Goal: Task Accomplishment & Management: Manage account settings

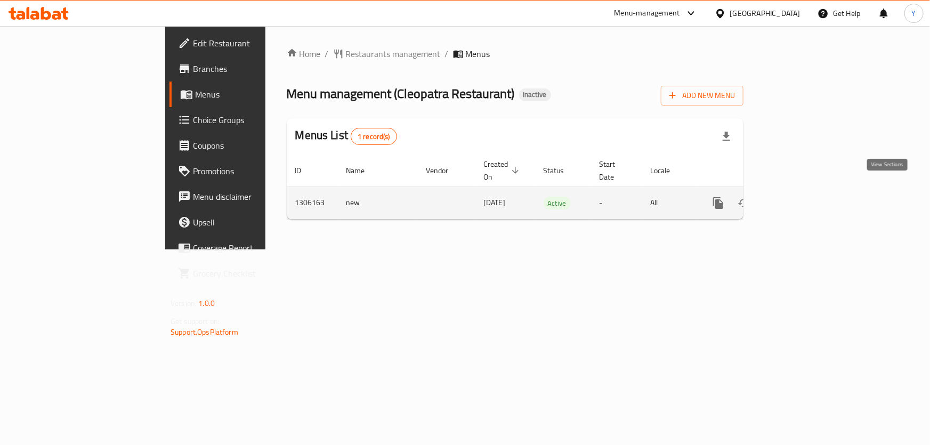
click at [801, 197] on icon "enhanced table" at bounding box center [795, 203] width 13 height 13
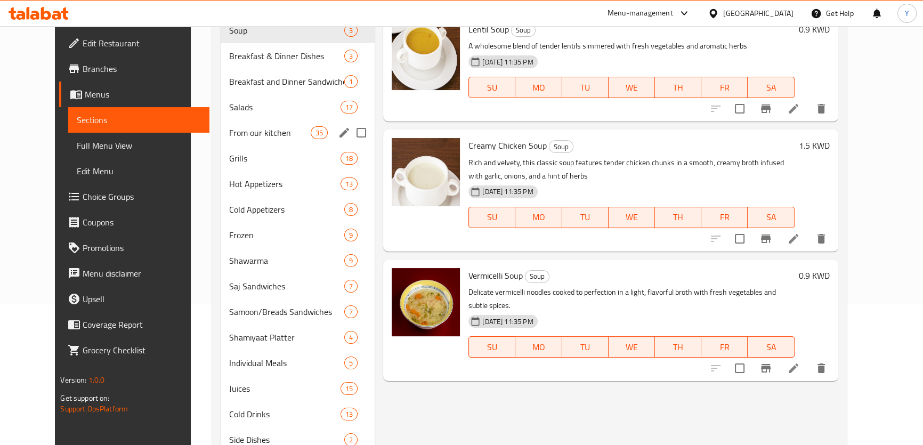
scroll to position [182, 0]
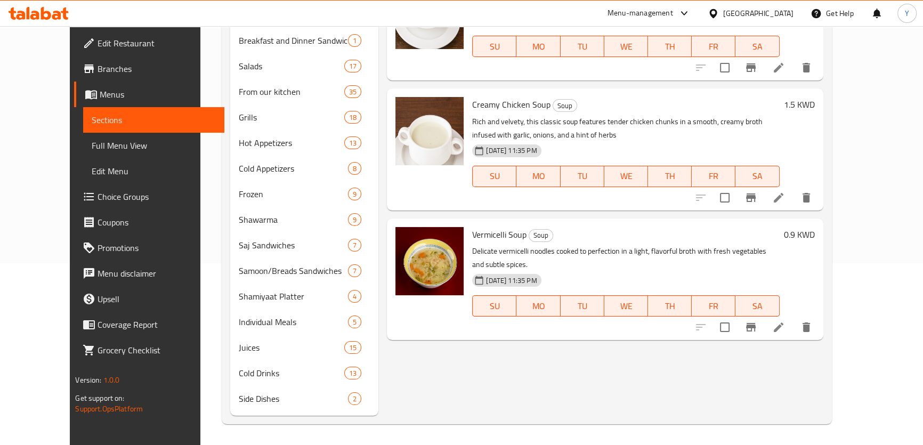
click at [92, 141] on span "Full Menu View" at bounding box center [154, 145] width 124 height 13
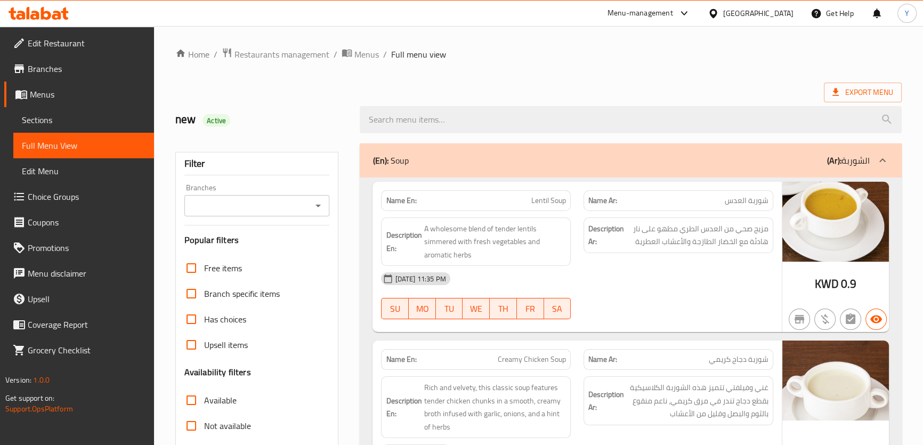
click at [399, 193] on div "Name En: Lentil Soup" at bounding box center [476, 200] width 190 height 21
copy strong "Name En:"
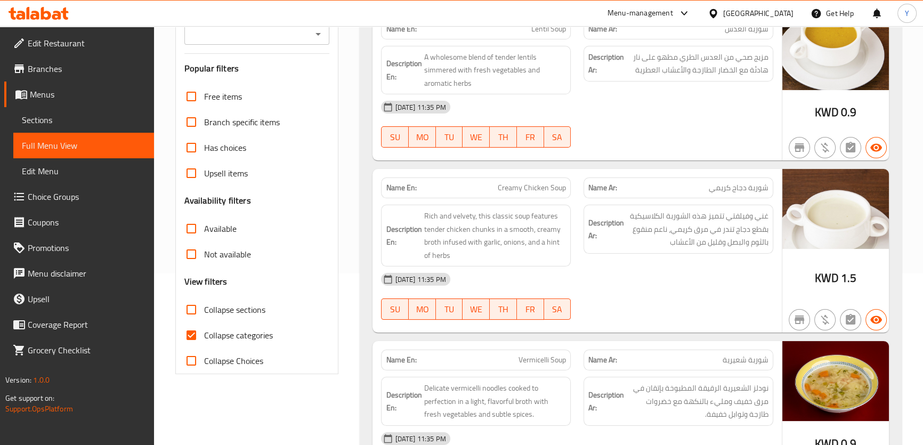
scroll to position [242, 0]
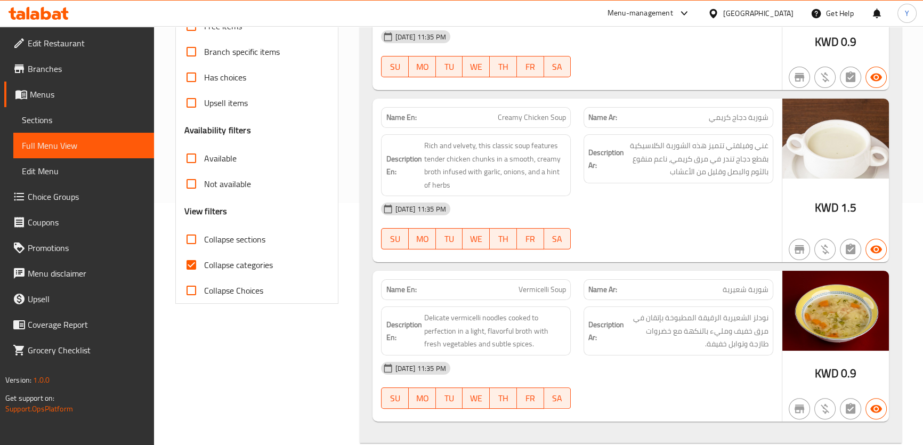
click at [238, 248] on label "Collapse sections" at bounding box center [221, 239] width 87 height 26
click at [204, 248] on input "Collapse sections" at bounding box center [191, 239] width 26 height 26
checkbox input "true"
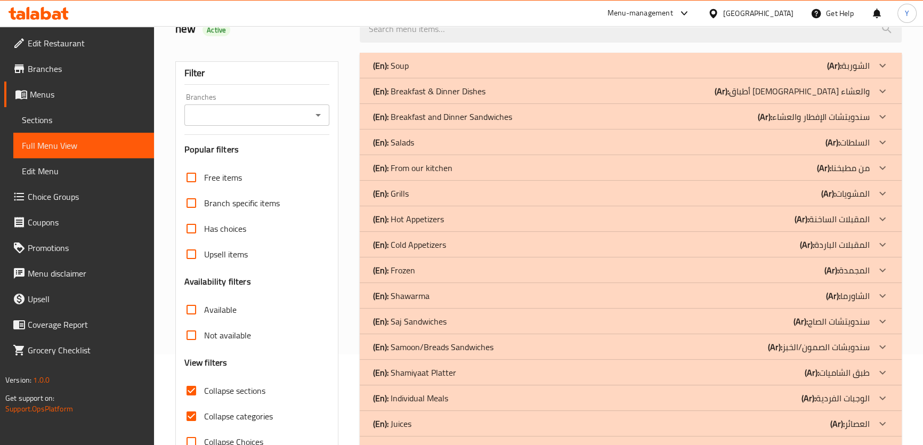
scroll to position [9, 0]
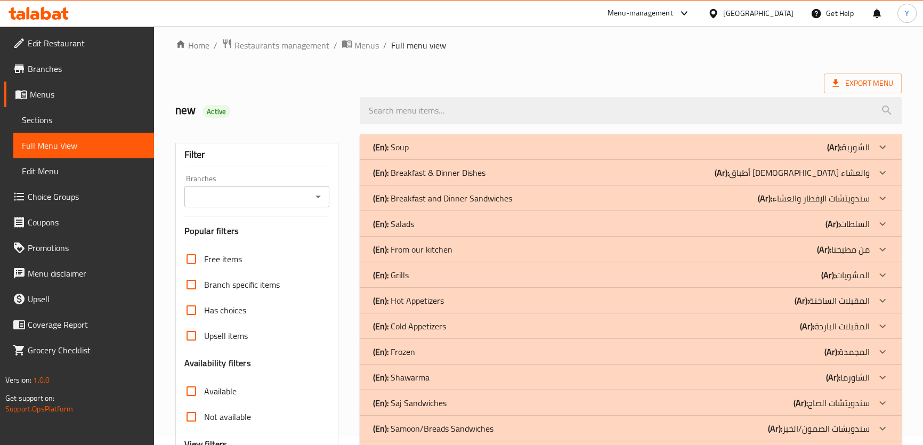
click at [628, 148] on div "(En): Soup (Ar): الشوربة" at bounding box center [620, 147] width 497 height 13
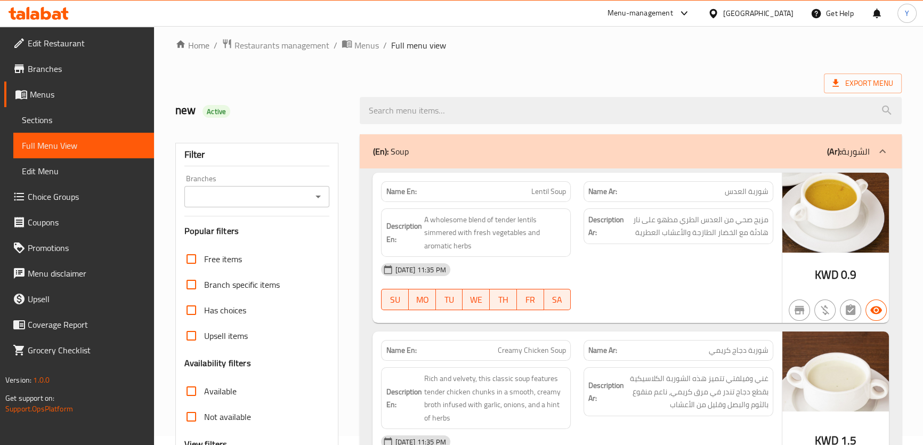
click at [724, 243] on div "Description Ar: مزيج صحي من العدس الطري مطهو على نار هادئة مع الخضار الطازجة وا…" at bounding box center [678, 226] width 190 height 36
click at [753, 262] on div "[DATE] 11:35 PM" at bounding box center [577, 270] width 404 height 26
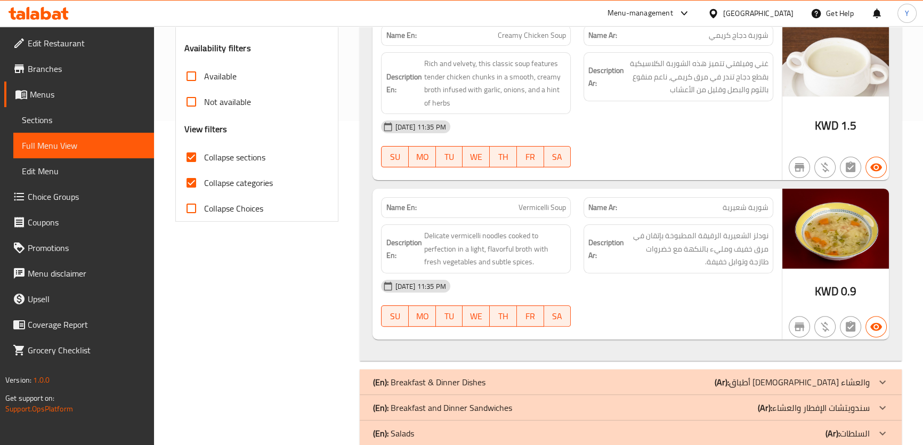
scroll to position [348, 0]
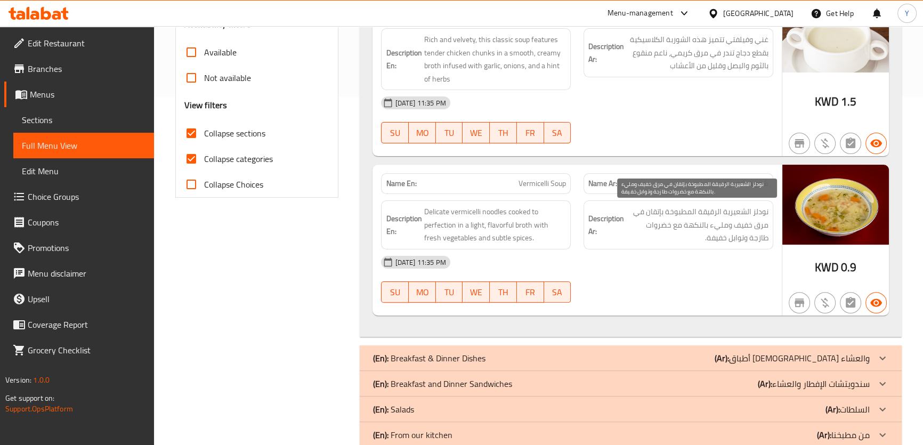
click at [762, 241] on span "نودلز الشعيرية الرقيقة المطبوخة بإتقان في مرق خفيف ومليء بالنكهة مع خضروات طازج…" at bounding box center [697, 224] width 142 height 39
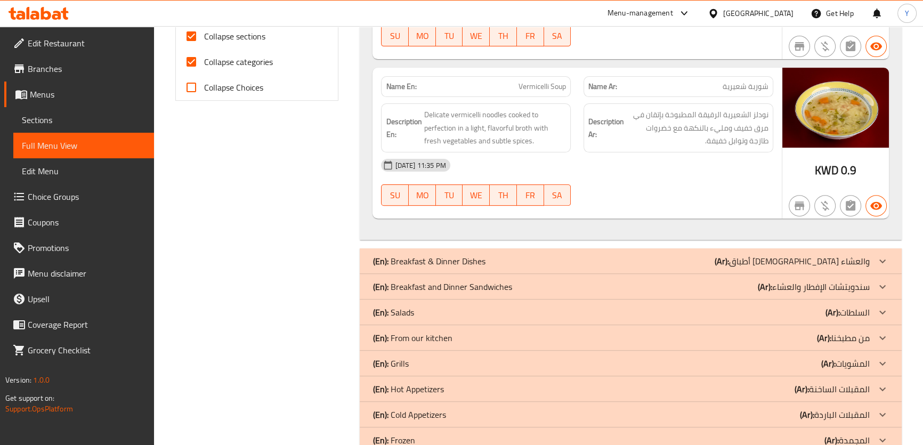
click at [791, 189] on div "KWD 0.9" at bounding box center [835, 143] width 107 height 151
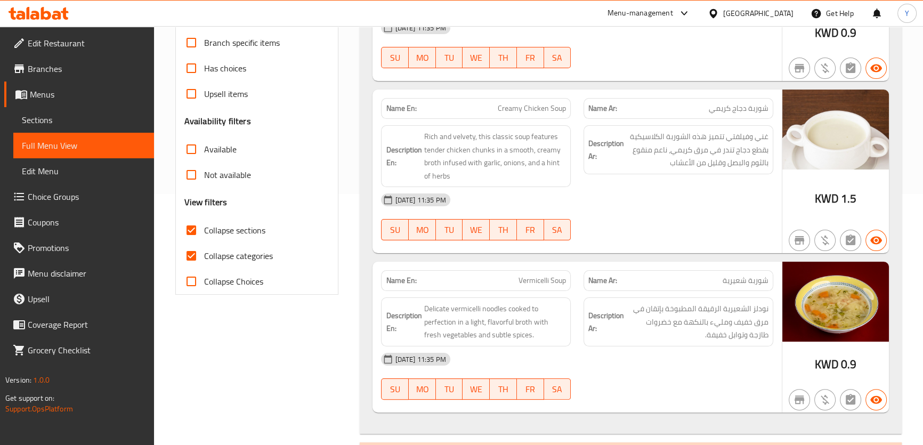
scroll to position [9, 0]
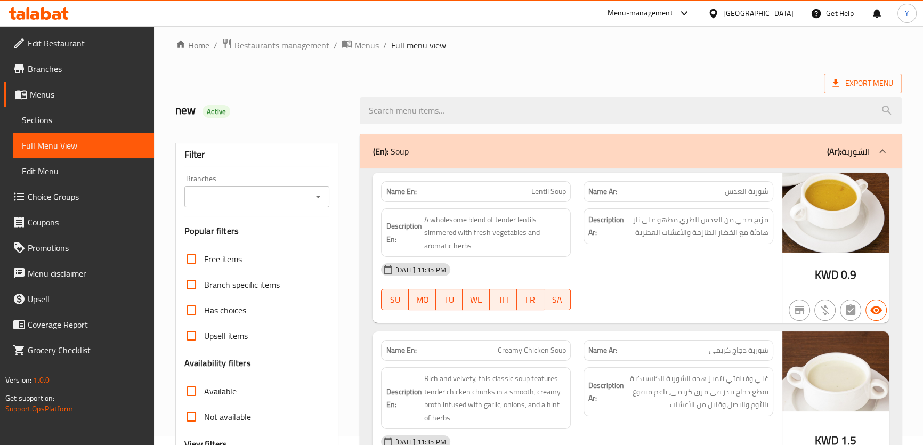
click at [698, 171] on div "Name En: Lentil Soup Name Ar: شوربة العدس Description En: A wholesome blend of …" at bounding box center [630, 421] width 541 height 507
click at [717, 163] on div "(En): Soup (Ar): الشوربة" at bounding box center [630, 151] width 541 height 34
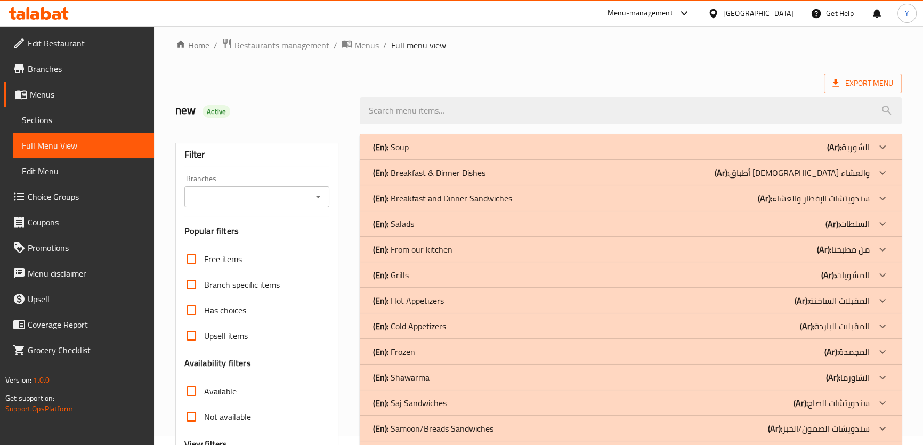
click at [611, 153] on div "(En): Breakfast & Dinner Dishes (Ar): أطباق الإفطار والعشاء" at bounding box center [620, 147] width 497 height 13
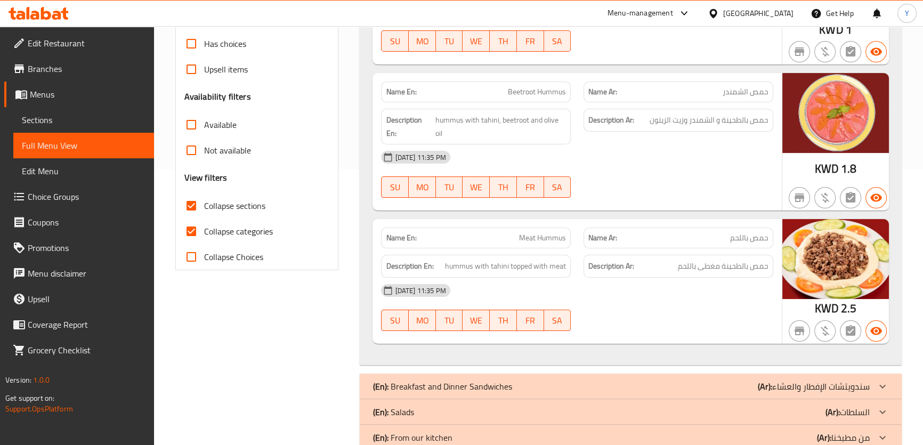
scroll to position [348, 0]
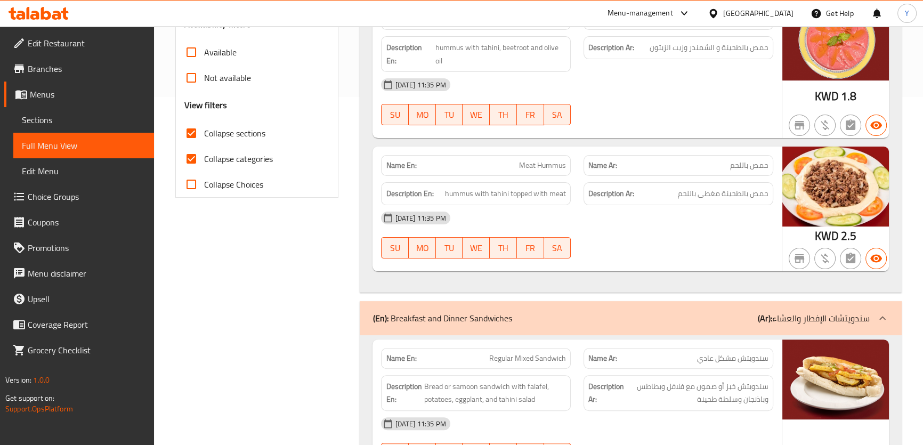
click at [686, 219] on div "[DATE] 11:35 PM" at bounding box center [577, 218] width 404 height 26
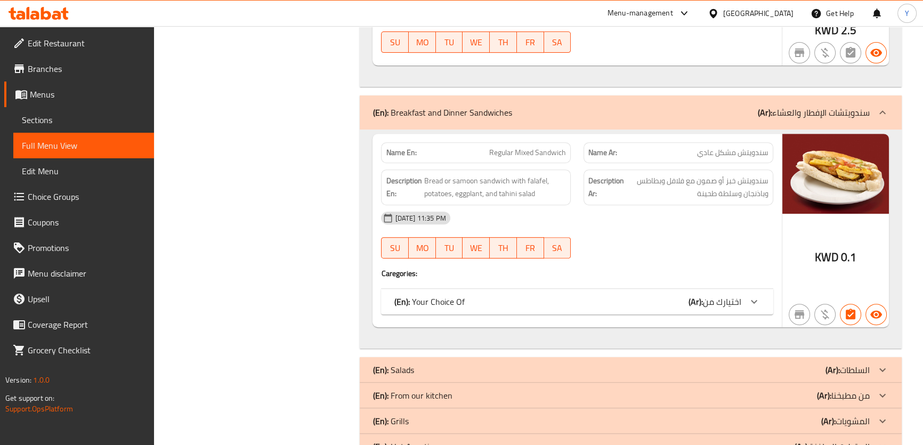
scroll to position [590, 0]
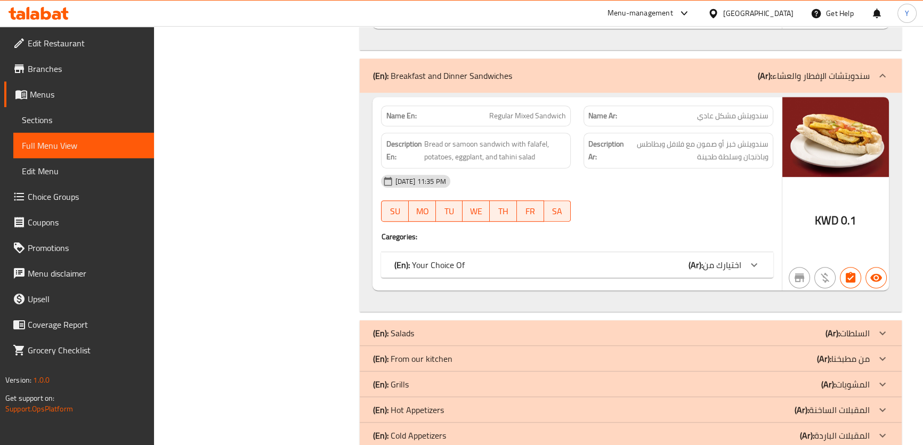
click at [681, 259] on div "(En): Your Choice Of (Ar): اختيارك من" at bounding box center [567, 264] width 347 height 13
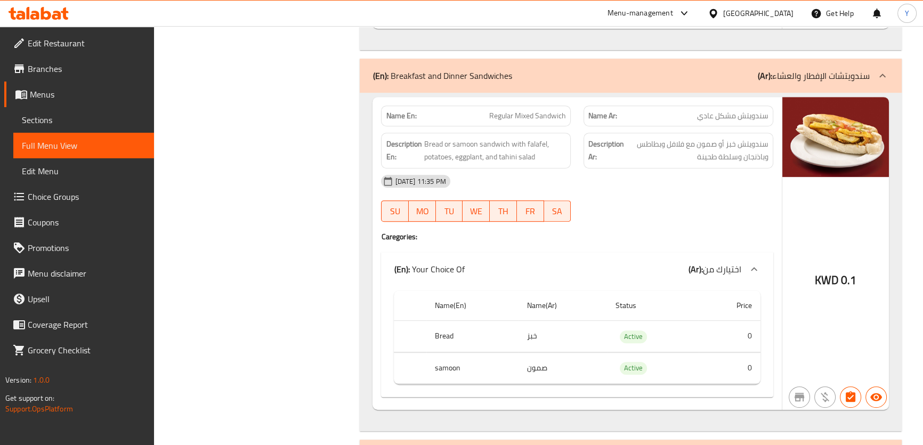
scroll to position [542, 0]
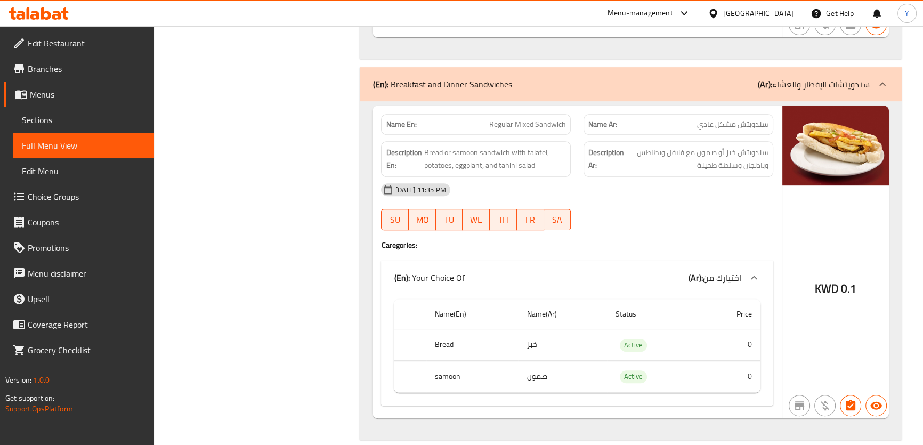
scroll to position [493, 0]
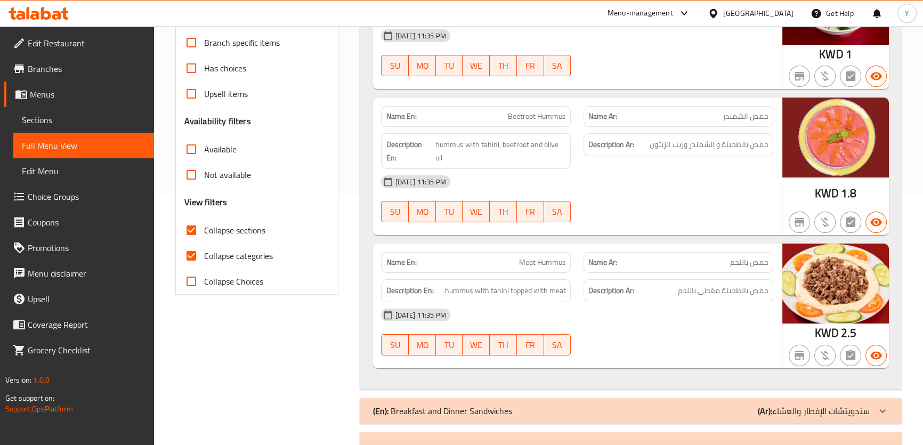
scroll to position [0, 0]
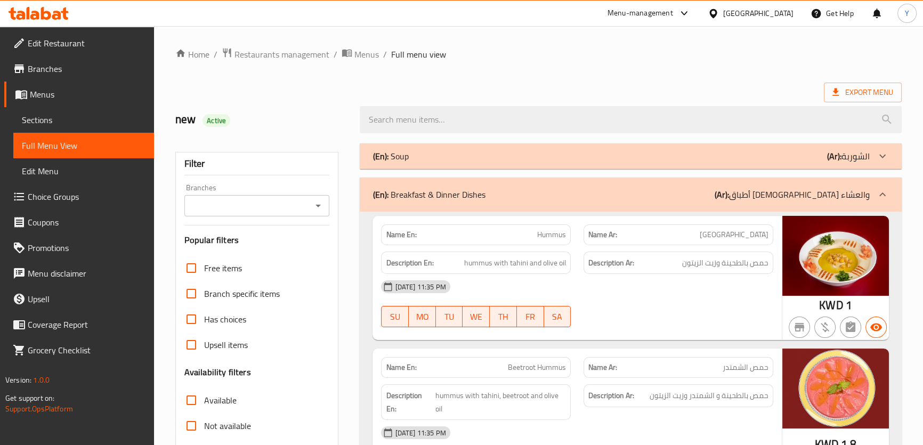
click at [538, 186] on div "(En): Breakfast & Dinner Dishes (Ar): أطباق الإفطار والعشاء" at bounding box center [630, 194] width 541 height 34
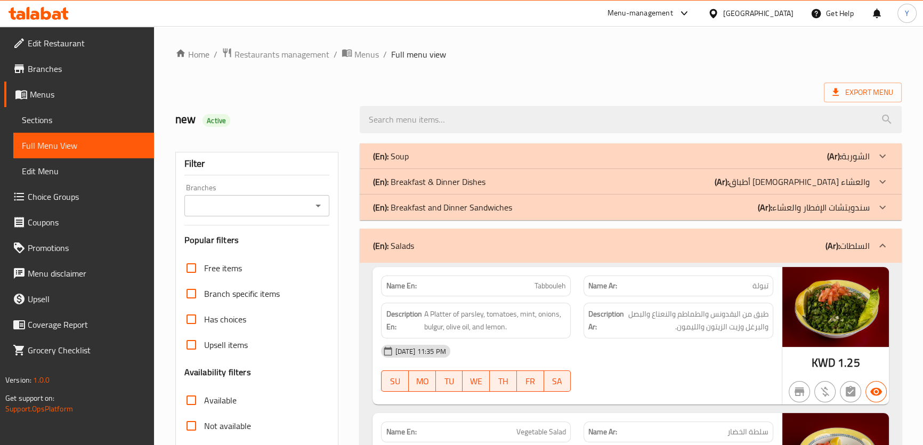
click at [502, 242] on div "(En): Salads (Ar): السلطات" at bounding box center [620, 245] width 497 height 13
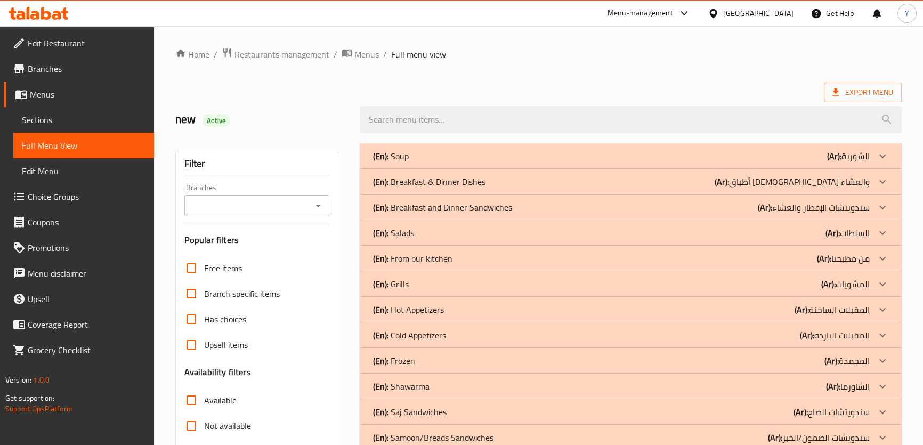
click at [642, 163] on div "(En): Salads (Ar): السلطات" at bounding box center [620, 156] width 497 height 13
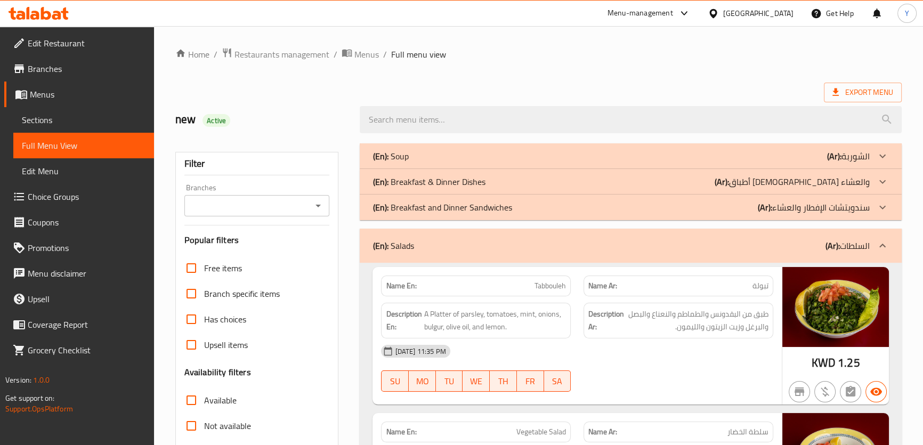
scroll to position [193, 0]
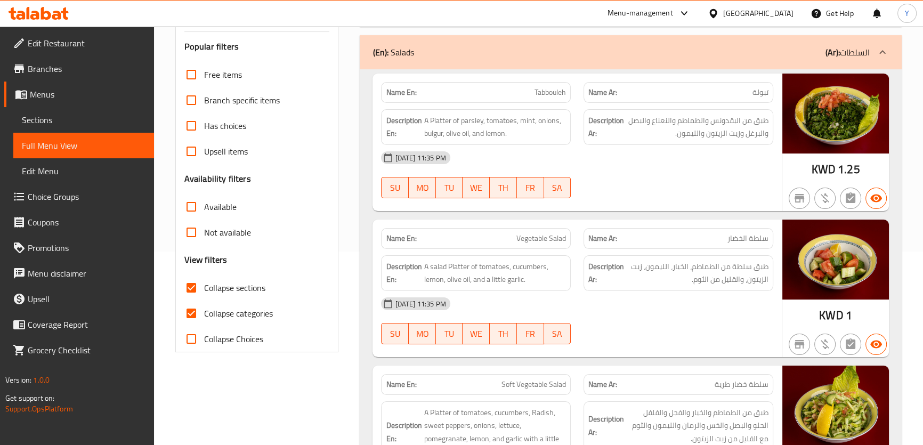
click at [733, 318] on div "17-08-2025 11:35 PM SU MO TU WE TH FR SA" at bounding box center [577, 321] width 404 height 60
click at [704, 297] on div "[DATE] 11:35 PM" at bounding box center [577, 304] width 404 height 26
click at [739, 296] on div "[DATE] 11:35 PM" at bounding box center [577, 304] width 404 height 26
click at [710, 298] on div "[DATE] 11:35 PM" at bounding box center [577, 304] width 404 height 26
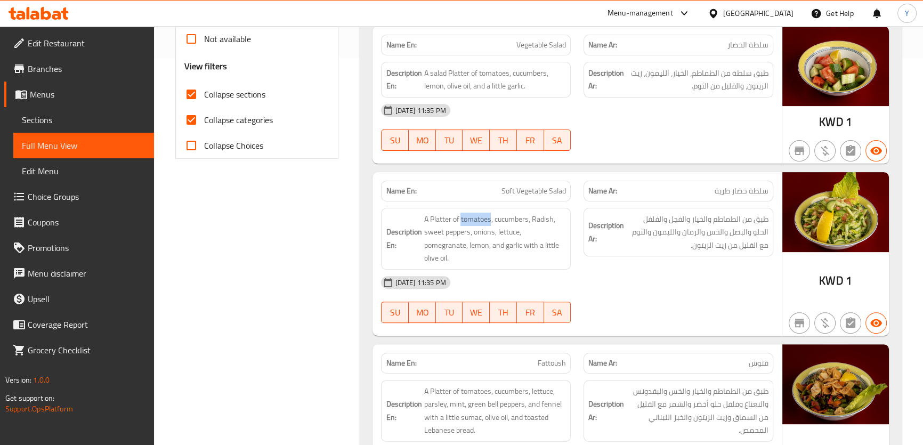
scroll to position [387, 0]
click at [745, 298] on div "17-08-2025 11:35 PM SU MO TU WE TH FR SA" at bounding box center [577, 299] width 404 height 60
click at [723, 280] on div "[DATE] 11:35 PM" at bounding box center [577, 282] width 404 height 26
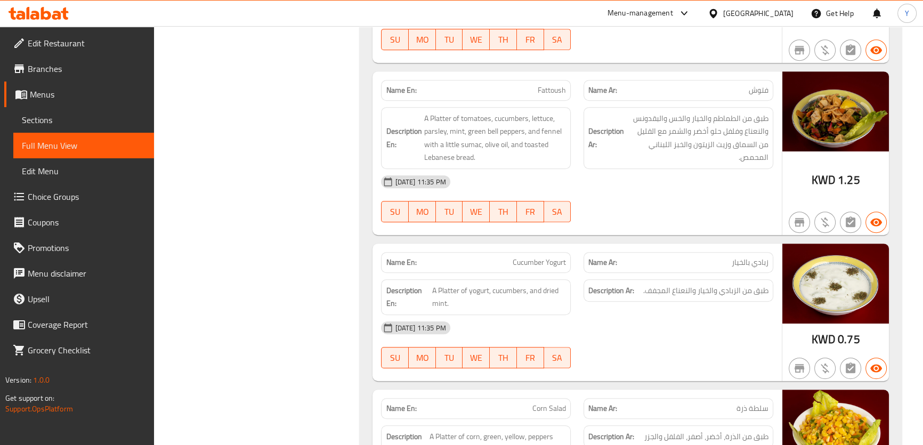
scroll to position [726, 0]
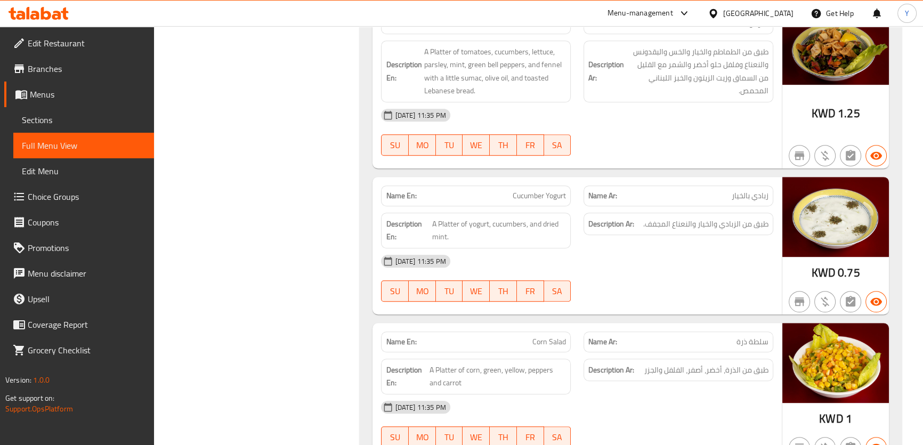
click at [769, 272] on div "17-08-2025 11:35 PM SU MO TU WE TH FR SA" at bounding box center [577, 278] width 404 height 60
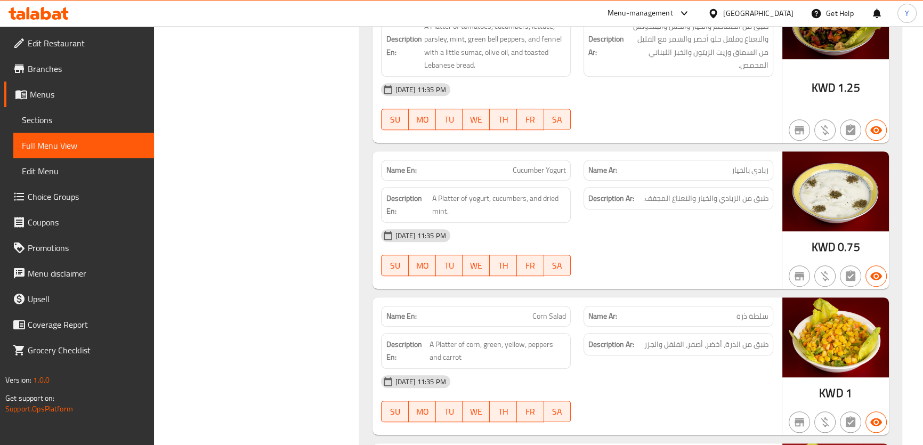
scroll to position [775, 0]
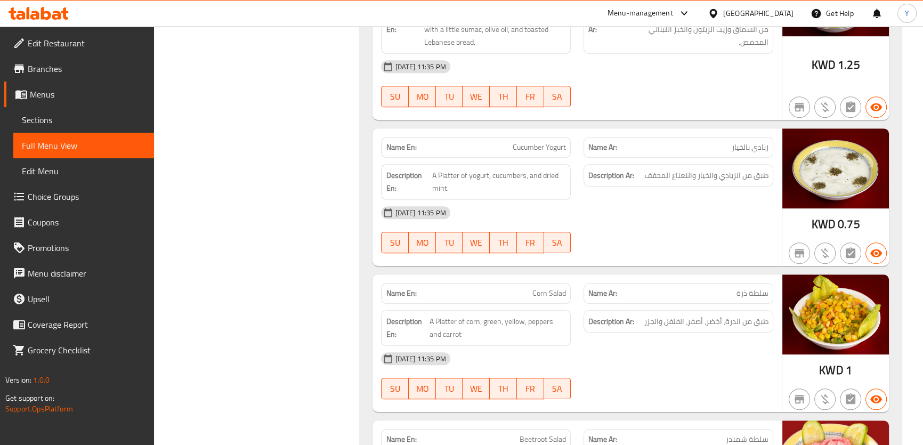
type button "0"
click at [513, 325] on span "A Platter of corn, green, yellow, peppers and carrot" at bounding box center [497, 328] width 136 height 26
drag, startPoint x: 513, startPoint y: 325, endPoint x: 701, endPoint y: 336, distance: 188.4
click at [701, 336] on div "Description Ar: طبق من الذرة، أخضر، أصفر، الفلفل والجزر" at bounding box center [678, 328] width 202 height 48
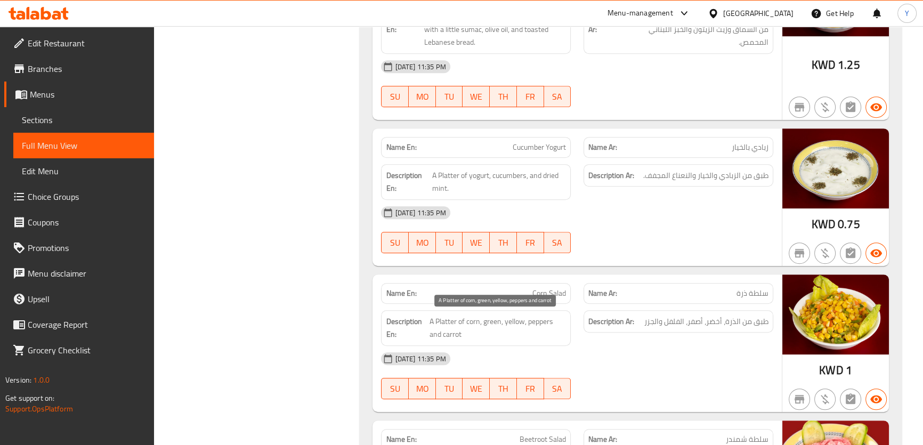
click at [513, 321] on span "A Platter of corn, green, yellow, peppers and carrot" at bounding box center [497, 328] width 136 height 26
click at [533, 288] on span "Corn Salad" at bounding box center [549, 293] width 34 height 11
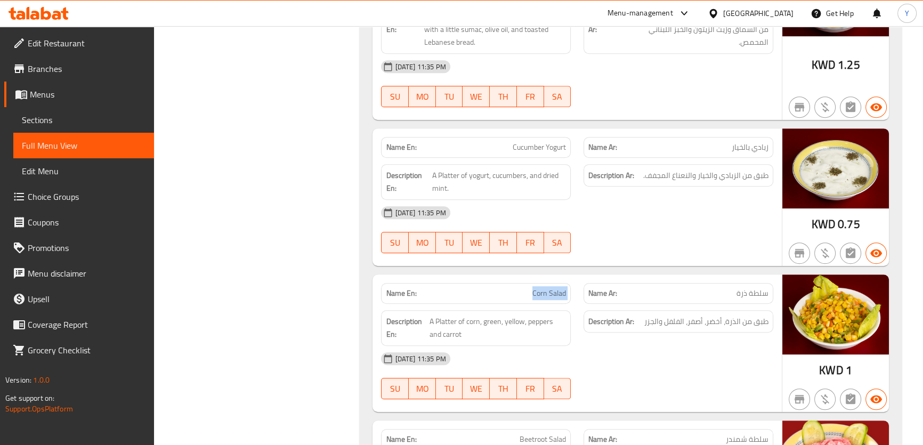
copy span "Corn Salad"
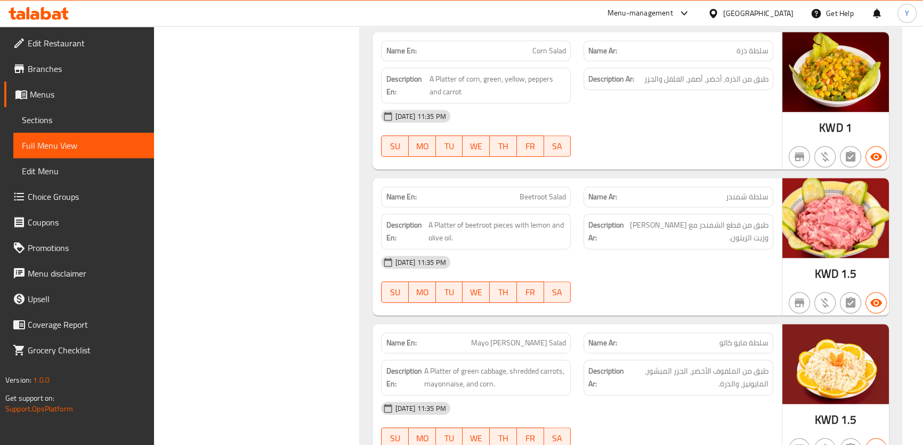
click at [541, 186] on div "Name En: Beetroot Salad" at bounding box center [476, 196] width 190 height 21
copy span "Beetroot Salad"
click at [525, 204] on div "Name En: Beetroot Salad" at bounding box center [476, 196] width 190 height 21
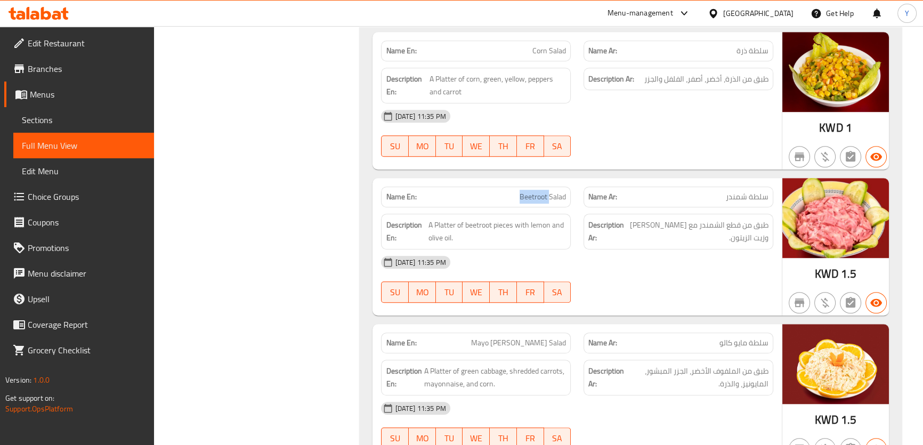
click at [525, 204] on div "Name En: Beetroot Salad" at bounding box center [476, 196] width 190 height 21
click at [524, 196] on span "Beetroot Salad" at bounding box center [543, 196] width 46 height 11
copy span "Beetroot"
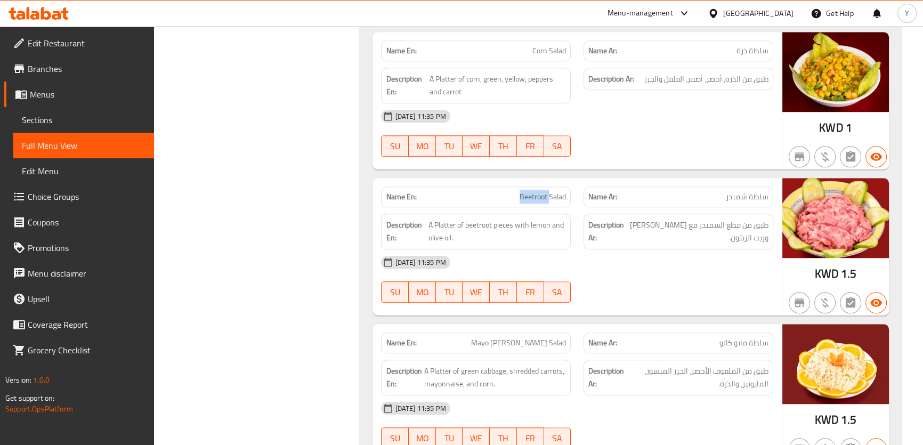
click at [524, 196] on span "Beetroot Salad" at bounding box center [543, 196] width 46 height 11
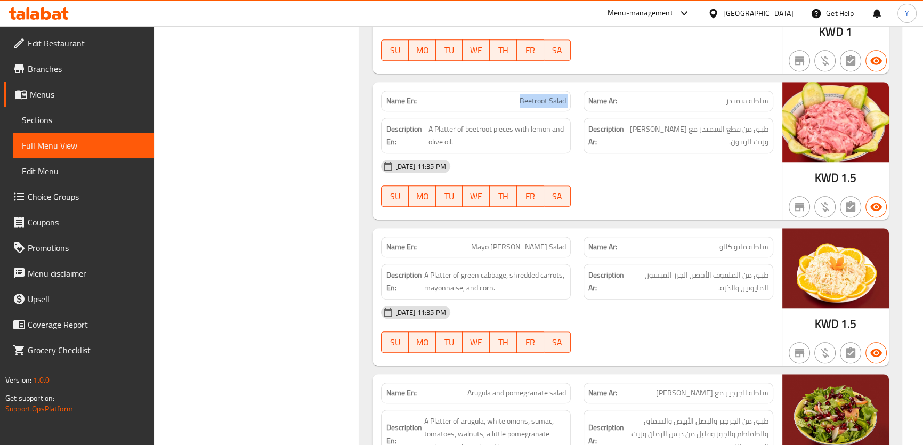
scroll to position [1114, 0]
click at [741, 338] on div "17-08-2025 11:35 PM SU MO TU WE TH FR SA" at bounding box center [577, 329] width 404 height 60
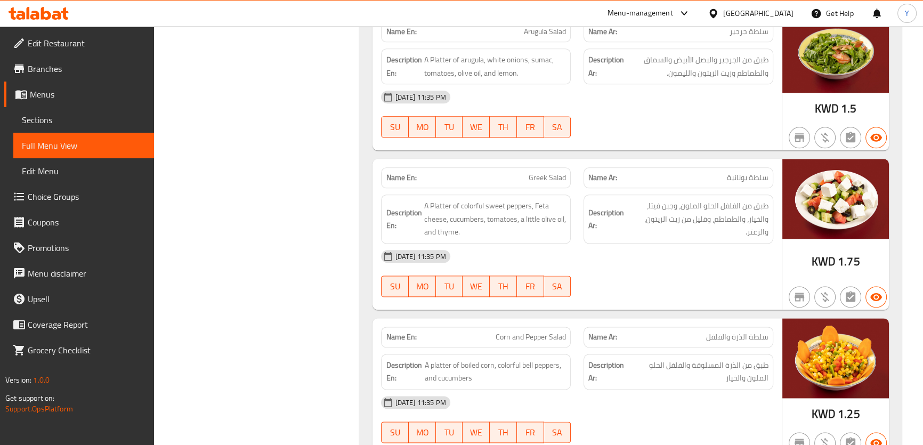
scroll to position [1614, 0]
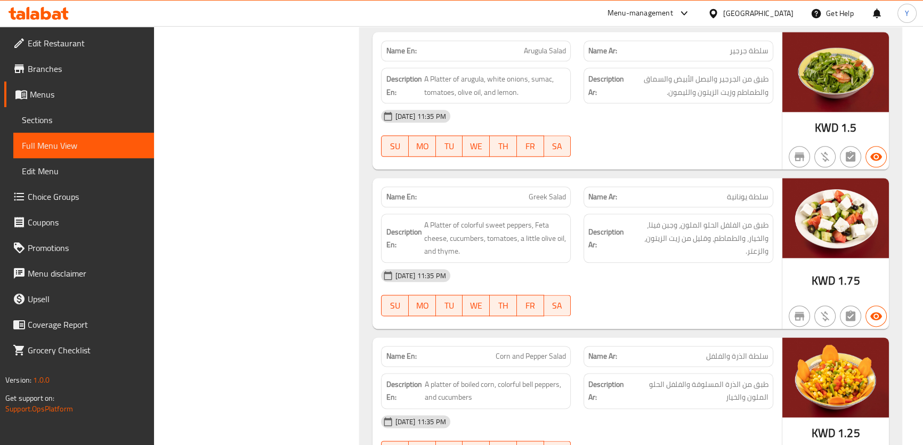
click at [744, 278] on div "[DATE] 11:35 PM" at bounding box center [577, 276] width 404 height 26
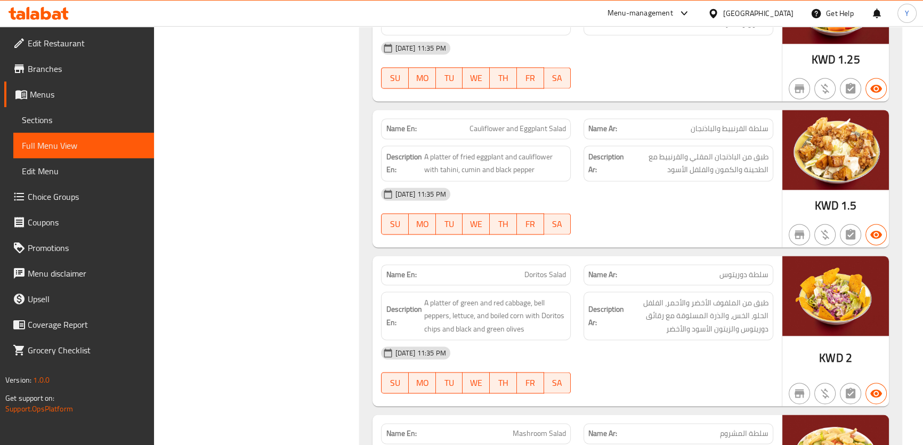
scroll to position [1745, 0]
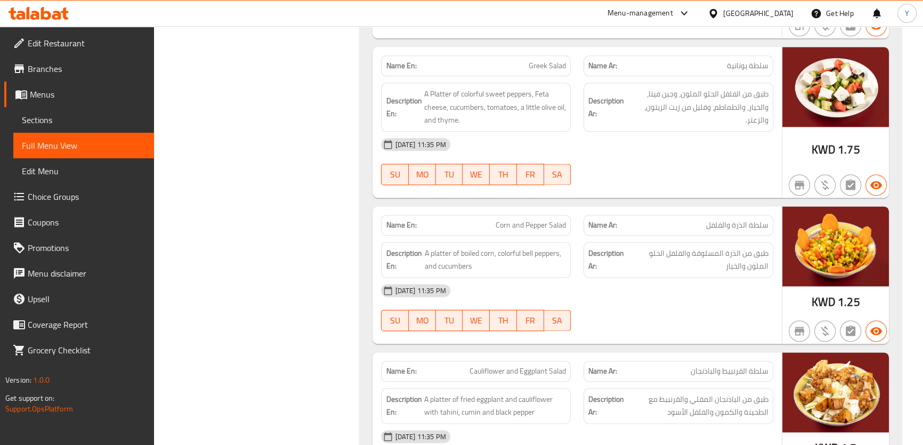
click at [756, 189] on div "Name En: Greek Salad Name Ar: سلطة يونانية Description En: A Platter of colorfu…" at bounding box center [576, 122] width 409 height 151
click at [713, 289] on div "[DATE] 11:35 PM" at bounding box center [577, 291] width 404 height 26
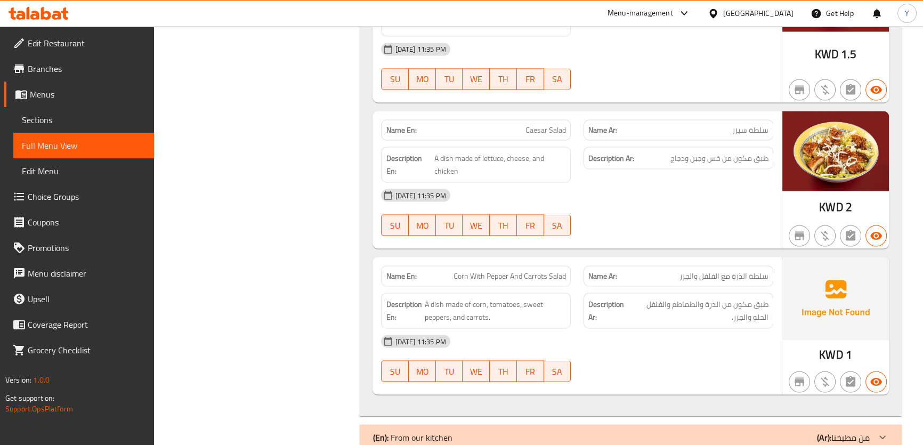
scroll to position [2472, 0]
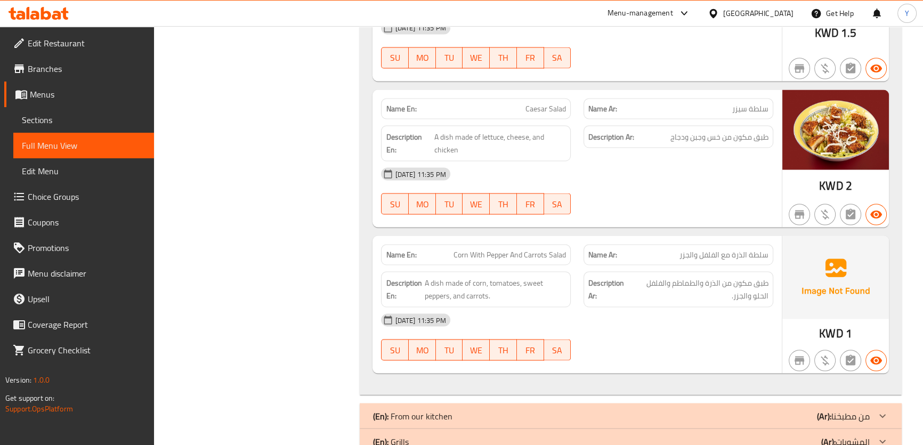
click at [530, 249] on span "Corn With Pepper And Carrots Salad" at bounding box center [509, 254] width 112 height 11
copy span "Corn With Pepper And Carrots Salad"
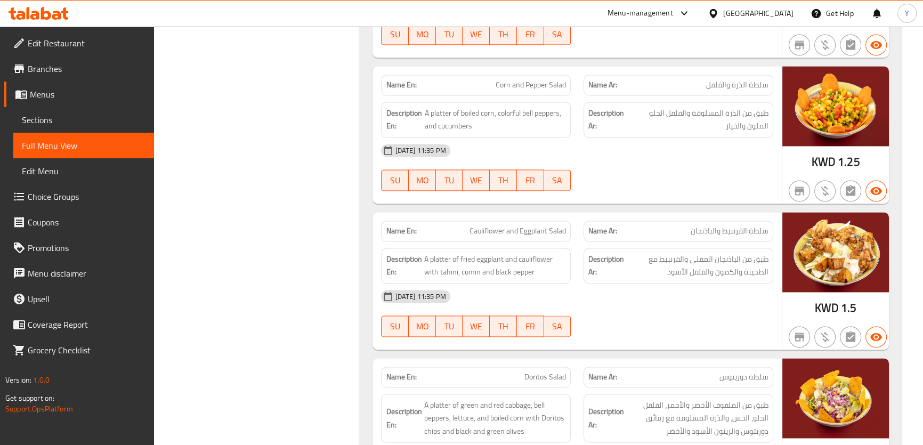
scroll to position [1793, 0]
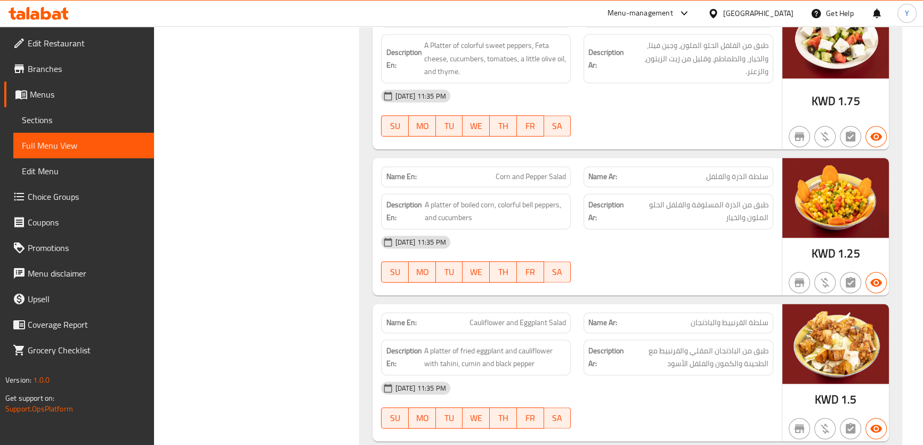
click at [565, 174] on span "Corn and Pepper Salad" at bounding box center [531, 176] width 70 height 11
copy span "Corn and Pepper Salad"
click at [680, 276] on div at bounding box center [678, 282] width 202 height 13
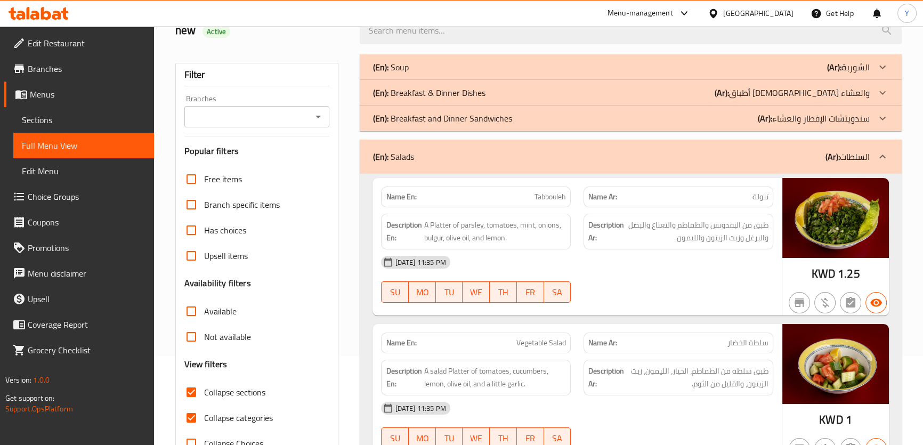
scroll to position [0, 0]
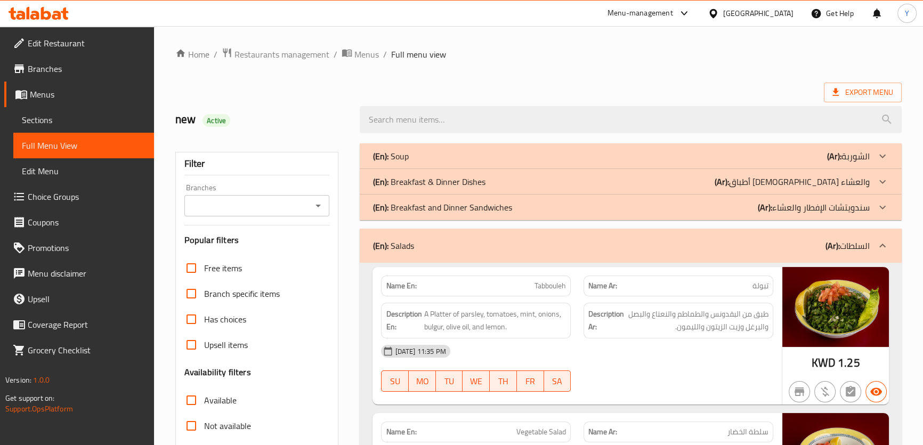
click at [514, 247] on div "(En): Salads (Ar): السلطات" at bounding box center [620, 245] width 497 height 13
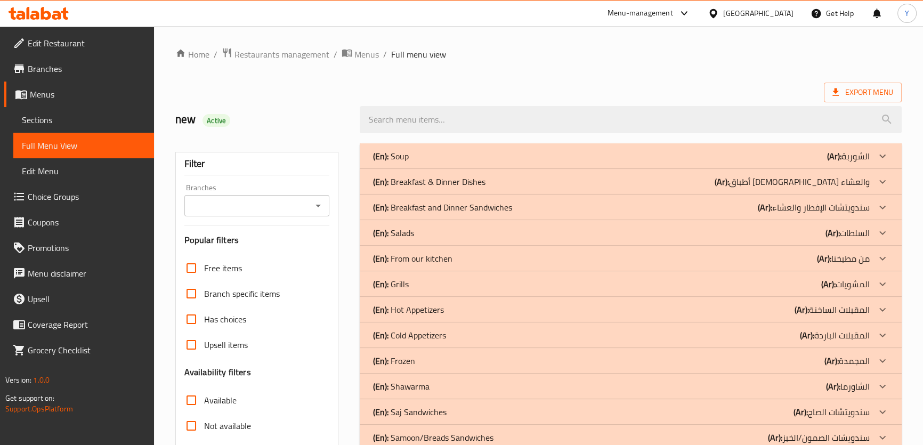
click at [755, 76] on div "Home / Restaurants management / Menus / Full menu view Export Menu new Active F…" at bounding box center [538, 312] width 726 height 531
click at [720, 163] on div "(En): From our kitchen (Ar): من مطبخنا" at bounding box center [620, 156] width 497 height 13
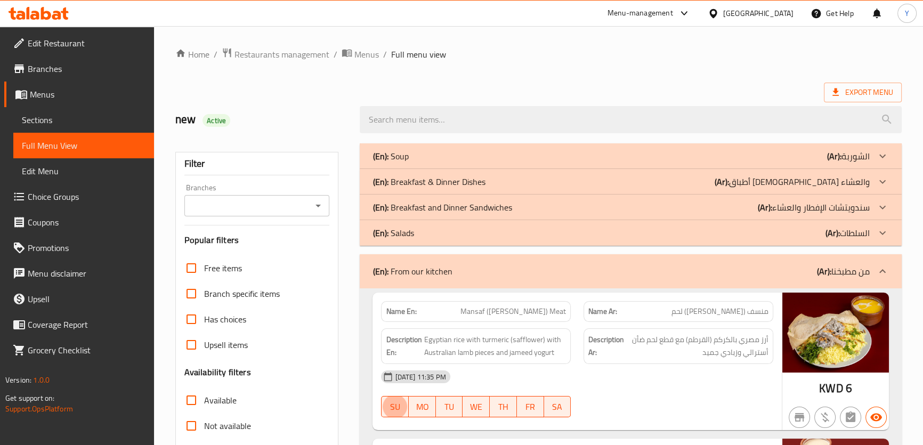
type button "0"
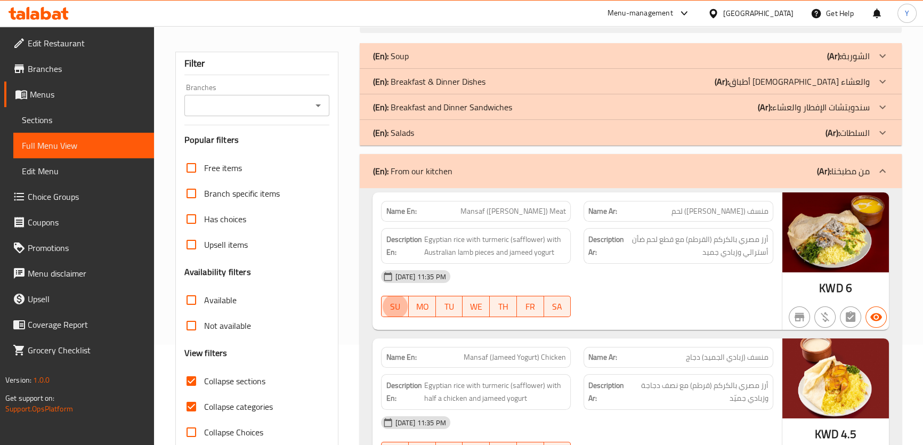
scroll to position [193, 0]
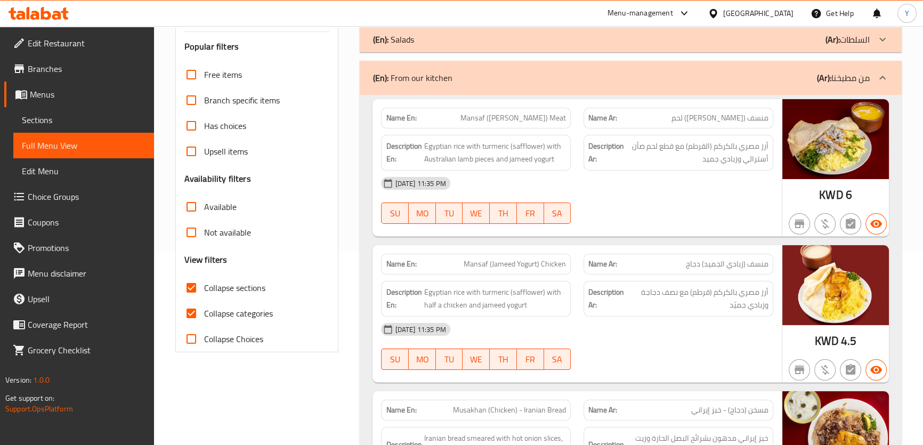
drag, startPoint x: 791, startPoint y: 130, endPoint x: 782, endPoint y: 144, distance: 16.3
click at [791, 130] on img at bounding box center [835, 139] width 107 height 80
click at [527, 143] on span "Egyptian rice with turmeric (safflower) with Australian lamb pieces and jameed …" at bounding box center [495, 153] width 142 height 26
click at [472, 118] on p "Name En: Mansaf (Jameed Yogurt) Meat" at bounding box center [476, 117] width 180 height 11
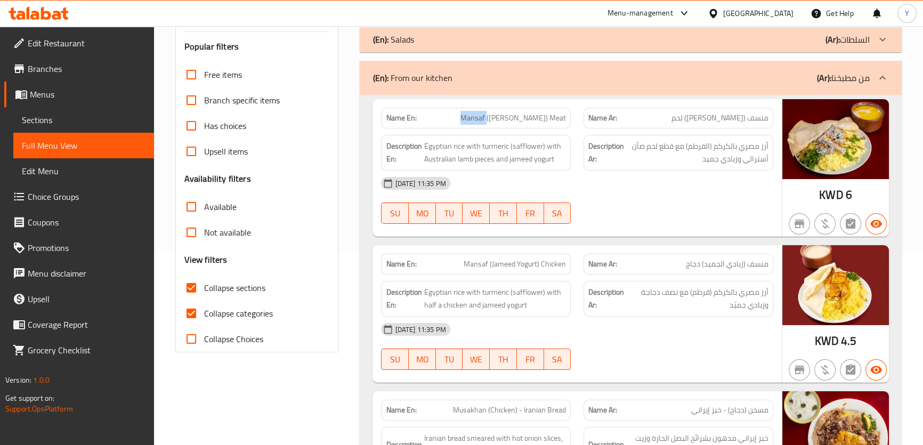
click at [472, 118] on p "Name En: Mansaf (Jameed Yogurt) Meat" at bounding box center [476, 117] width 180 height 11
copy span "Mansaf (Jameed Yogurt) Meat"
click at [490, 143] on span "Egyptian rice with turmeric (safflower) with Australian lamb pieces and jameed …" at bounding box center [495, 153] width 142 height 26
copy span "turmeric"
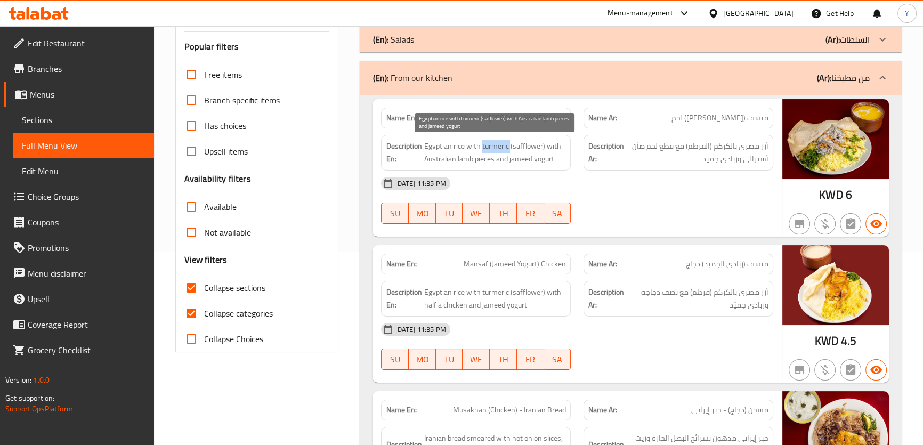
click at [490, 143] on span "Egyptian rice with turmeric (safflower) with Australian lamb pieces and jameed …" at bounding box center [495, 153] width 142 height 26
click at [480, 264] on span "Mansaf (Jameed Yogurt) Chicken" at bounding box center [515, 263] width 102 height 11
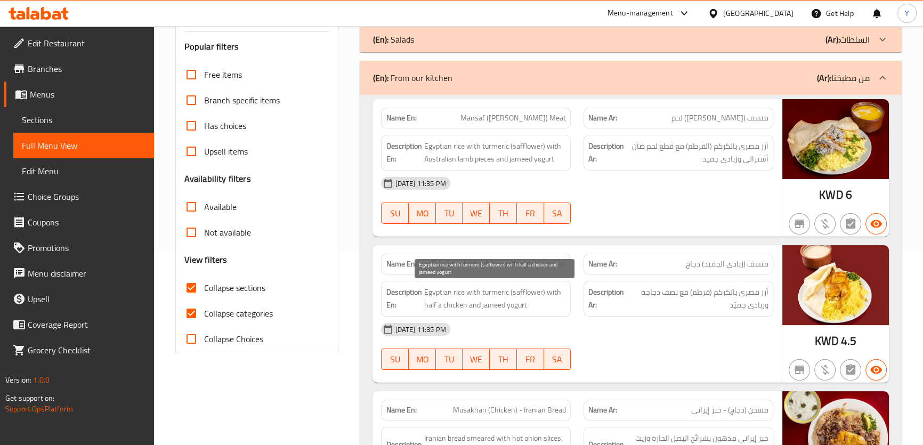
click at [528, 291] on span "Egyptian rice with turmeric (safflower) with half a chicken and jameed yogurt" at bounding box center [495, 299] width 142 height 26
copy span "safflower"
click at [491, 261] on span "Mansaf (Jameed Yogurt) Chicken" at bounding box center [515, 263] width 102 height 11
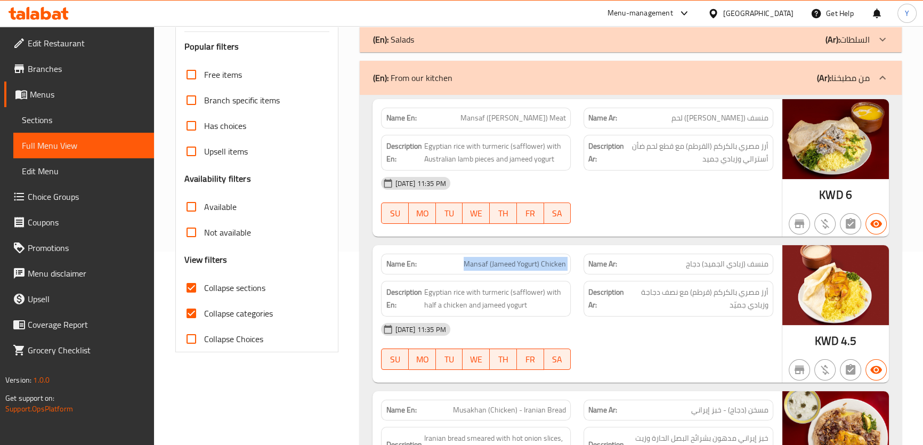
click at [491, 261] on span "Mansaf (Jameed Yogurt) Chicken" at bounding box center [515, 263] width 102 height 11
copy span "Mansaf (Jameed Yogurt) Chicken"
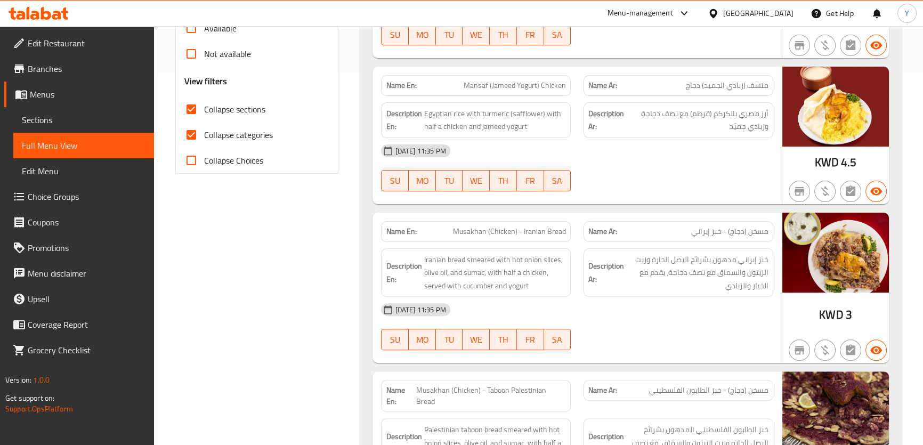
scroll to position [460, 0]
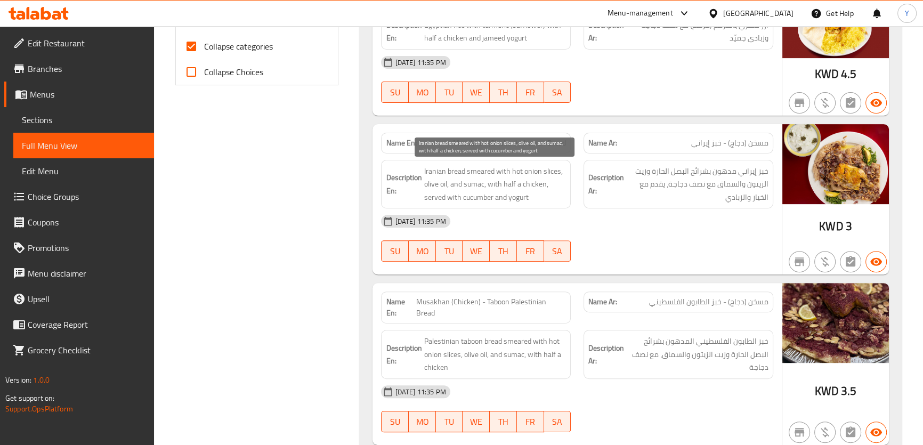
click at [482, 173] on span "Iranian bread smeared with hot onion slices, olive oil, and sumac, with half a …" at bounding box center [495, 184] width 142 height 39
click at [482, 172] on span "Iranian bread smeared with hot onion slices, olive oil, and sumac, with half a …" at bounding box center [495, 184] width 142 height 39
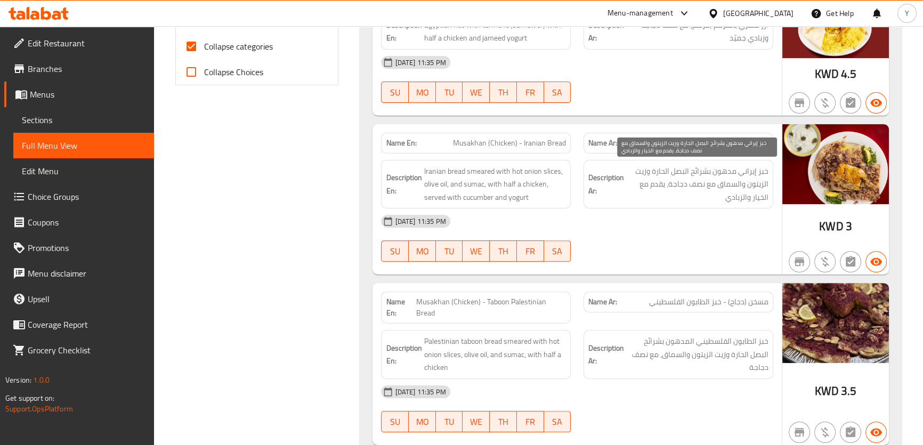
drag, startPoint x: 753, startPoint y: 167, endPoint x: 576, endPoint y: 167, distance: 177.4
click at [647, 168] on span "خبز إيراني مدهون بشرائح البصل الحارة وزيت الزيتون والسماق مع نصف دجاجة، يقدم مع…" at bounding box center [697, 184] width 142 height 39
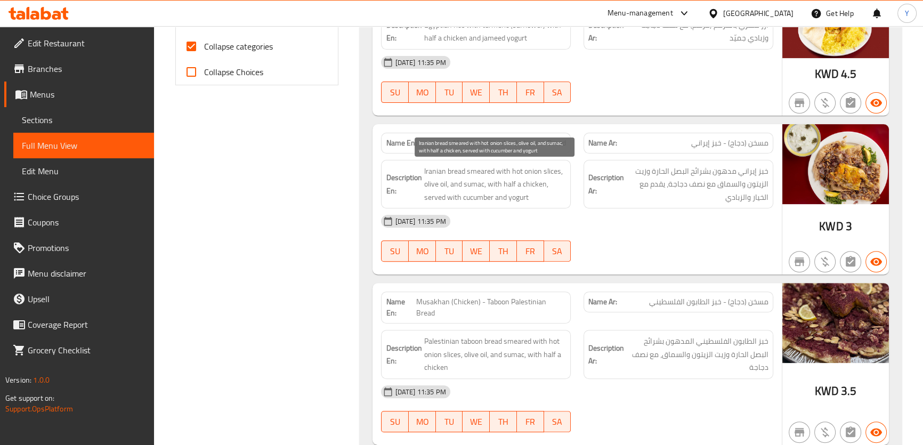
click at [484, 166] on span "Iranian bread smeared with hot onion slices, olive oil, and sumac, with half a …" at bounding box center [495, 184] width 142 height 39
click at [522, 170] on span "Iranian bread smeared with hot onion slices, olive oil, and sumac, with half a …" at bounding box center [495, 184] width 142 height 39
click at [506, 176] on span "Iranian bread smeared with hot onion slices, olive oil, and sumac, with half a …" at bounding box center [495, 184] width 142 height 39
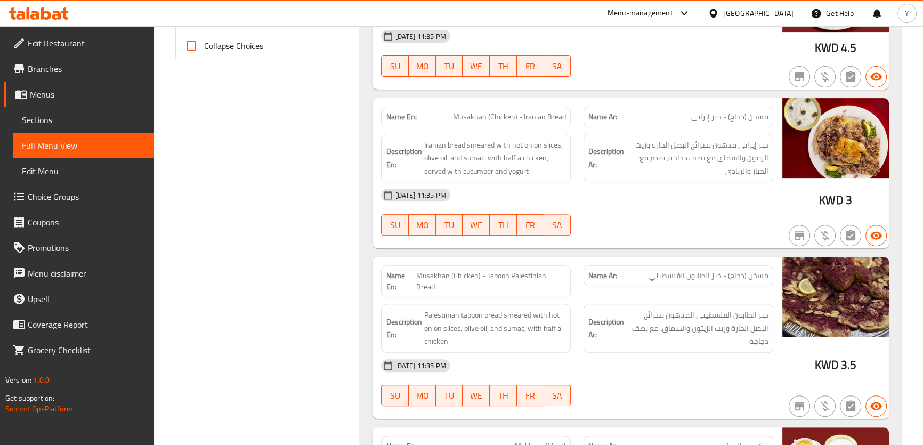
scroll to position [509, 0]
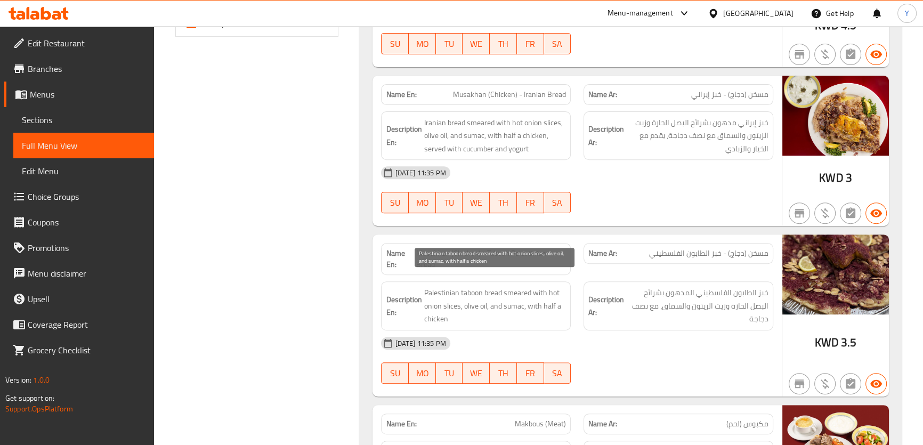
click at [517, 286] on span "Palestinian taboon bread smeared with hot onion slices, olive oil, and sumac, w…" at bounding box center [495, 305] width 142 height 39
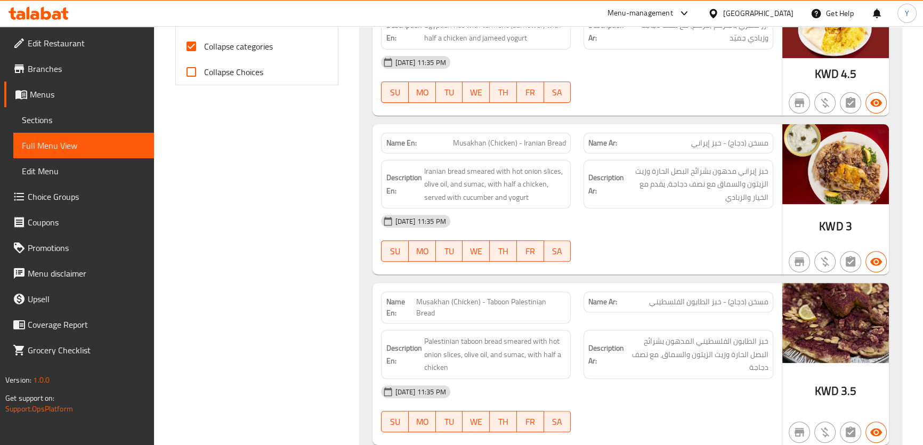
scroll to position [654, 0]
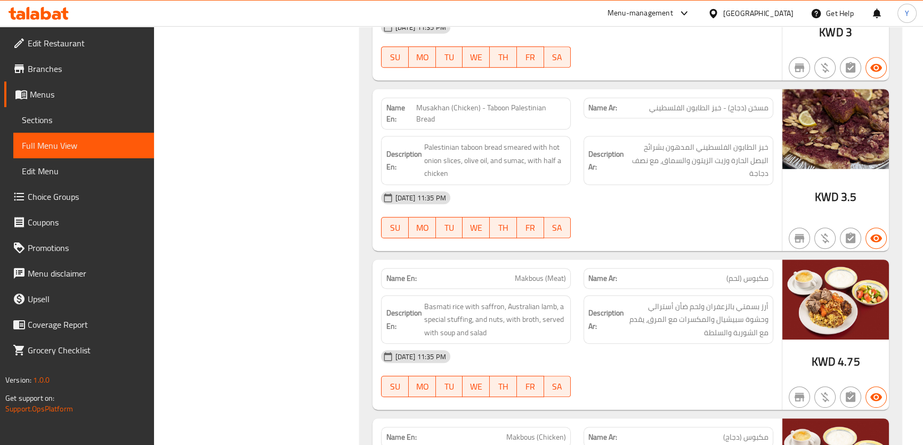
click at [697, 365] on div "17-08-2025 11:35 PM SU MO TU WE TH FR SA" at bounding box center [577, 374] width 404 height 60
click at [779, 213] on div "17-08-2025 11:35 PM SU MO TU WE TH FR SA" at bounding box center [577, 215] width 404 height 60
click at [789, 232] on span "button" at bounding box center [799, 238] width 20 height 13
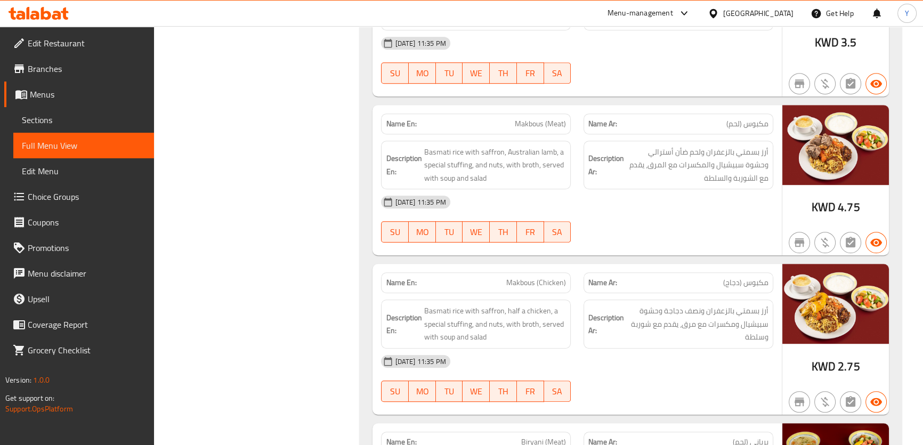
scroll to position [896, 0]
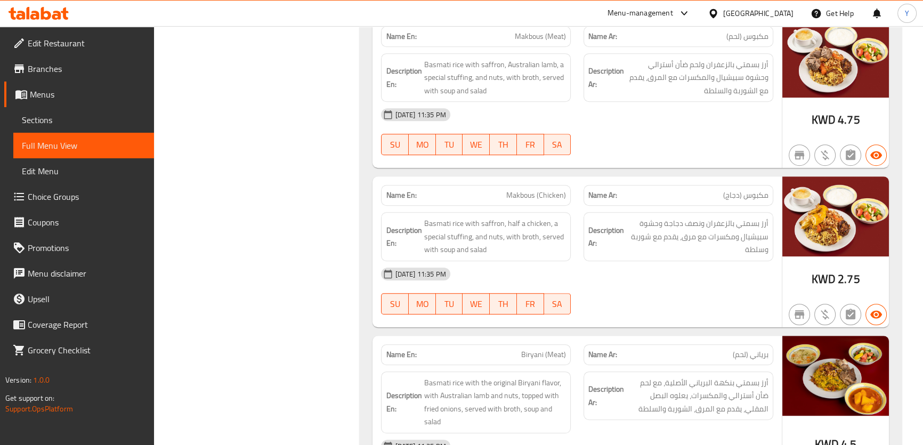
click at [735, 277] on div "17-08-2025 11:35 PM SU MO TU WE TH FR SA" at bounding box center [577, 291] width 404 height 60
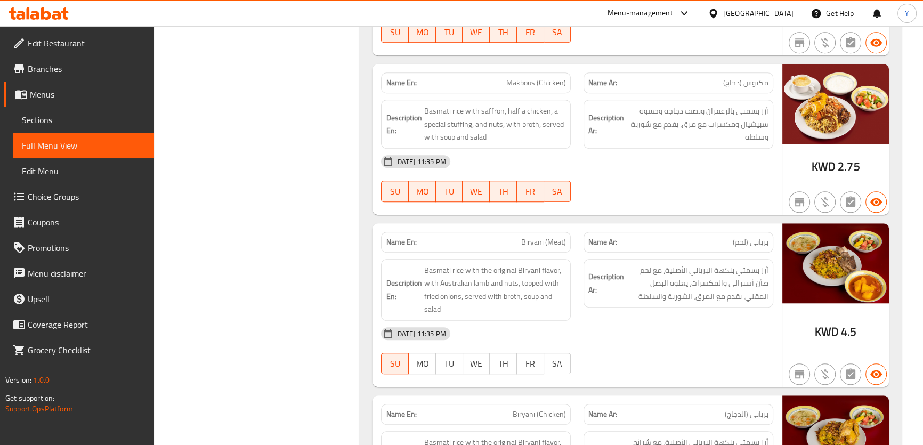
scroll to position [1090, 0]
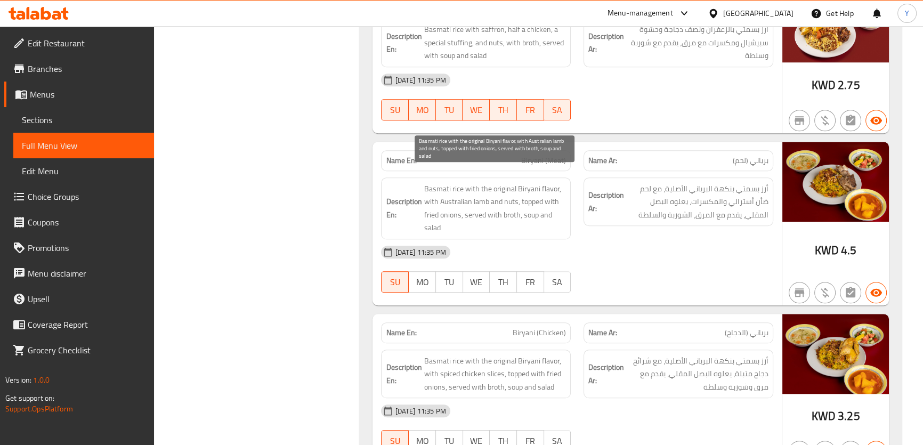
click at [527, 182] on span "Basmati rice with the original Biryani flavor, with Australian lamb and nuts, t…" at bounding box center [495, 208] width 142 height 52
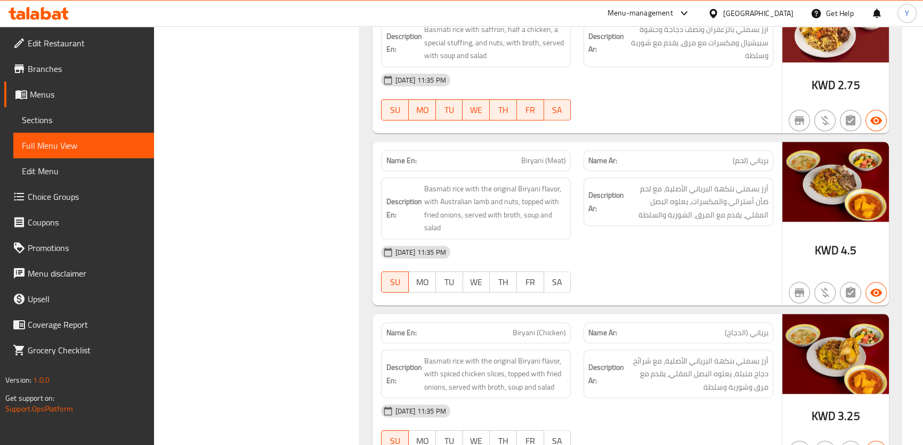
click at [525, 155] on span "Biryani (Meat)" at bounding box center [543, 160] width 45 height 11
click at [551, 155] on span "Biryani (Meat)" at bounding box center [543, 160] width 45 height 11
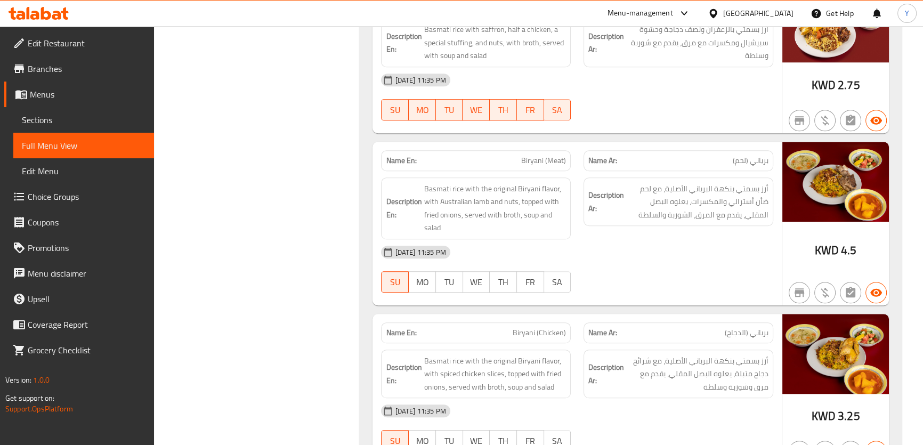
drag, startPoint x: 725, startPoint y: 234, endPoint x: 701, endPoint y: 234, distance: 24.0
click at [725, 239] on div "[DATE] 11:35 PM" at bounding box center [577, 252] width 404 height 26
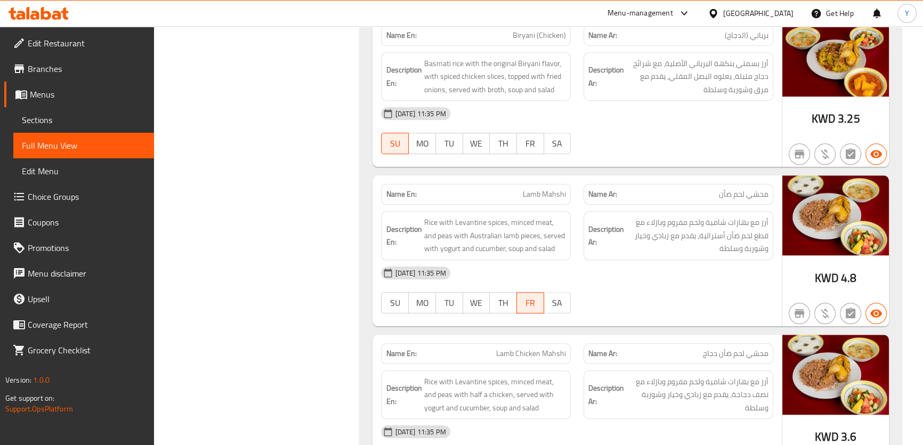
click at [530, 189] on span "Lamb Mahshi" at bounding box center [544, 194] width 43 height 11
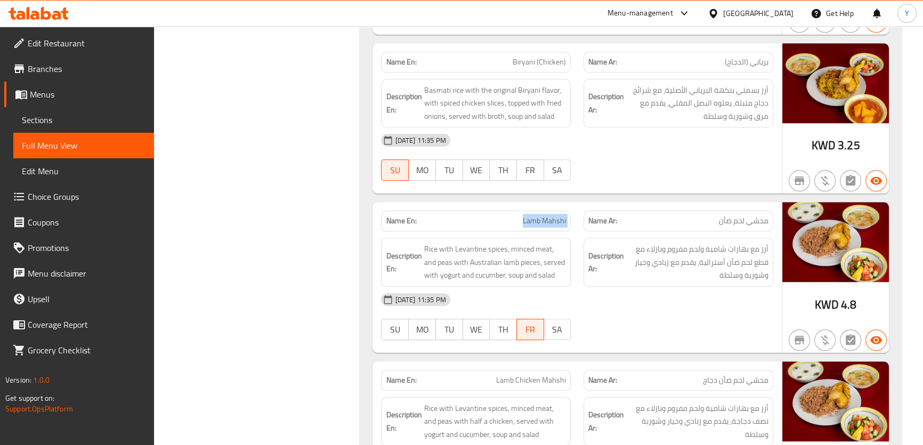
scroll to position [1339, 0]
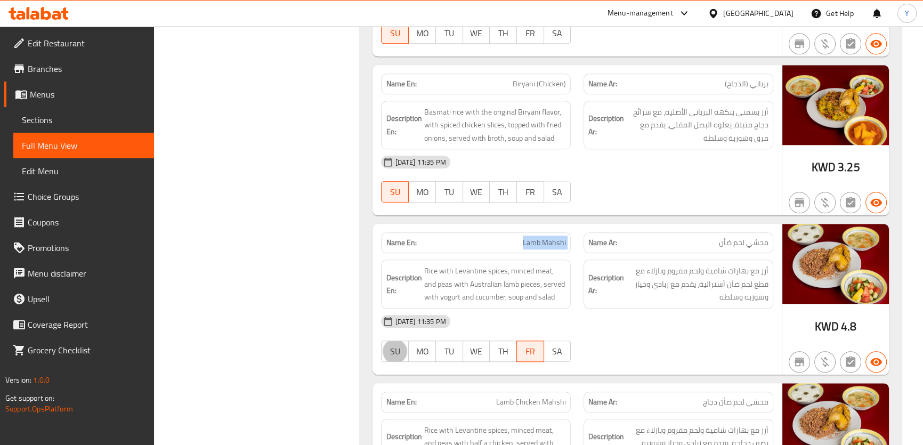
type button "0"
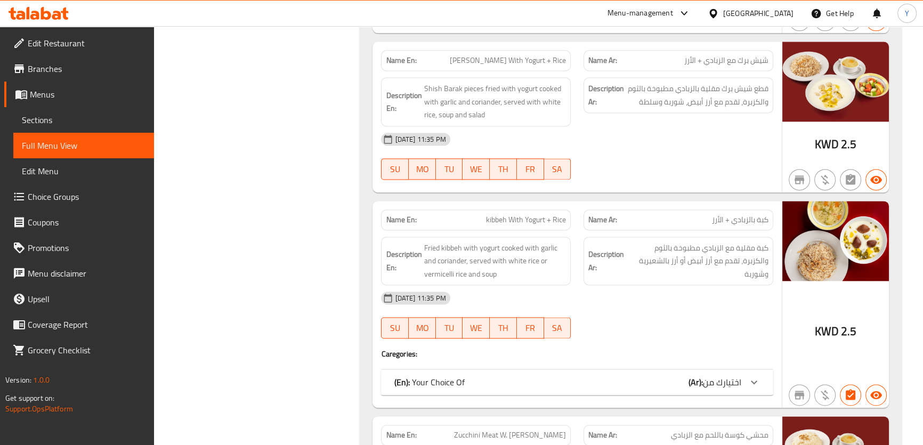
scroll to position [1840, 0]
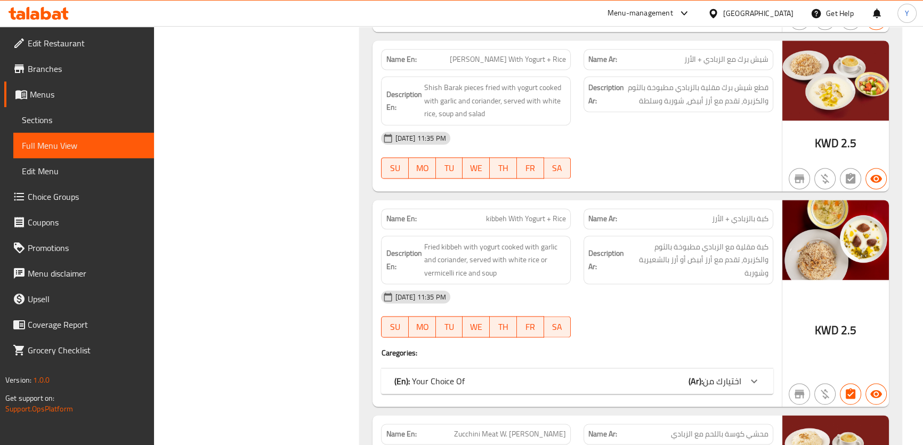
click at [716, 373] on span "اختيارك من" at bounding box center [722, 381] width 38 height 16
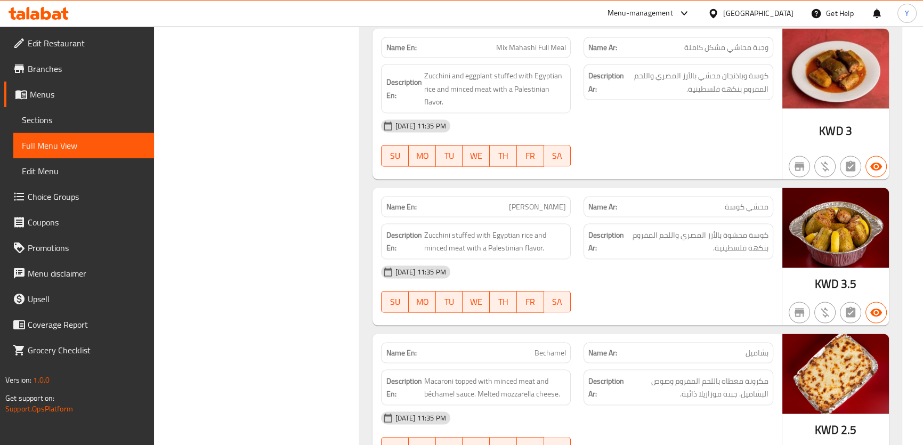
scroll to position [2488, 0]
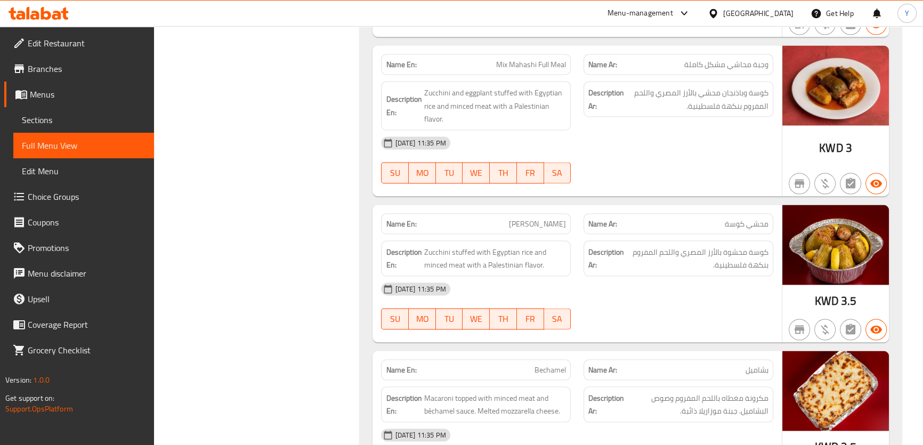
click at [525, 218] on span "zucchini Mahshi" at bounding box center [537, 223] width 57 height 11
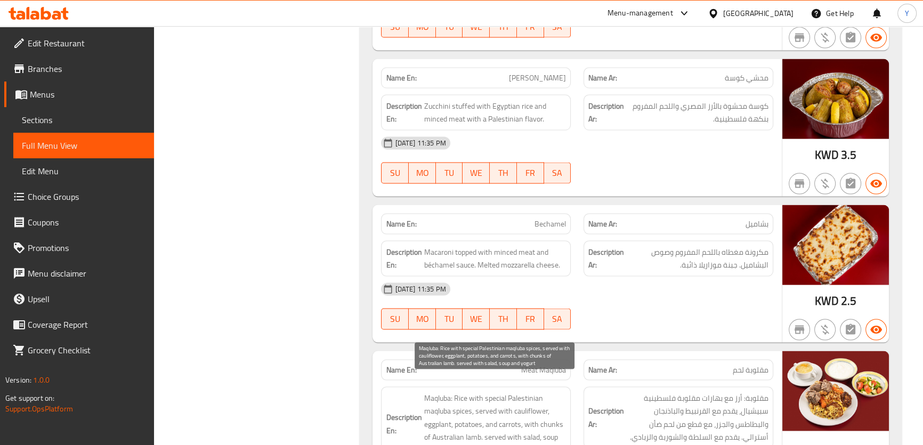
scroll to position [2779, 0]
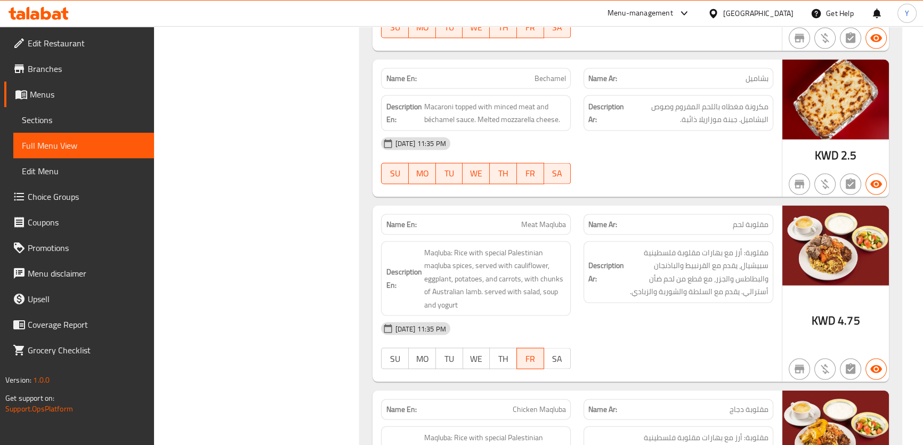
click at [539, 214] on div "Name En: Meat Maqluba" at bounding box center [476, 224] width 190 height 21
click at [811, 318] on div "KWD 4.75" at bounding box center [835, 294] width 107 height 177
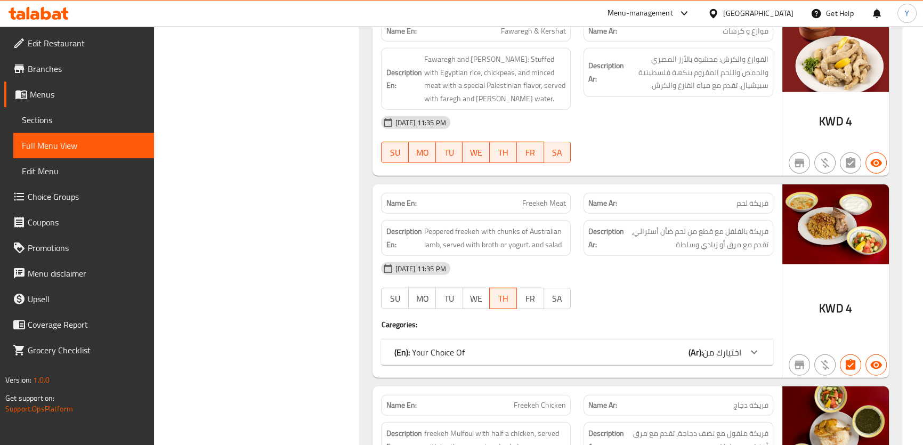
scroll to position [2826, 0]
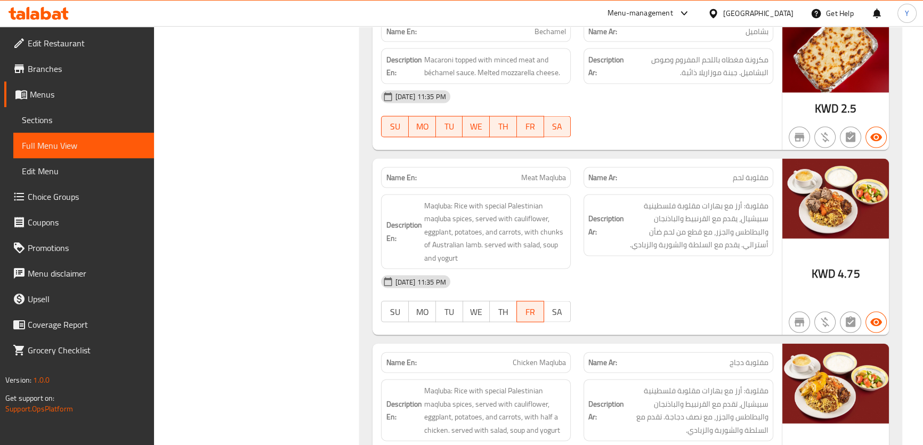
click at [744, 269] on div "[DATE] 11:35 PM" at bounding box center [577, 282] width 404 height 26
click at [756, 250] on div "Description Ar: مقلوبة: أرز مع بهارات مقلوبة فلسطينية سبيشيال، يقدم مع القرنبيط…" at bounding box center [678, 232] width 202 height 88
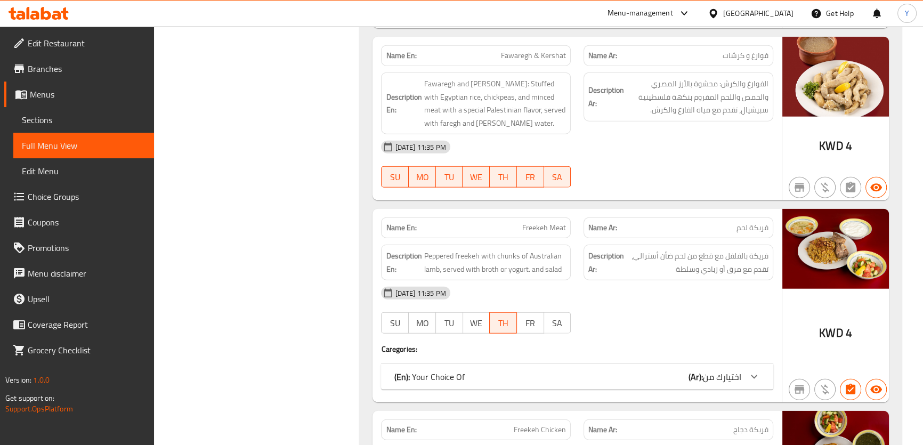
scroll to position [3359, 0]
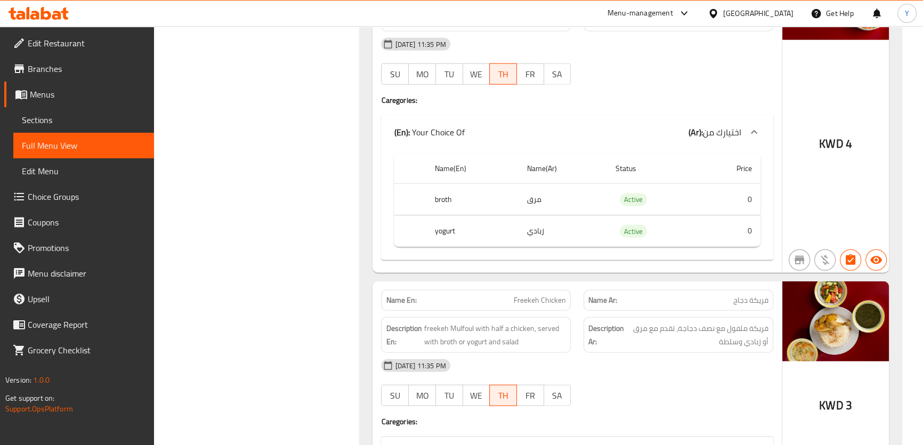
scroll to position [3601, 0]
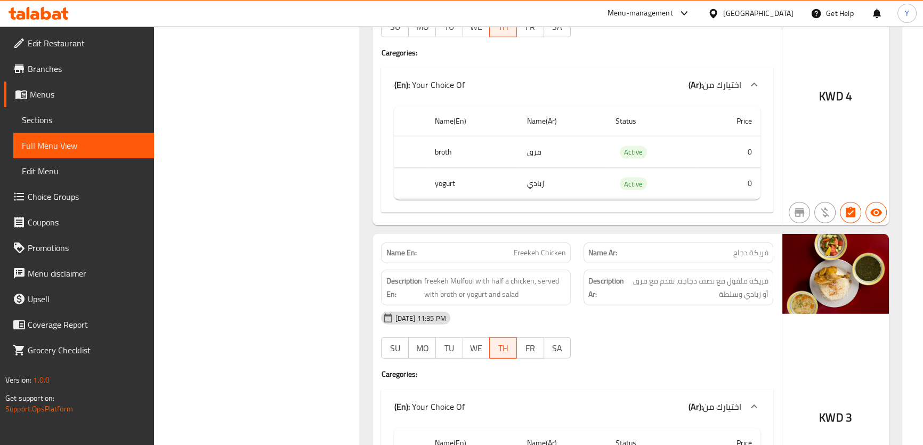
click at [727, 333] on div "17-08-2025 11:35 PM SU MO TU WE TH FR SA" at bounding box center [577, 335] width 404 height 60
click at [777, 330] on div "17-08-2025 11:35 PM SU MO TU WE TH FR SA" at bounding box center [577, 335] width 404 height 60
click at [746, 335] on div "17-08-2025 11:35 PM SU MO TU WE TH FR SA" at bounding box center [577, 335] width 404 height 60
click at [731, 307] on div "[DATE] 11:35 PM" at bounding box center [577, 318] width 404 height 26
click at [720, 305] on div "[DATE] 11:35 PM" at bounding box center [577, 318] width 404 height 26
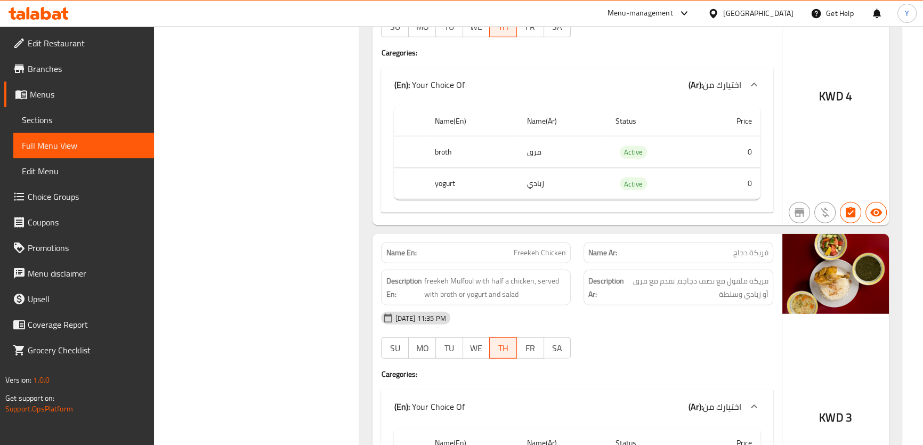
click at [786, 305] on div "KWD 3" at bounding box center [835, 390] width 107 height 313
click at [769, 352] on div at bounding box center [678, 358] width 202 height 13
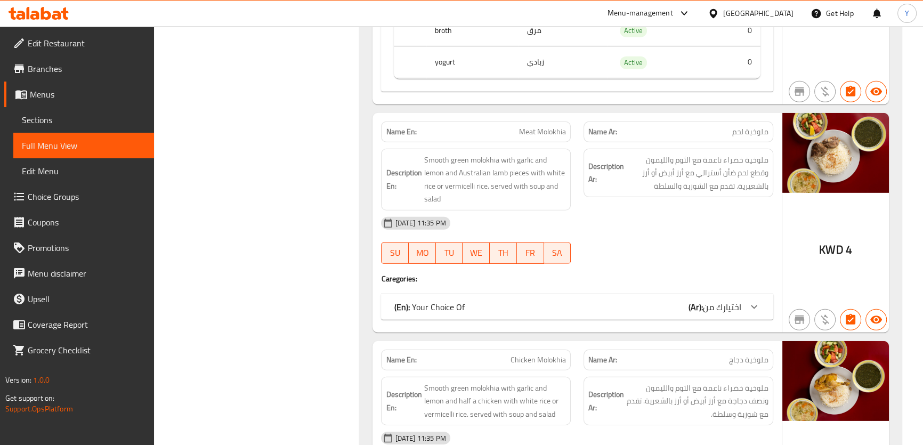
scroll to position [4081, 0]
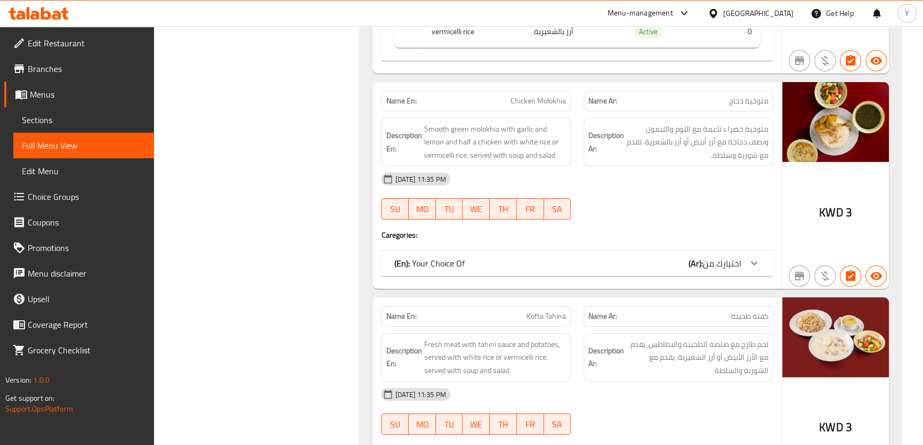
scroll to position [4422, 0]
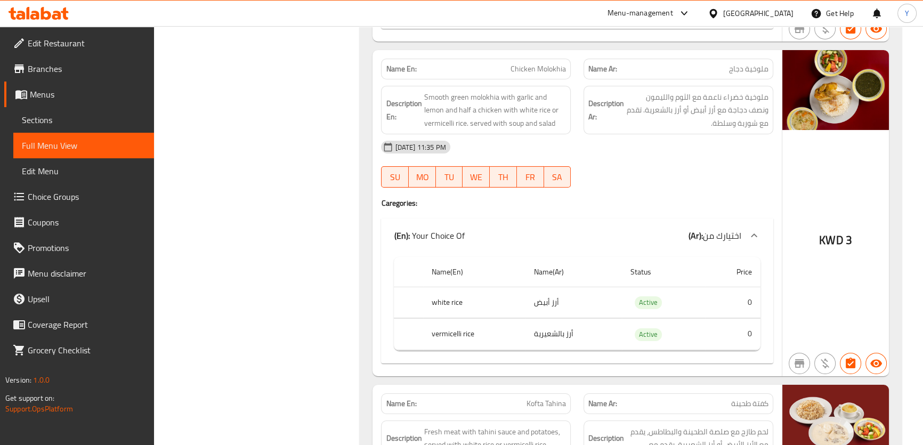
scroll to position [4471, 0]
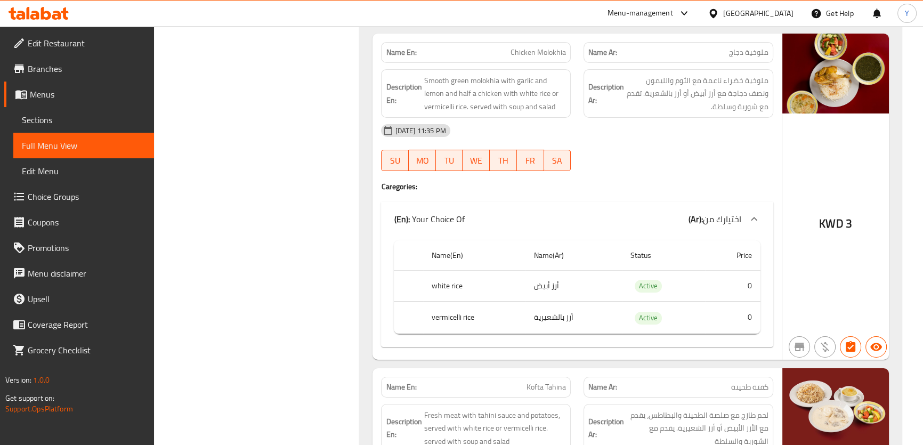
click at [865, 228] on div "KWD 3" at bounding box center [835, 197] width 107 height 326
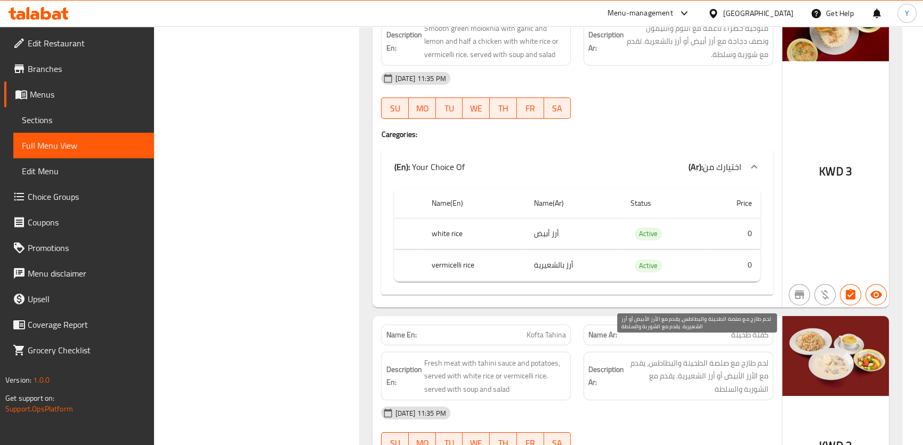
scroll to position [4616, 0]
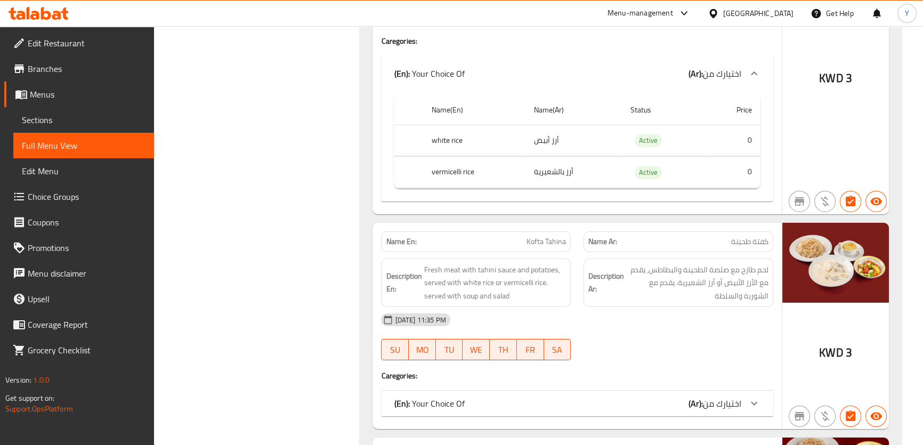
drag, startPoint x: 680, startPoint y: 388, endPoint x: 680, endPoint y: 398, distance: 10.1
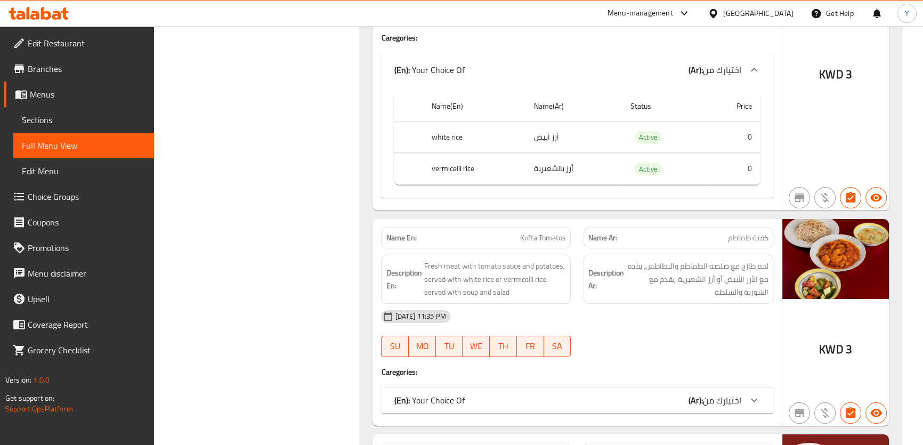
scroll to position [5010, 0]
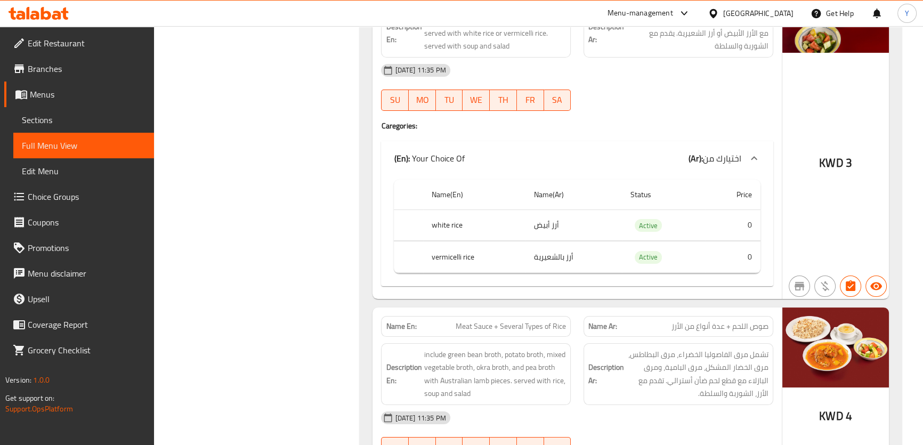
scroll to position [5301, 0]
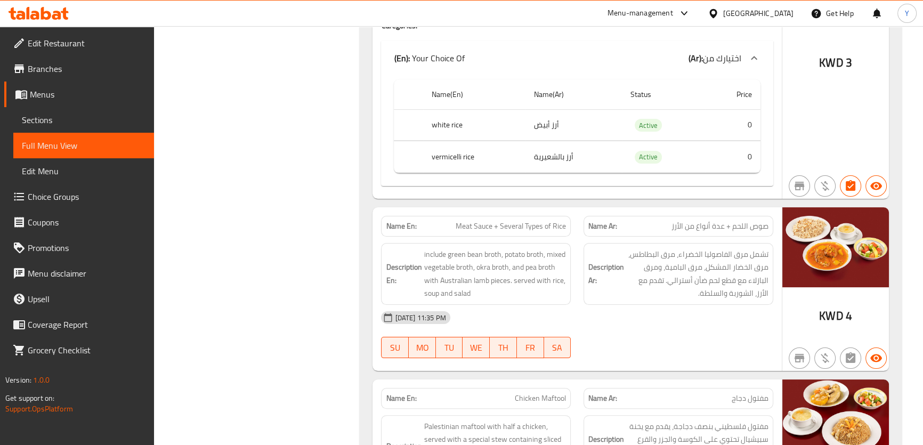
click at [771, 270] on div "Description Ar: تشمل مرق الفاصوليا الخضراء، مرق البطاطس، مرق الخضار المشكل، مرق…" at bounding box center [678, 274] width 190 height 62
click at [829, 106] on div "KWD 3" at bounding box center [835, 36] width 107 height 326
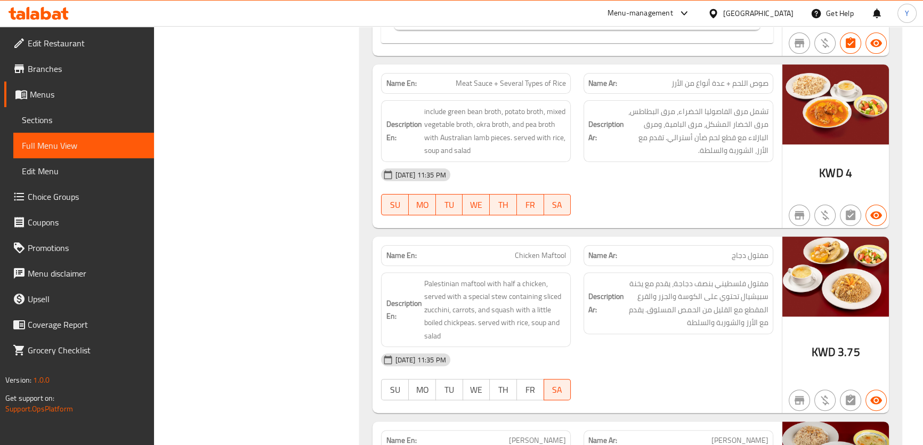
scroll to position [5445, 0]
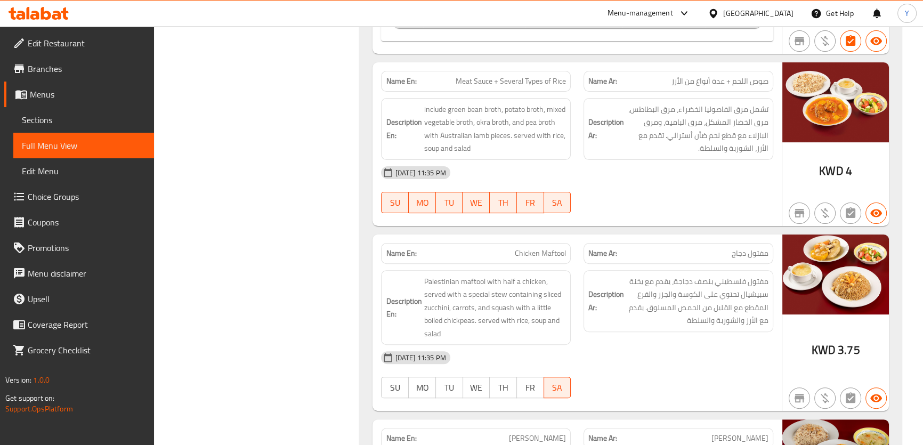
click at [760, 320] on div "Description Ar: مفتول فلسطيني بنصف دجاجة، يقدم مع يخنة سبيشيال تحتوي على الكوسة…" at bounding box center [678, 308] width 202 height 88
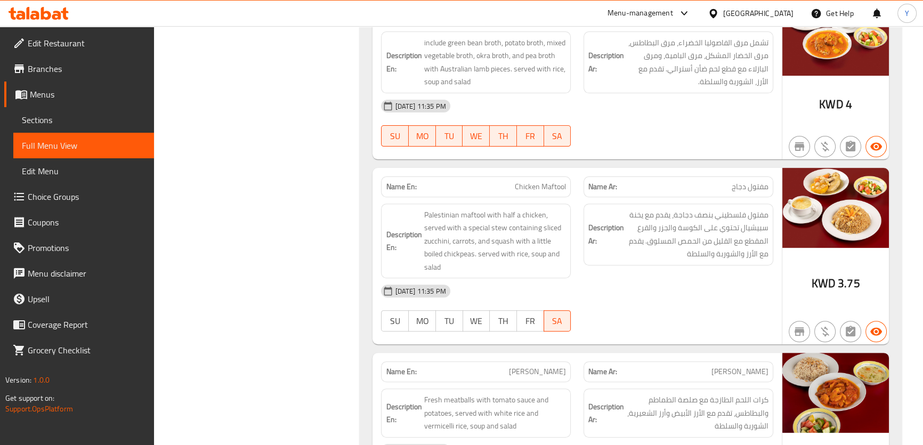
scroll to position [5591, 0]
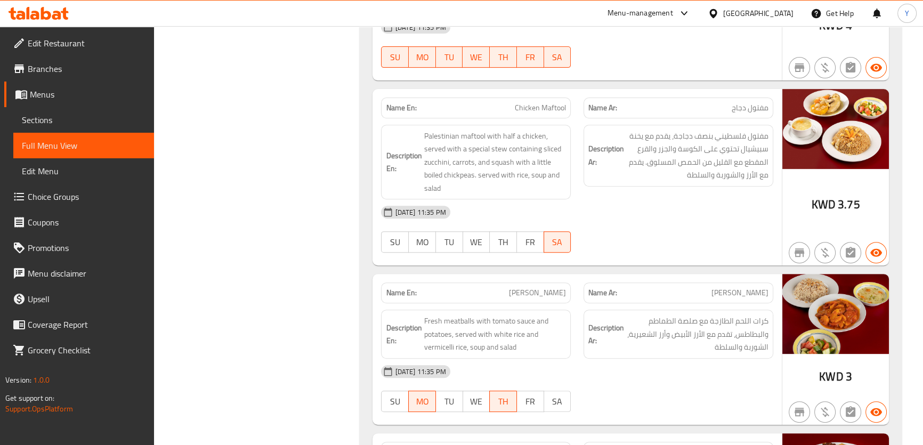
click at [661, 214] on div "17-08-2025 11:35 PM SU MO TU WE TH FR SA" at bounding box center [577, 229] width 404 height 60
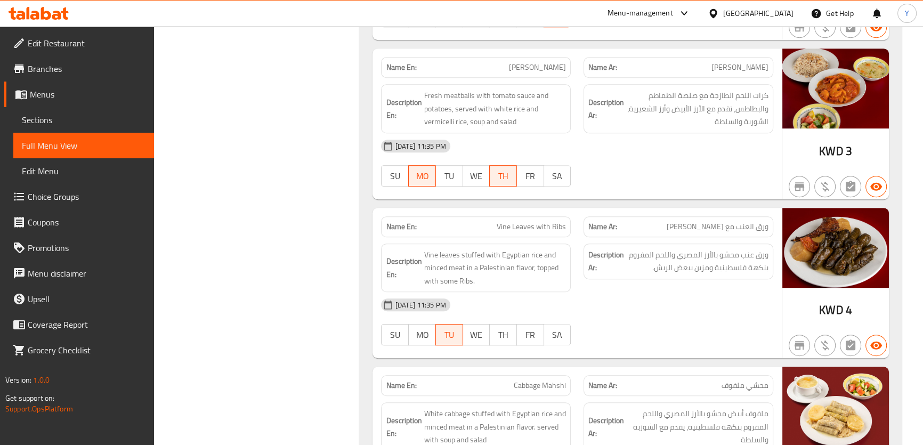
scroll to position [5833, 0]
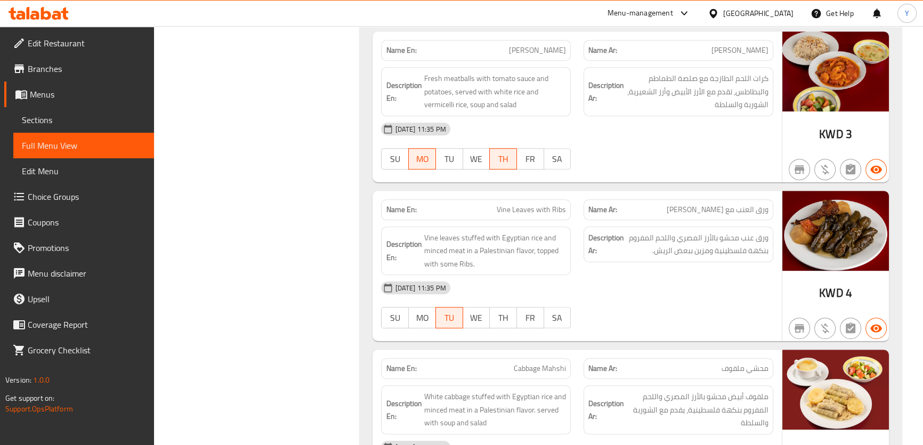
click at [727, 287] on div "17-08-2025 11:35 PM SU MO TU WE TH FR SA" at bounding box center [577, 305] width 404 height 60
click at [538, 363] on span "Cabbage Mahshi" at bounding box center [540, 368] width 52 height 11
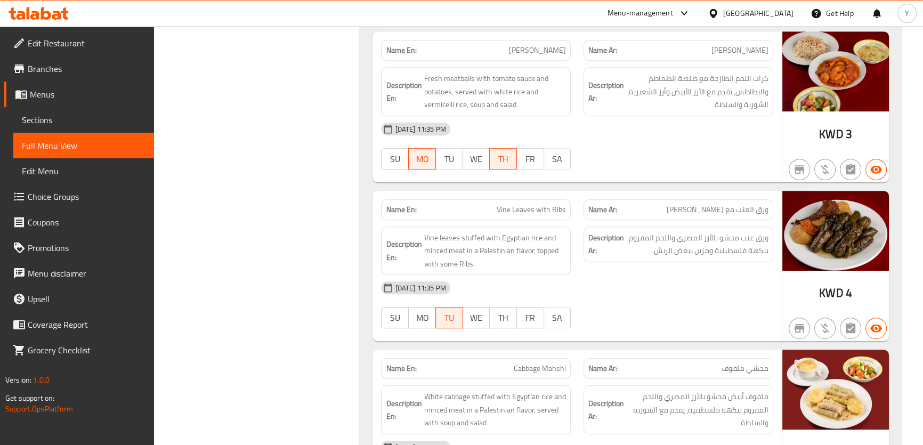
click at [714, 296] on div "17-08-2025 11:35 PM SU MO TU WE TH FR SA" at bounding box center [577, 305] width 404 height 60
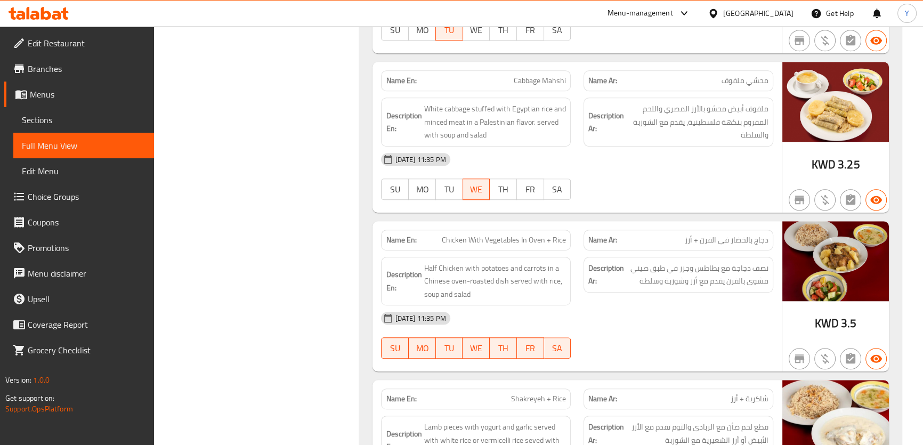
click at [726, 323] on div "17-08-2025 11:35 PM SU MO TU WE TH FR SA" at bounding box center [577, 335] width 404 height 60
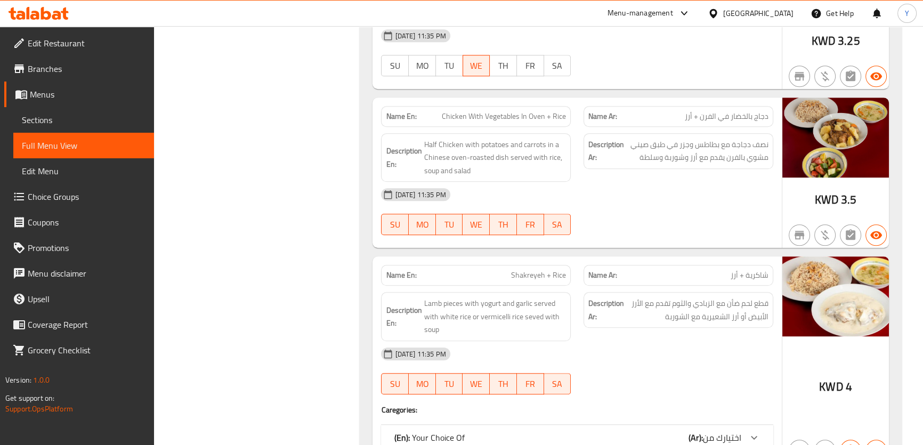
scroll to position [6266, 0]
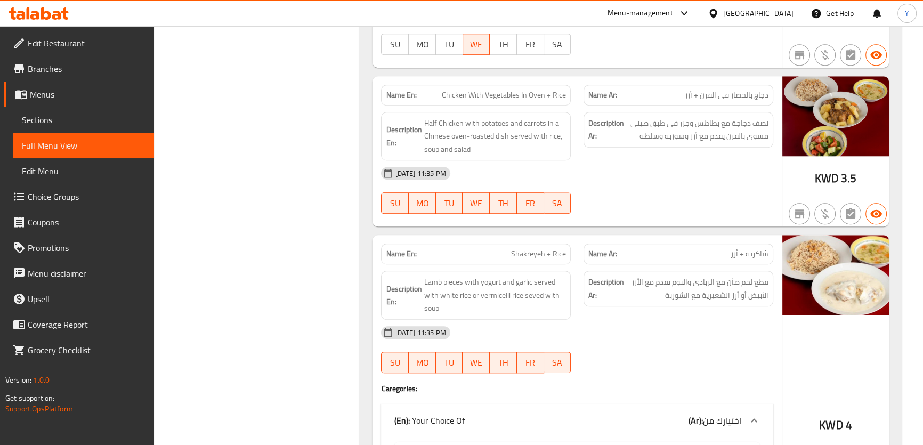
click at [729, 321] on div "[DATE] 11:35 PM" at bounding box center [577, 333] width 404 height 26
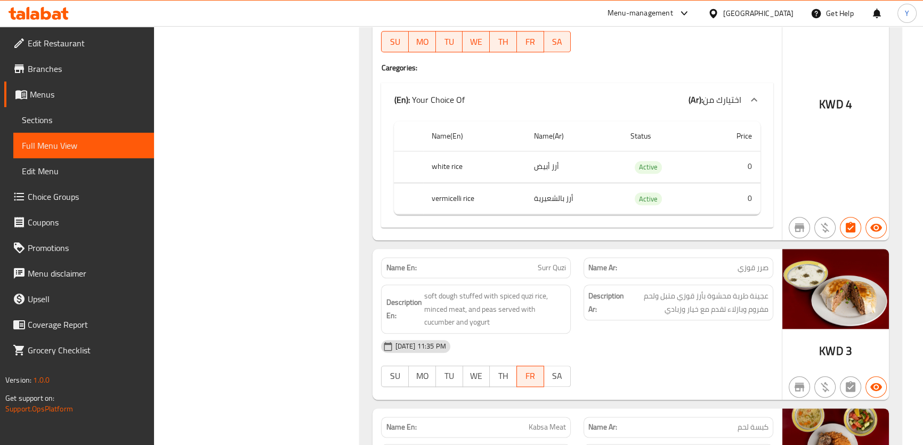
scroll to position [6662, 0]
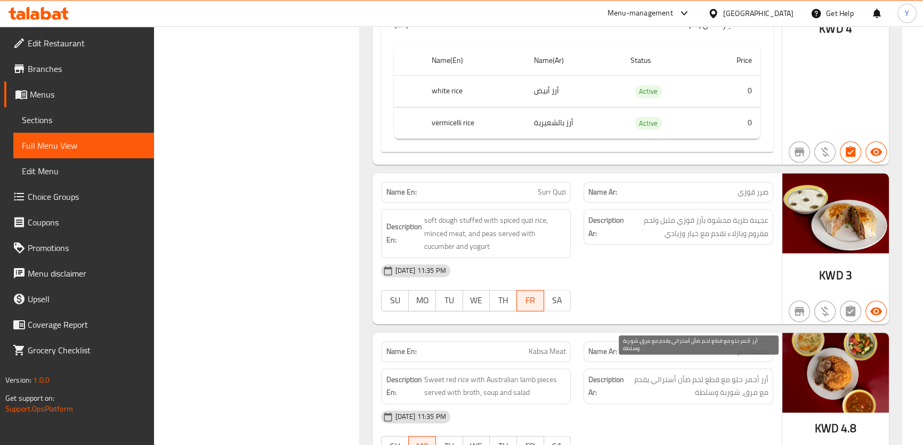
click at [734, 373] on span "أرز أحمر حلو مع قطع لحم ضأن أسترالي يقدم مع مرق، شوربة وسلطة" at bounding box center [697, 386] width 142 height 26
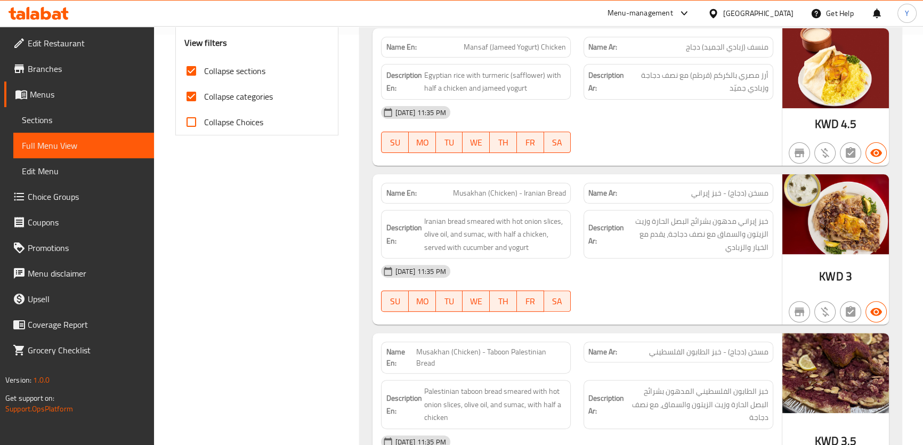
scroll to position [0, 0]
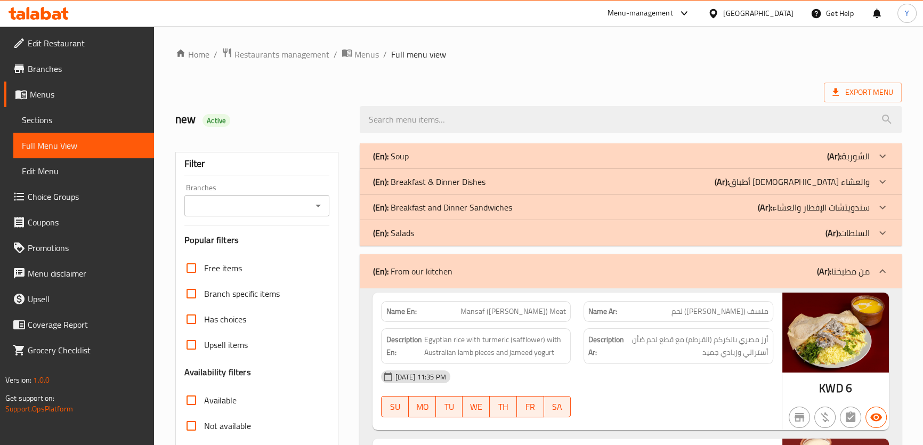
click at [446, 269] on p "(En): From our kitchen" at bounding box center [411, 271] width 79 height 13
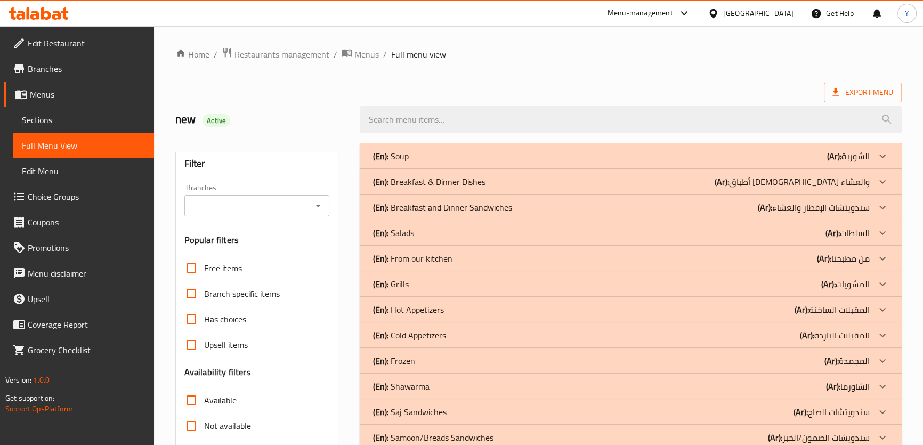
click at [830, 164] on b "(Ar):" at bounding box center [834, 156] width 14 height 16
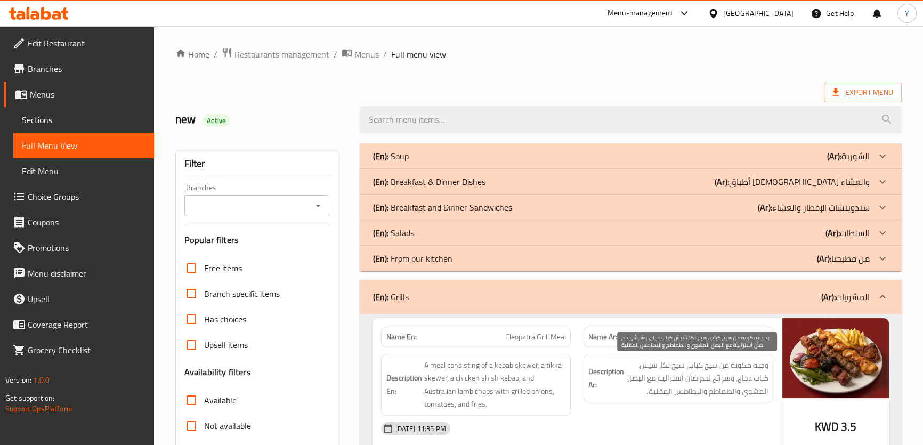
click at [739, 369] on span "وجبة مكونة من سيخ كباب، سيخ تكا، شيش كباب دجاج، وشرائح لحم ضأن أسترالية مع البص…" at bounding box center [697, 378] width 142 height 39
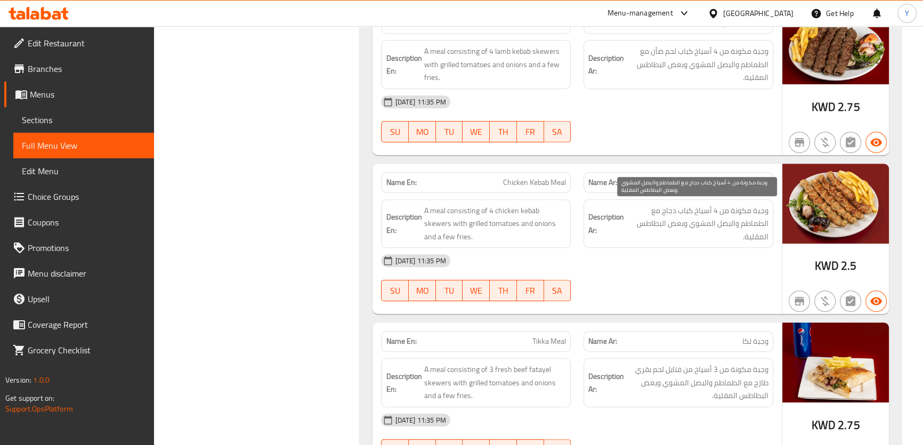
scroll to position [693, 0]
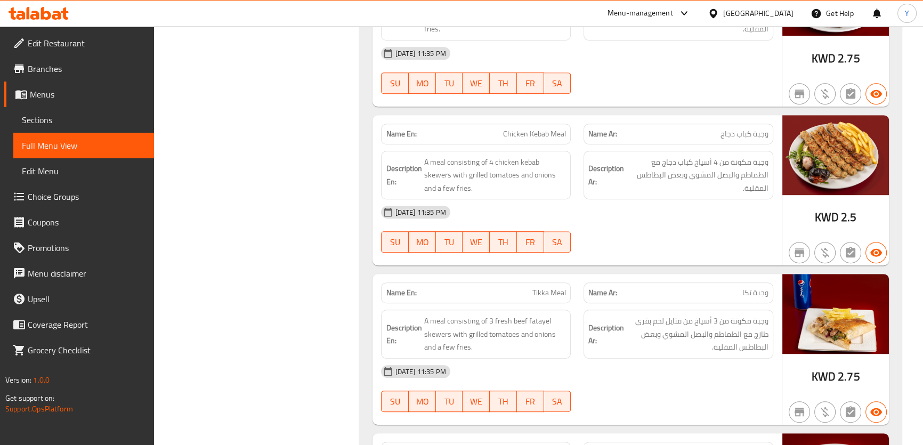
click at [548, 133] on span "Chicken Kebab Meal" at bounding box center [534, 133] width 63 height 11
type button "0"
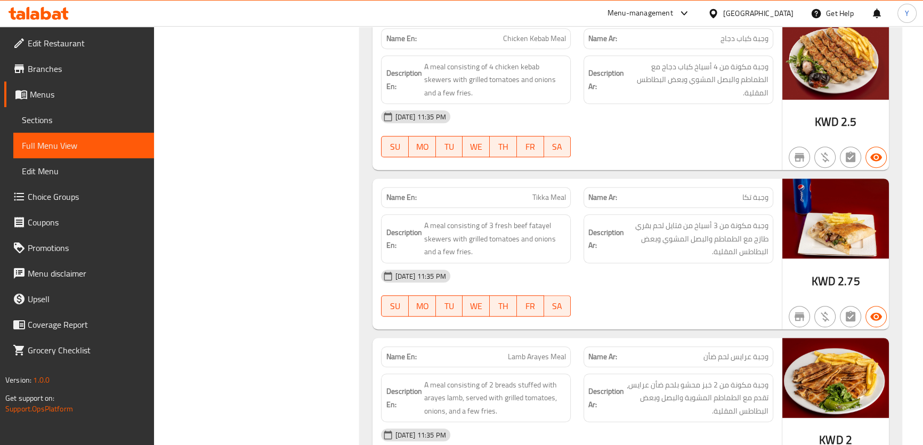
scroll to position [790, 0]
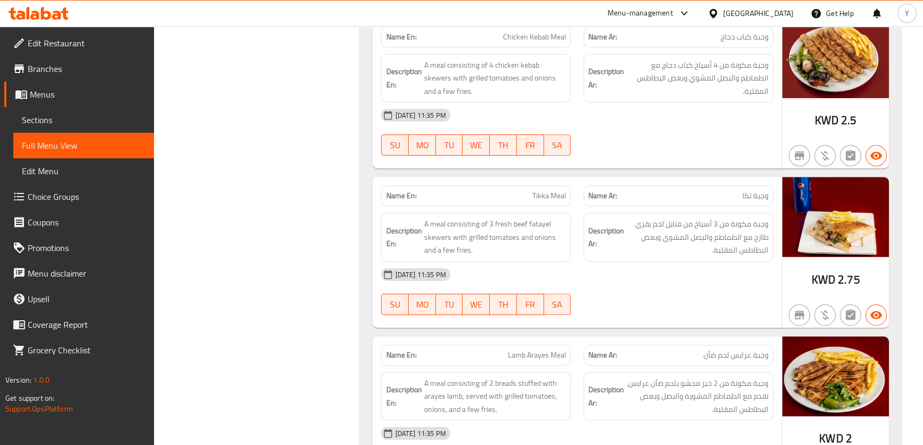
click at [465, 181] on div "Name En: Tikka Meal" at bounding box center [476, 196] width 202 height 34
click at [538, 210] on div "Description En: A meal consisting of 3 fresh beef fatayel skewers with grilled …" at bounding box center [476, 237] width 202 height 62
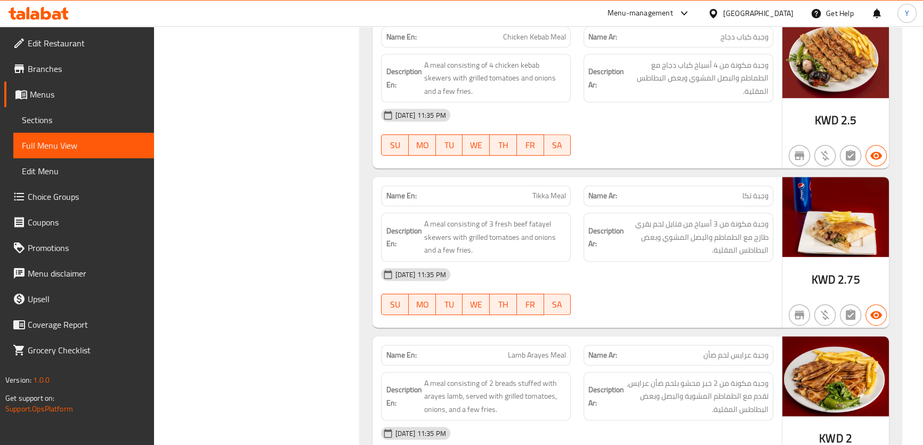
click at [535, 192] on span "Tikka Meal" at bounding box center [549, 195] width 34 height 11
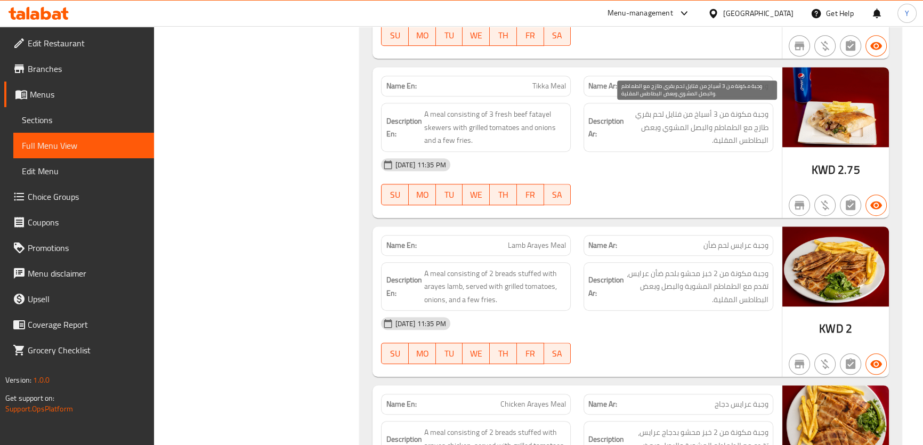
scroll to position [936, 0]
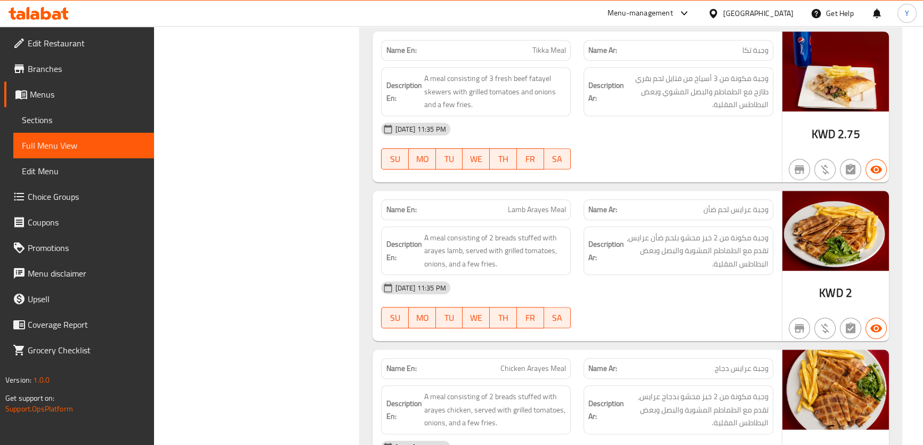
click at [505, 202] on div "Name En: Lamb Arayes Meal" at bounding box center [476, 209] width 190 height 21
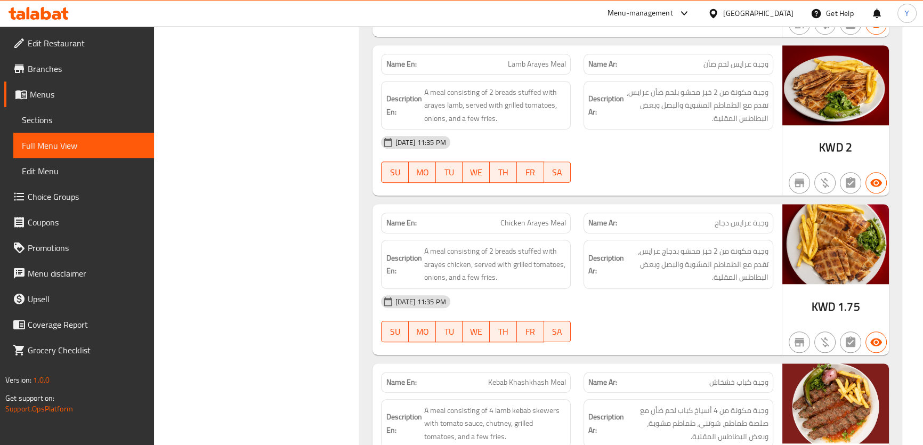
click at [506, 217] on span "Chicken Arayes Meal" at bounding box center [533, 222] width 66 height 11
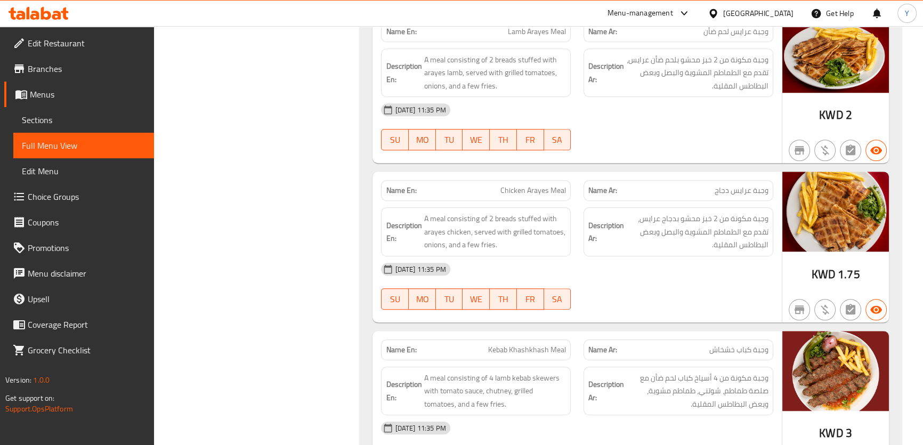
scroll to position [1178, 0]
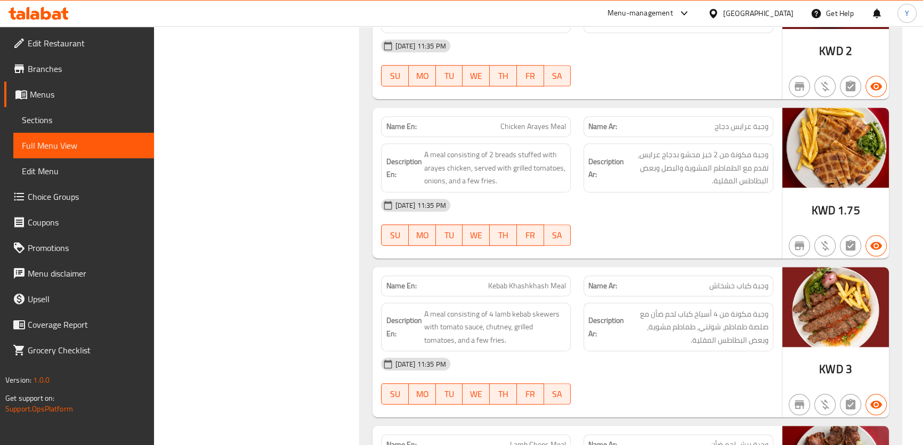
click at [507, 288] on span "Kebab Khashkhash Meal" at bounding box center [527, 285] width 78 height 11
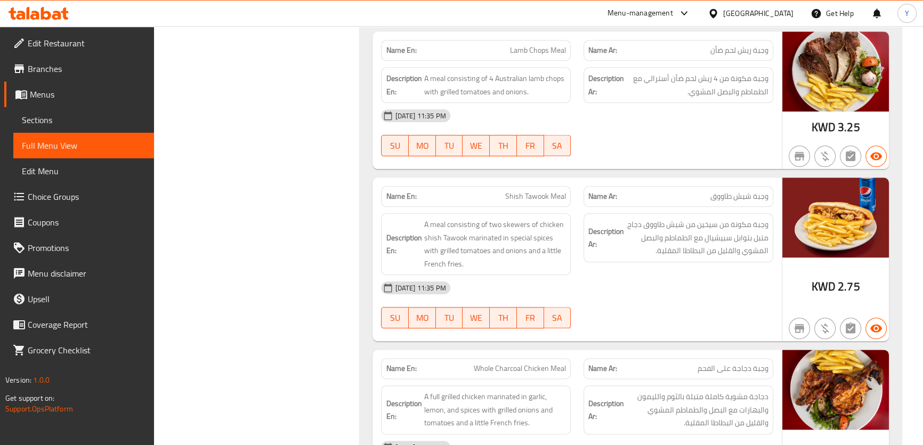
scroll to position [1578, 0]
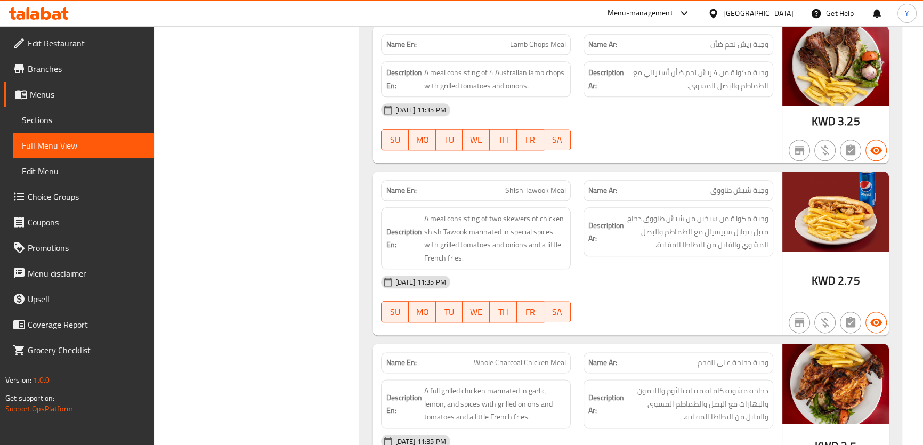
click at [726, 301] on div "17-08-2025 11:35 PM SU MO TU WE TH FR SA" at bounding box center [577, 299] width 404 height 60
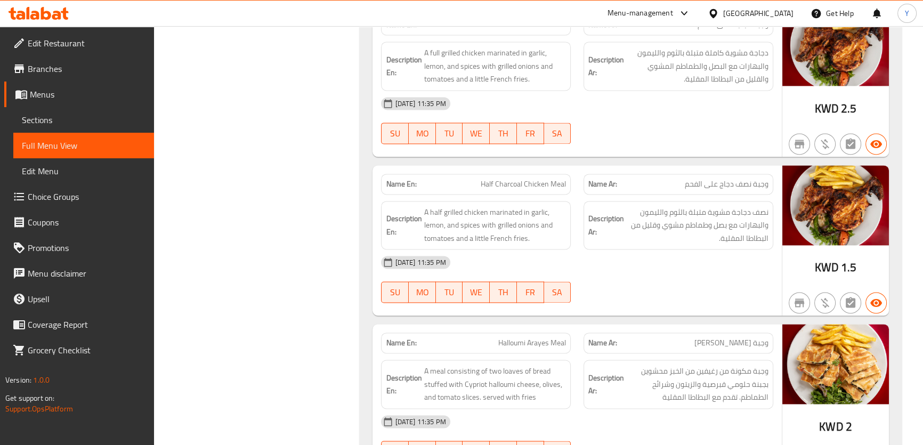
click at [807, 264] on div "KWD 1.5" at bounding box center [835, 240] width 107 height 151
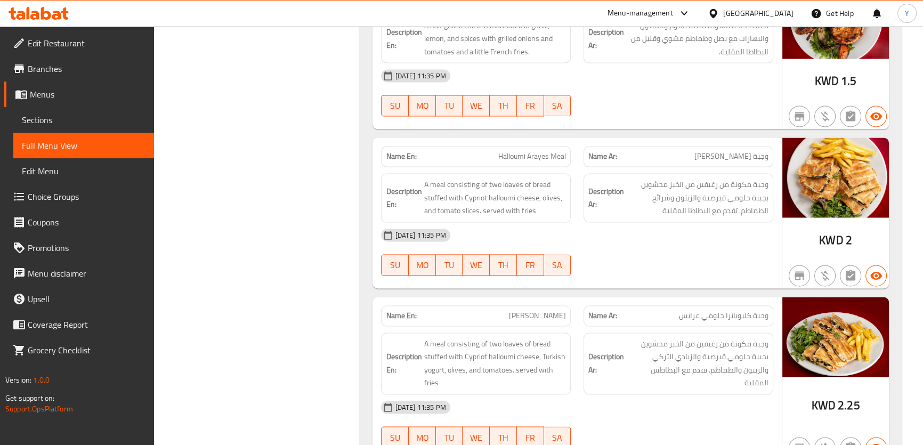
scroll to position [2109, 0]
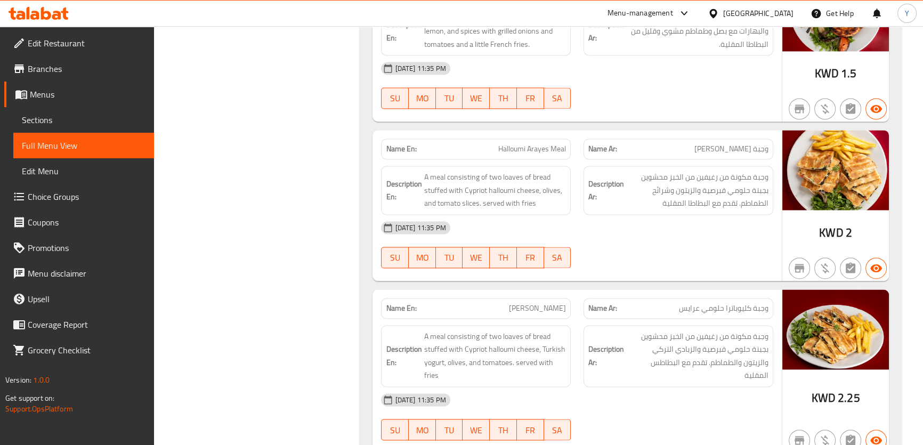
click at [516, 139] on div "Name En: Halloumi Arayes Meal" at bounding box center [476, 149] width 190 height 21
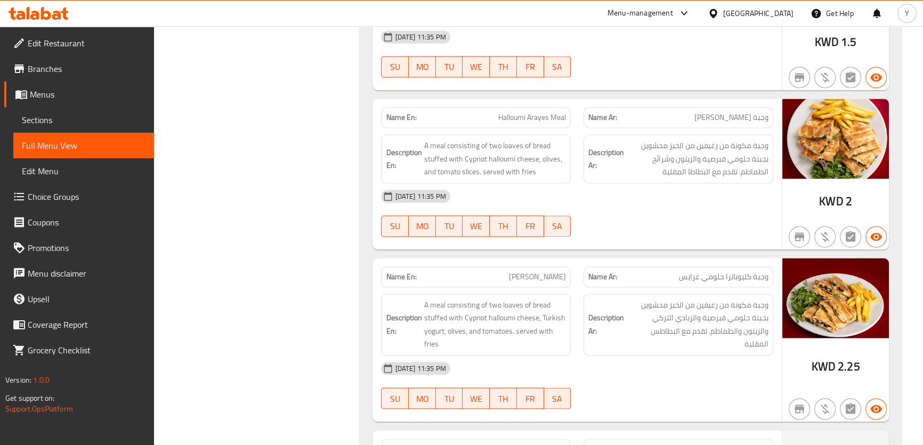
scroll to position [2158, 0]
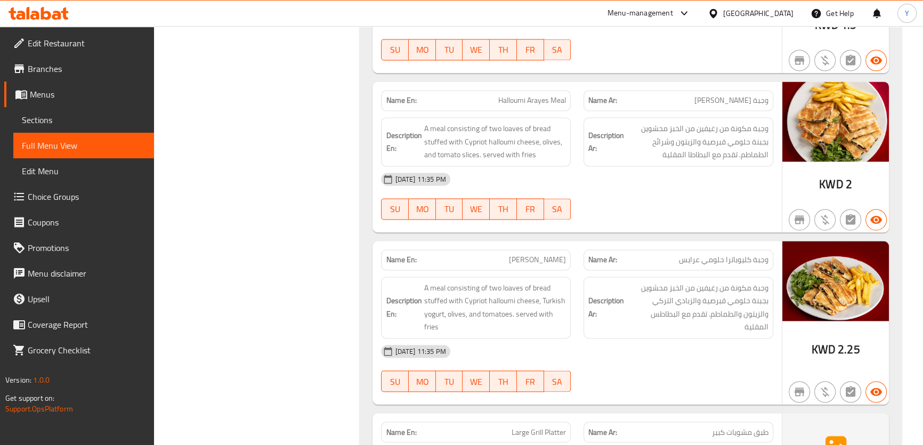
click at [523, 258] on span "Cleopatra Halloumi Arayes Meal" at bounding box center [537, 259] width 57 height 11
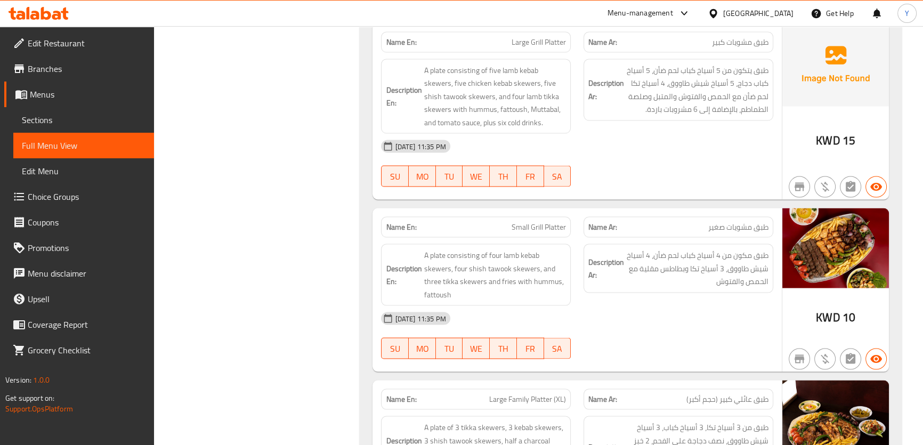
scroll to position [2548, 0]
click at [515, 221] on span "Small Grill Platter" at bounding box center [539, 226] width 54 height 11
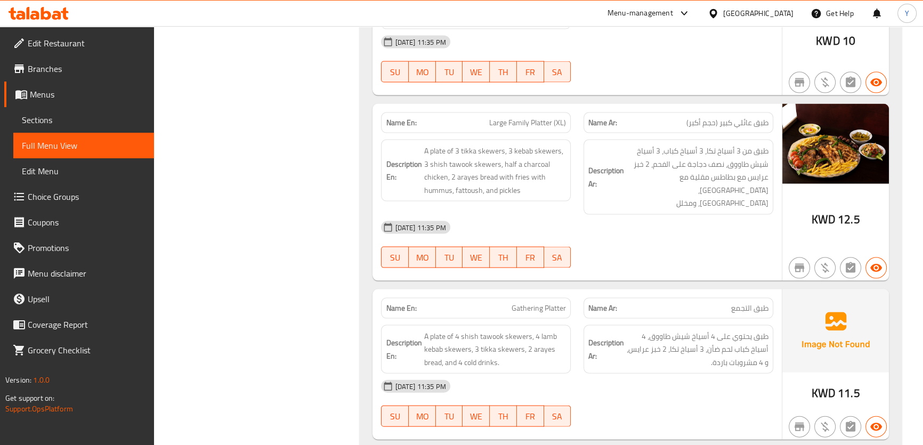
scroll to position [2925, 0]
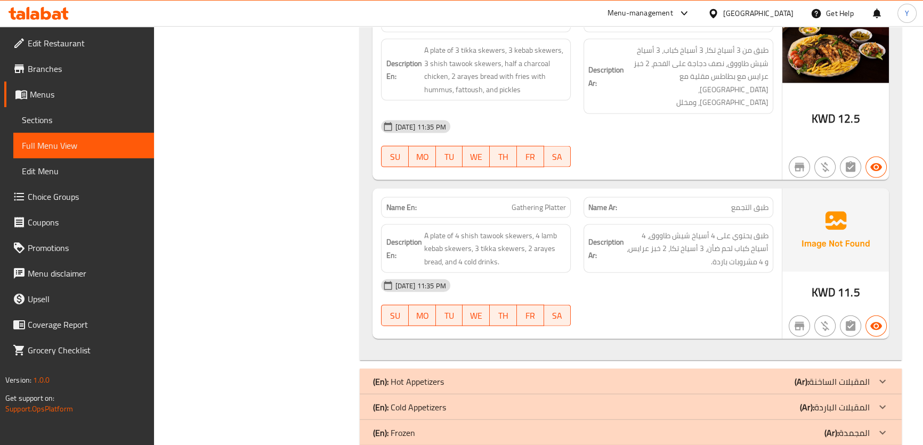
click at [759, 114] on div "[DATE] 11:35 PM" at bounding box center [577, 127] width 404 height 26
click at [744, 202] on span "طبق التجمع" at bounding box center [749, 207] width 37 height 11
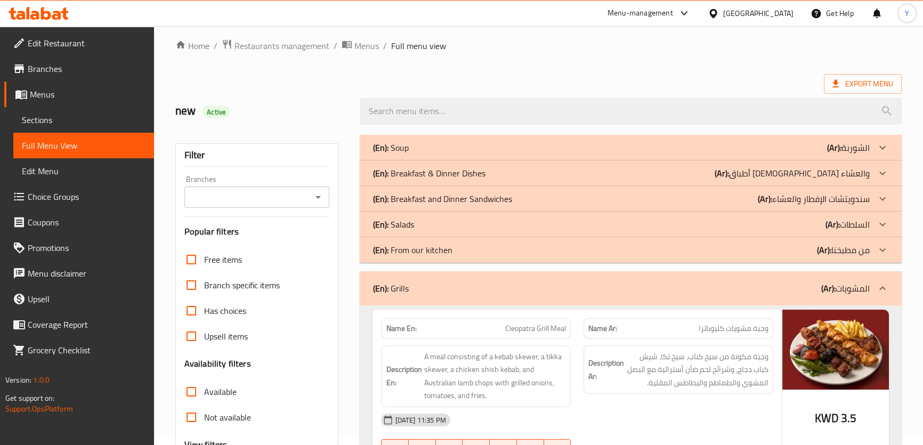
scroll to position [0, 0]
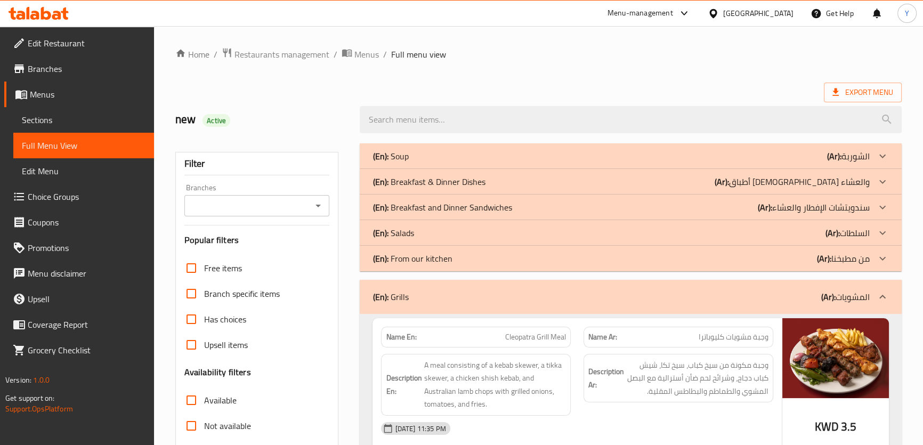
click at [518, 297] on div "(En): Grills (Ar): المشويات" at bounding box center [620, 296] width 497 height 13
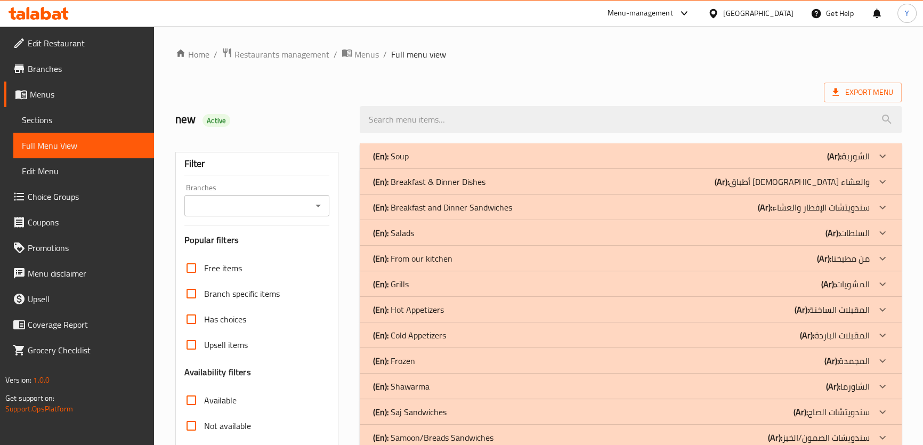
click at [460, 163] on div "(En): Hot Appetizers (Ar): المقبلات الساخنة" at bounding box center [620, 156] width 497 height 13
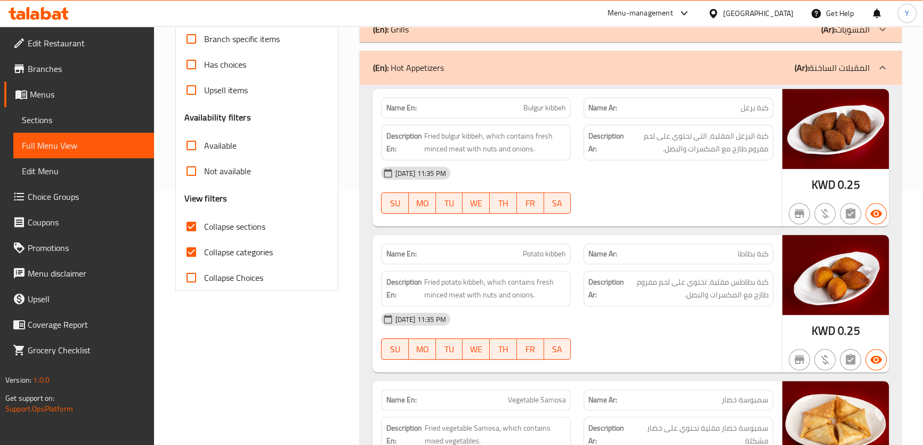
scroll to position [339, 0]
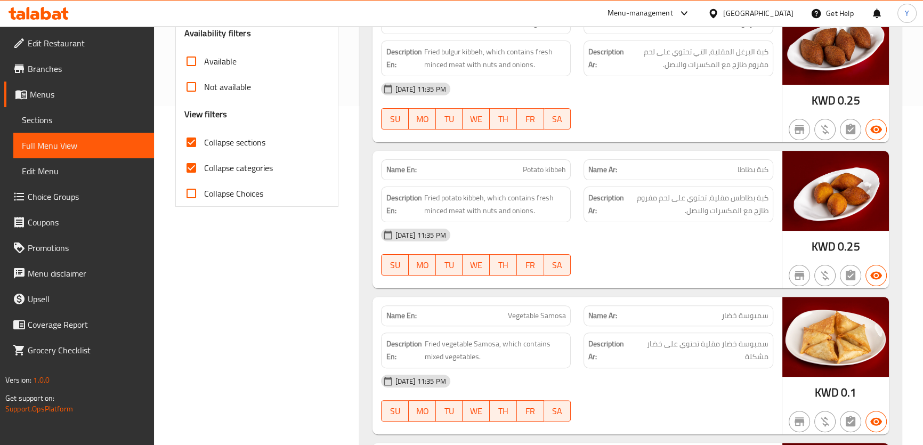
click at [556, 314] on span "Vegetable Samosa" at bounding box center [537, 315] width 58 height 11
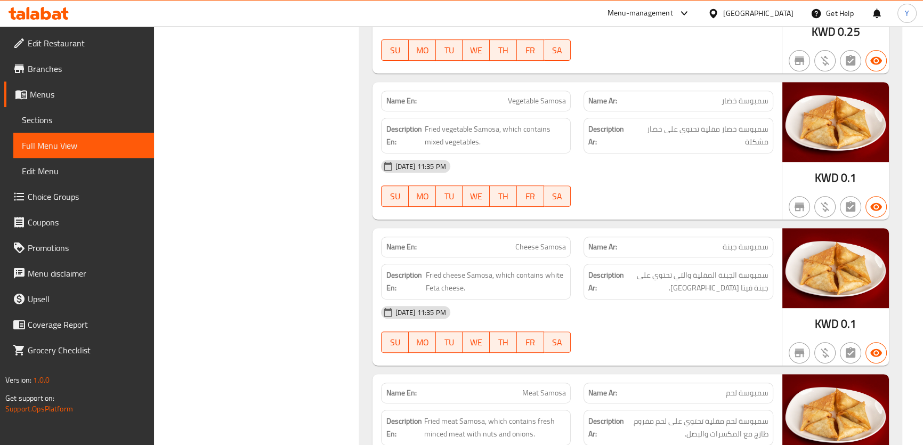
scroll to position [571, 0]
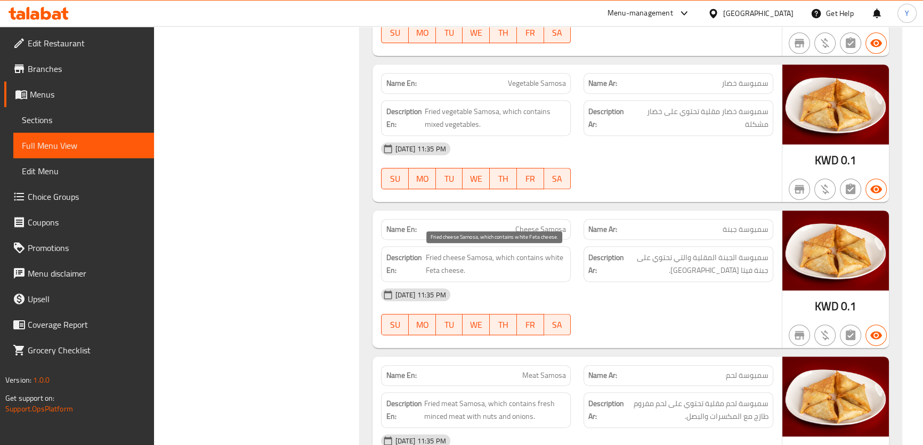
click at [430, 266] on span "Fried cheese Samosa, which contains white Feta cheese." at bounding box center [496, 264] width 141 height 26
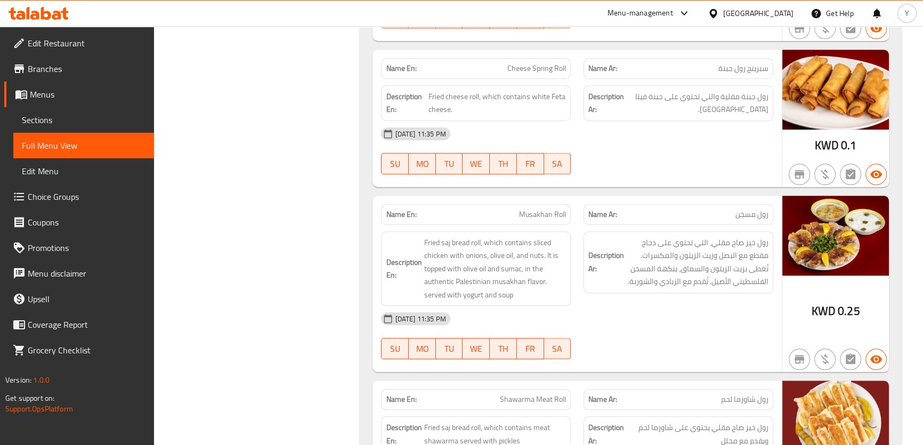
scroll to position [1319, 0]
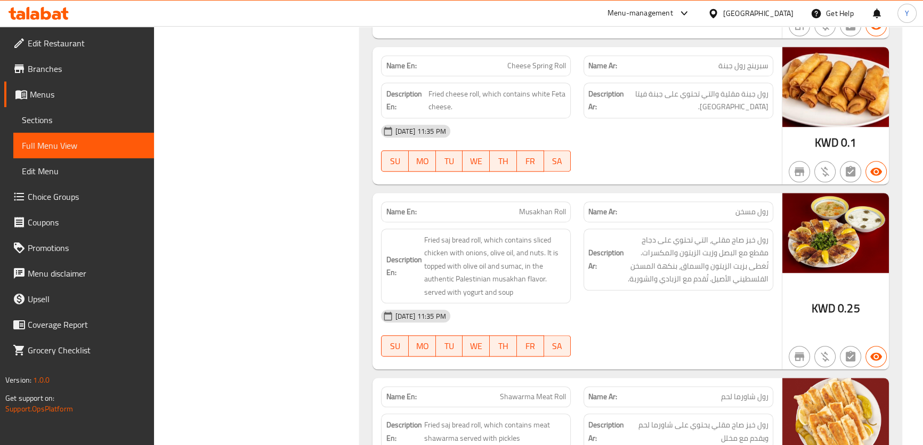
click at [766, 316] on div "[DATE] 11:35 PM" at bounding box center [577, 316] width 404 height 26
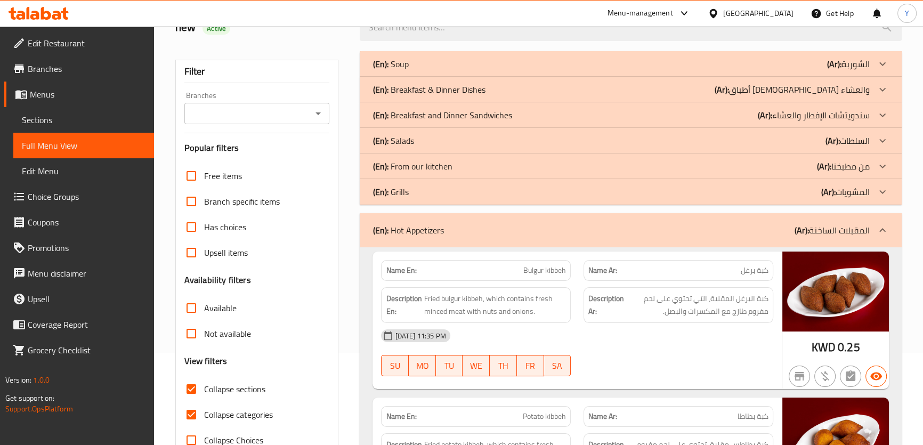
scroll to position [0, 0]
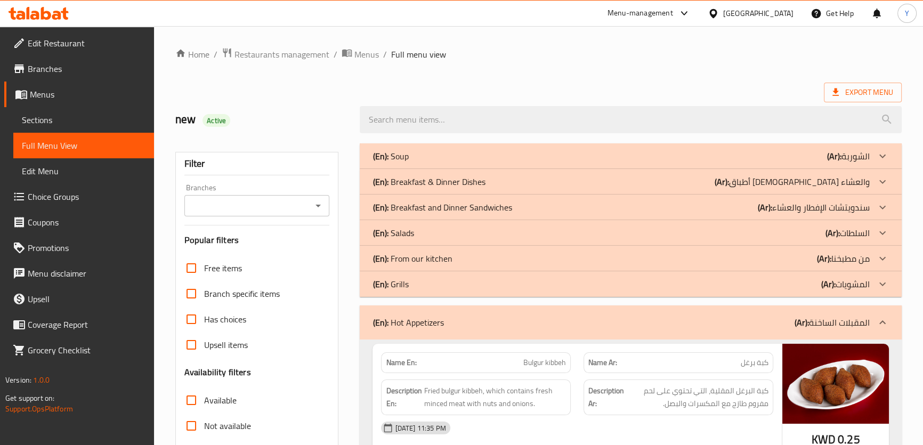
click at [623, 314] on div "(En): Hot Appetizers (Ar): المقبلات الساخنة" at bounding box center [630, 322] width 541 height 34
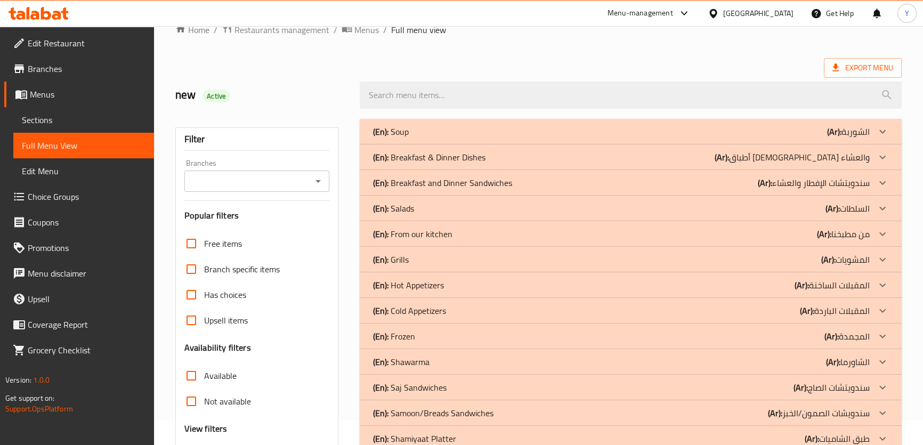
scroll to position [145, 0]
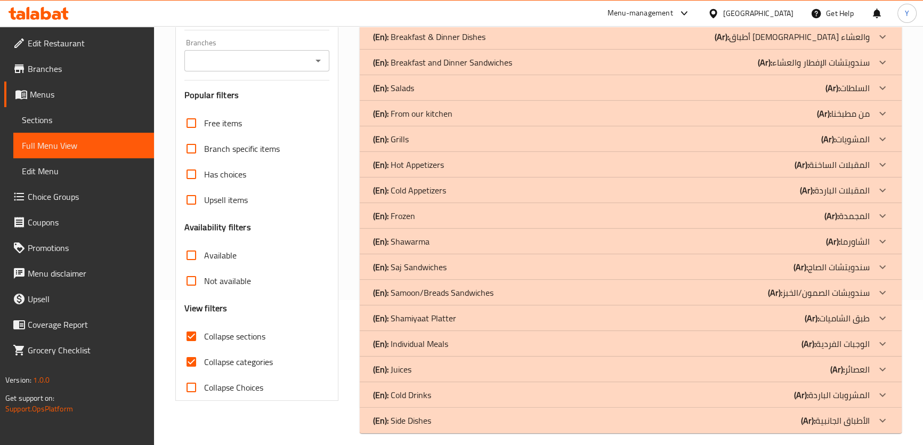
click at [462, 18] on div "(En): Cold Appetizers (Ar): المقبلات الباردة" at bounding box center [620, 11] width 497 height 13
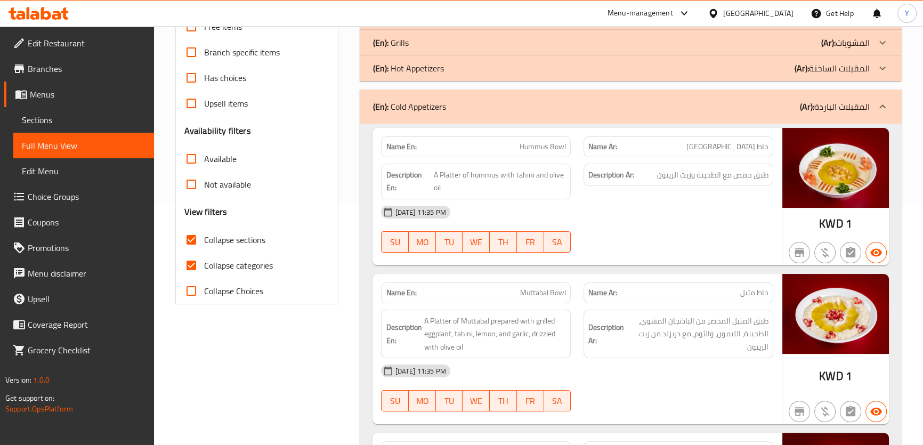
scroll to position [242, 0]
click at [776, 181] on div "Description Ar: طبق حمص مع الطحينة وزيت الزيتون" at bounding box center [678, 181] width 202 height 48
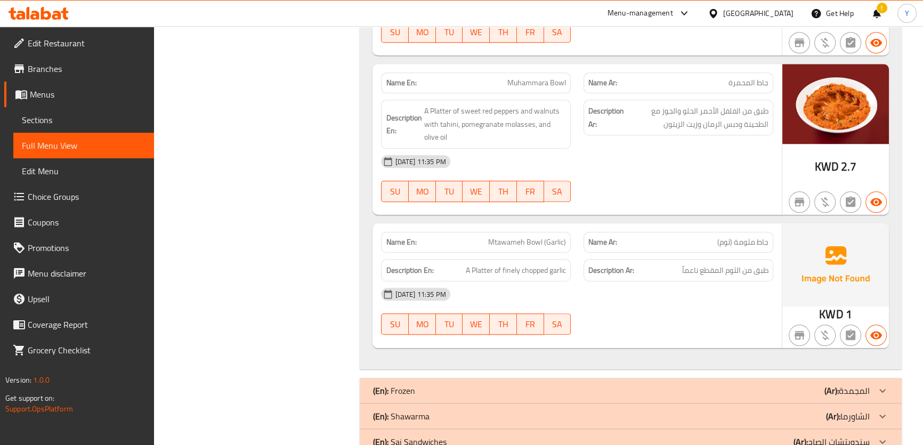
scroll to position [1233, 0]
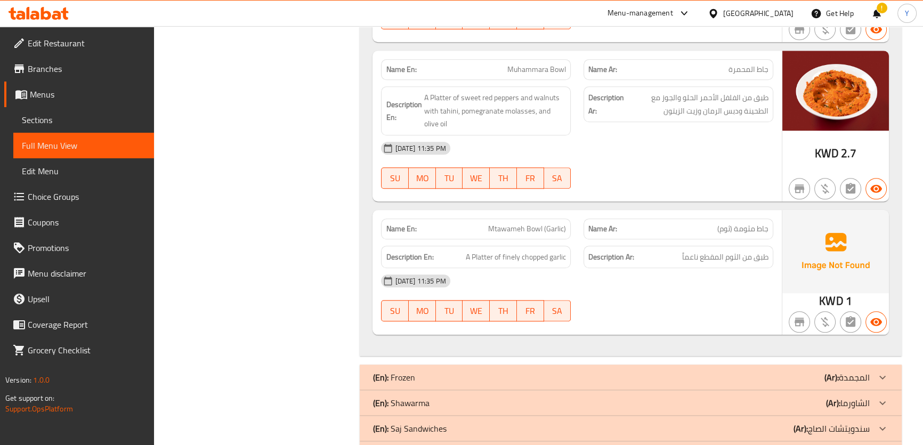
click at [774, 183] on div "Name En: Muhammara Bowl Name Ar: جاط المحمرة Description En: A Platter of sweet…" at bounding box center [576, 126] width 409 height 151
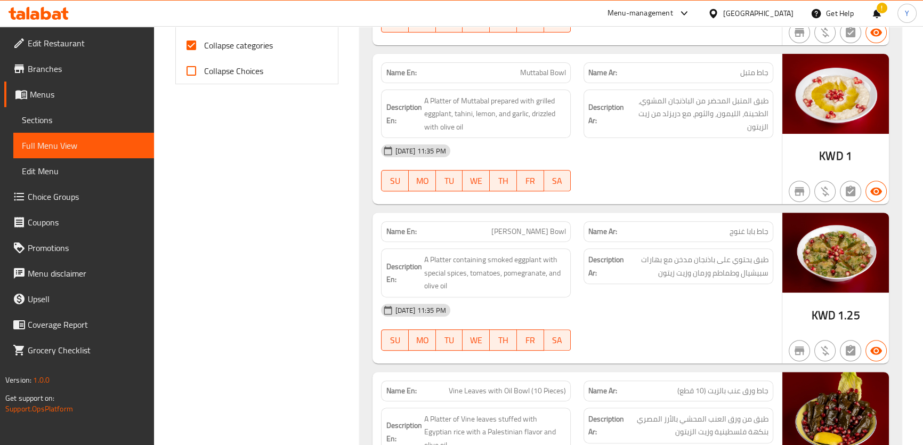
scroll to position [63, 0]
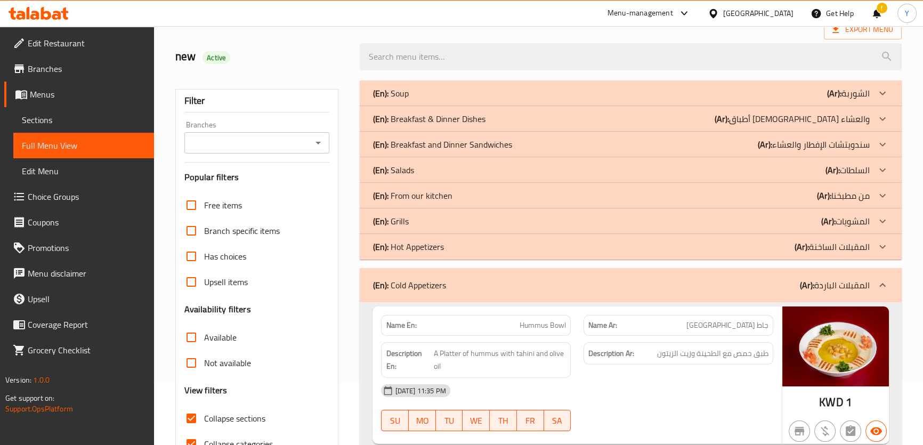
click at [568, 299] on div "(En): Cold Appetizers (Ar): المقبلات الباردة" at bounding box center [630, 285] width 541 height 34
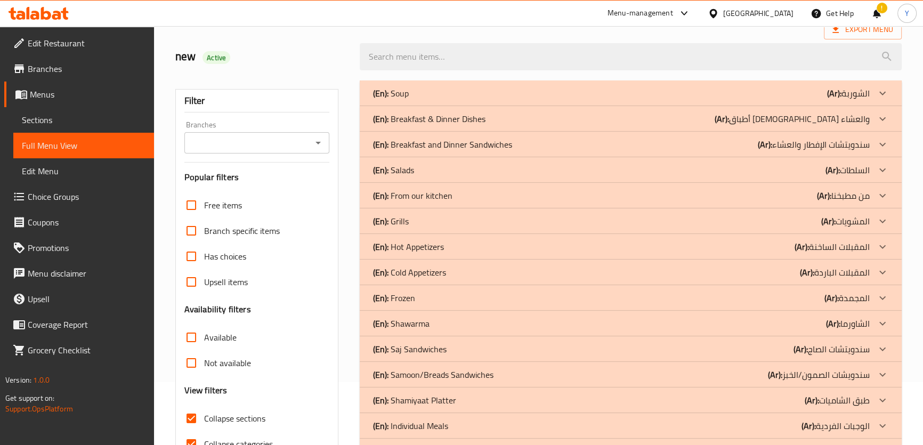
click at [762, 100] on div "(En): Frozen (Ar): المجمدة" at bounding box center [620, 93] width 497 height 13
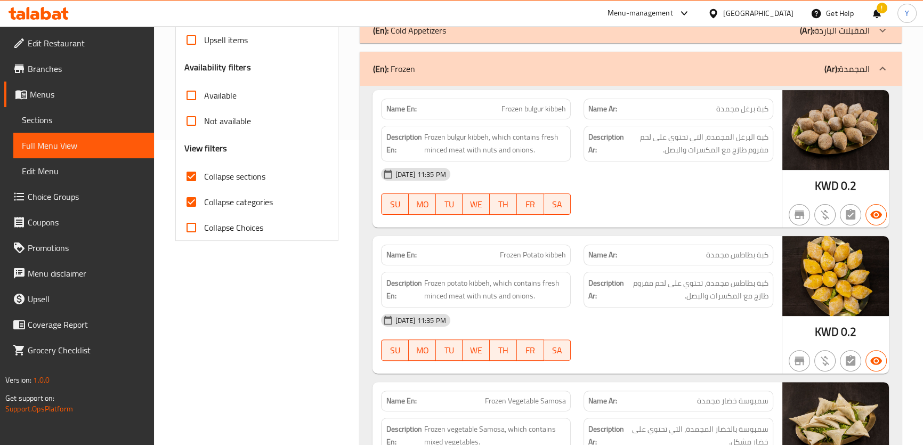
scroll to position [499, 0]
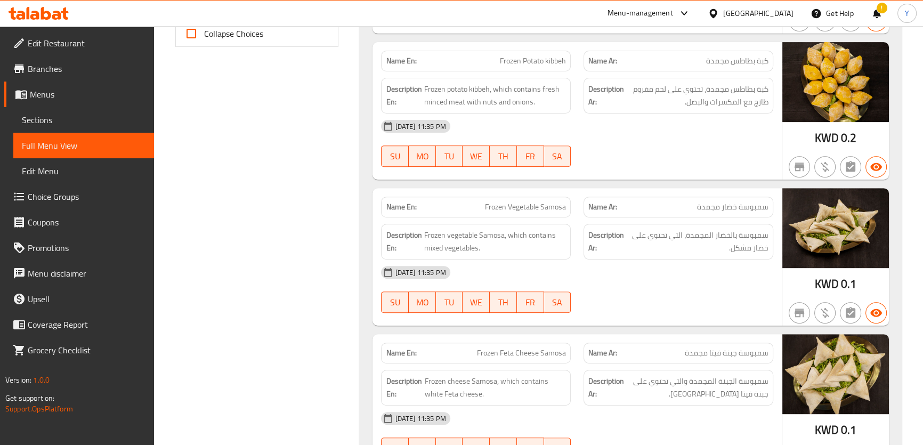
click at [552, 206] on span "Frozen Vegetable Samosa" at bounding box center [525, 206] width 81 height 11
click at [764, 248] on span "سمبوسة بالخضار المجمدة، التي تحتوي على خضار مشكل." at bounding box center [697, 242] width 141 height 26
click at [426, 391] on span "Frozen cheese Samosa, which contains white Feta cheese." at bounding box center [495, 388] width 141 height 26
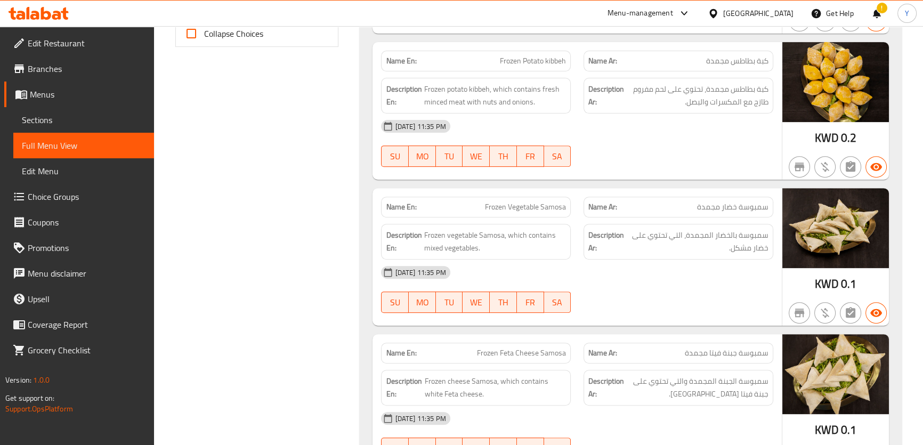
click at [720, 265] on div "[DATE] 11:35 PM" at bounding box center [577, 272] width 404 height 26
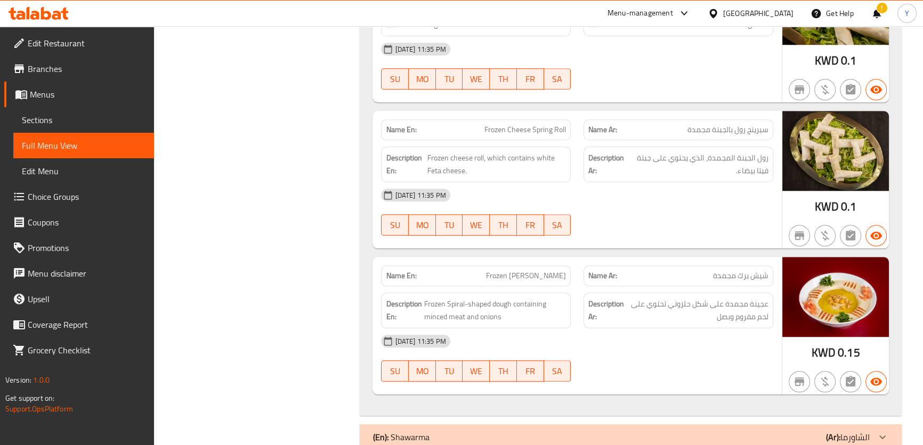
scroll to position [1391, 0]
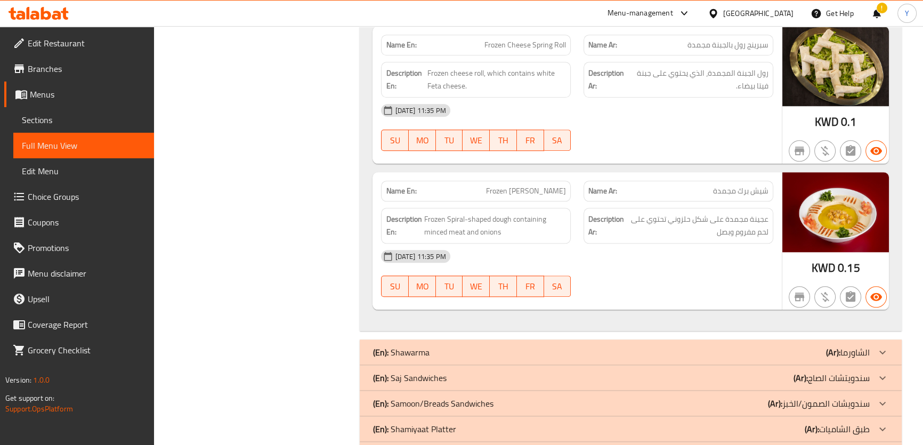
click at [705, 193] on p "Name Ar: شيش برك مجمدة" at bounding box center [678, 190] width 180 height 11
drag, startPoint x: 705, startPoint y: 193, endPoint x: 720, endPoint y: 186, distance: 16.4
click at [720, 186] on span "شيش برك مجمدة" at bounding box center [740, 190] width 55 height 11
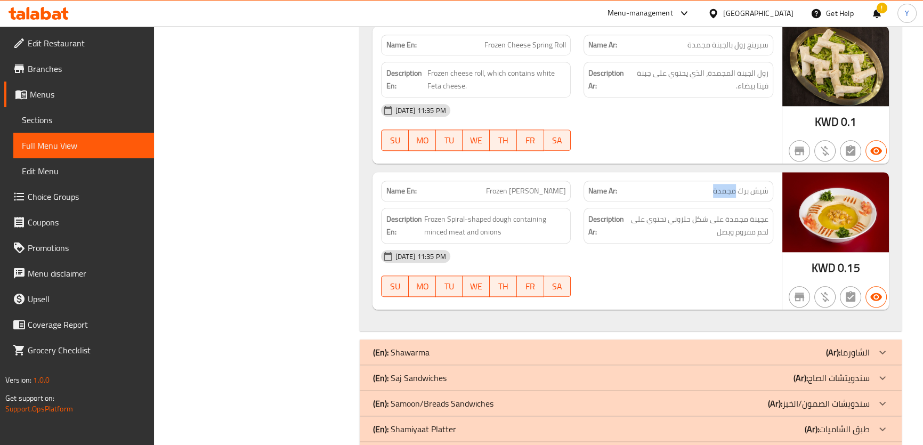
click at [720, 186] on span "شيش برك مجمدة" at bounding box center [740, 190] width 55 height 11
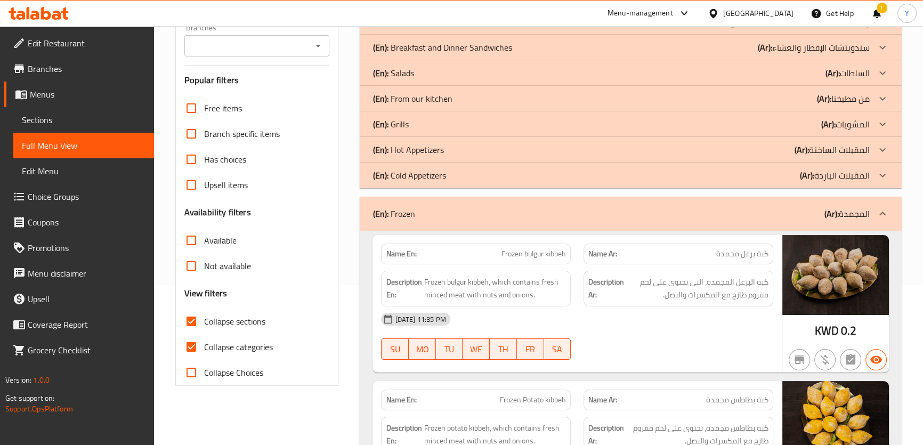
scroll to position [193, 0]
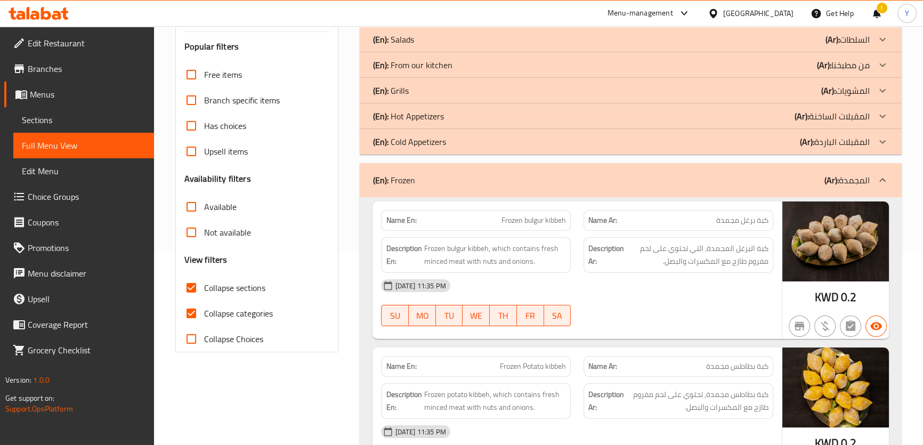
click at [542, 173] on div "(En): Frozen (Ar): المجمدة" at bounding box center [630, 180] width 541 height 34
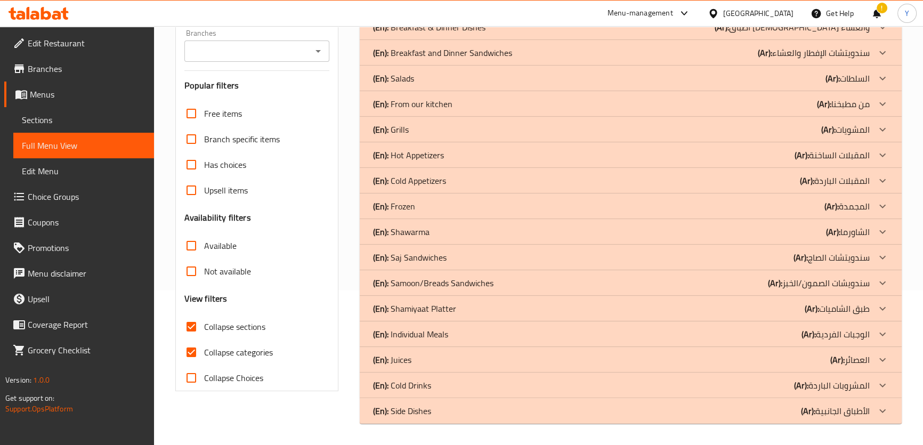
scroll to position [155, 0]
drag, startPoint x: 840, startPoint y: 236, endPoint x: 629, endPoint y: 259, distance: 212.2
click at [840, 10] on b "(Ar):" at bounding box center [834, 2] width 14 height 16
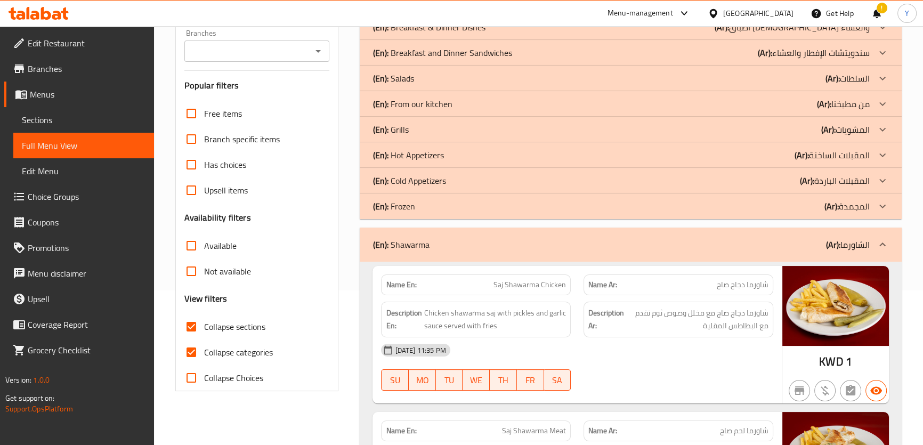
click at [807, 347] on div "KWD 1" at bounding box center [835, 334] width 107 height 137
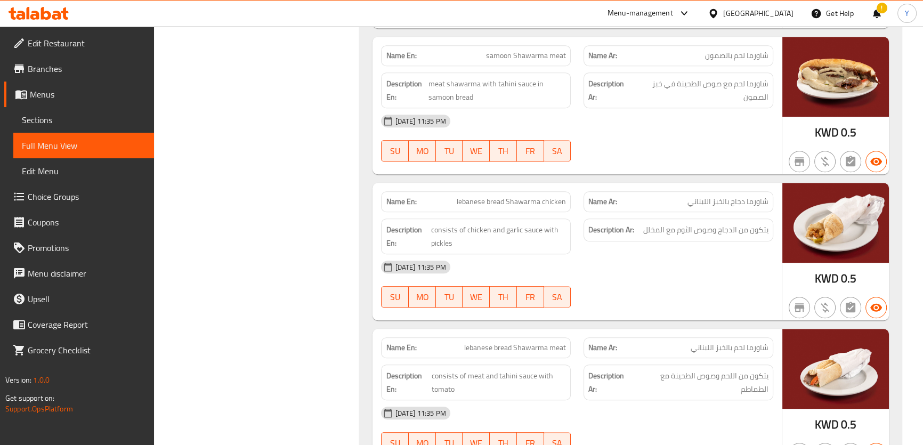
scroll to position [1092, 0]
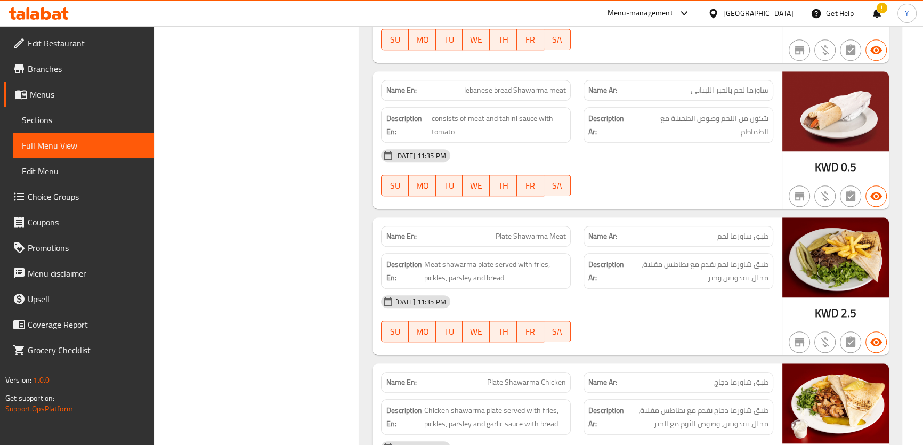
drag, startPoint x: 825, startPoint y: 312, endPoint x: 786, endPoint y: 314, distance: 38.4
click at [825, 312] on div "KWD 2.5" at bounding box center [835, 285] width 107 height 137
click at [719, 336] on div at bounding box center [678, 342] width 202 height 13
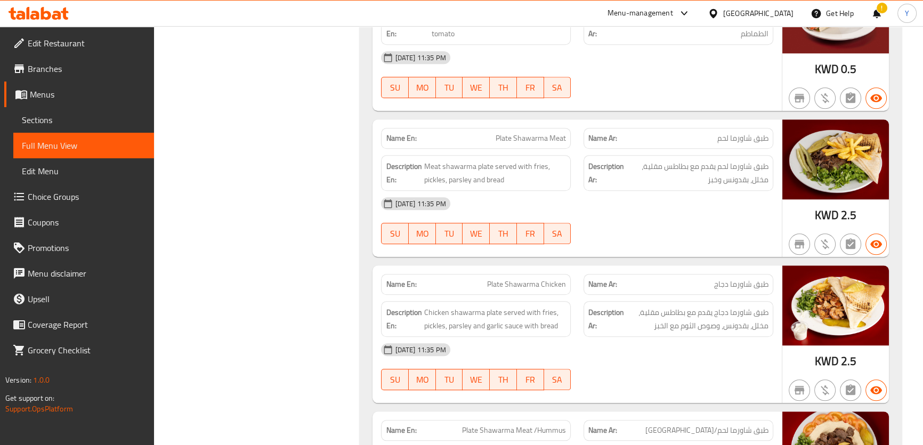
scroll to position [1285, 0]
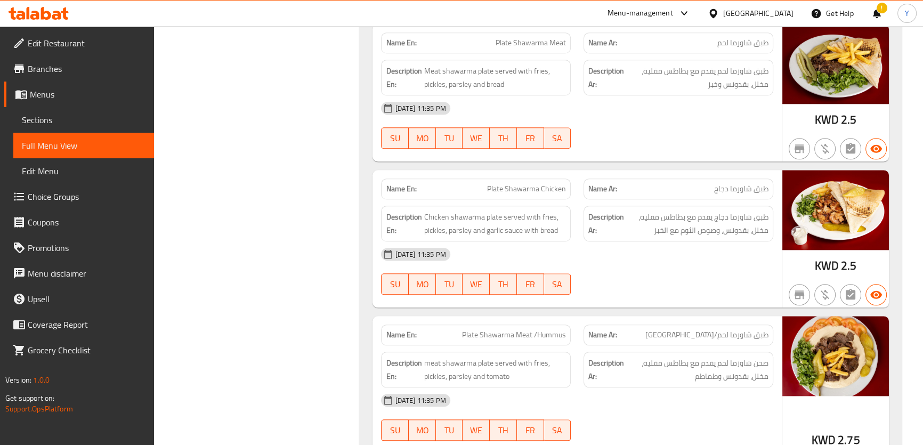
click at [760, 250] on div "[DATE] 11:35 PM" at bounding box center [577, 254] width 404 height 26
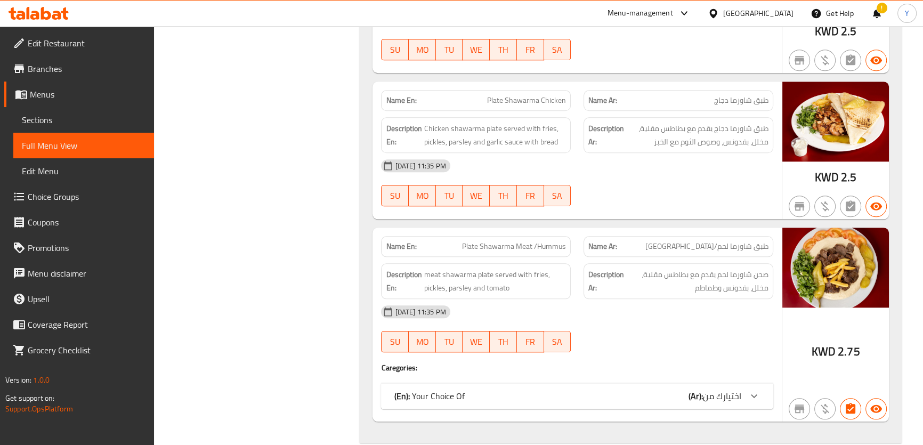
scroll to position [1431, 0]
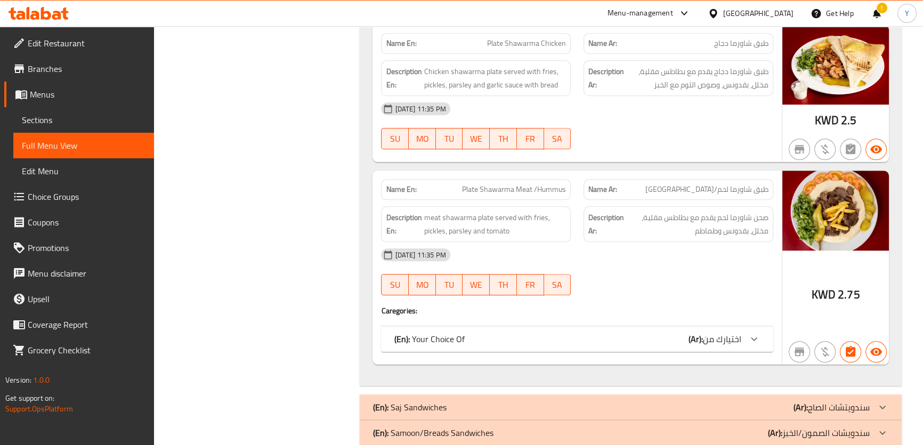
click at [704, 331] on span "اختيارك من" at bounding box center [722, 339] width 38 height 16
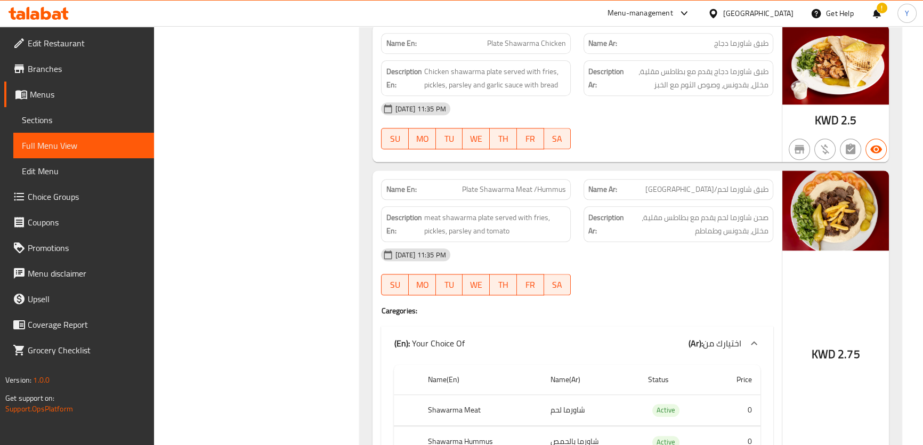
click at [771, 289] on div at bounding box center [678, 295] width 202 height 13
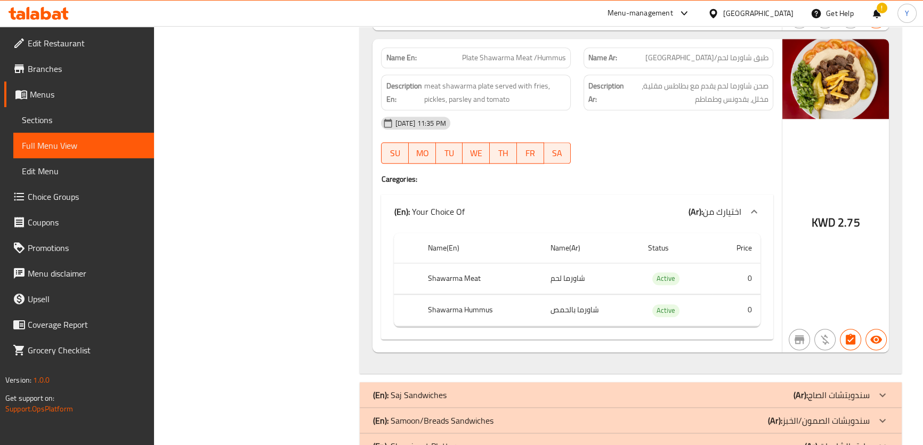
scroll to position [1625, 0]
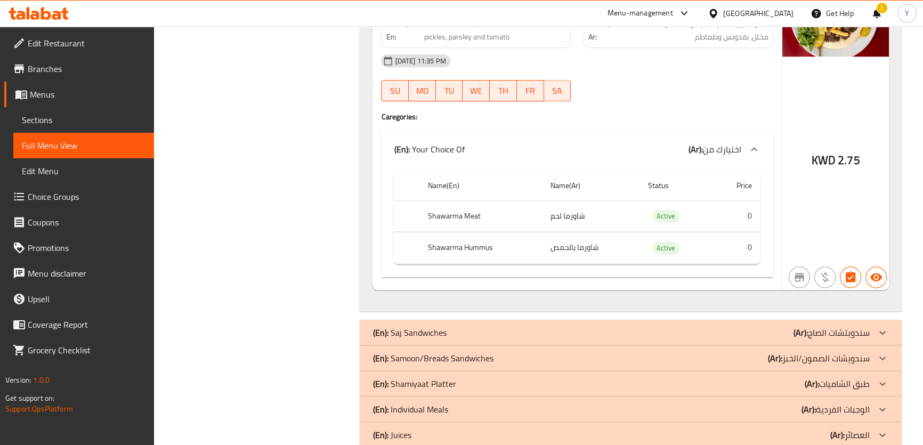
click at [807, 183] on div "KWD 2.75" at bounding box center [835, 133] width 107 height 313
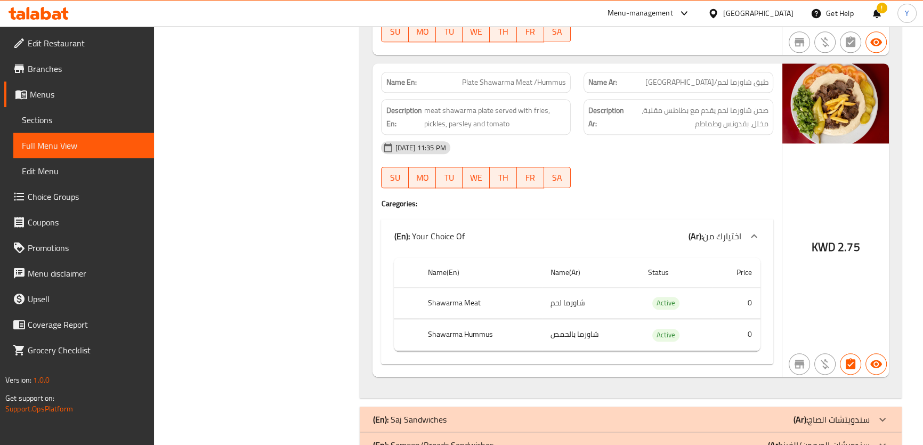
scroll to position [1528, 0]
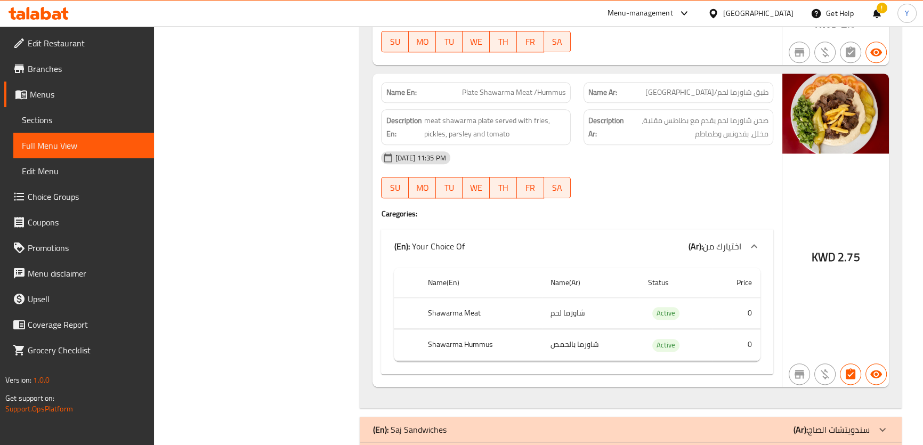
click at [838, 191] on div "KWD 2.75" at bounding box center [835, 230] width 107 height 313
click at [809, 152] on div "KWD 2.75" at bounding box center [835, 230] width 107 height 313
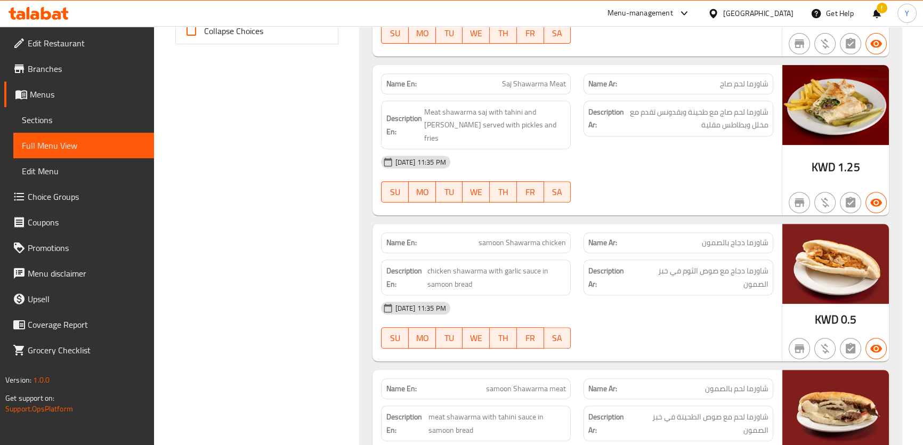
scroll to position [268, 0]
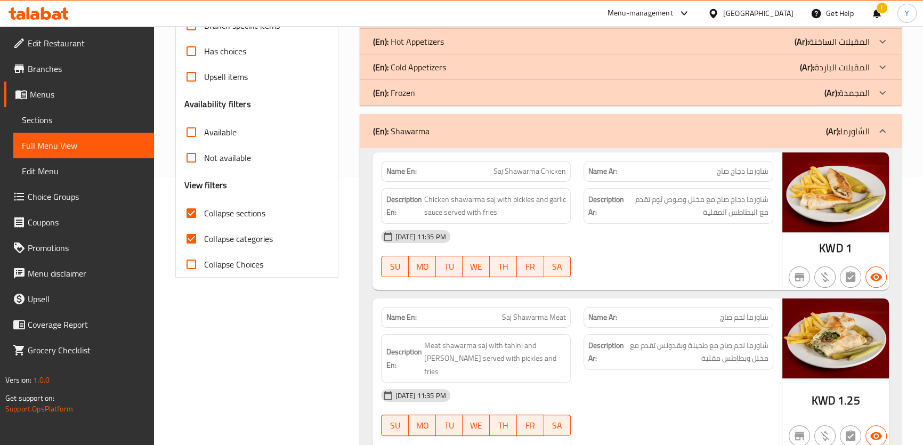
click at [673, 129] on div "(En): Shawarma (Ar): الشاورما" at bounding box center [620, 131] width 497 height 13
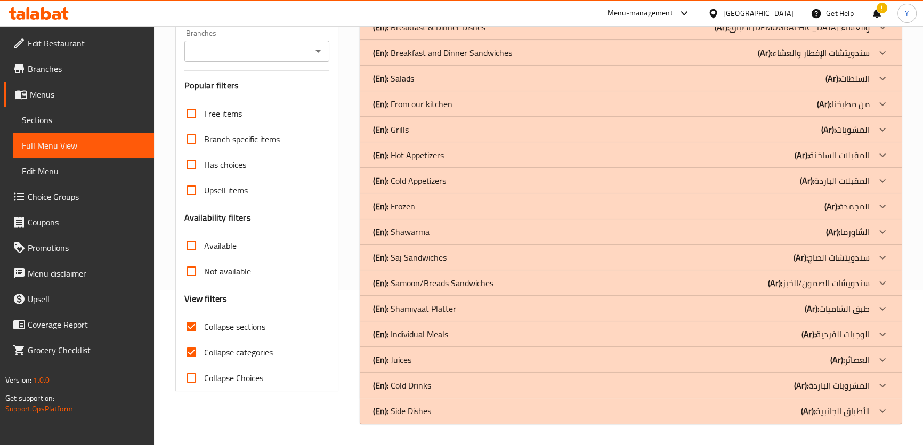
scroll to position [155, 0]
click at [408, 8] on p "(En): Saj Sandwiches" at bounding box center [390, 1] width 36 height 13
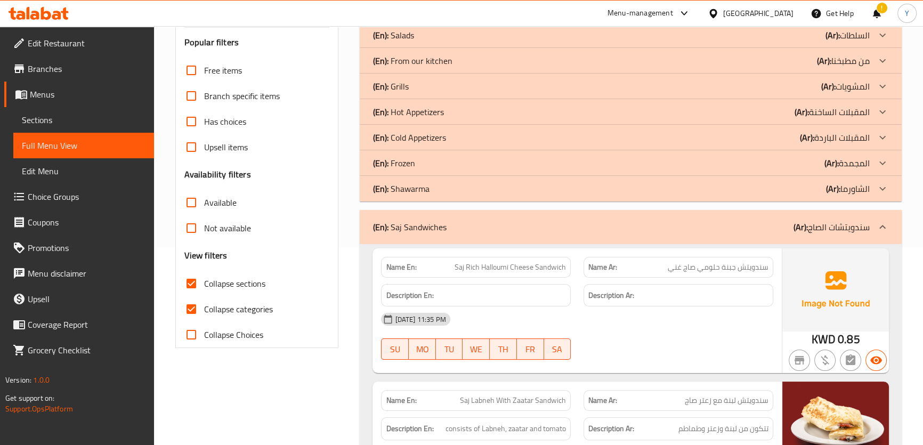
scroll to position [299, 0]
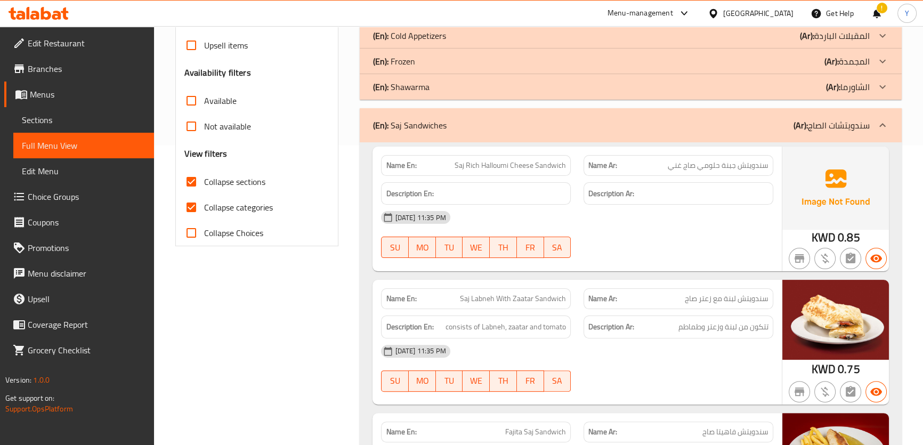
click at [726, 218] on div "[DATE] 11:35 PM" at bounding box center [577, 218] width 404 height 26
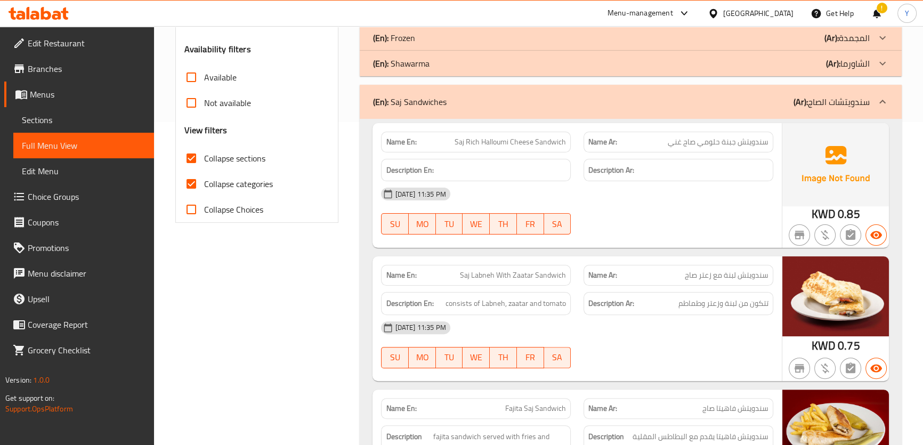
scroll to position [251, 0]
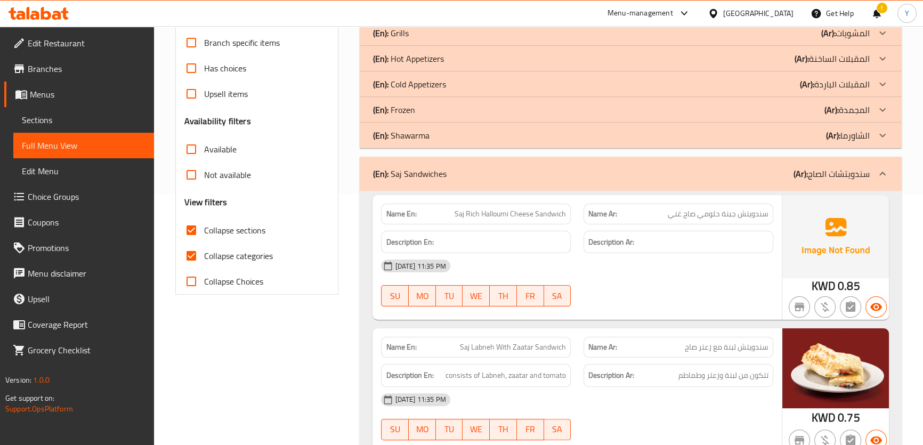
click at [532, 176] on div "(En): Saj Sandwiches (Ar): سندويتشات الصاج" at bounding box center [620, 173] width 497 height 13
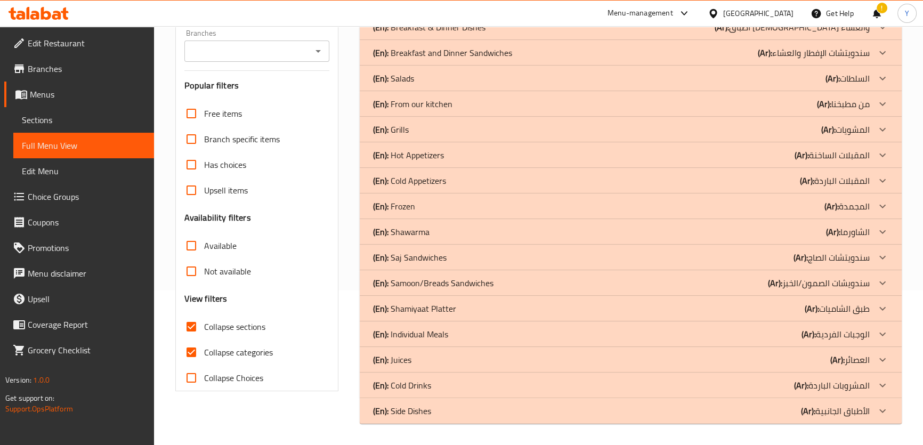
scroll to position [155, 0]
click at [500, 8] on div "(En): Samoon/Breads Sandwiches (Ar): سندويشات الصمون/الخبز" at bounding box center [620, 1] width 497 height 13
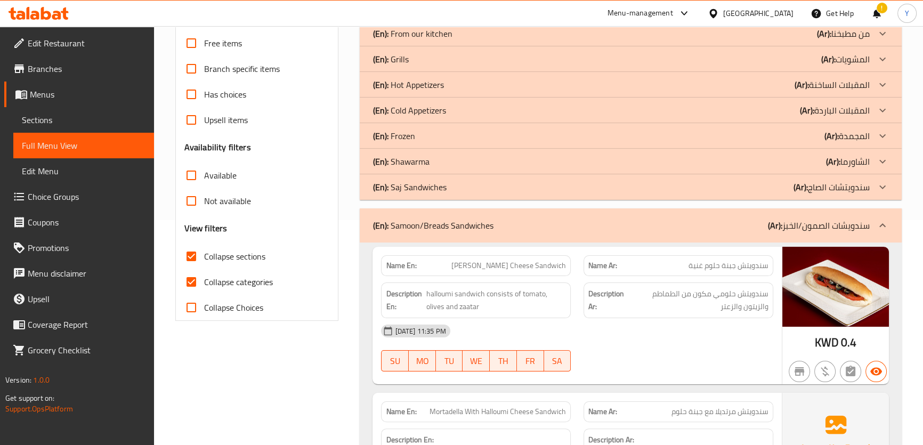
scroll to position [348, 0]
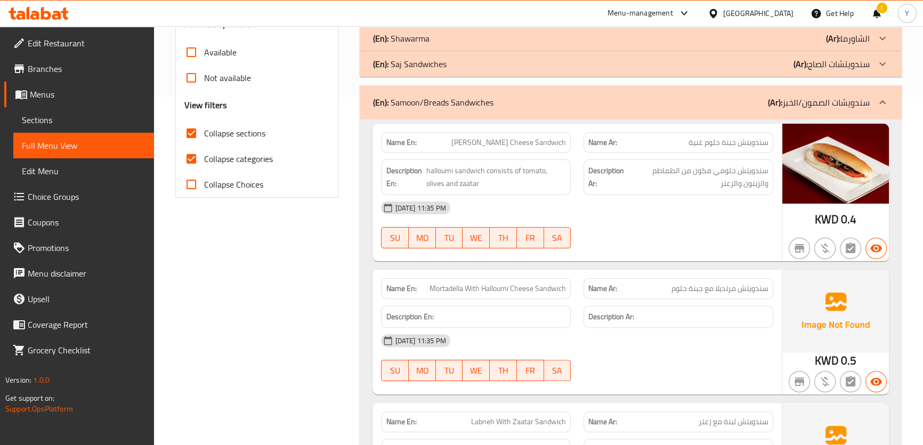
click at [779, 224] on div "17-08-2025 11:35 PM SU MO TU WE TH FR SA" at bounding box center [577, 225] width 404 height 60
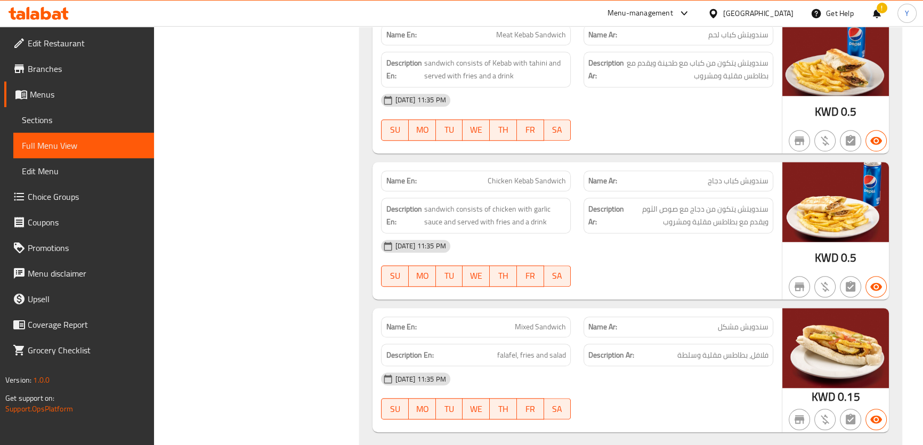
scroll to position [1028, 0]
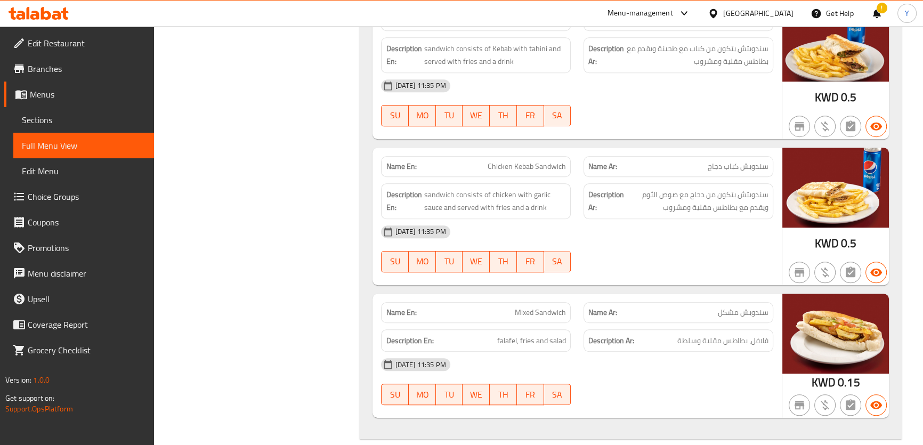
click at [746, 226] on div "[DATE] 11:35 PM" at bounding box center [577, 232] width 404 height 26
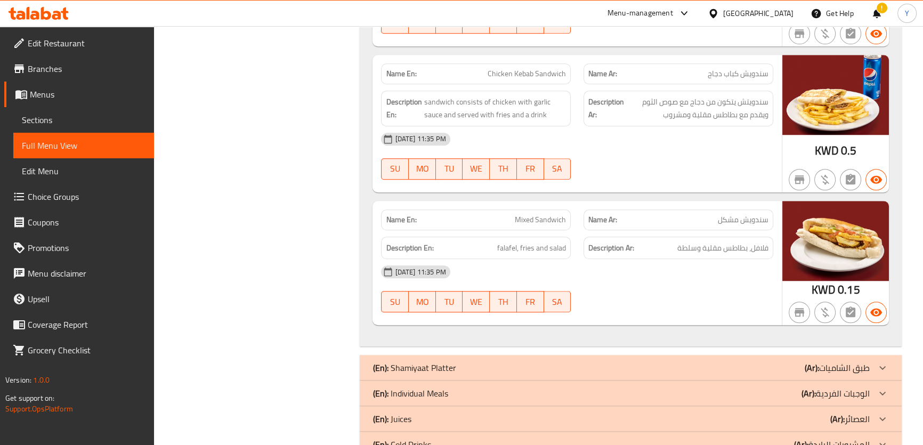
scroll to position [1179, 0]
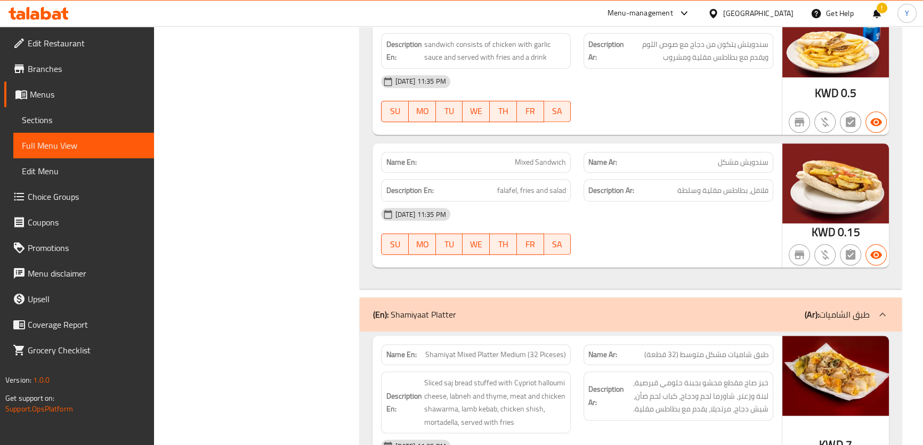
click at [269, 192] on div "Filter Branches Branches Popular filters Free items Branch specific items Has c…" at bounding box center [261, 54] width 185 height 2192
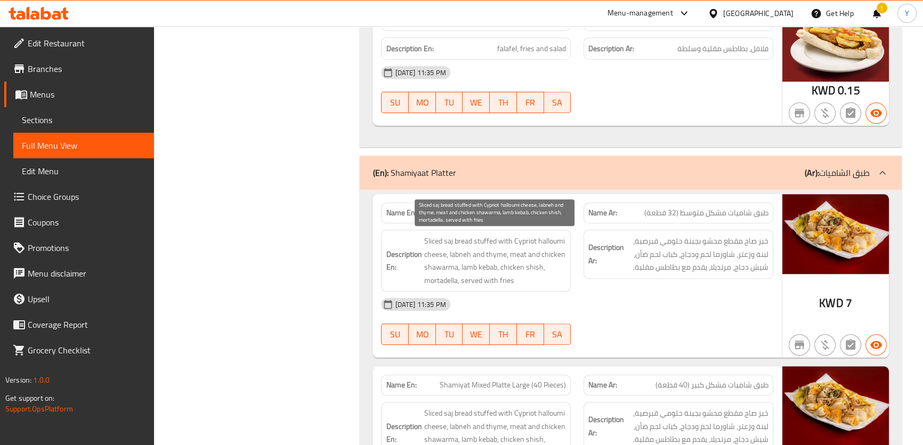
scroll to position [1324, 0]
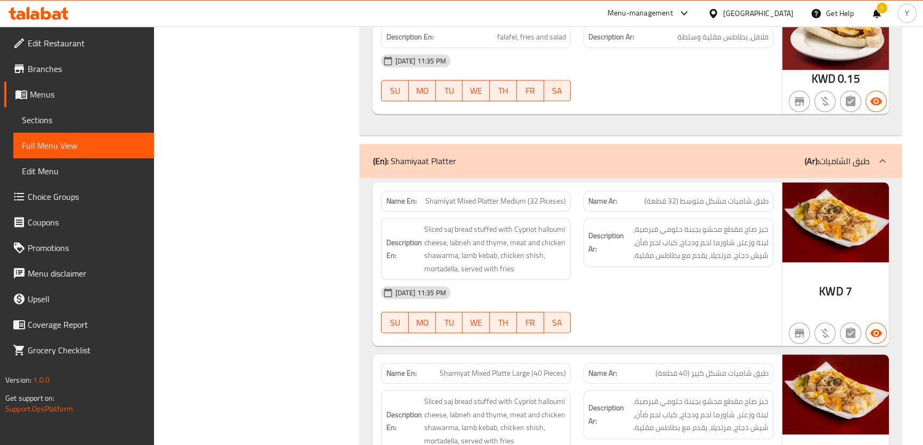
scroll to position [1381, 0]
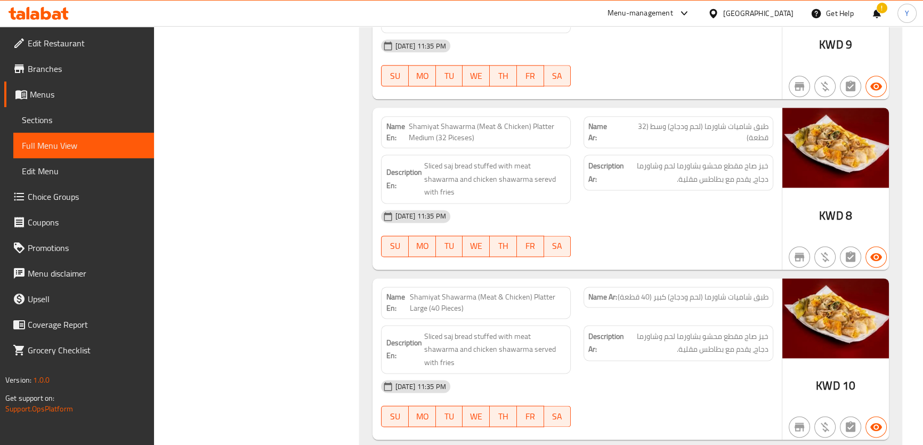
scroll to position [1768, 0]
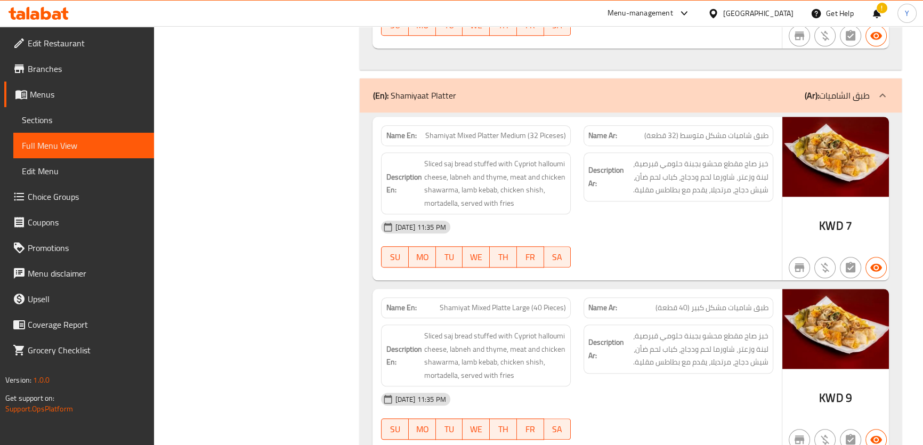
scroll to position [1381, 0]
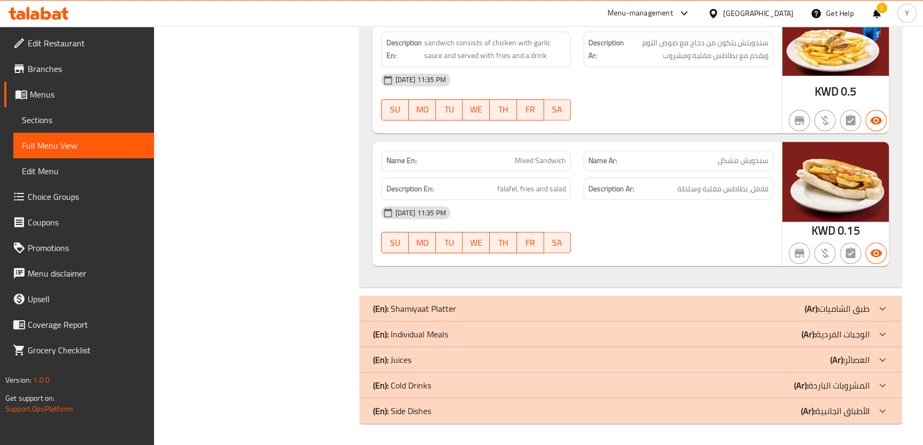
scroll to position [121, 0]
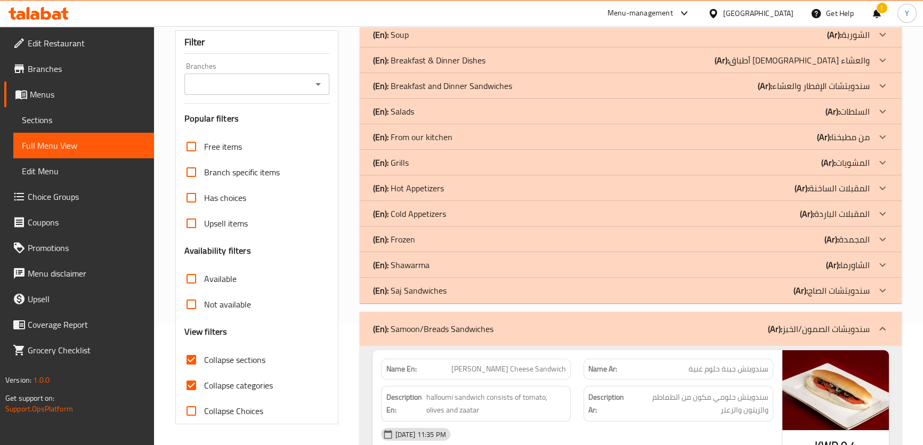
click at [578, 334] on div "(En): Samoon/Breads Sandwiches (Ar): سندويشات الصمون/الخبز" at bounding box center [620, 328] width 497 height 13
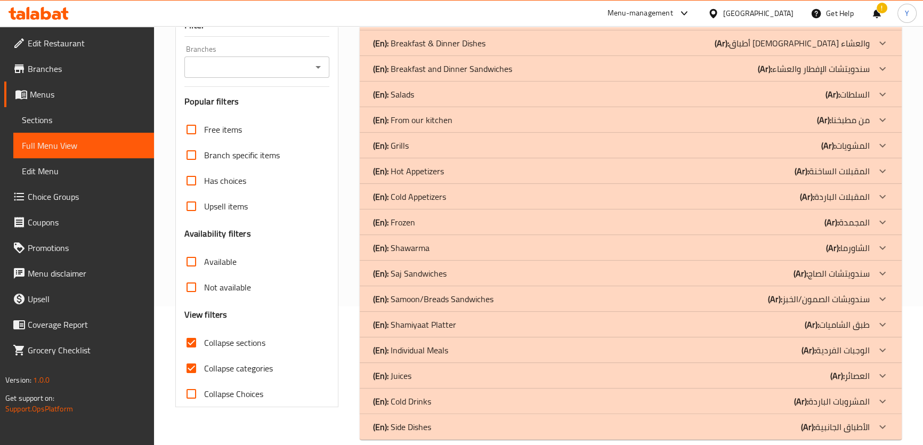
scroll to position [155, 0]
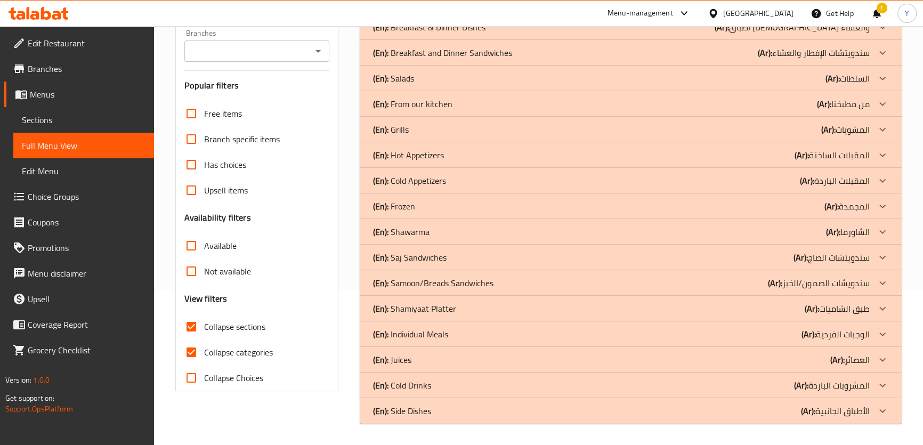
click at [408, 8] on p "(En): Individual Meals" at bounding box center [390, 1] width 36 height 13
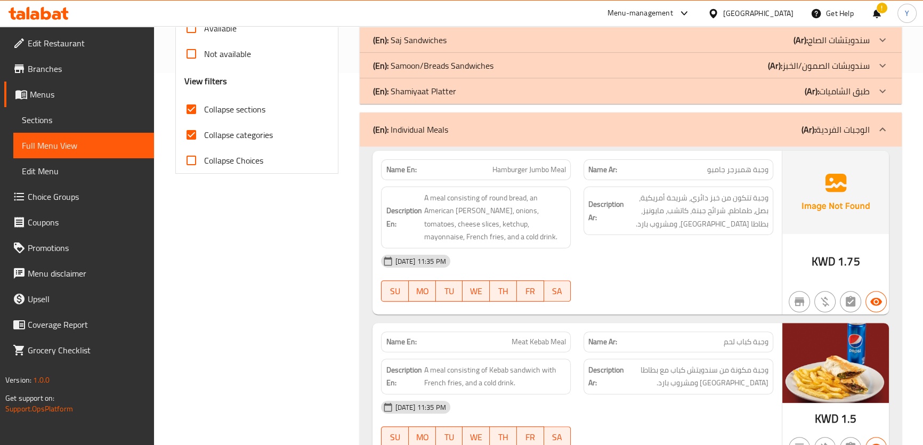
scroll to position [445, 0]
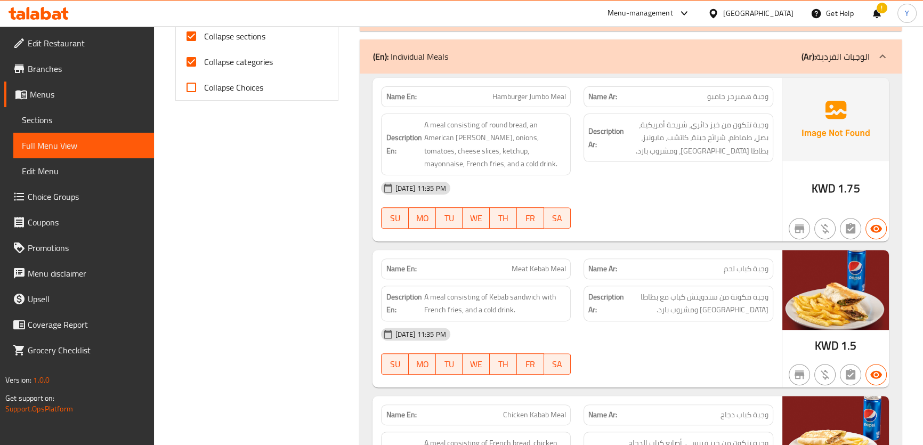
click at [716, 197] on div "[DATE] 11:35 PM" at bounding box center [577, 188] width 404 height 26
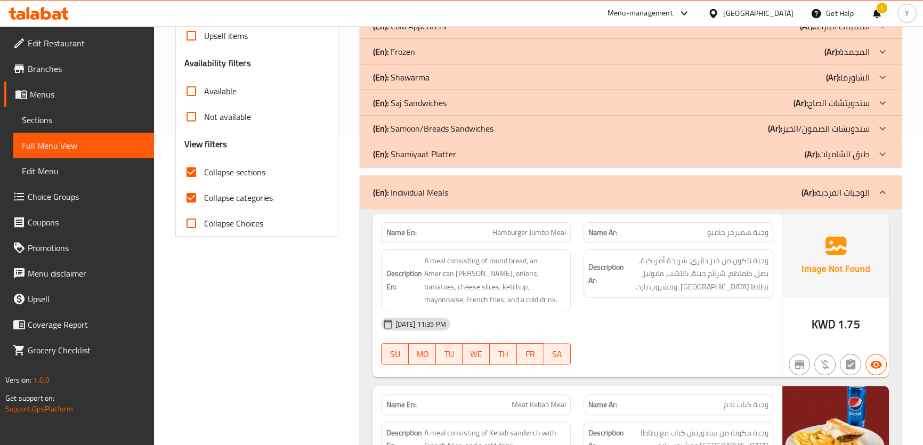
scroll to position [313, 0]
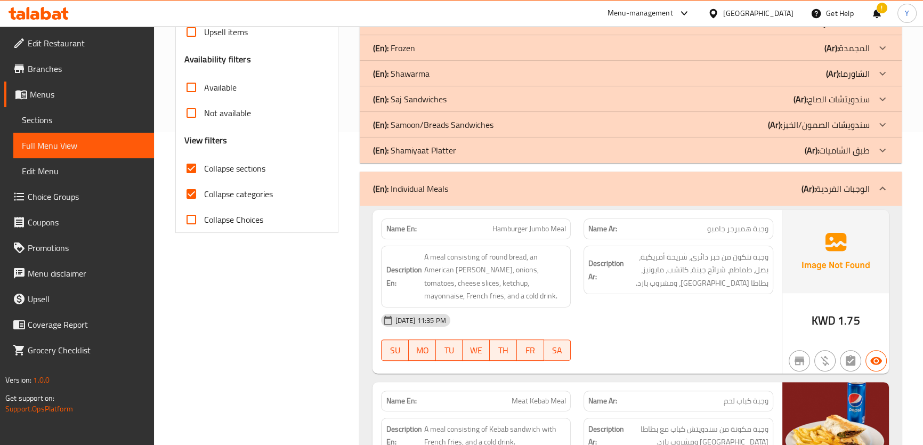
click at [543, 180] on div "(En): Individual Meals (Ar): الوجبات الفردية" at bounding box center [630, 189] width 541 height 34
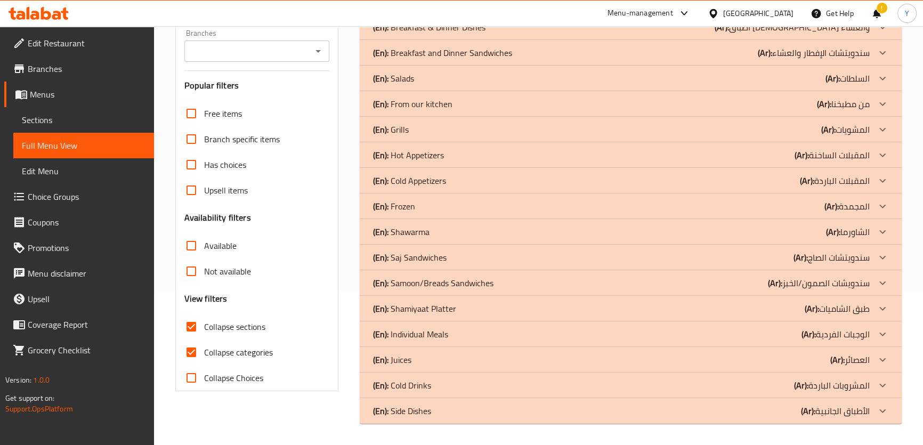
scroll to position [155, 0]
click at [411, 8] on div "(En): Juices (Ar): العصائر" at bounding box center [620, 1] width 497 height 13
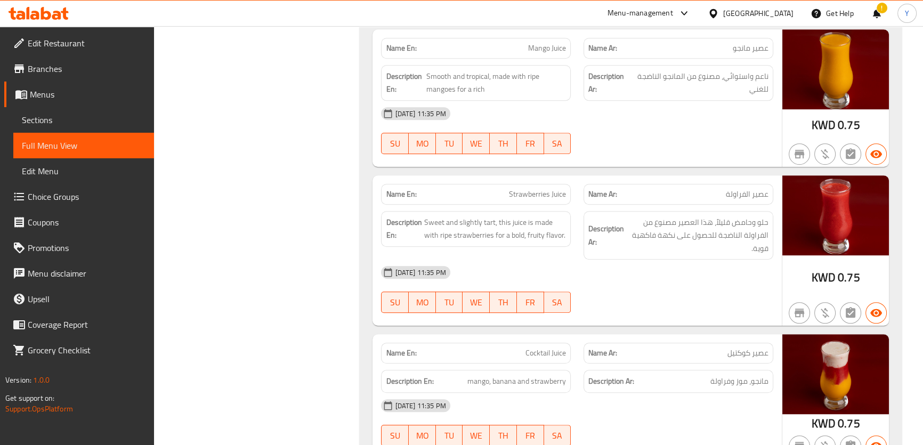
scroll to position [1007, 0]
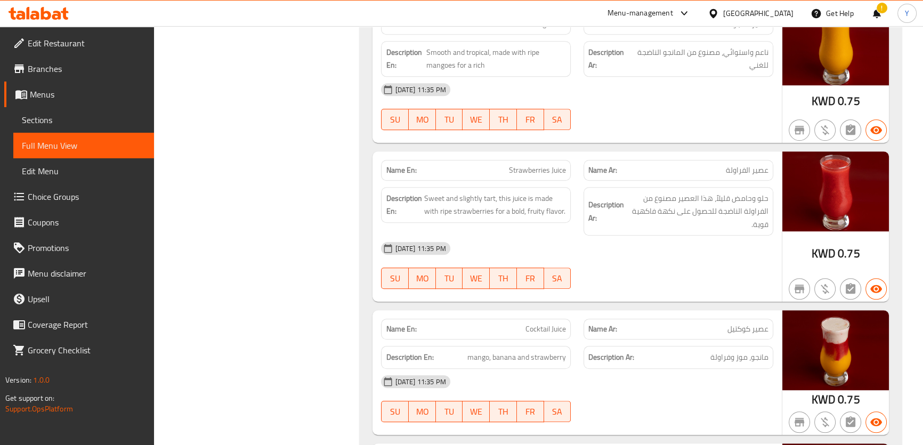
click at [535, 172] on span "Strawberries Juice" at bounding box center [537, 170] width 57 height 11
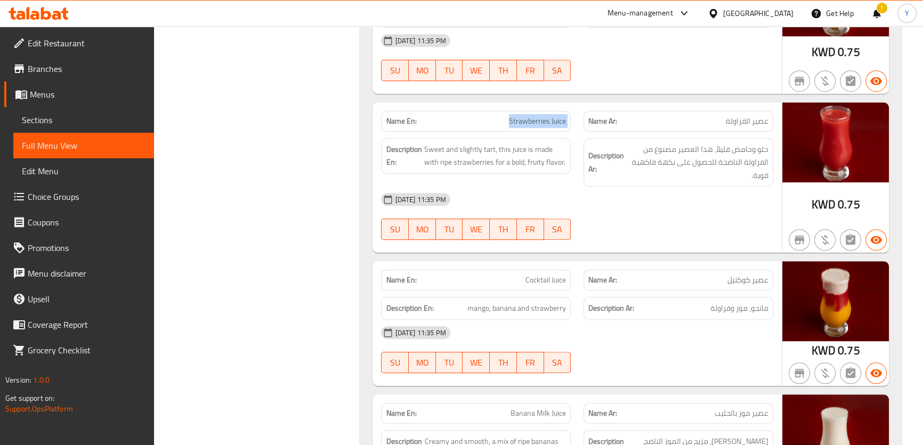
scroll to position [1152, 0]
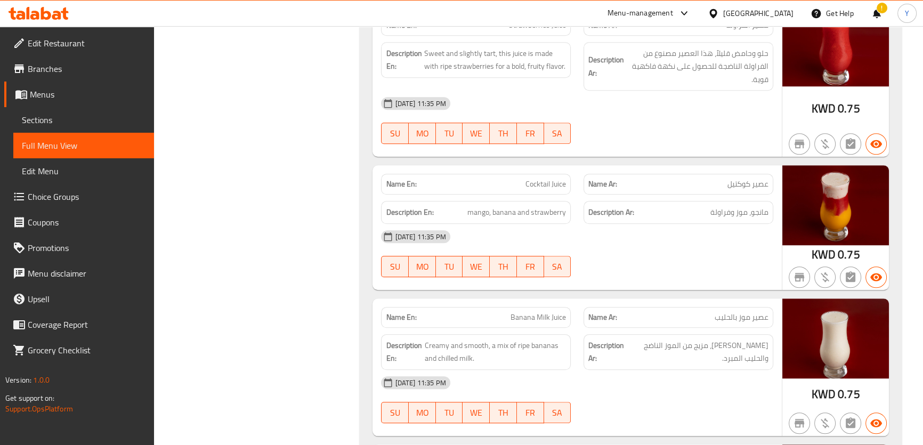
drag, startPoint x: 713, startPoint y: 253, endPoint x: 692, endPoint y: 264, distance: 23.6
click at [713, 253] on div "17-08-2025 11:35 PM SU MO TU WE TH FR SA" at bounding box center [577, 254] width 404 height 60
click at [551, 301] on div "Name En: Banana Milk Juice" at bounding box center [476, 318] width 202 height 34
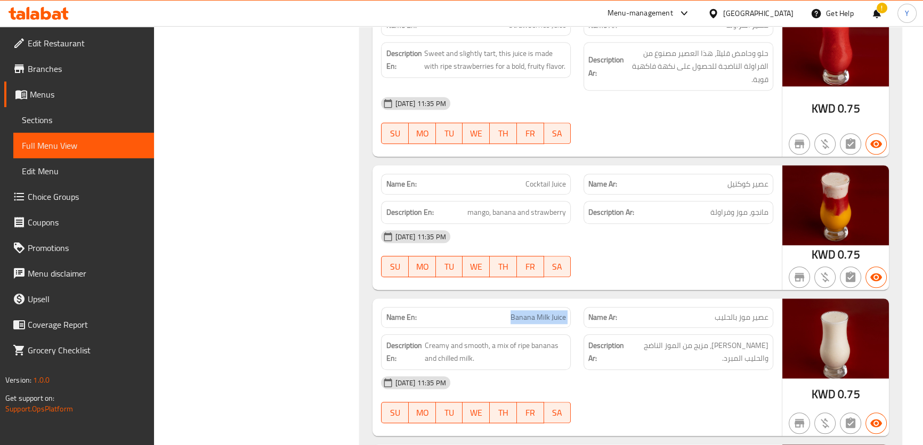
click at [537, 316] on span "Banana Milk Juice" at bounding box center [537, 317] width 55 height 11
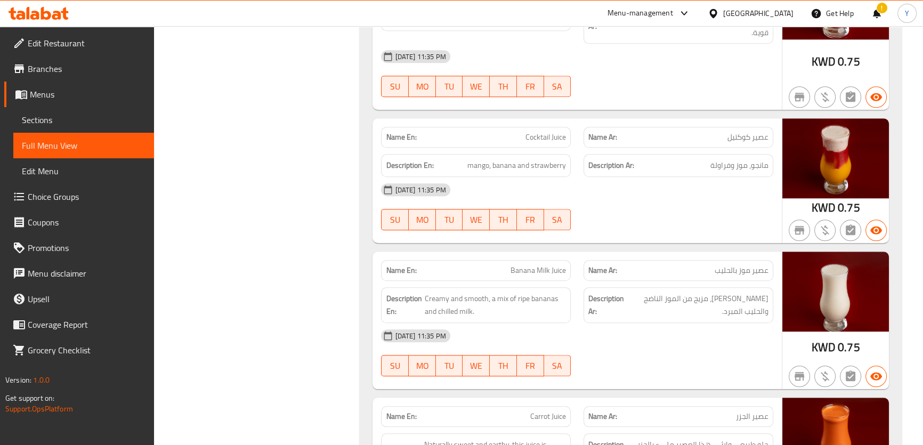
scroll to position [1249, 0]
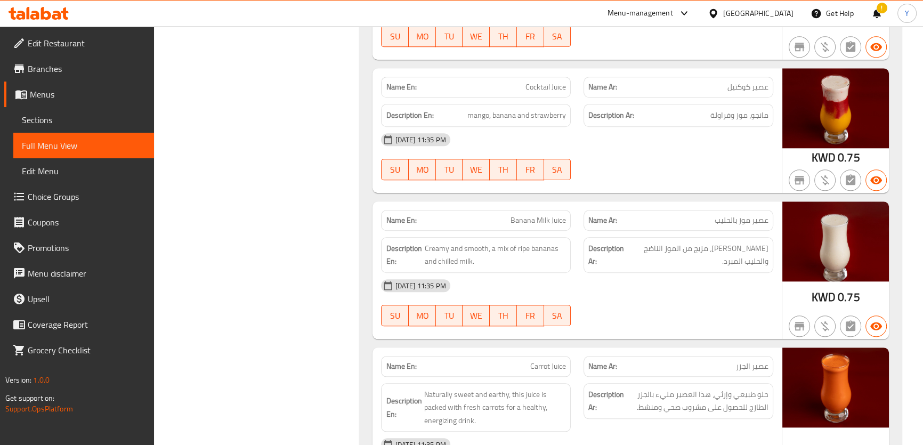
click at [737, 310] on div "17-08-2025 11:35 PM SU MO TU WE TH FR SA" at bounding box center [577, 303] width 404 height 60
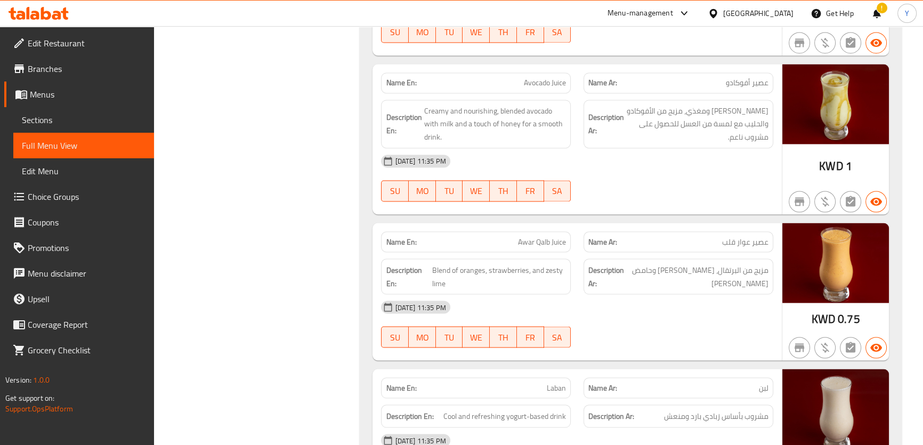
scroll to position [2324, 0]
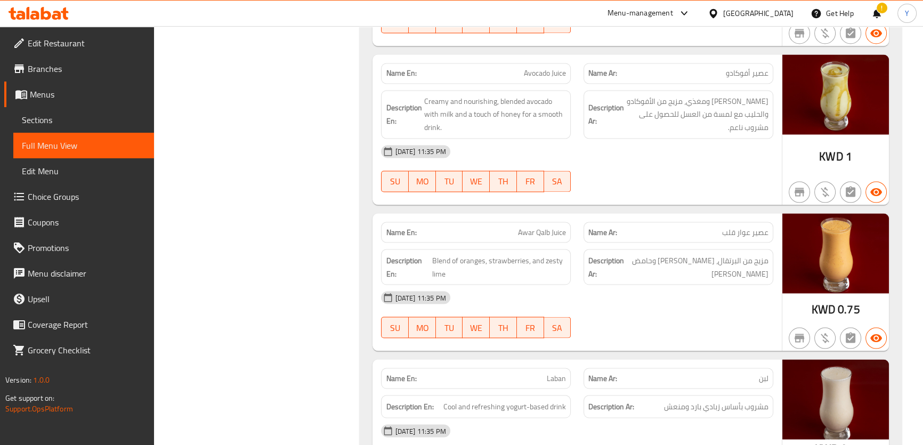
click at [543, 222] on div "Name En: Awar Qalb Juice" at bounding box center [476, 232] width 190 height 21
drag, startPoint x: 543, startPoint y: 221, endPoint x: 530, endPoint y: 225, distance: 13.3
click at [530, 225] on div "Name En: Awar Qalb Juice" at bounding box center [476, 232] width 190 height 21
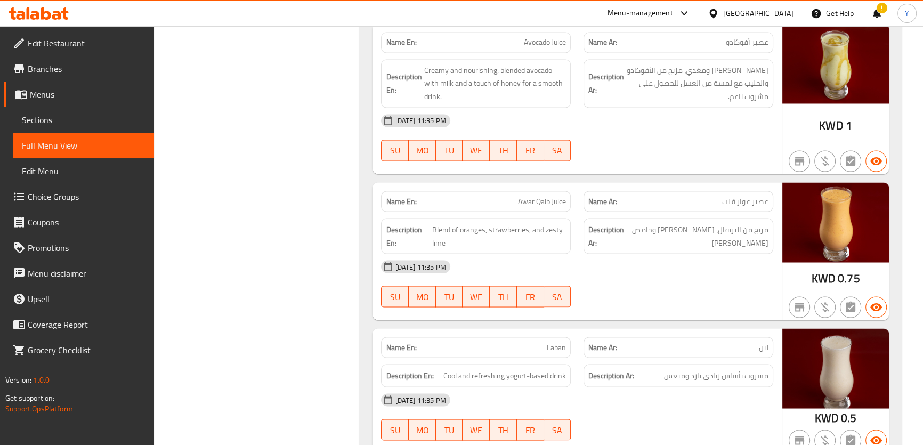
scroll to position [2373, 0]
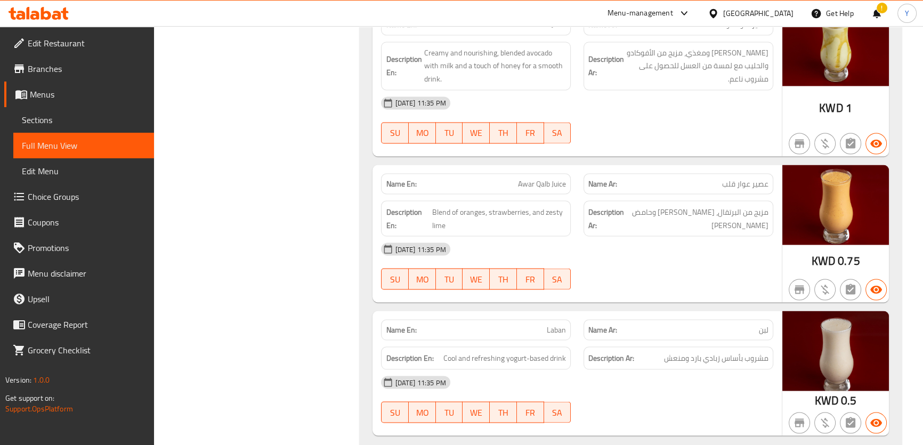
click at [570, 332] on div "Name En: Laban" at bounding box center [476, 329] width 190 height 21
click at [565, 329] on span "Laban" at bounding box center [556, 329] width 19 height 11
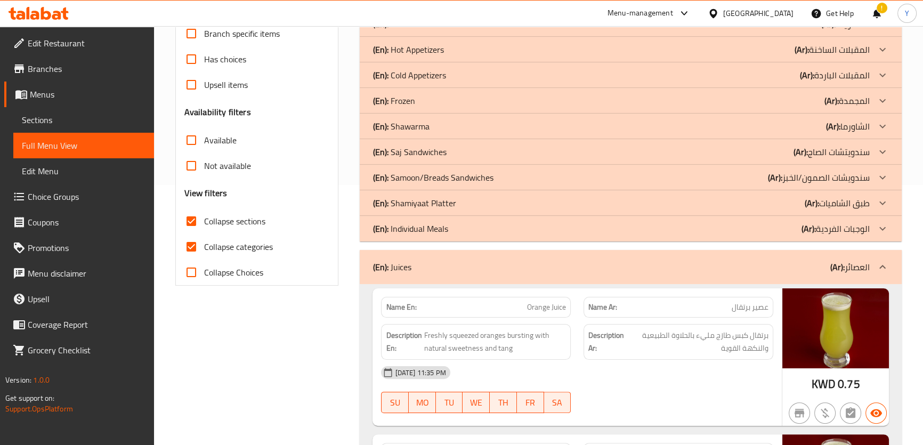
scroll to position [282, 0]
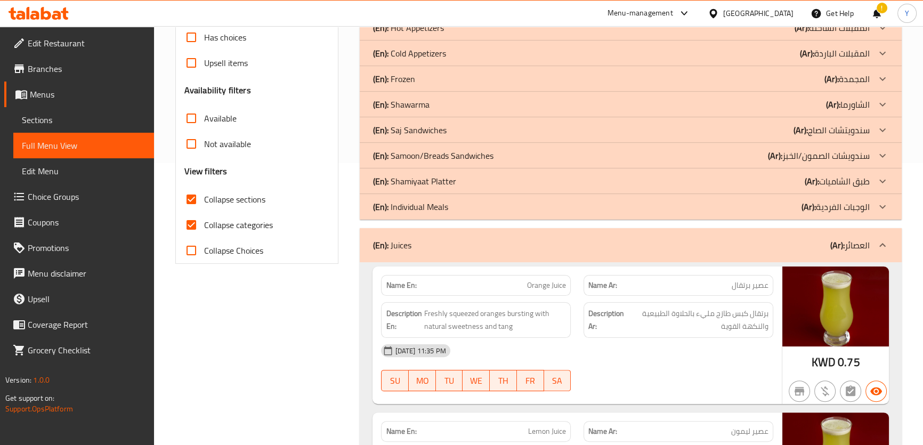
click at [585, 247] on div "(En): Juices (Ar): العصائر" at bounding box center [620, 245] width 497 height 13
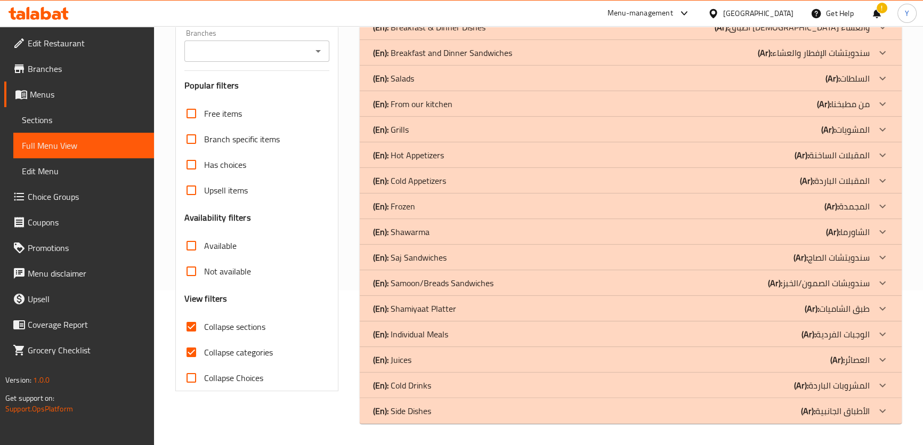
scroll to position [155, 0]
click at [448, 8] on div "(En): Cold Drinks (Ar): المشروبات الباردة" at bounding box center [620, 1] width 497 height 13
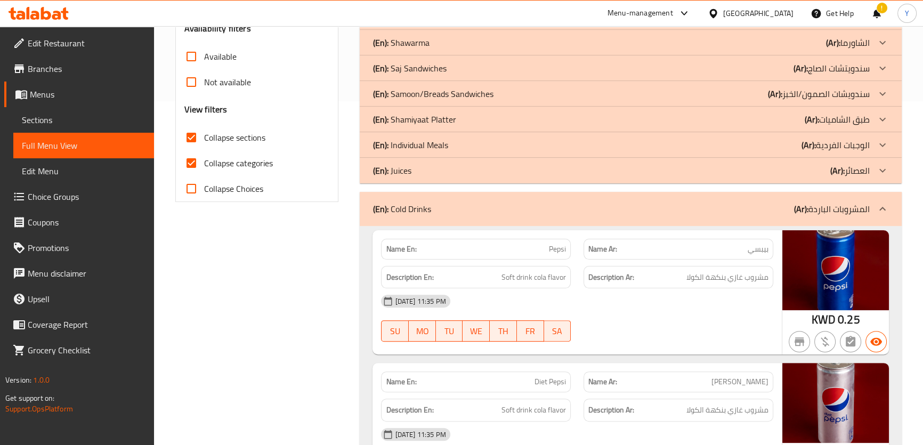
scroll to position [396, 0]
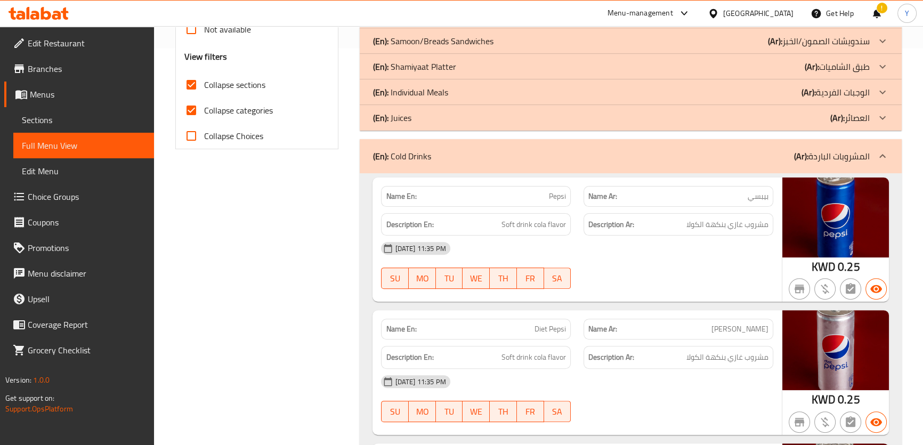
click at [689, 271] on div "17-08-2025 11:35 PM SU MO TU WE TH FR SA" at bounding box center [577, 266] width 404 height 60
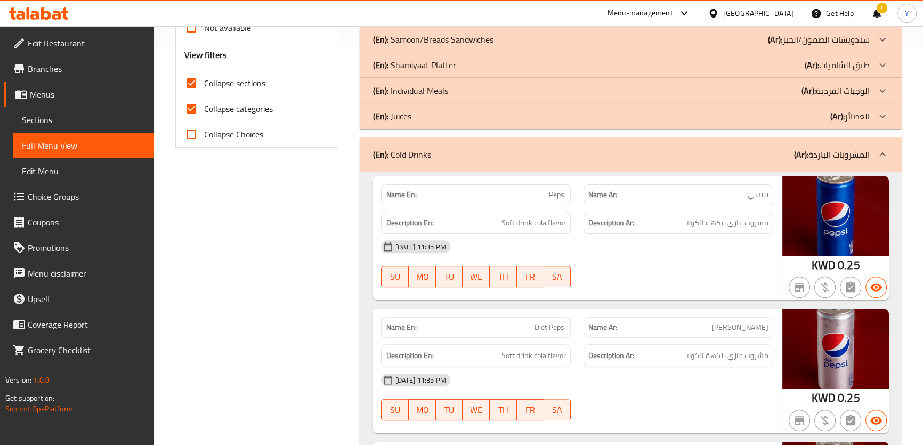
scroll to position [543, 0]
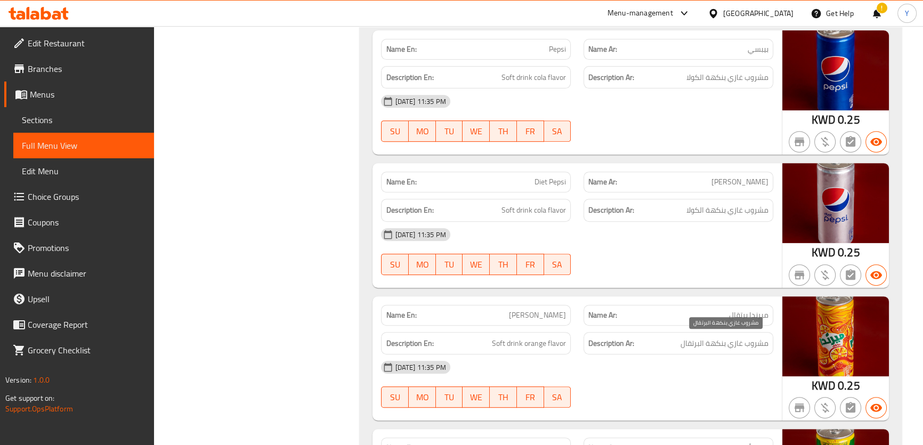
click at [713, 348] on span "مشروب غازي بنكهة البرتقال" at bounding box center [724, 343] width 88 height 13
drag, startPoint x: 713, startPoint y: 348, endPoint x: 669, endPoint y: 341, distance: 44.8
click at [669, 341] on h6 "Description Ar: مشروب غازي بنكهة البرتقال" at bounding box center [678, 343] width 180 height 13
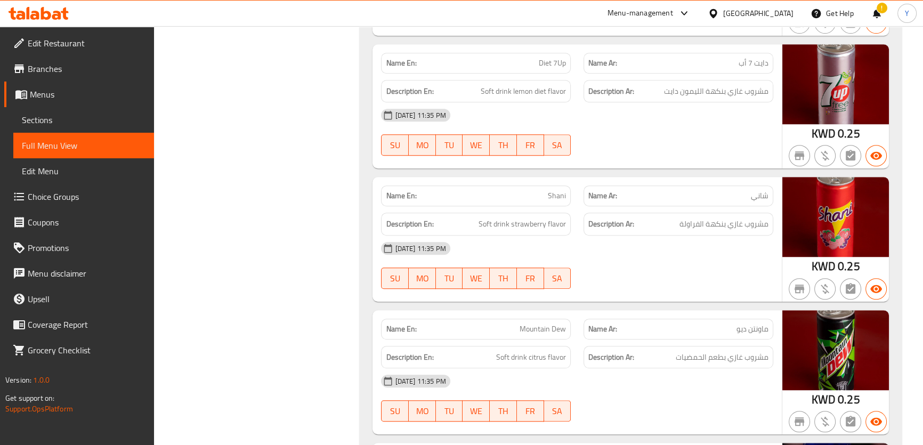
scroll to position [1075, 0]
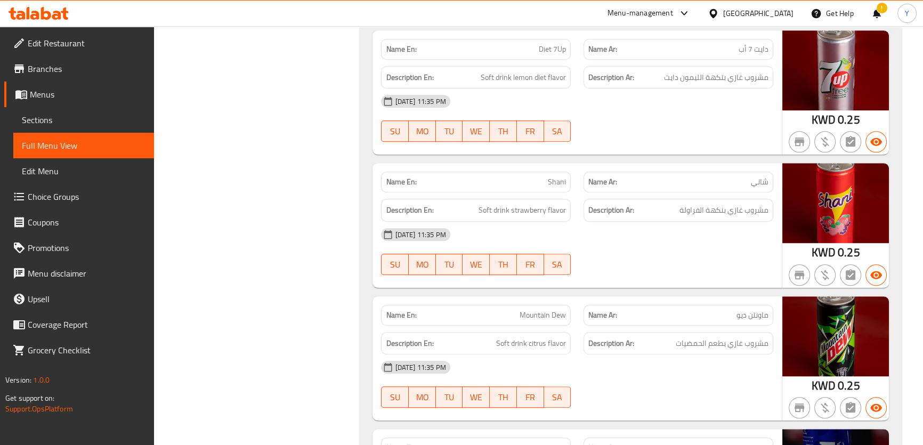
click at [540, 314] on span "Mountain Dew" at bounding box center [543, 315] width 46 height 11
drag, startPoint x: 771, startPoint y: 326, endPoint x: 746, endPoint y: 331, distance: 25.5
click at [771, 326] on div "Description Ar: مشروب غازي بطعم الحمضيات" at bounding box center [678, 344] width 202 height 36
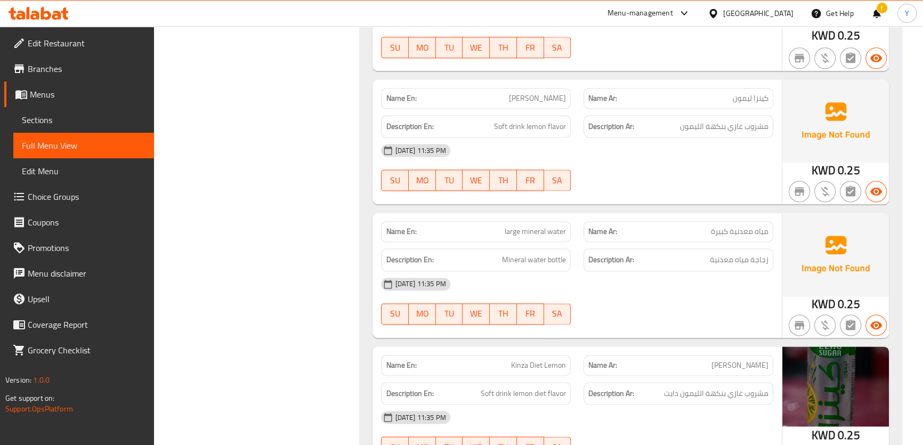
scroll to position [1825, 0]
drag, startPoint x: 642, startPoint y: 300, endPoint x: 644, endPoint y: 288, distance: 12.4
click at [642, 300] on div "17-08-2025 11:35 PM SU MO TU WE TH FR SA" at bounding box center [577, 300] width 404 height 60
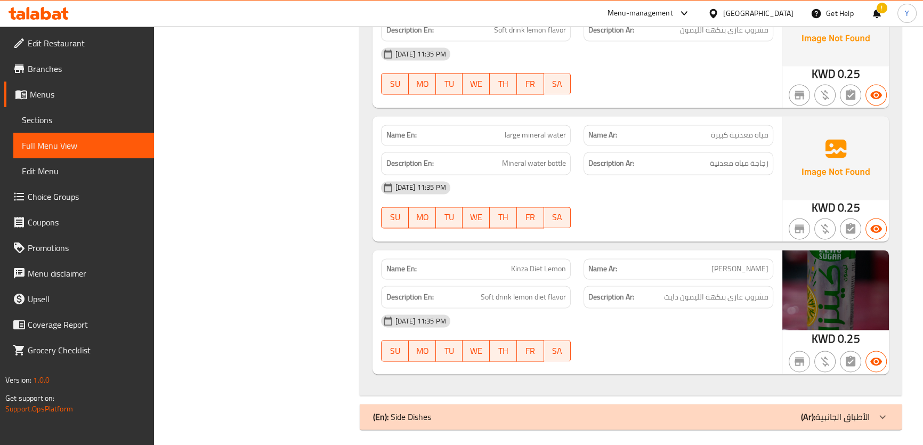
scroll to position [1923, 0]
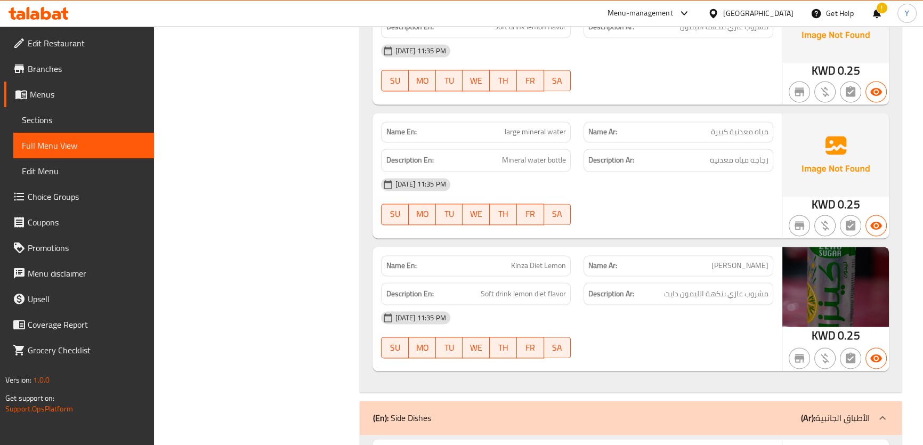
click at [637, 336] on div "17-08-2025 11:35 PM SU MO TU WE TH FR SA" at bounding box center [577, 335] width 404 height 60
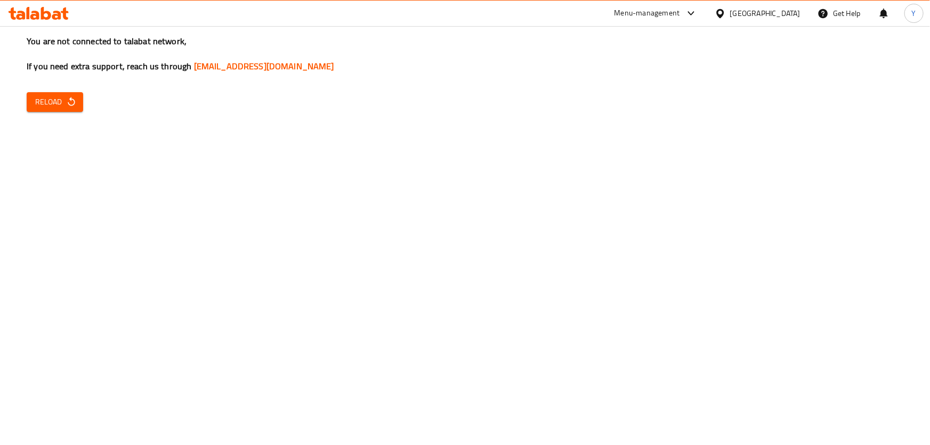
click at [76, 108] on button "Reload" at bounding box center [55, 102] width 56 height 20
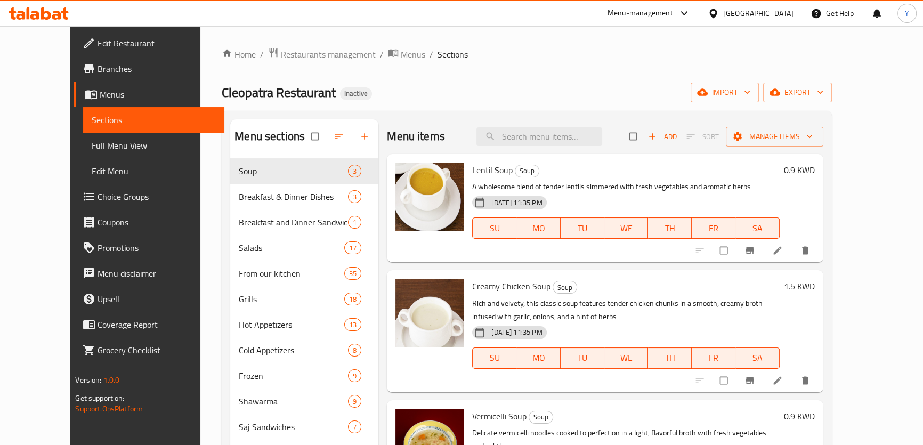
click at [98, 46] on span "Edit Restaurant" at bounding box center [157, 43] width 118 height 13
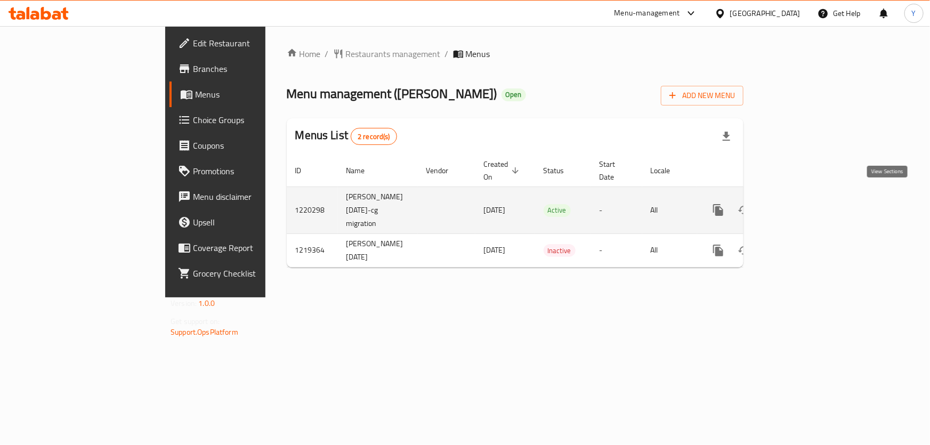
click at [808, 197] on link "enhanced table" at bounding box center [795, 210] width 26 height 26
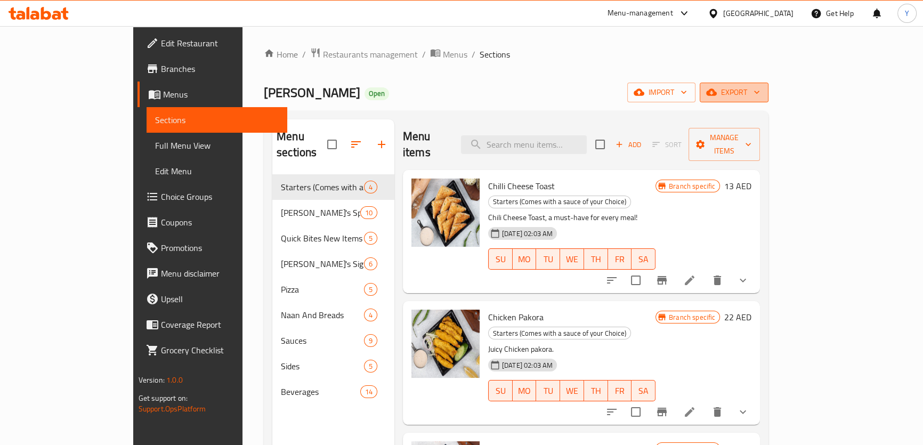
click at [760, 93] on span "export" at bounding box center [734, 92] width 52 height 13
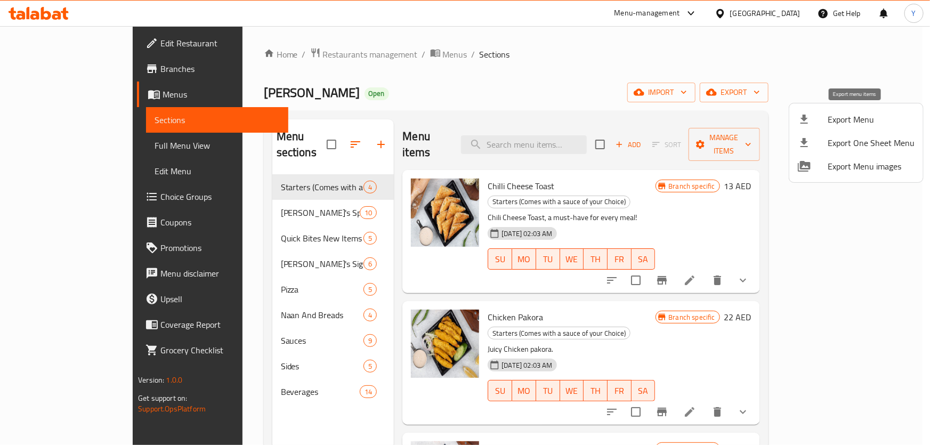
click at [810, 117] on div at bounding box center [813, 119] width 30 height 13
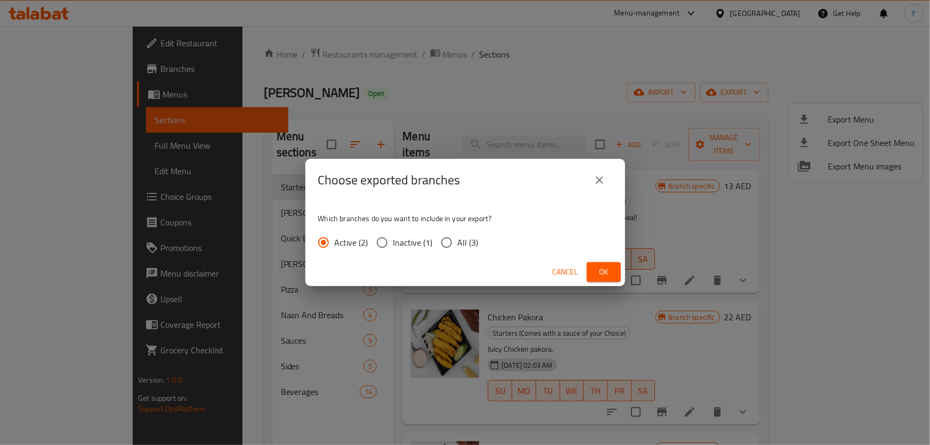
click at [468, 242] on span "All (3)" at bounding box center [468, 242] width 21 height 13
click at [458, 242] on input "All (3)" at bounding box center [446, 242] width 22 height 22
radio input "true"
click at [607, 279] on button "Ok" at bounding box center [604, 272] width 34 height 20
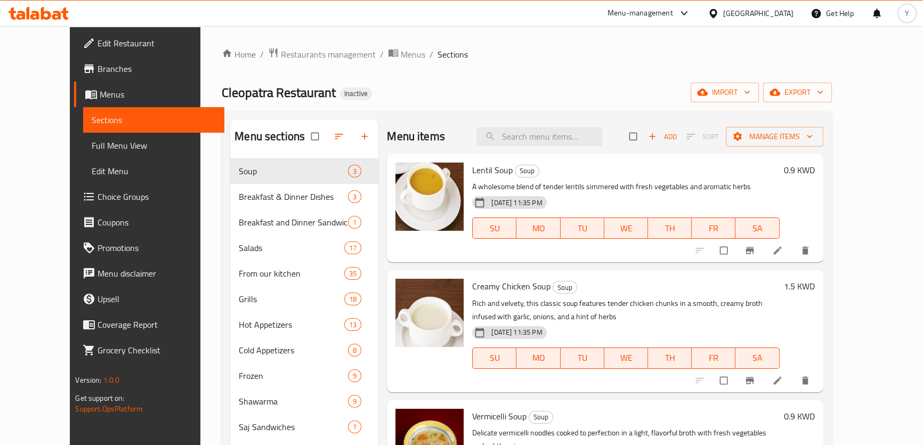
click at [572, 141] on input "search" at bounding box center [539, 136] width 126 height 19
paste input "Corn Salad"
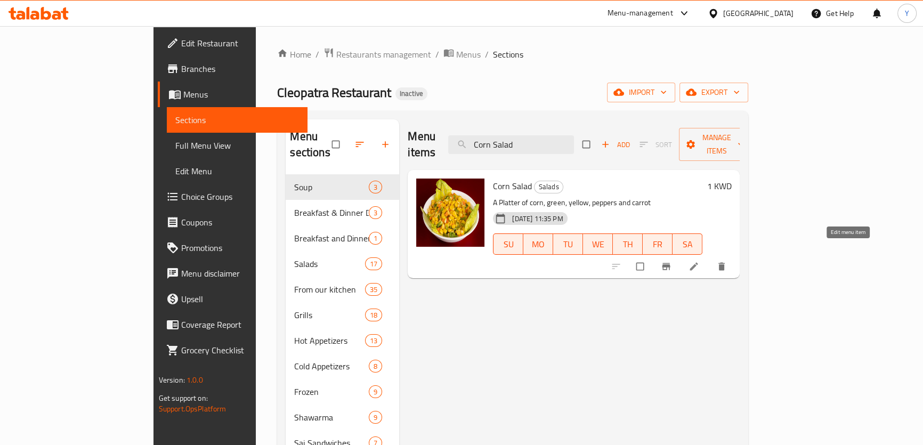
type input "Corn Salad"
click at [699, 261] on icon at bounding box center [693, 266] width 11 height 11
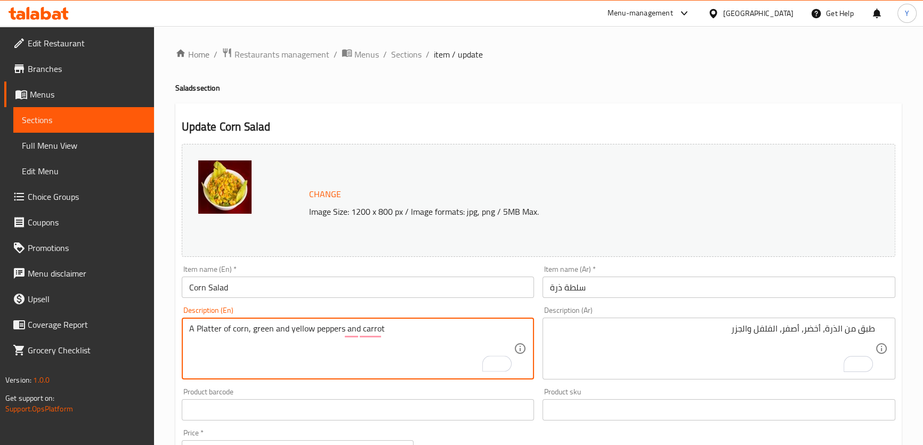
type textarea "A Platter of corn, green and yellow peppers and carrot"
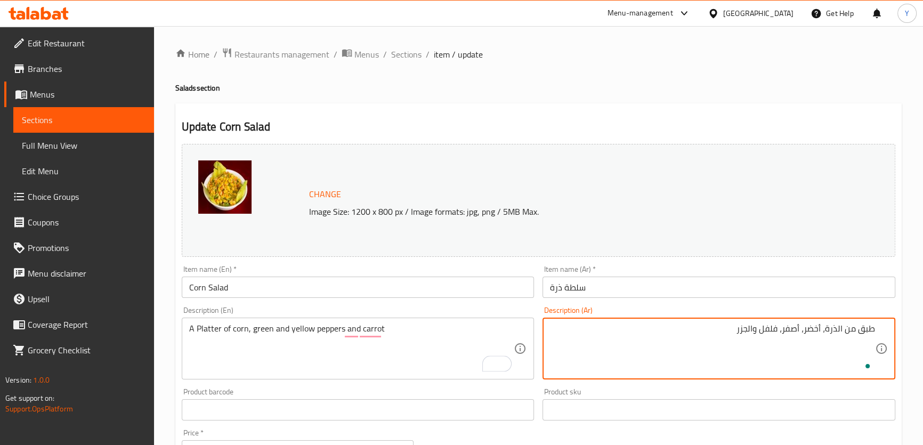
click at [772, 328] on textarea "طبق من الذرة، أخضر، أصفر، فلفل والجزر" at bounding box center [712, 348] width 325 height 51
paste textarea "فلفل"
type textarea "طبق من الذرة، فلفل أخضر وأصفر، والجزر"
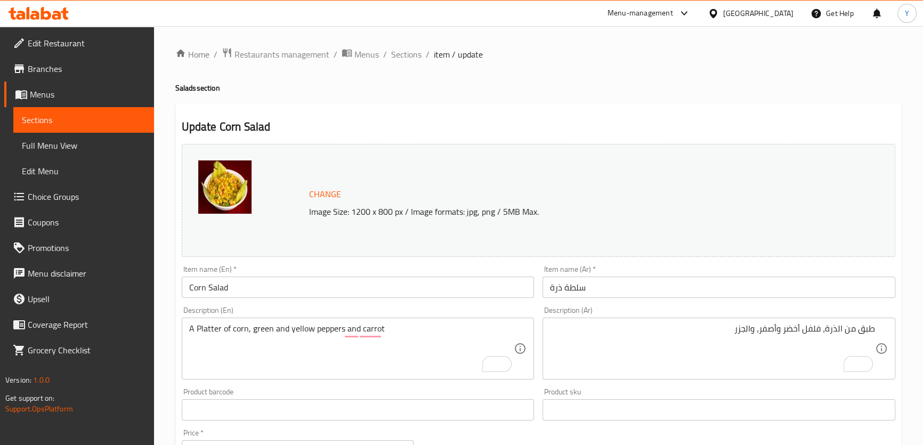
click at [827, 80] on div "Home / Restaurants management / Menus / Sections / item / update Salads section…" at bounding box center [538, 397] width 726 height 700
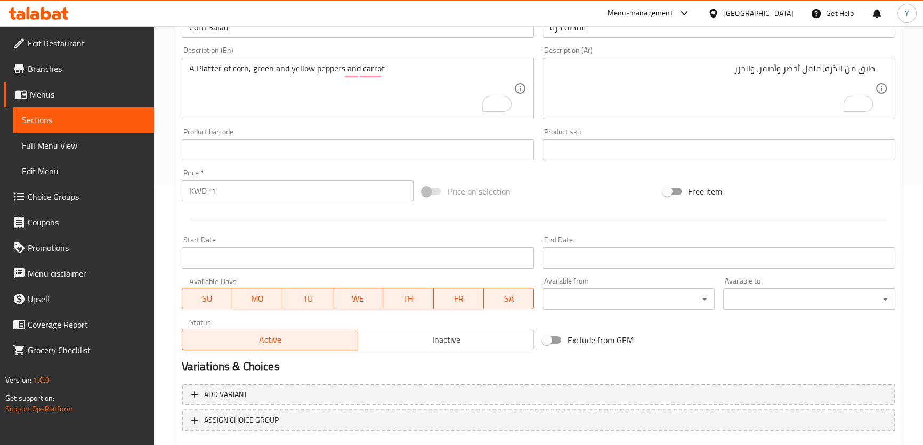
scroll to position [323, 0]
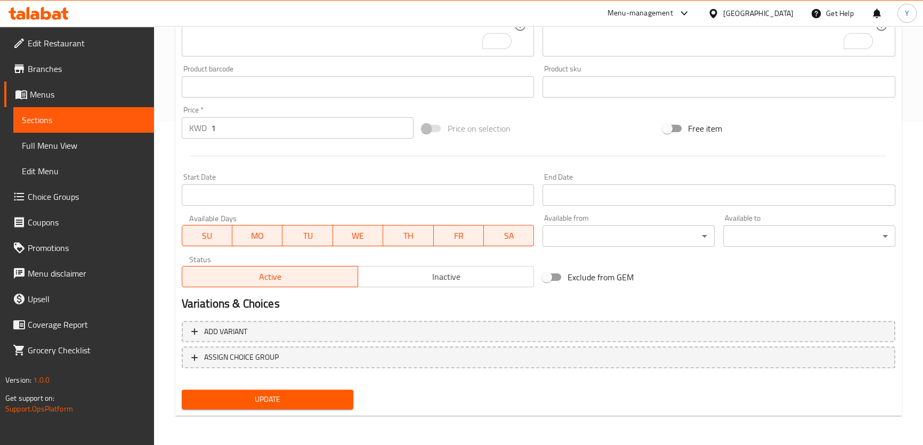
click at [276, 395] on span "Update" at bounding box center [267, 399] width 155 height 13
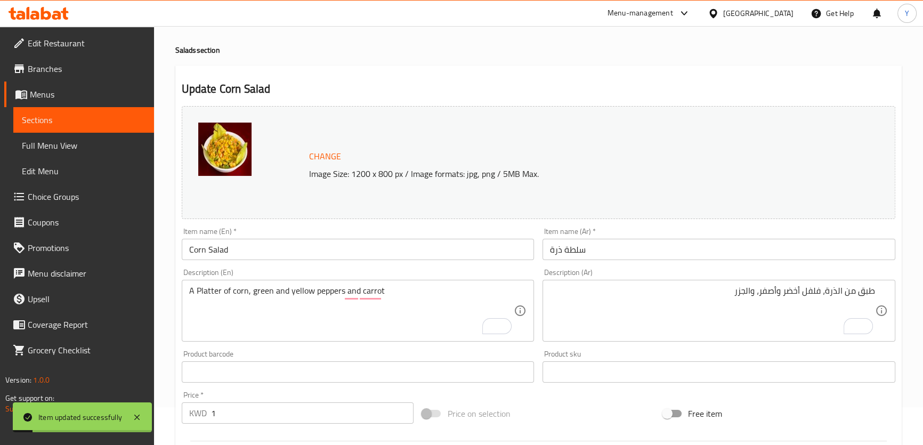
scroll to position [0, 0]
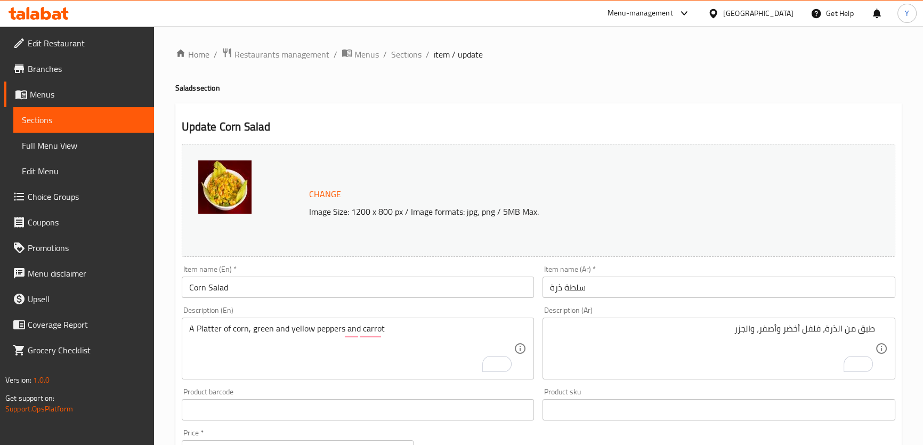
click at [716, 96] on div "Home / Restaurants management / Menus / Sections / item / update Salads section…" at bounding box center [538, 397] width 726 height 700
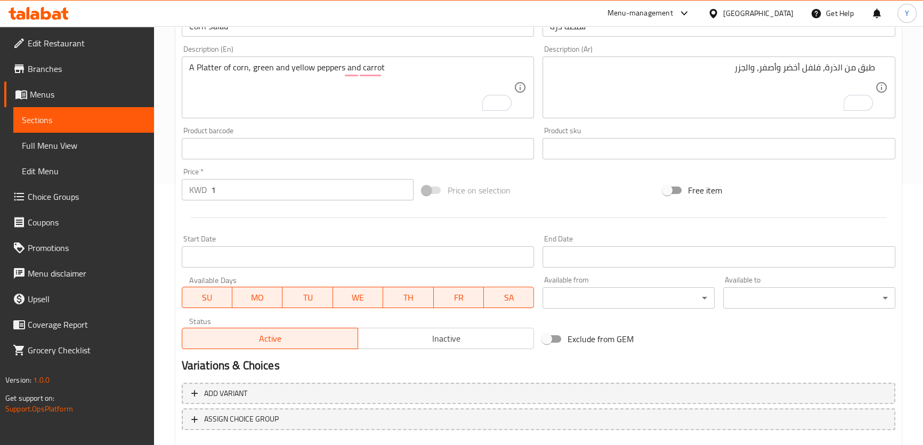
scroll to position [323, 0]
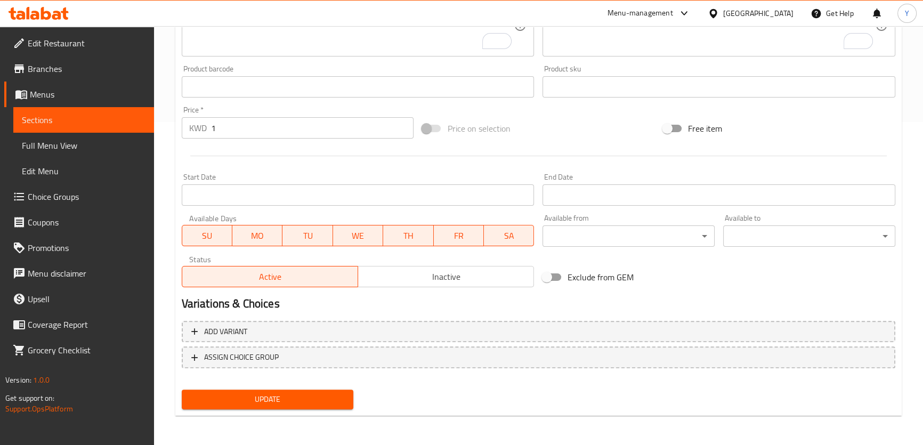
click at [262, 411] on div "Update" at bounding box center [267, 399] width 181 height 28
click at [283, 405] on span "Update" at bounding box center [267, 399] width 155 height 13
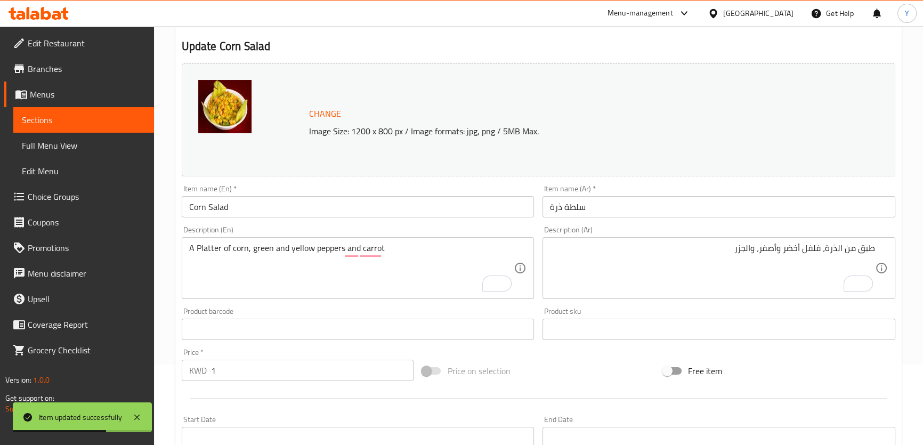
scroll to position [0, 0]
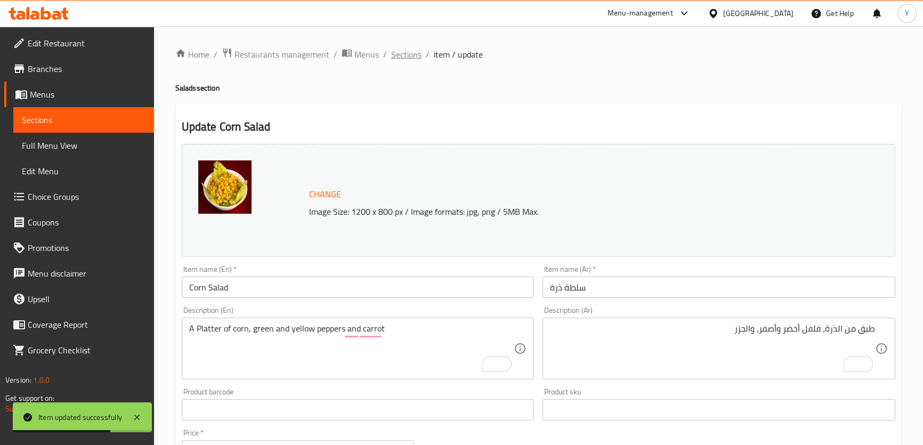
click at [405, 51] on span "Sections" at bounding box center [406, 54] width 30 height 13
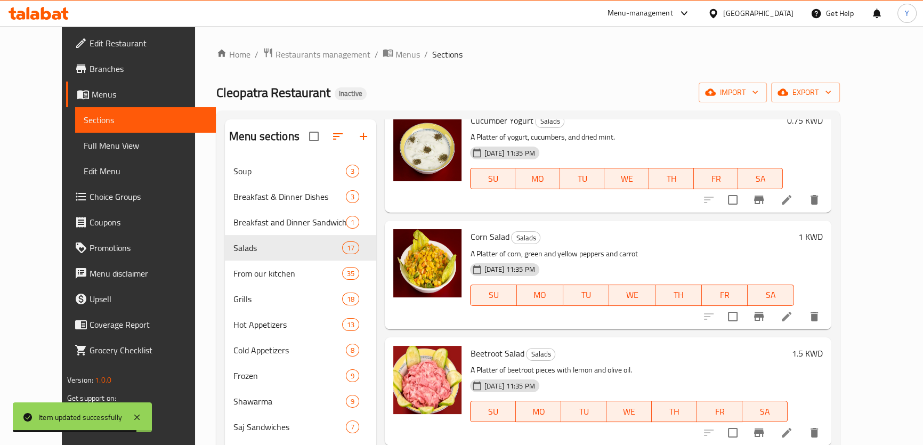
scroll to position [581, 0]
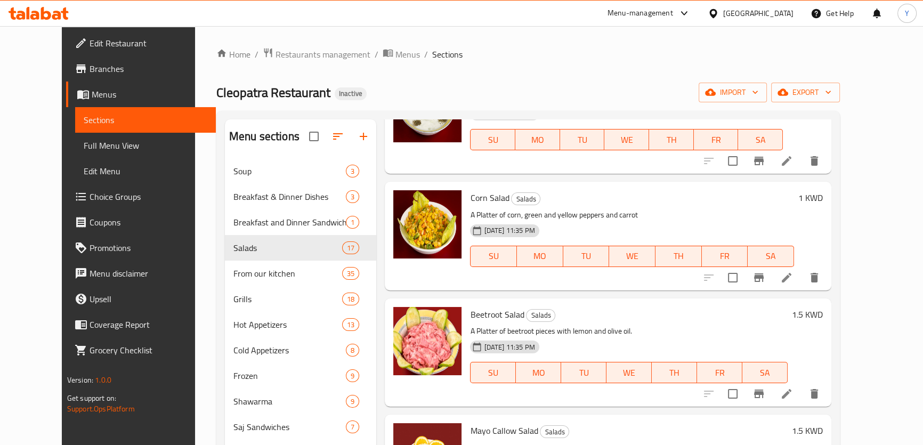
click at [801, 384] on li at bounding box center [787, 393] width 30 height 19
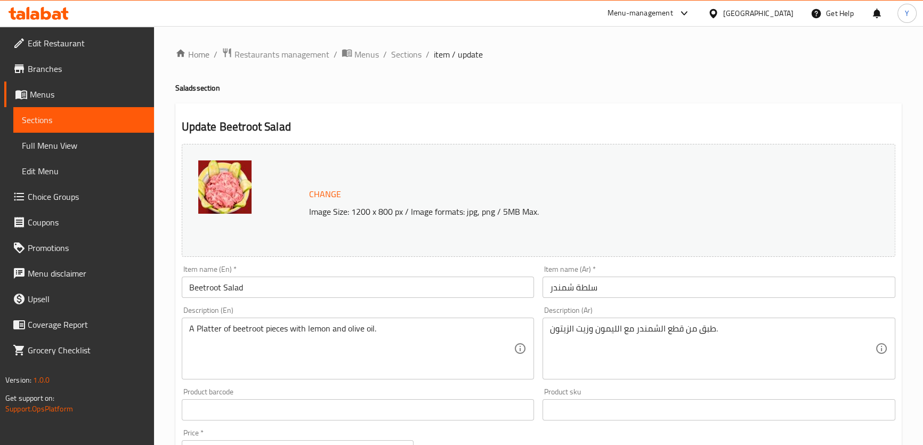
drag, startPoint x: 337, startPoint y: 288, endPoint x: 0, endPoint y: 283, distance: 336.8
click at [0, 287] on div "Edit Restaurant Branches Menus Sections Full Menu View Edit Menu Choice Groups …" at bounding box center [461, 397] width 923 height 742
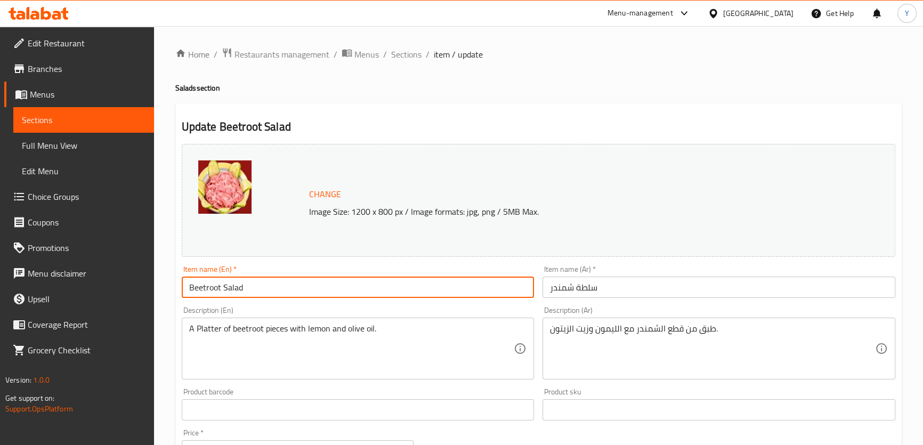
paste input "Shamandar"
type input "Shamandar Salad"
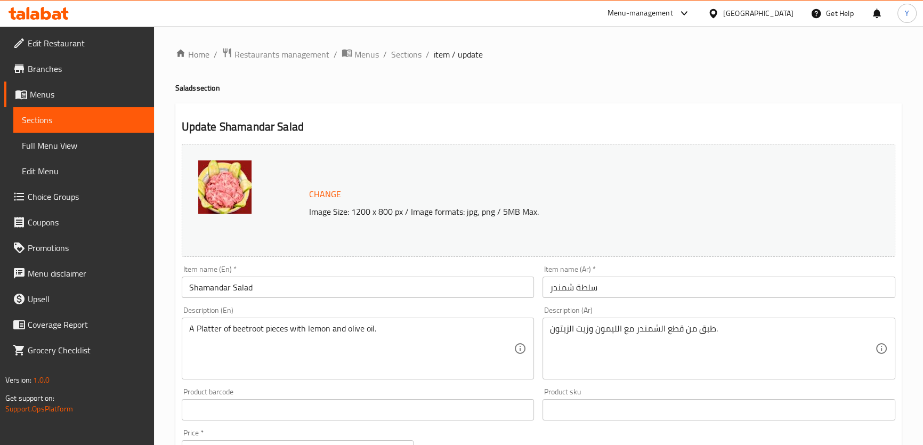
click at [539, 108] on div "Update Shamandar Salad Change Image Size: 1200 x 800 px / Image formats: jpg, p…" at bounding box center [538, 421] width 726 height 636
click at [201, 286] on input "Shamandar Salad" at bounding box center [358, 287] width 353 height 21
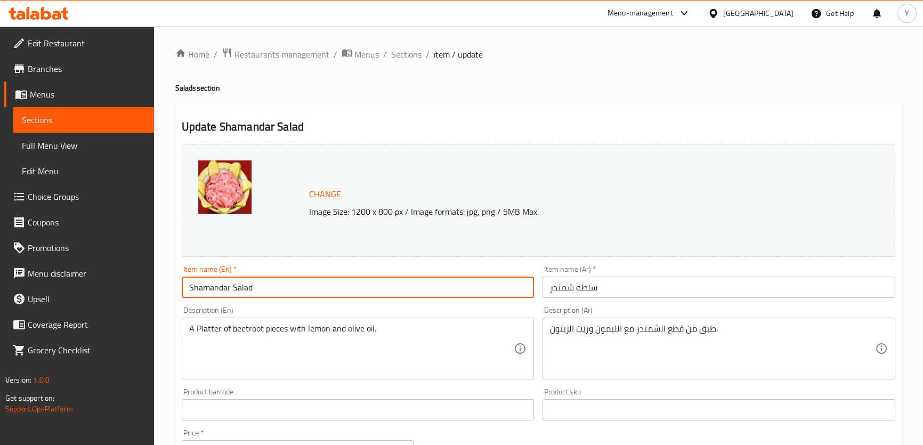
click at [513, 110] on div "Update Shamandar Salad Change Image Size: 1200 x 800 px / Image formats: jpg, p…" at bounding box center [538, 421] width 726 height 636
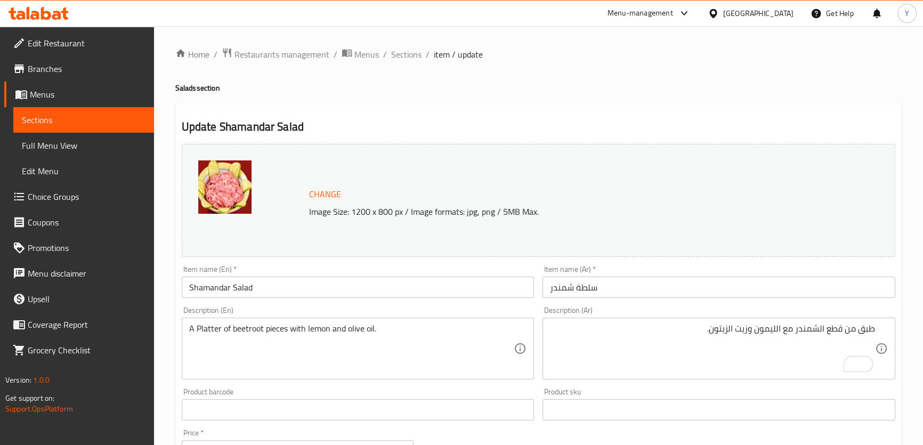
click at [740, 92] on h4 "Salads section" at bounding box center [538, 88] width 726 height 11
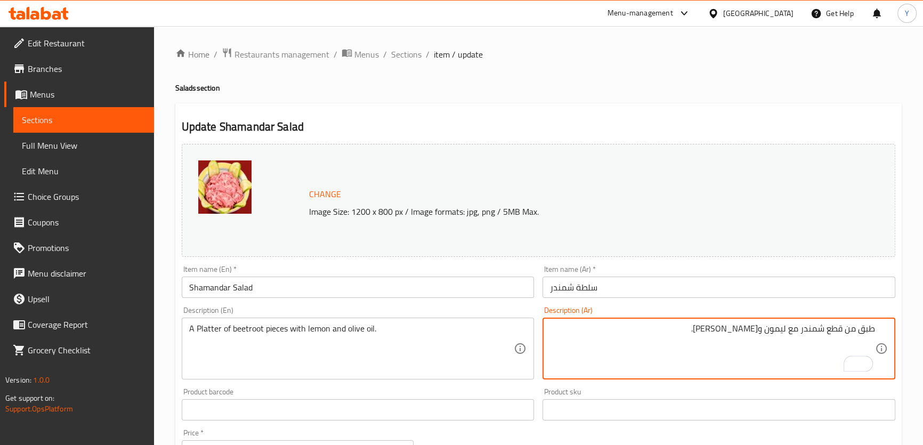
type textarea "طبق من قطع شمندر مع ليمون وزيت زيتون."
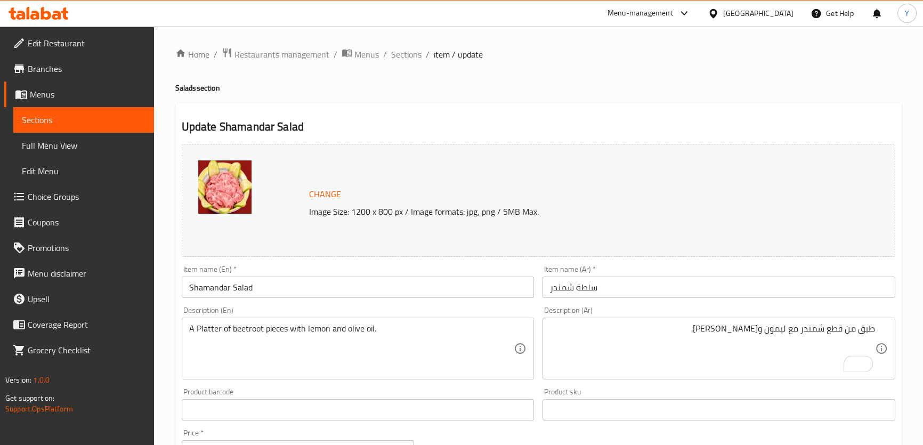
click at [816, 92] on h4 "Salads section" at bounding box center [538, 88] width 726 height 11
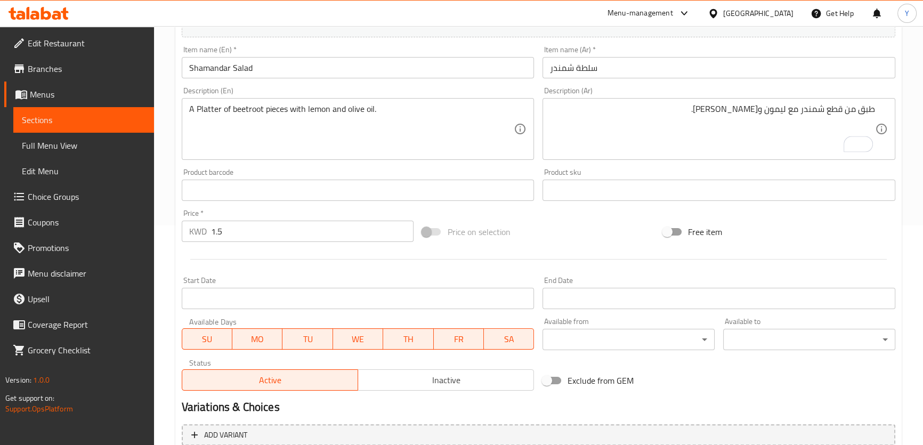
scroll to position [323, 0]
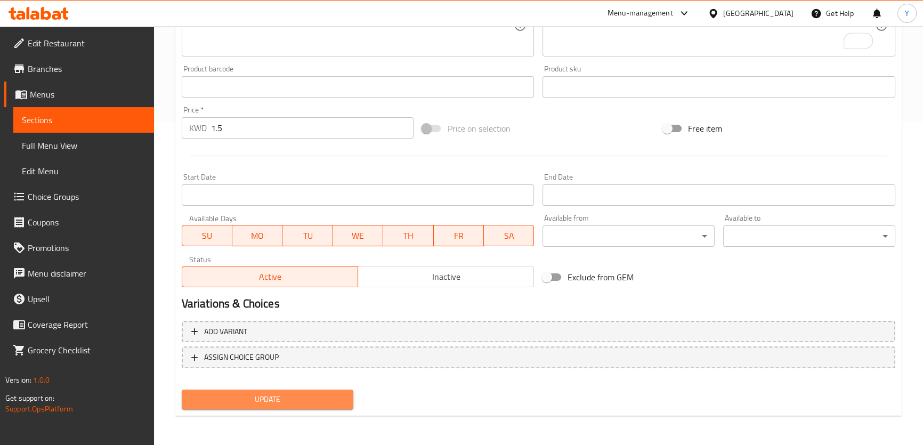
click at [307, 402] on span "Update" at bounding box center [267, 399] width 155 height 13
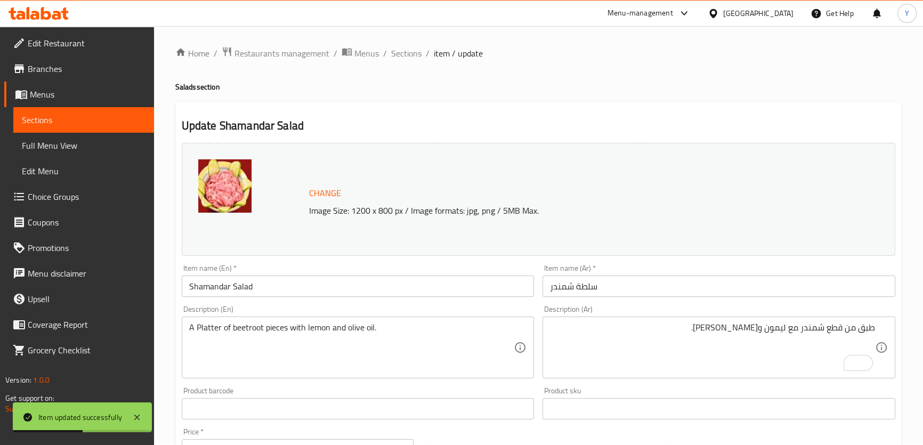
scroll to position [0, 0]
click at [406, 55] on span "Sections" at bounding box center [406, 54] width 30 height 13
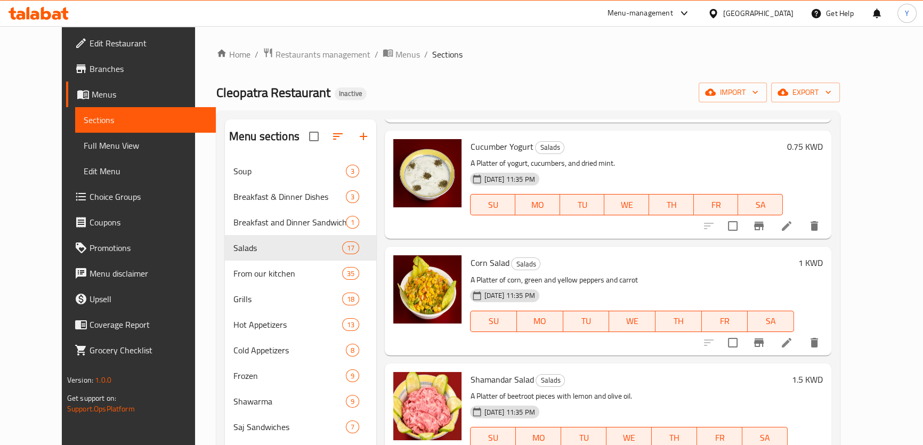
scroll to position [533, 0]
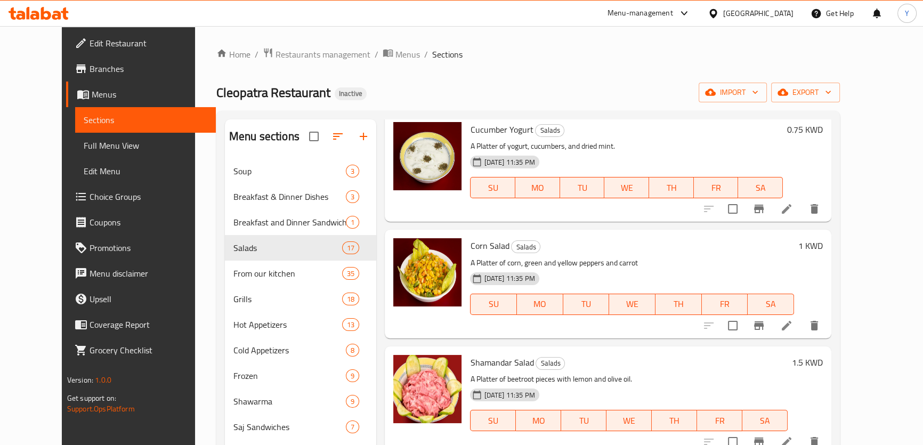
click at [491, 354] on span "Shamandar Salad" at bounding box center [501, 362] width 63 height 16
copy h6 "Shamandar Salad"
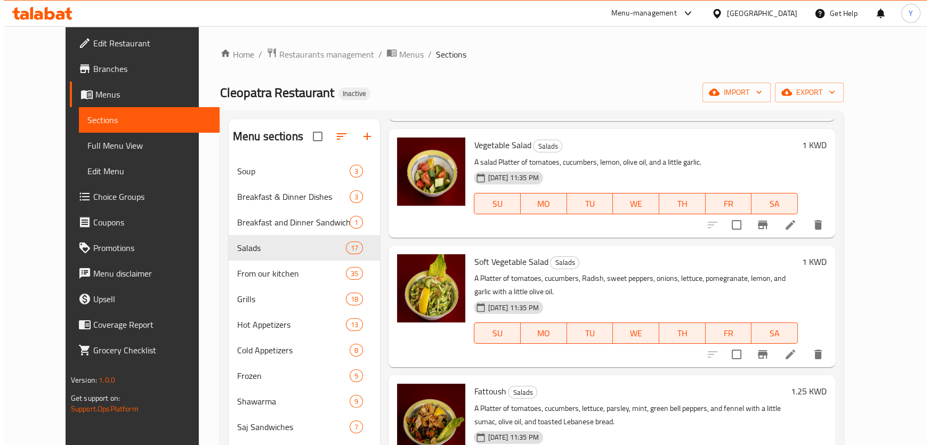
scroll to position [0, 0]
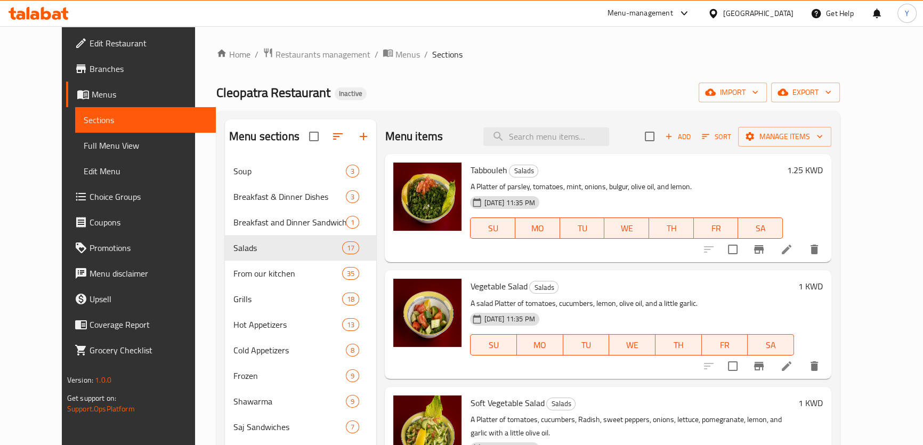
click at [731, 132] on span "Sort" at bounding box center [716, 137] width 29 height 12
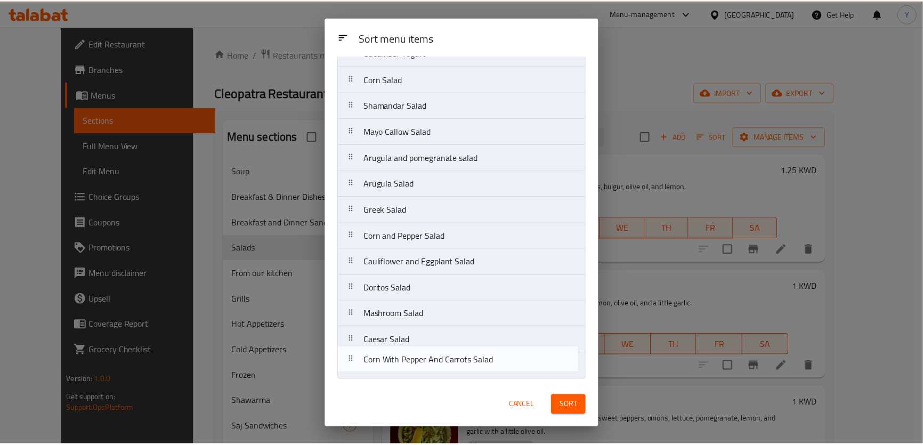
scroll to position [150, 0]
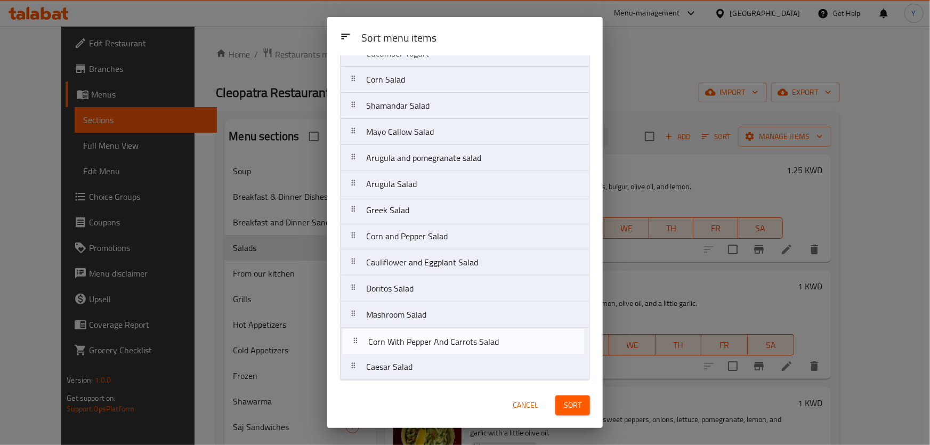
drag, startPoint x: 424, startPoint y: 369, endPoint x: 428, endPoint y: 338, distance: 31.8
click at [428, 338] on nav "Tabbouleh Vegetable Salad Soft Vegetable Salad Fattoush Cucumber Yogurt Corn Sa…" at bounding box center [465, 158] width 250 height 445
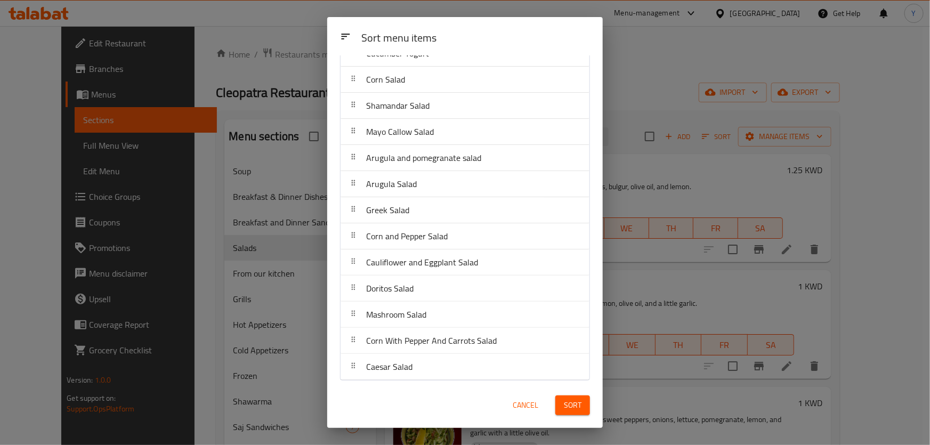
click at [567, 401] on span "Sort" at bounding box center [573, 405] width 18 height 13
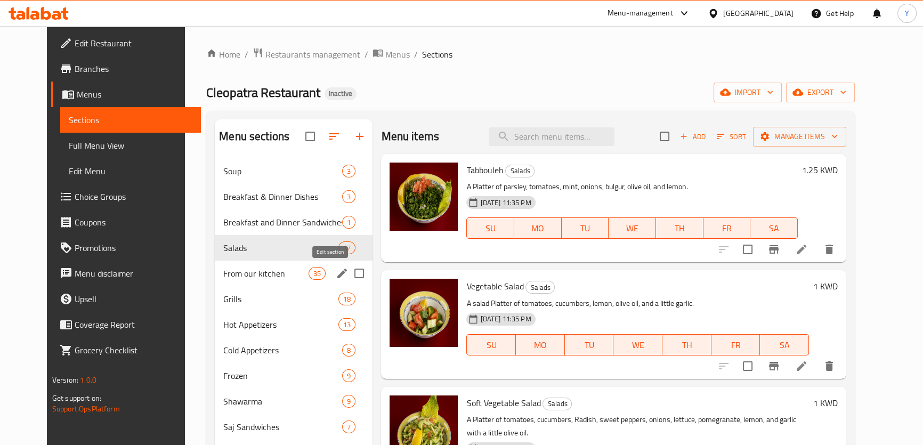
click at [337, 271] on icon "edit" at bounding box center [342, 274] width 10 height 10
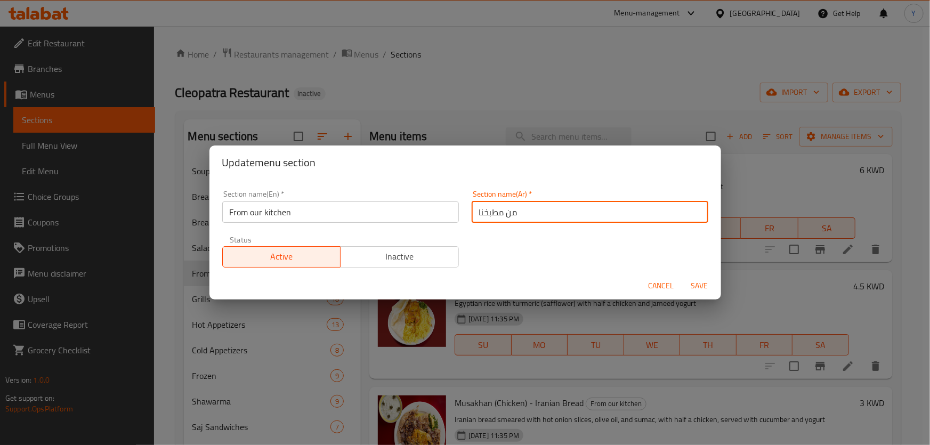
click at [559, 210] on input "من مطبخنا" at bounding box center [590, 211] width 237 height 21
click at [678, 212] on input "من مطبخنا" at bounding box center [590, 211] width 237 height 21
type input "من المطبخ الخاص بنا"
click at [683, 276] on button "Save" at bounding box center [700, 286] width 34 height 20
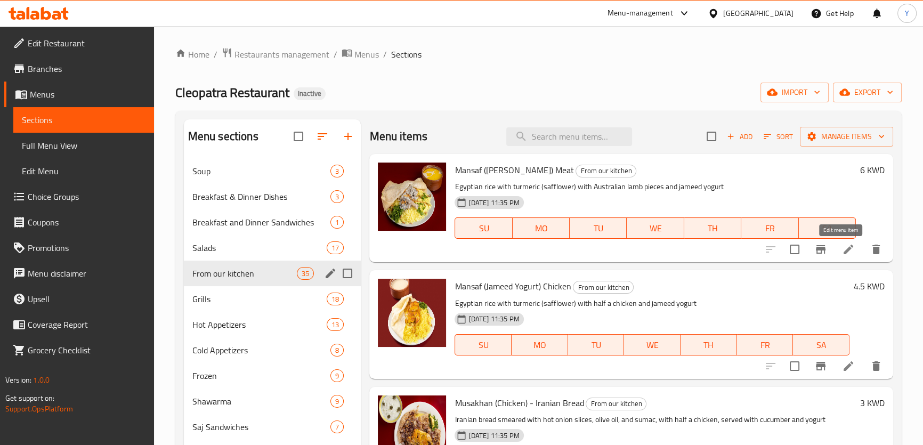
click at [842, 254] on icon at bounding box center [848, 249] width 13 height 13
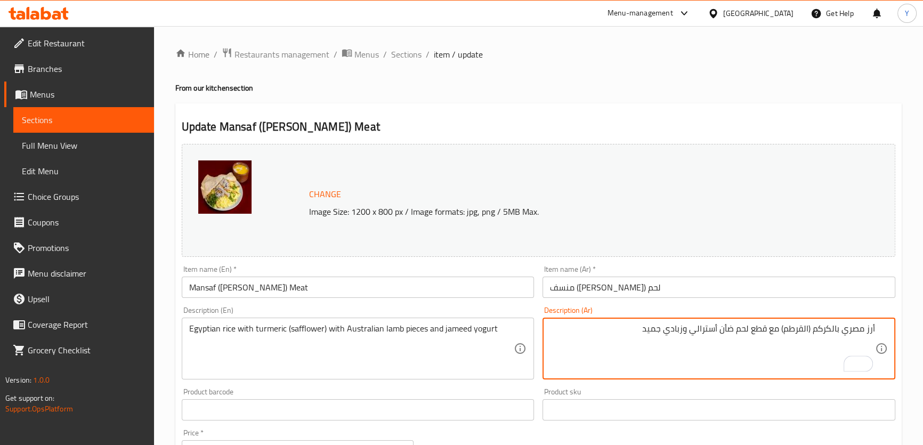
click at [792, 330] on textarea "أرز مصري بالكركم (القرطم) مع قطع لحم ضأن أسترالي وزبادي جميد" at bounding box center [712, 348] width 325 height 51
click at [800, 332] on textarea "أرز مصري بالكركم (القرطم) مع قطع لحم ضأن أسترالي وزبادي جميد" at bounding box center [712, 348] width 325 height 51
drag, startPoint x: 830, startPoint y: 327, endPoint x: 838, endPoint y: 331, distance: 8.3
click at [838, 331] on textarea "أرز مصري بالكركم (عصفر) مع قطع لحم ضأن أسترالي وزبادي جميد" at bounding box center [712, 348] width 325 height 51
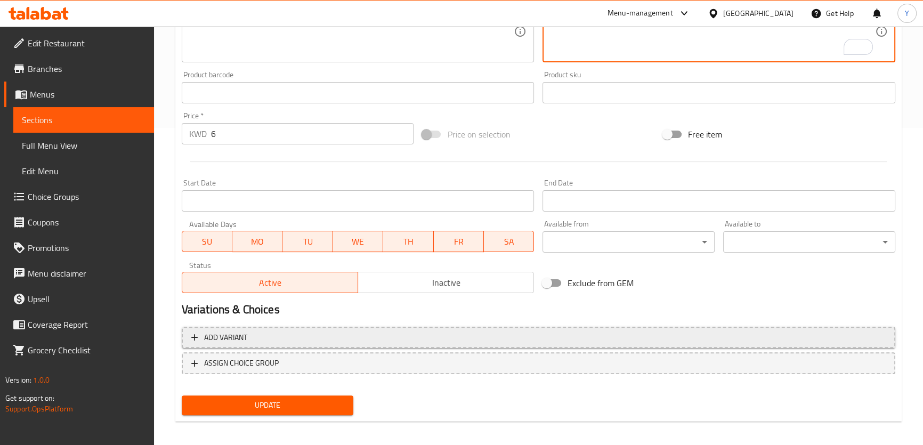
scroll to position [323, 0]
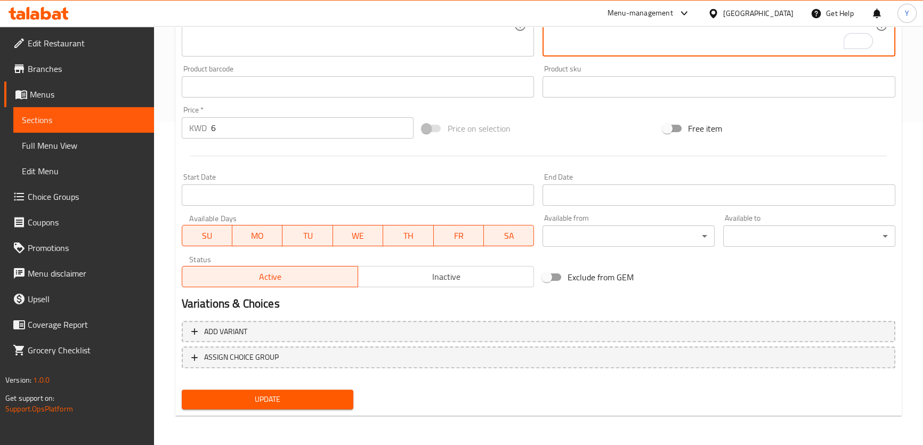
type textarea "أرز مصري مع كركم (عصفر) مع قطع لحم ضأن أسترالي وزبادي جميد"
click at [313, 396] on span "Update" at bounding box center [267, 399] width 155 height 13
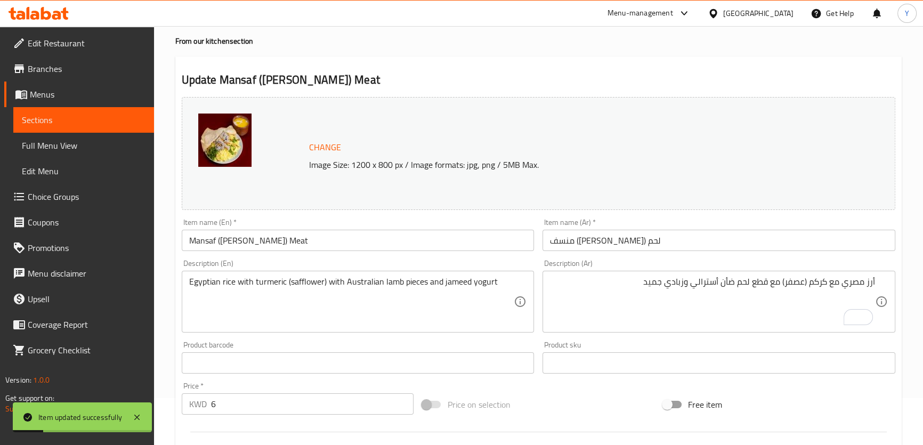
scroll to position [0, 0]
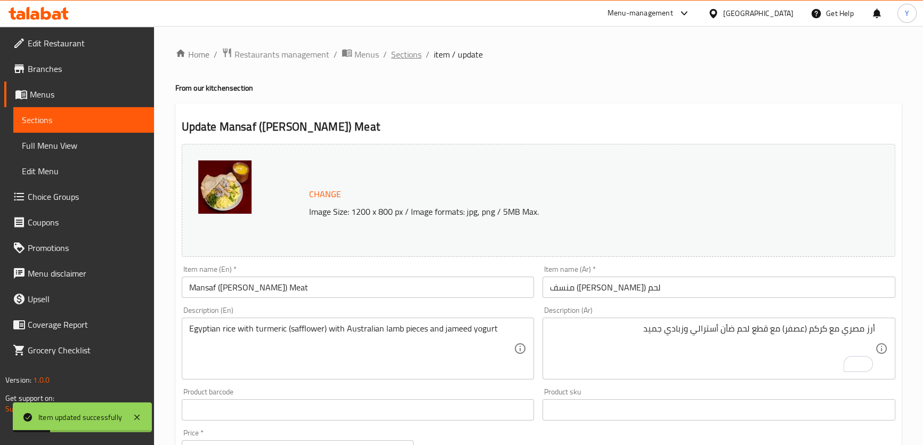
click at [410, 54] on span "Sections" at bounding box center [406, 54] width 30 height 13
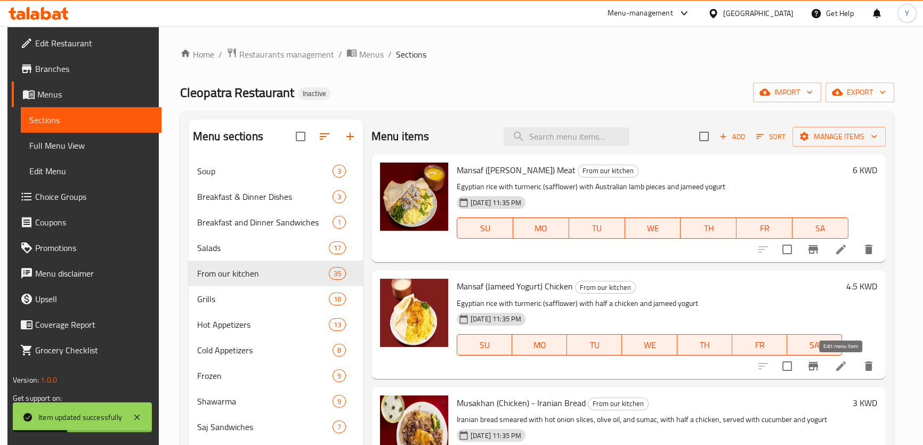
click at [837, 366] on icon at bounding box center [840, 366] width 13 height 13
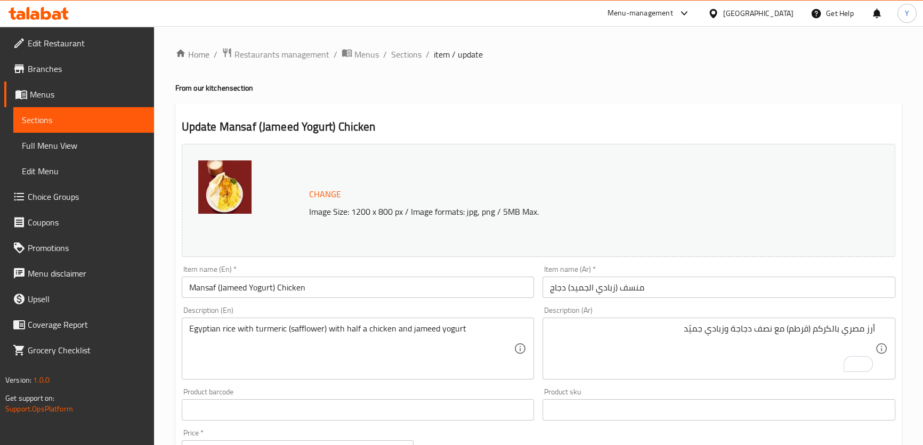
click at [799, 330] on textarea "أرز مصري بالكركم (قرطم) مع نصف دجاجة وزبادي جميّد" at bounding box center [712, 348] width 325 height 51
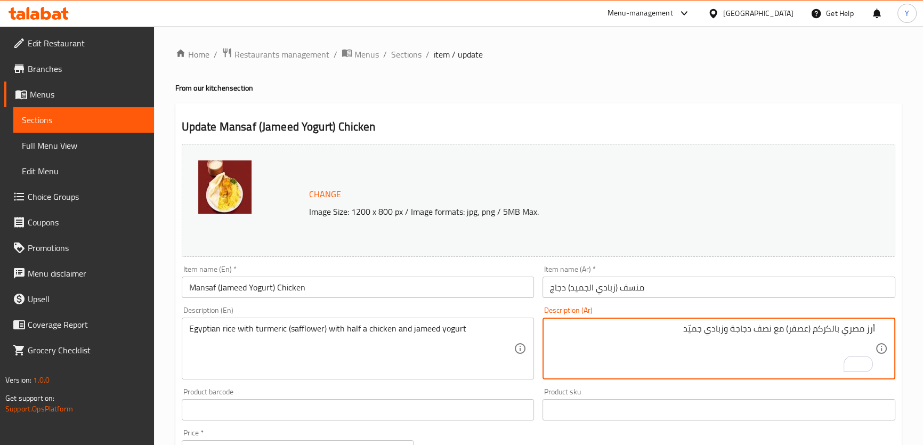
type textarea "أرز مصري بالكركم (عصفر) مع نصف دجاجة وزبادي جميّد"
click at [725, 31] on div "Home / Restaurants management / Menus / Sections / item / update From our kitch…" at bounding box center [538, 397] width 769 height 742
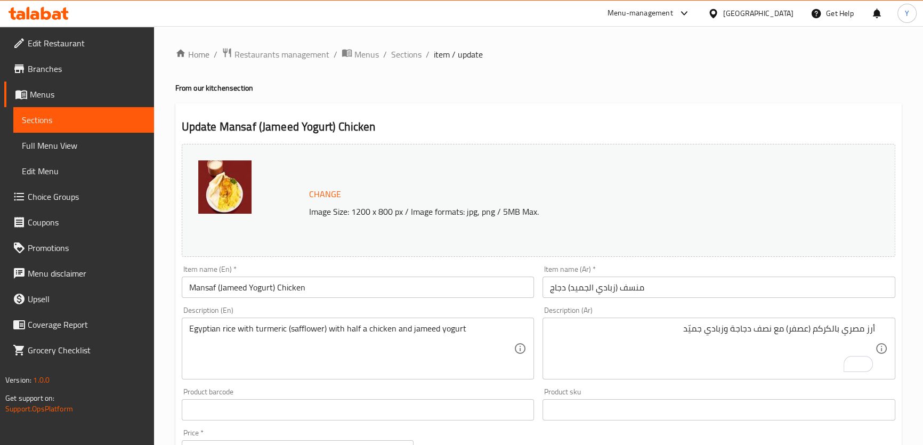
click at [589, 290] on input "منسف (زبادي الجميد) دجاج" at bounding box center [718, 287] width 353 height 21
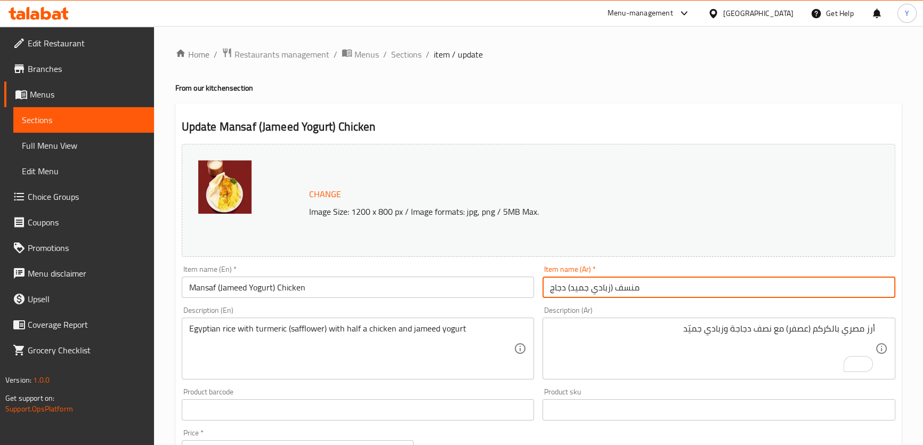
type input "منسف (زبادي جميد) دجاج"
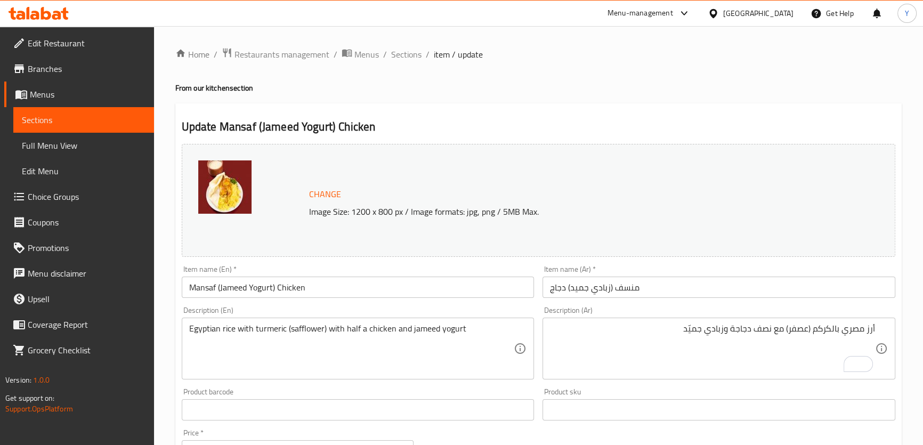
click at [661, 120] on h2 "Update Mansaf (Jameed Yogurt) Chicken" at bounding box center [538, 127] width 713 height 16
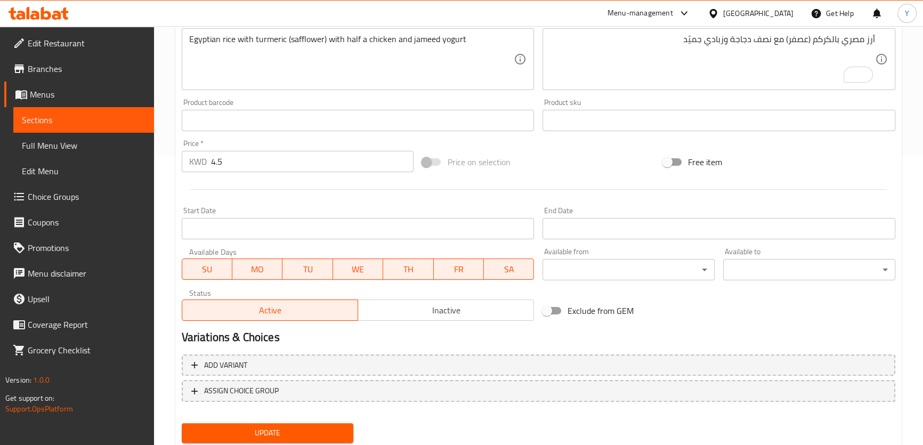
scroll to position [323, 0]
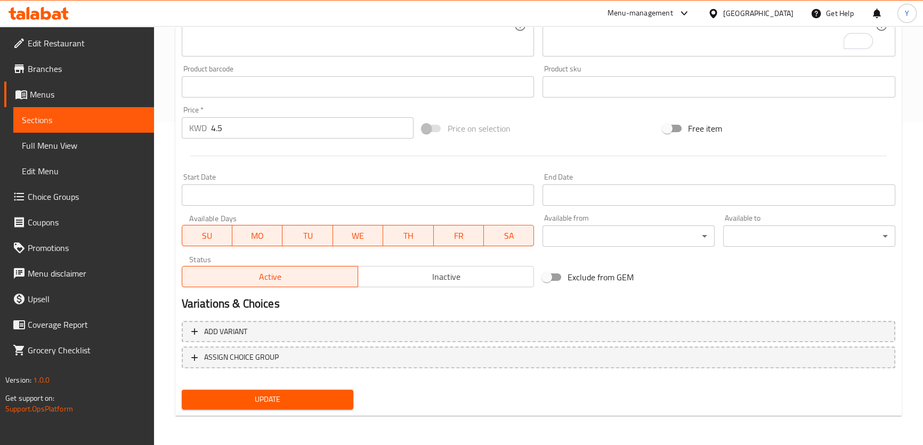
click at [306, 389] on button "Update" at bounding box center [268, 399] width 172 height 20
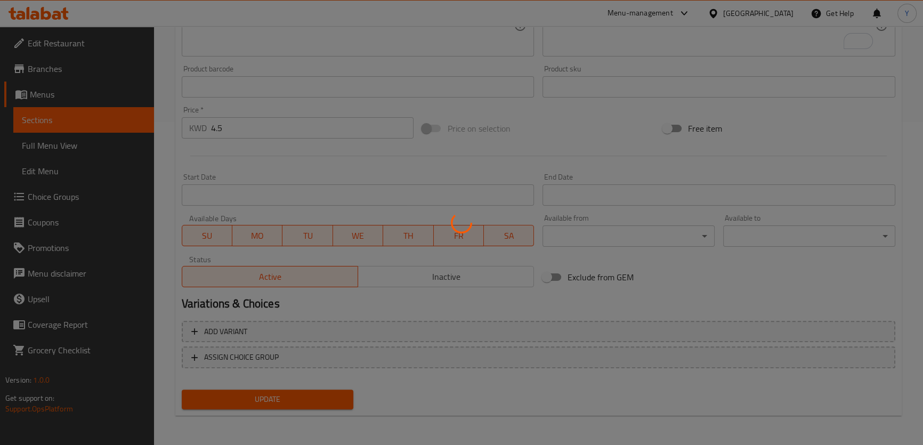
scroll to position [0, 0]
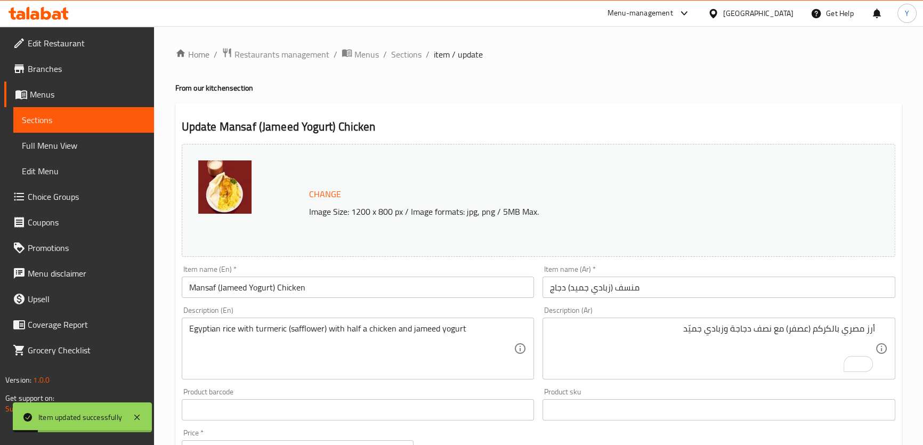
click at [421, 56] on ol "Home / Restaurants management / Menus / Sections / item / update" at bounding box center [538, 54] width 726 height 14
click at [404, 45] on div "Home / Restaurants management / Menus / Sections / item / update From our kitch…" at bounding box center [538, 397] width 769 height 742
click at [404, 48] on span "Sections" at bounding box center [406, 54] width 30 height 13
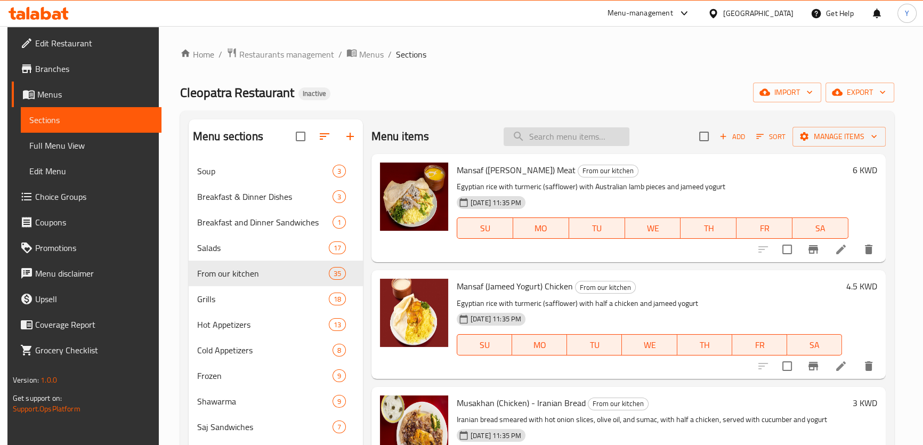
click at [539, 142] on input "search" at bounding box center [567, 136] width 126 height 19
paste input "Lamb Mahshi"
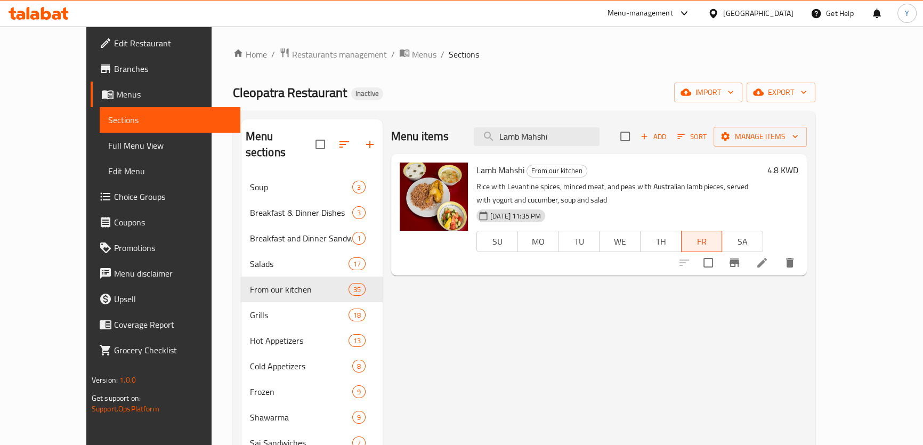
type input "Lamb Mahshi"
click at [768, 268] on icon at bounding box center [762, 262] width 13 height 13
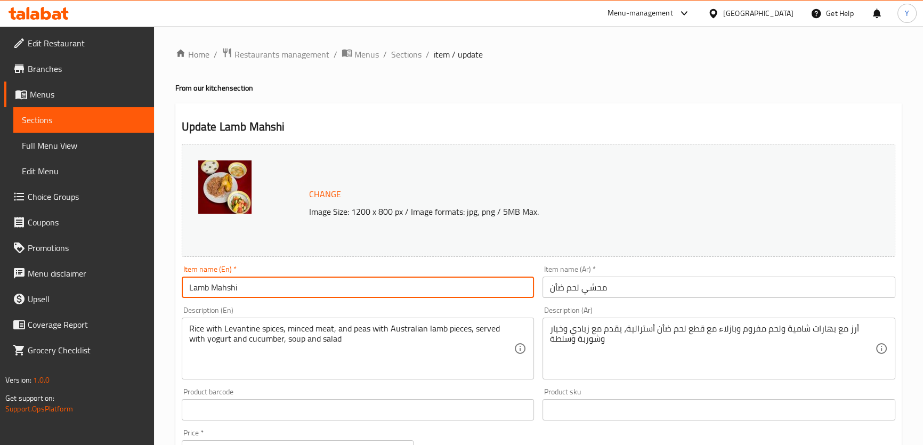
click at [328, 280] on input "Lamb Mahshi" at bounding box center [358, 287] width 353 height 21
paste input "Stuffed Lamb"
type input "Stuffed Lamb"
click at [587, 294] on input "محشي لحم ضأن" at bounding box center [718, 287] width 353 height 21
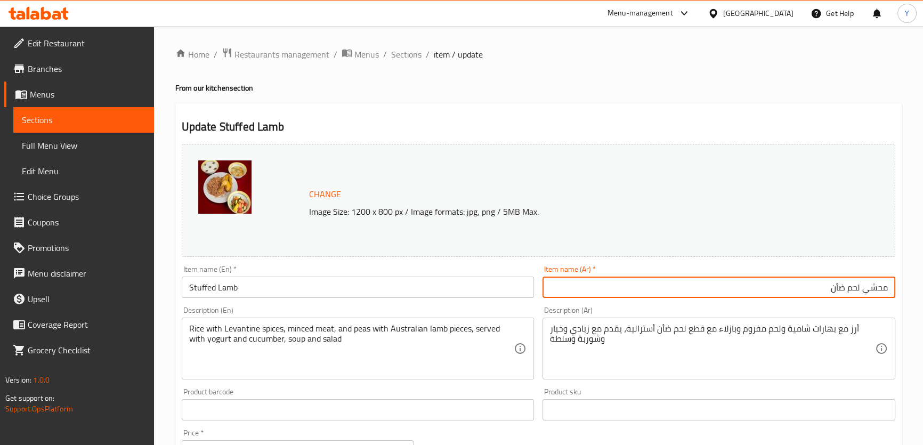
click at [879, 290] on input "محشي لحم ضأن" at bounding box center [718, 287] width 353 height 21
click at [785, 291] on input "لحم ضأن" at bounding box center [718, 287] width 353 height 21
paste input "محشي"
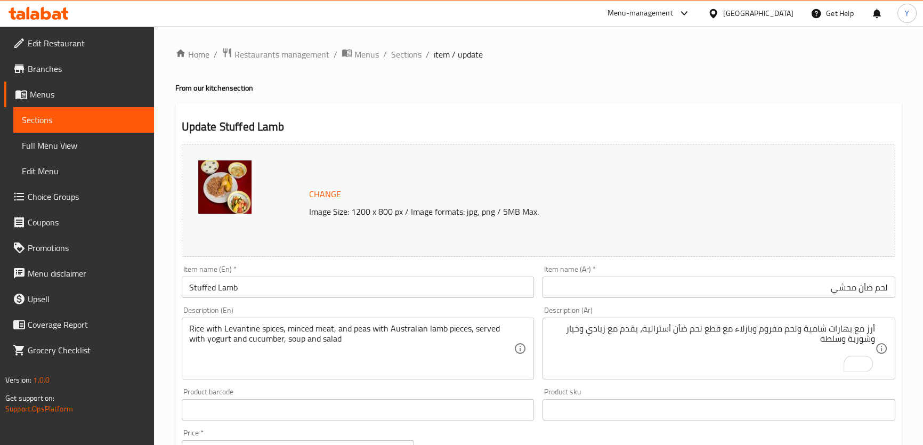
scroll to position [48, 0]
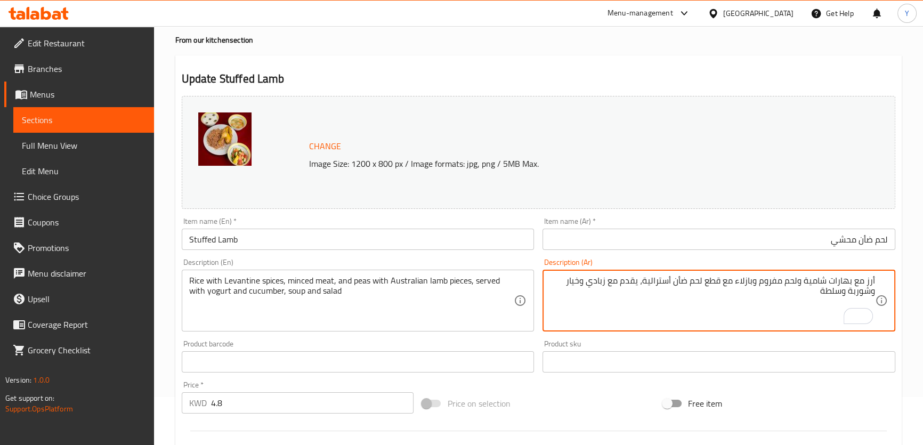
click at [740, 64] on div "Update Stuffed Lamb Change Image Size: 1200 x 800 px / Image formats: jpg, png …" at bounding box center [538, 373] width 726 height 636
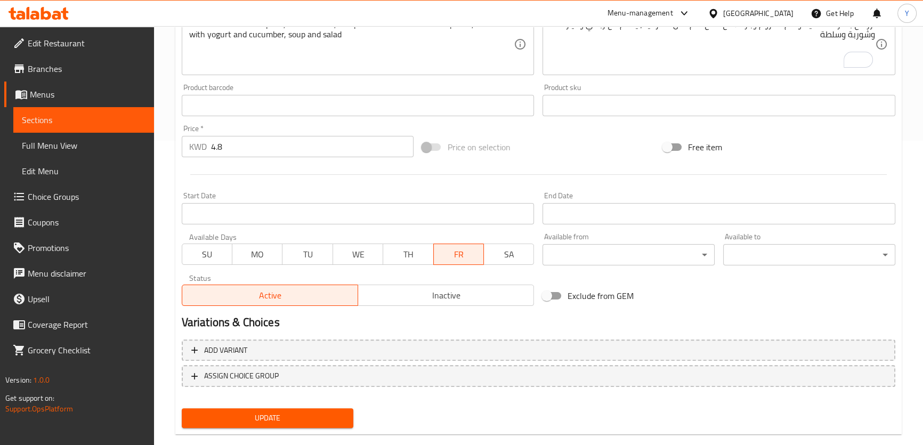
scroll to position [80, 0]
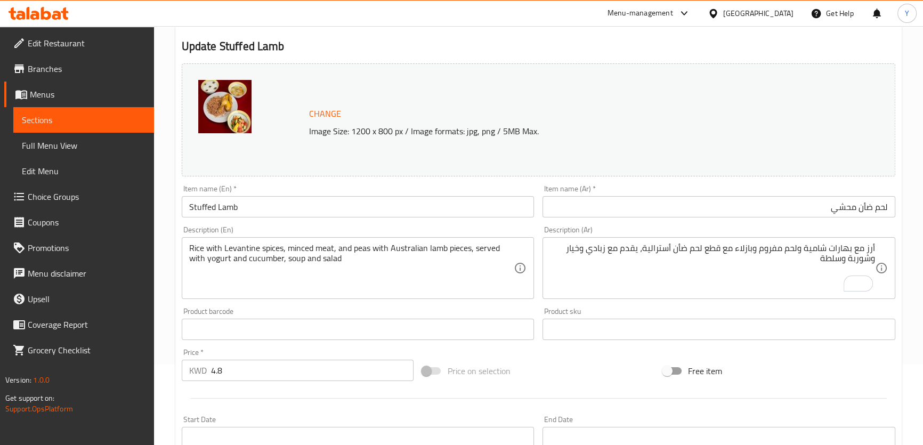
click at [836, 207] on input "لحم ضأن محشي" at bounding box center [718, 206] width 353 height 21
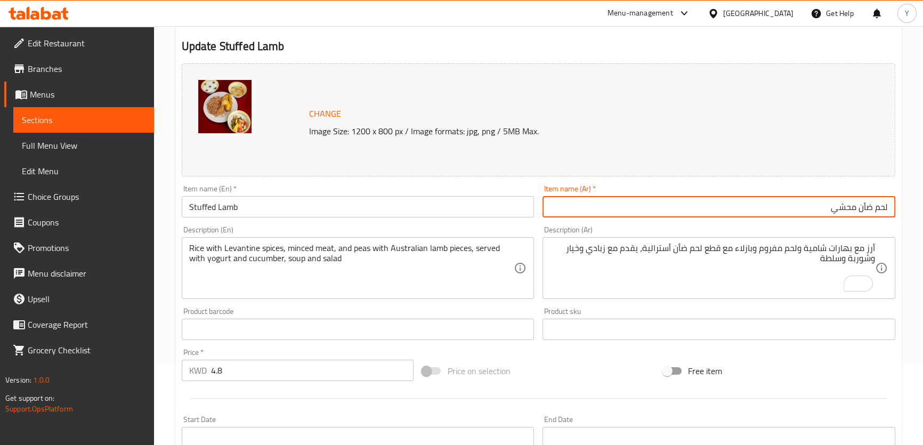
click at [836, 207] on input "لحم ضأن محشي" at bounding box center [718, 206] width 353 height 21
type input "لحم ضأن ساتفد"
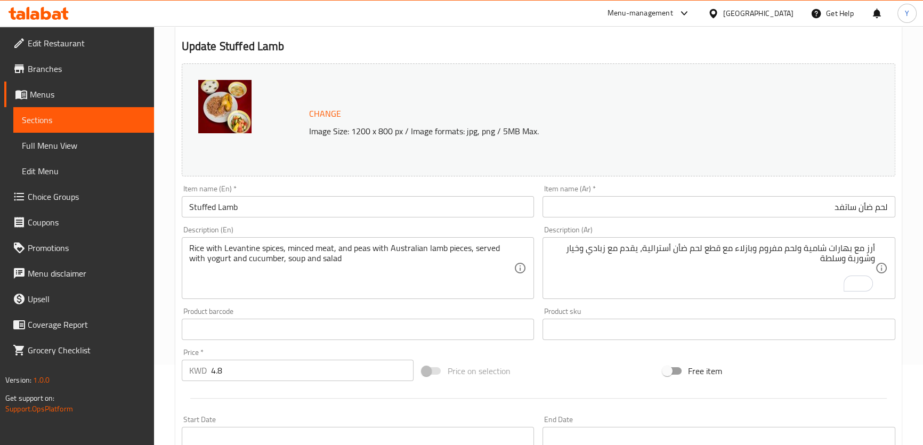
click at [919, 239] on div "Home / Restaurants management / Menus / Sections / item / update From our kitch…" at bounding box center [538, 317] width 769 height 742
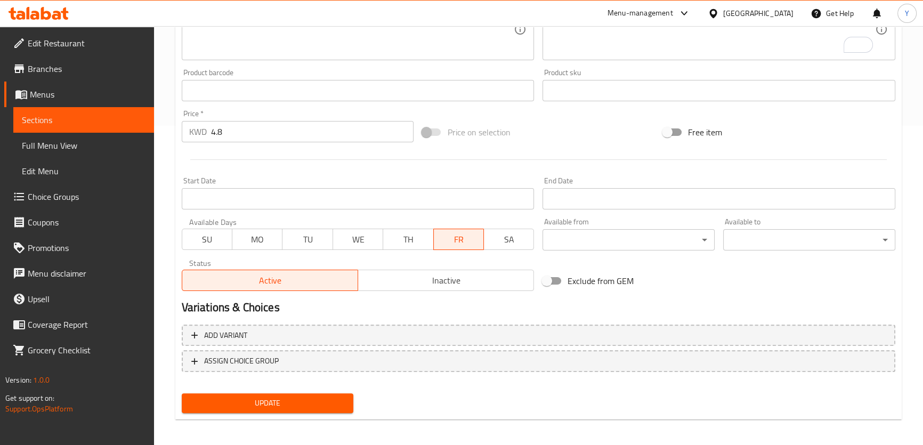
scroll to position [323, 0]
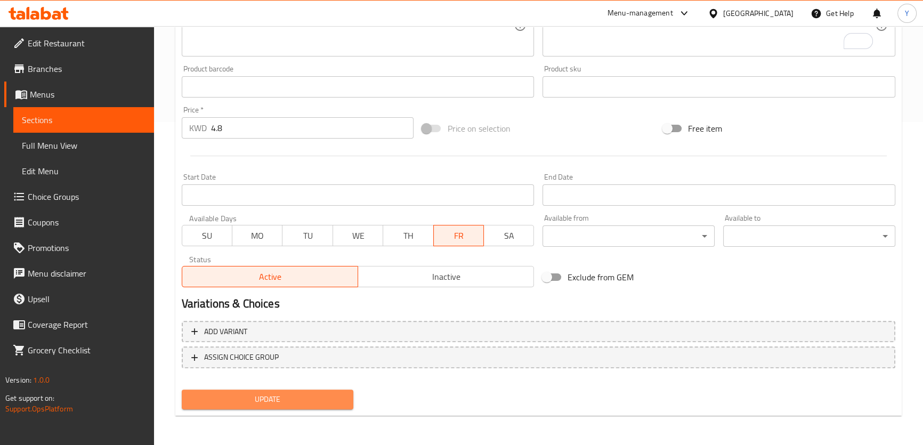
click at [352, 394] on button "Update" at bounding box center [268, 399] width 172 height 20
click at [325, 406] on button "Update" at bounding box center [268, 399] width 172 height 20
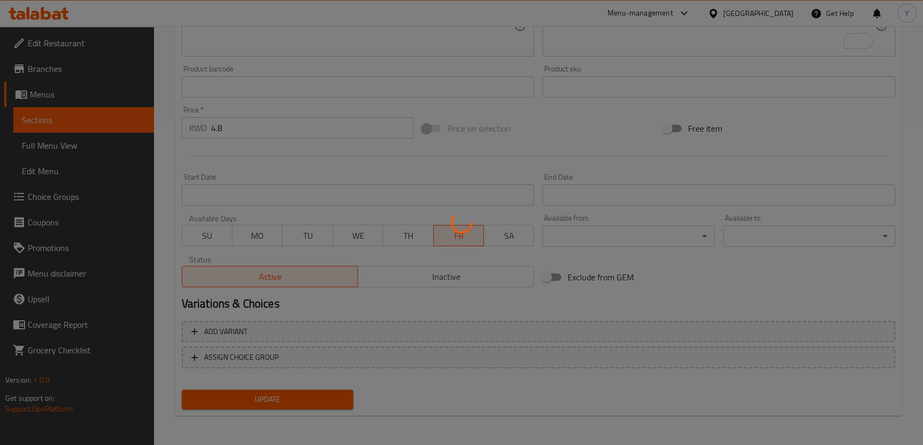
scroll to position [0, 0]
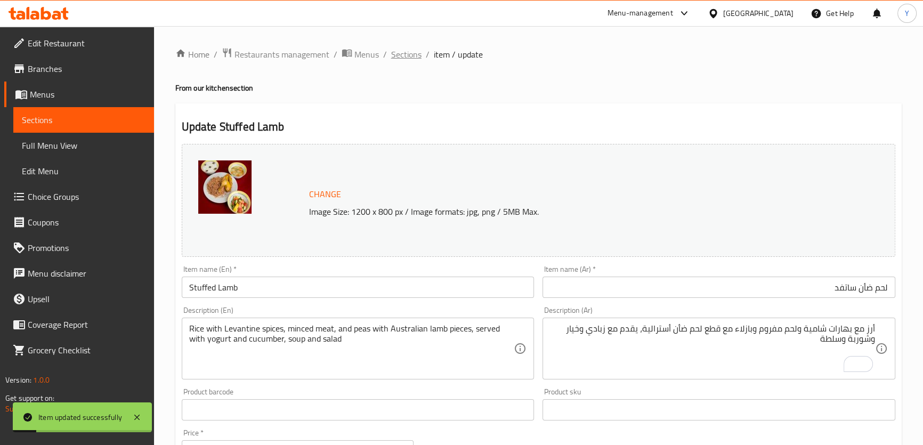
click at [396, 56] on span "Sections" at bounding box center [406, 54] width 30 height 13
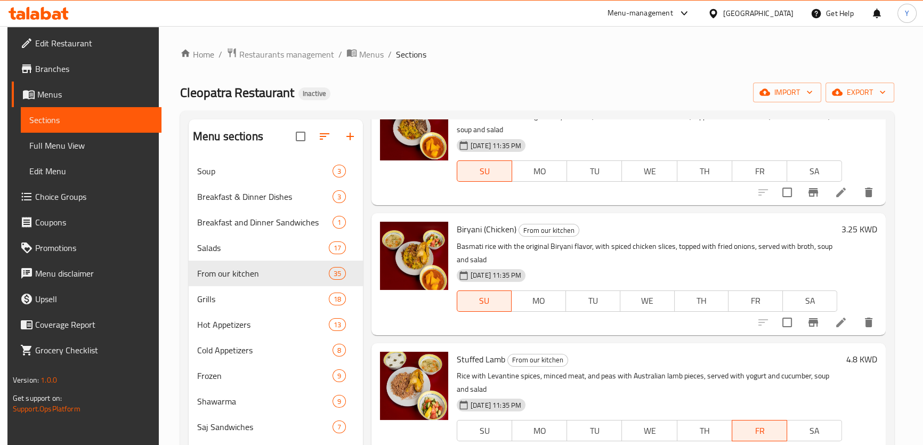
scroll to position [963, 0]
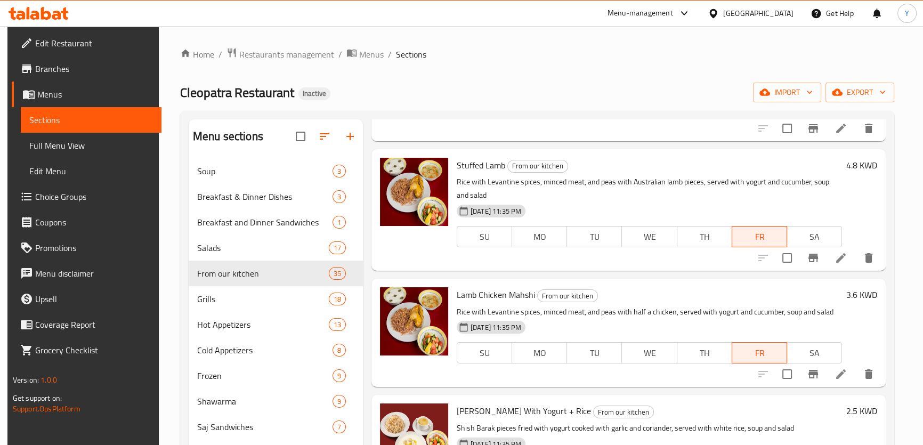
click at [831, 375] on li at bounding box center [841, 373] width 30 height 19
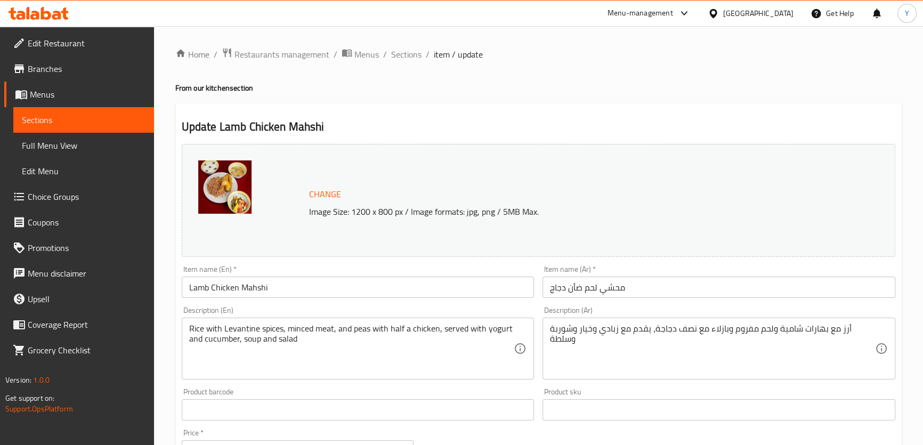
drag, startPoint x: 728, startPoint y: 112, endPoint x: 569, endPoint y: 213, distance: 188.2
click at [728, 112] on div "Update Lamb Chicken Mahshi Change Image Size: 1200 x 800 px / Image formats: jp…" at bounding box center [538, 421] width 726 height 636
drag, startPoint x: 289, startPoint y: 287, endPoint x: 34, endPoint y: 249, distance: 258.0
click at [70, 255] on div "Edit Restaurant Branches Menus Sections Full Menu View Edit Menu Choice Groups …" at bounding box center [461, 397] width 923 height 742
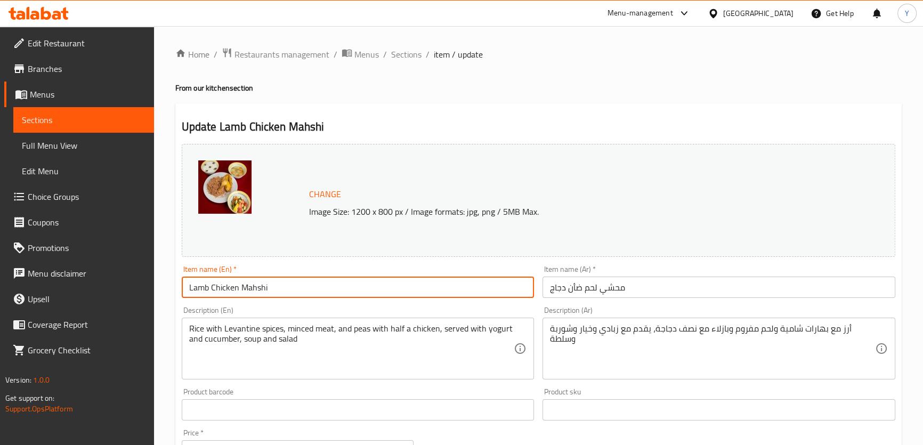
paste input "Stuffed Lamb Chicken"
type input "Stuffed Lamb Chicken"
click at [608, 289] on input "محشي لحم ضأن دجاج" at bounding box center [718, 287] width 353 height 21
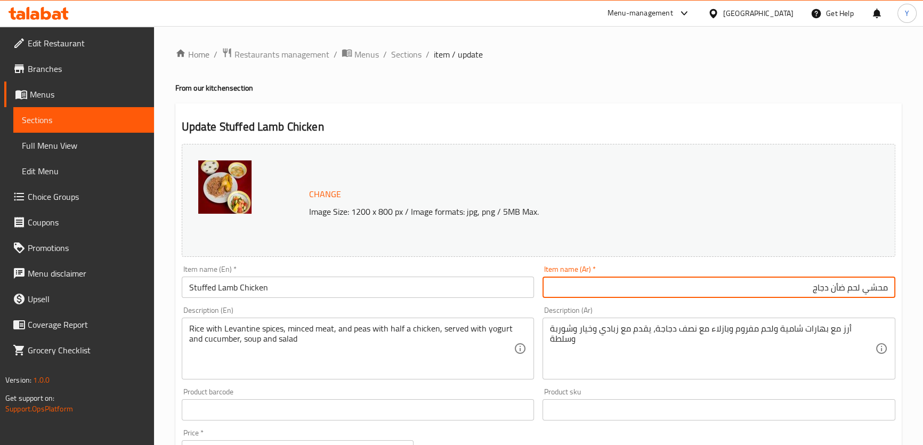
click at [869, 288] on input "محشي لحم ضأن دجاج" at bounding box center [718, 287] width 353 height 21
type input "ستافد لحم ضأن دجاج"
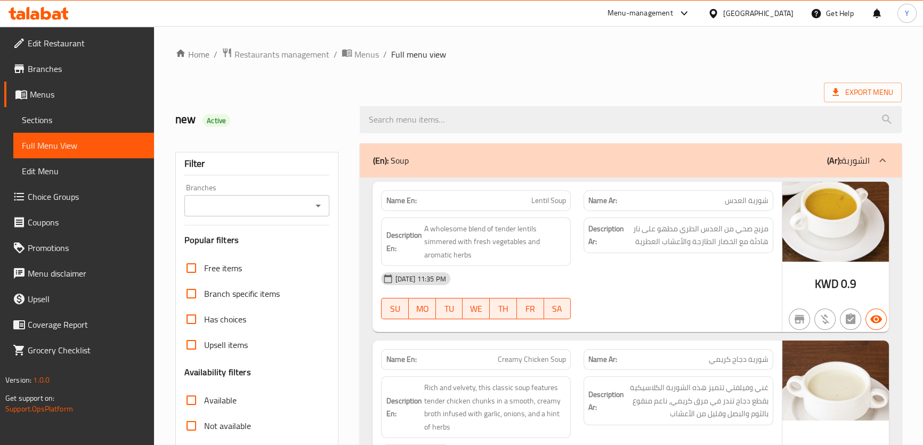
scroll to position [387, 0]
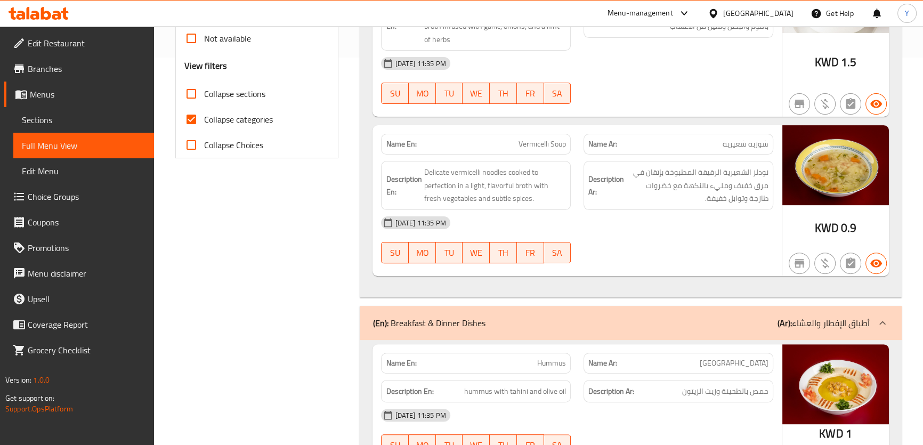
drag, startPoint x: 204, startPoint y: 114, endPoint x: 308, endPoint y: 181, distance: 124.2
click at [203, 114] on label "Collapse categories" at bounding box center [225, 120] width 94 height 26
click at [203, 114] on input "Collapse categories" at bounding box center [191, 120] width 26 height 26
checkbox input "false"
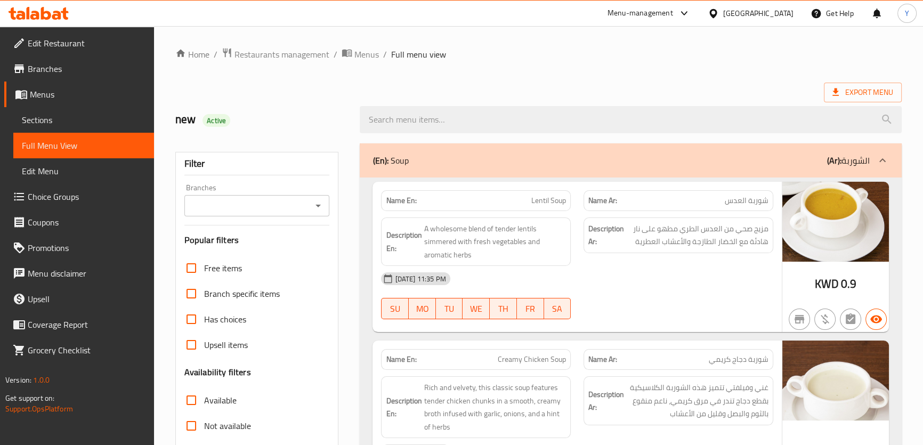
click at [214, 123] on span "Active" at bounding box center [216, 121] width 28 height 10
click at [415, 193] on div "Name En: Lentil Soup" at bounding box center [476, 200] width 190 height 21
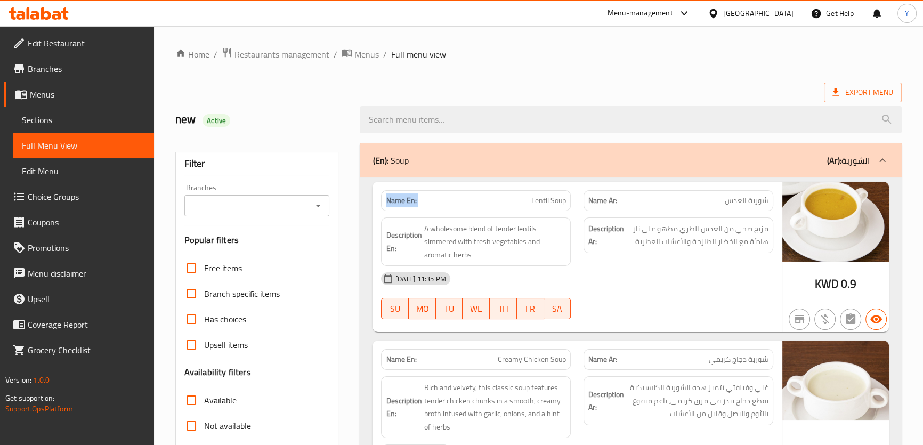
copy strong "Name En:"
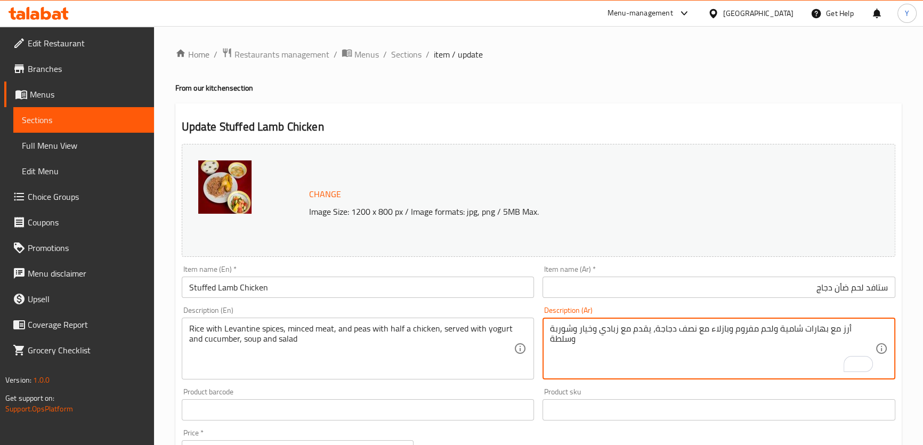
click at [733, 117] on div "Update Stuffed Lamb Chicken Change Image Size: 1200 x 800 px / Image formats: j…" at bounding box center [538, 421] width 726 height 636
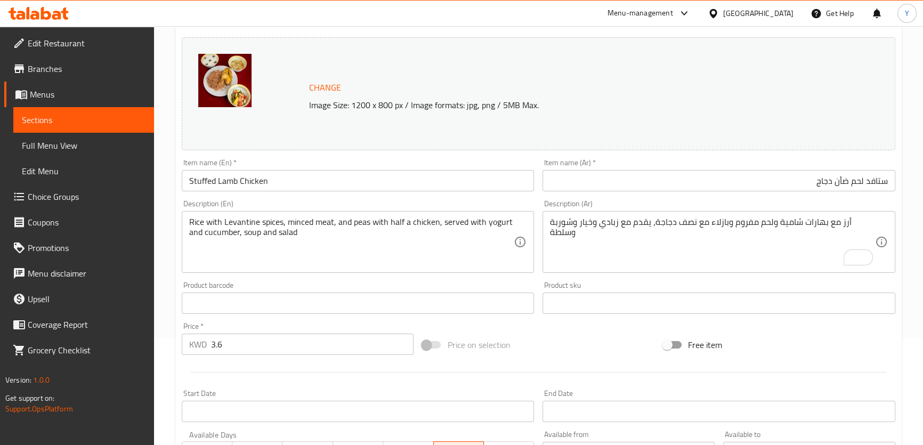
scroll to position [323, 0]
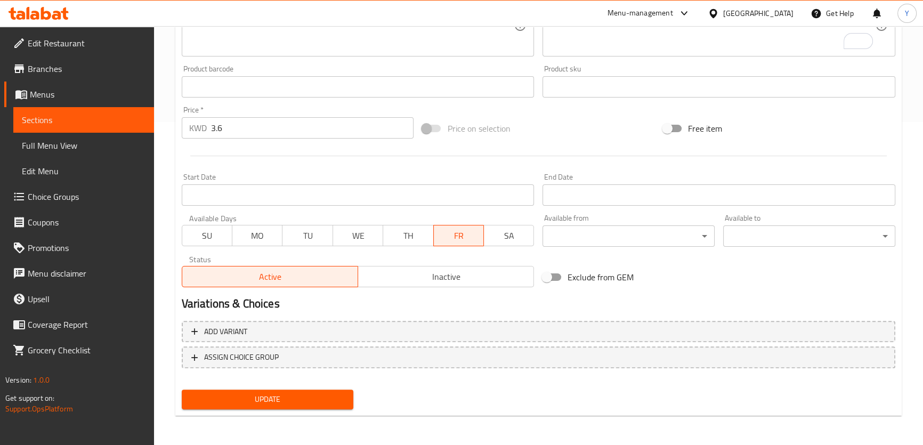
click at [293, 392] on button "Update" at bounding box center [268, 399] width 172 height 20
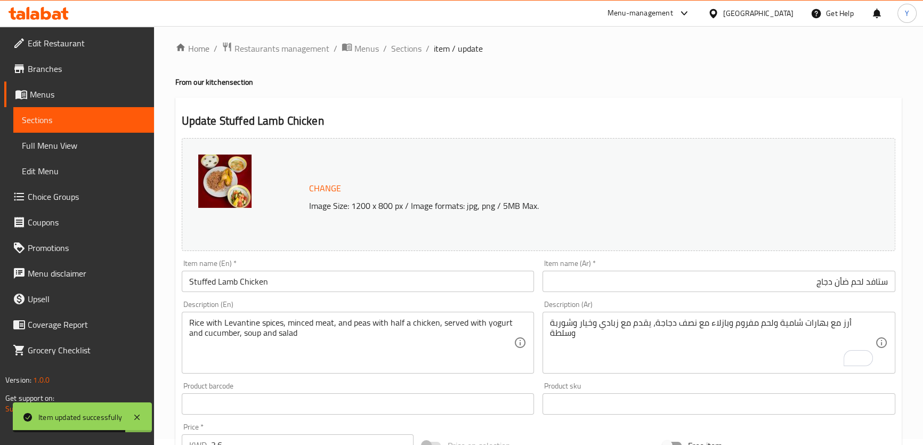
scroll to position [0, 0]
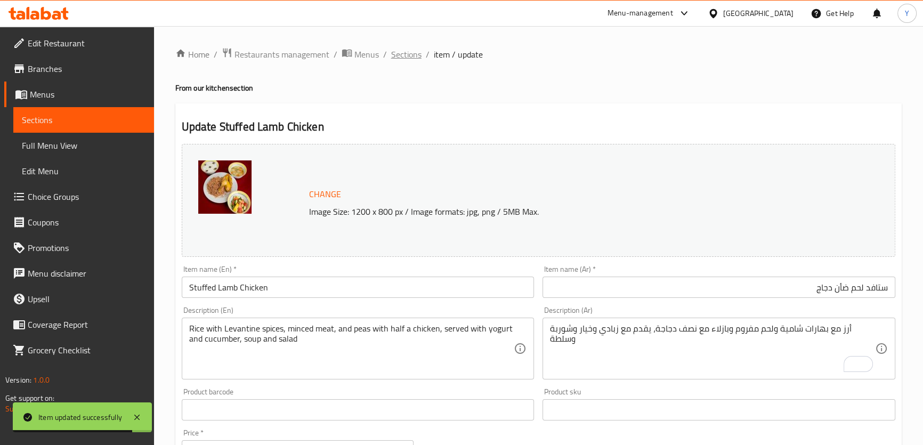
click at [393, 57] on span "Sections" at bounding box center [406, 54] width 30 height 13
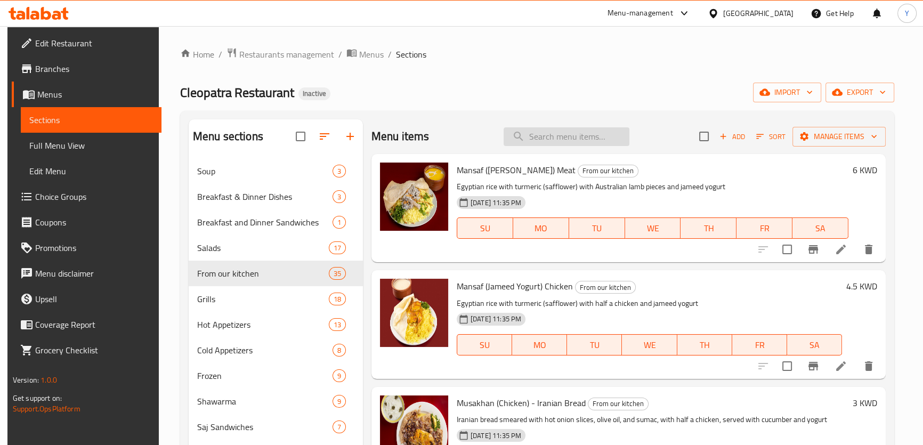
click at [526, 145] on input "search" at bounding box center [567, 136] width 126 height 19
paste input "[PERSON_NAME]"
click at [537, 137] on input "search" at bounding box center [567, 136] width 126 height 19
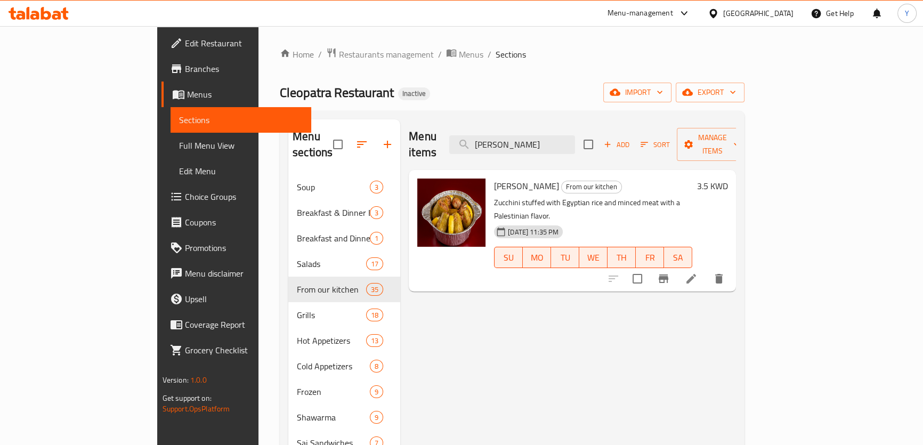
type input "[PERSON_NAME]"
click at [697, 272] on icon at bounding box center [691, 278] width 13 height 13
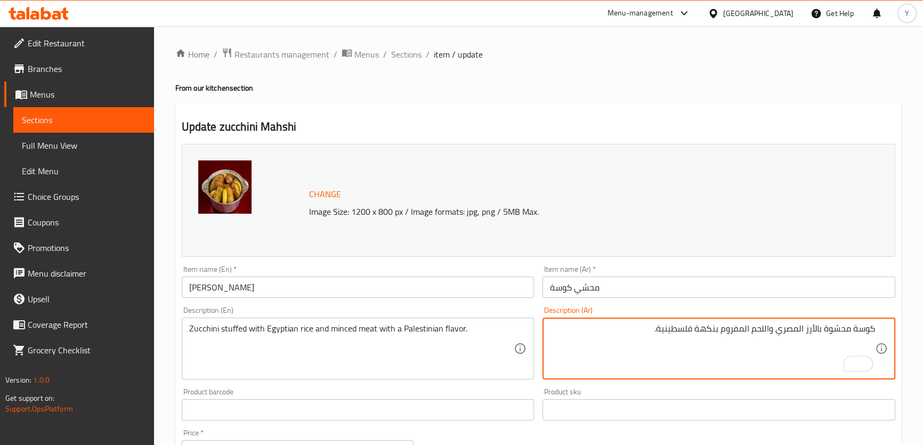
click at [236, 283] on input "[PERSON_NAME]" at bounding box center [358, 287] width 353 height 21
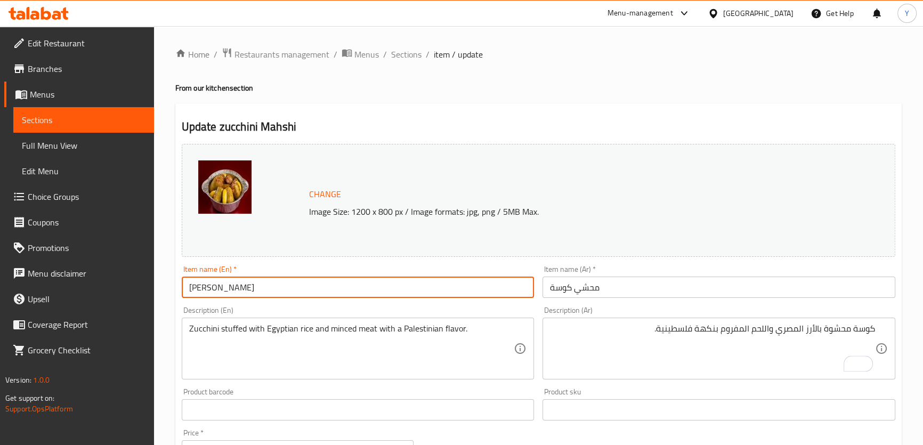
click at [236, 283] on input "[PERSON_NAME]" at bounding box center [358, 287] width 353 height 21
paste input "Stuffed"
type input "Stuffed zucchini"
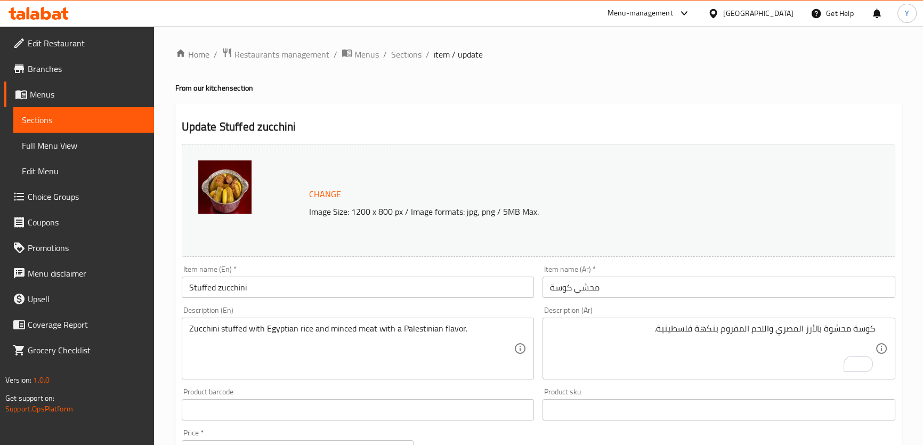
click at [666, 98] on div "Home / Restaurants management / Menus / Sections / item / update From our kitch…" at bounding box center [538, 397] width 726 height 700
click at [748, 99] on div "Home / Restaurants management / Menus / Sections / item / update From our kitch…" at bounding box center [538, 397] width 726 height 700
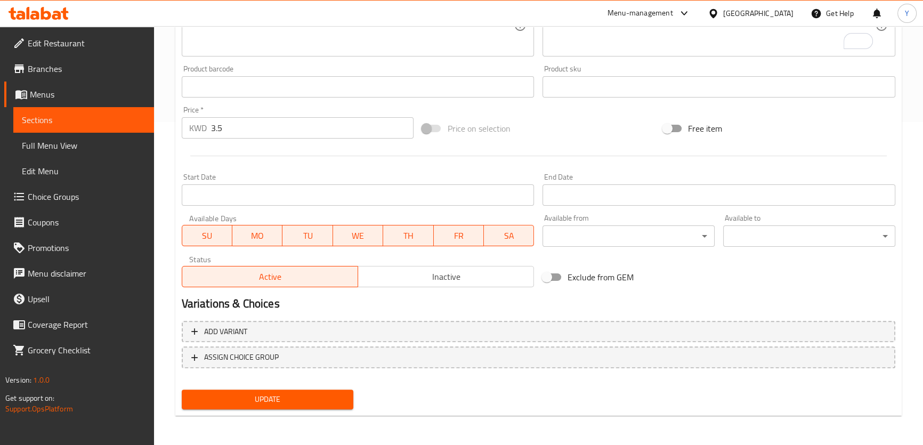
click at [280, 402] on span "Update" at bounding box center [267, 399] width 155 height 13
click at [298, 406] on button "Update" at bounding box center [268, 399] width 172 height 20
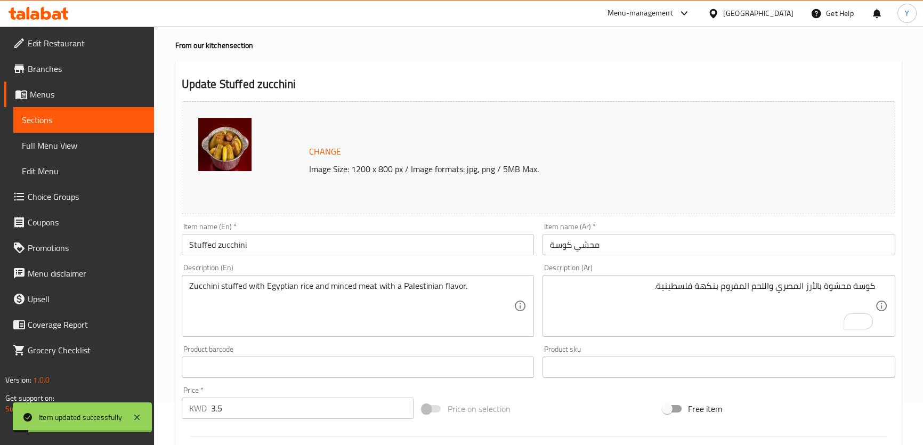
scroll to position [0, 0]
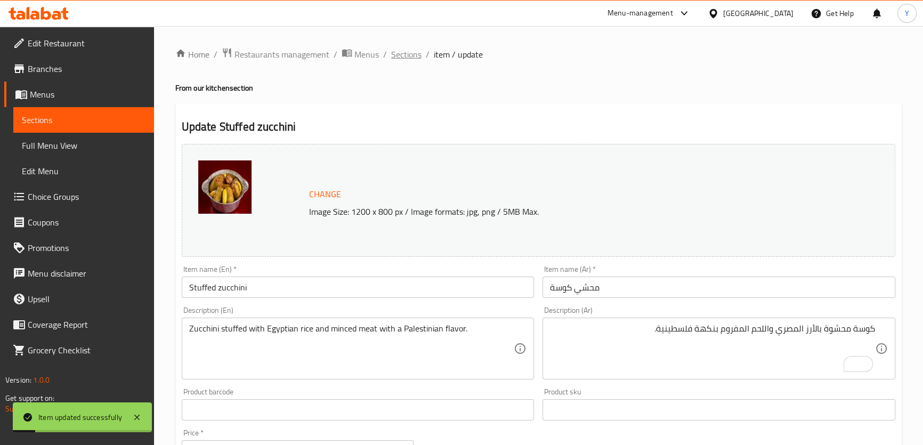
click at [399, 54] on span "Sections" at bounding box center [406, 54] width 30 height 13
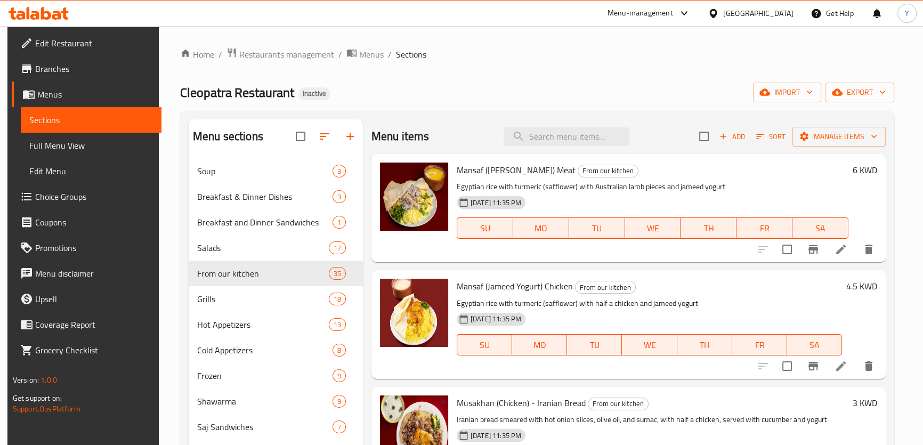
click at [486, 51] on ol "Home / Restaurants management / Menus / Sections" at bounding box center [537, 54] width 714 height 14
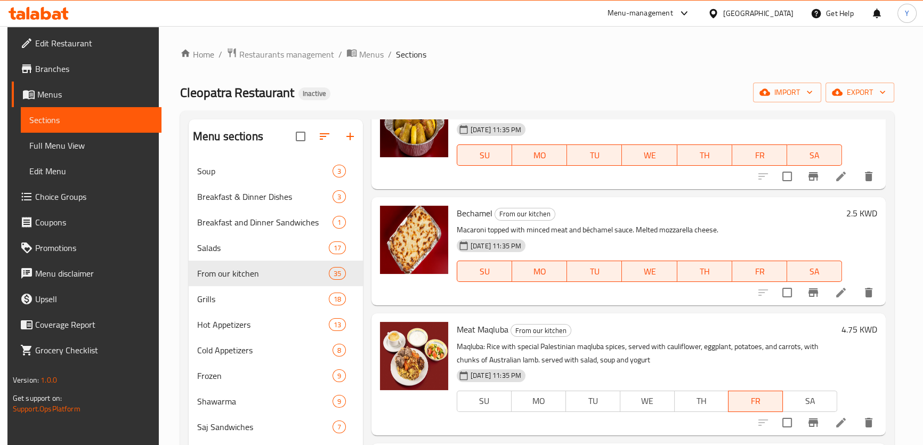
scroll to position [1907, 0]
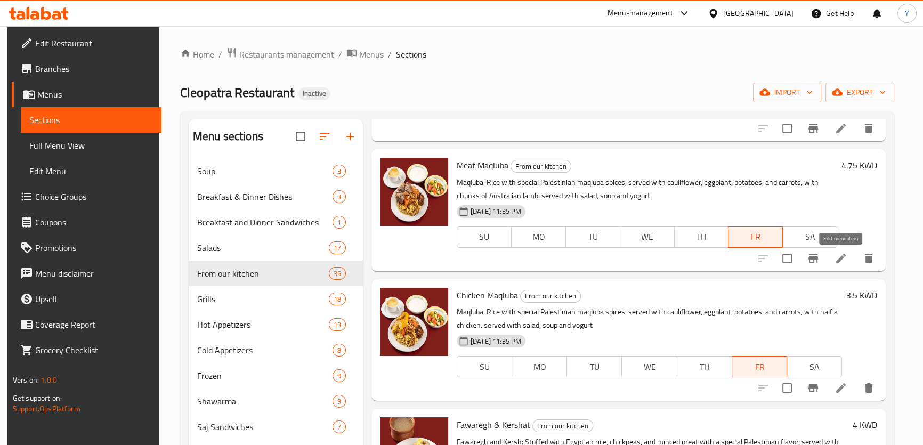
click at [841, 261] on icon at bounding box center [840, 258] width 13 height 13
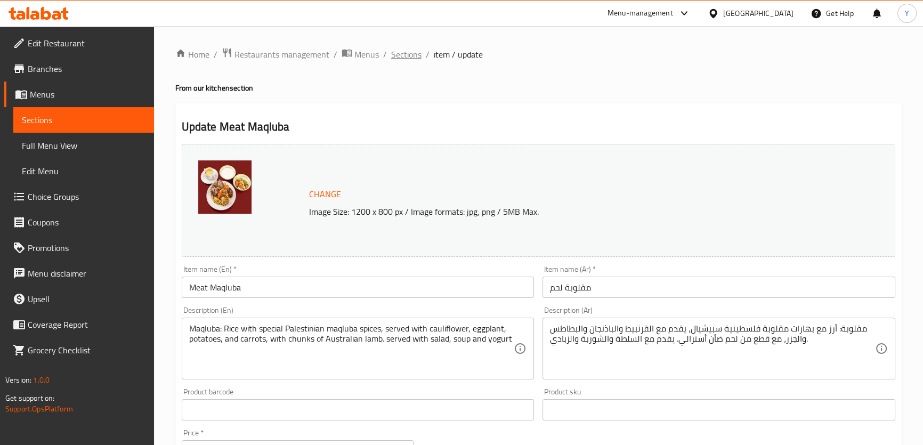
click at [410, 52] on span "Sections" at bounding box center [406, 54] width 30 height 13
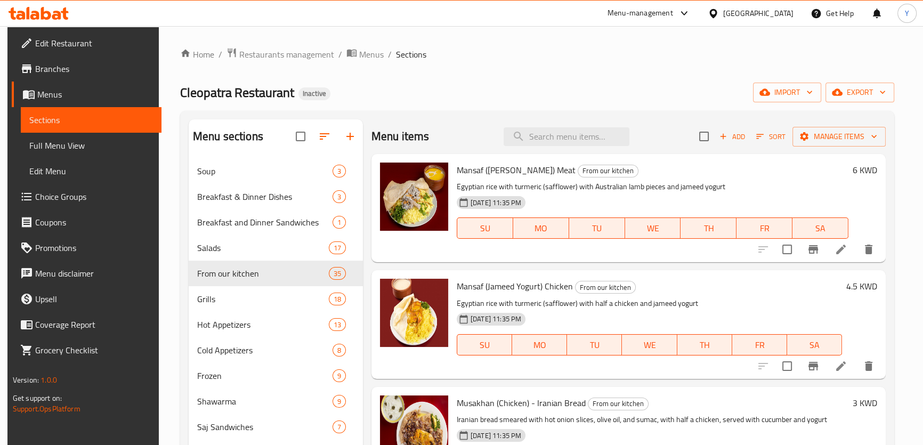
click at [602, 72] on div "Home / Restaurants management / Menus / Sections Cleopatra Restaurant Inactive …" at bounding box center [537, 326] width 714 height 558
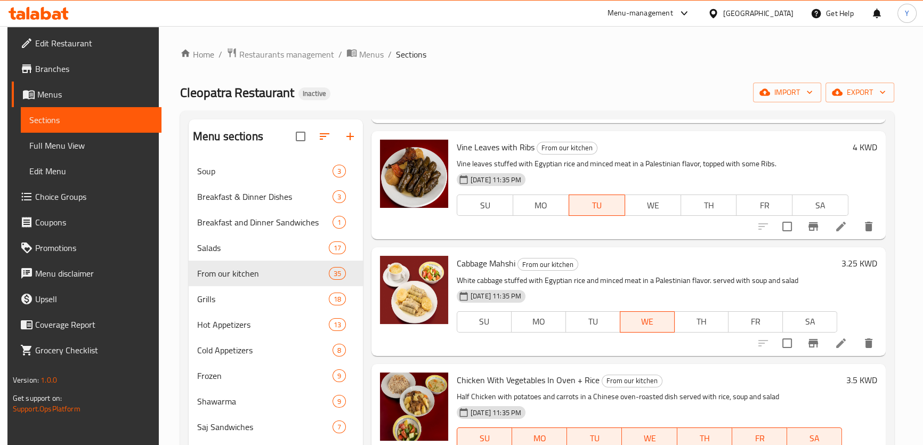
scroll to position [3403, 0]
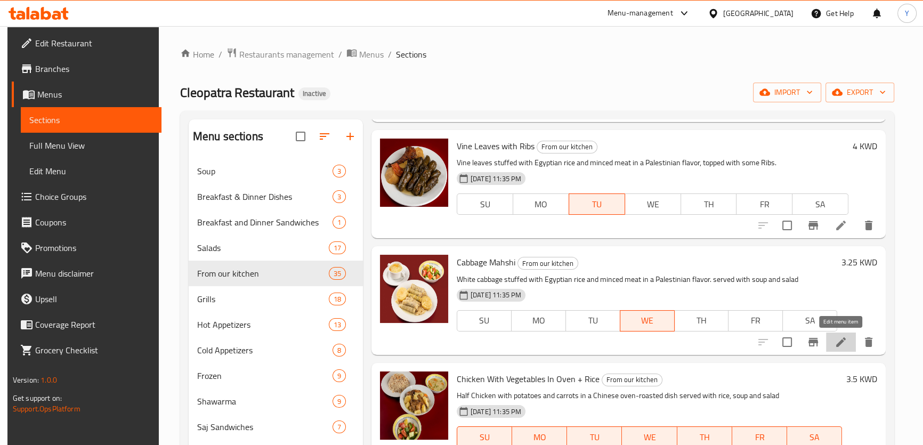
click at [845, 346] on icon at bounding box center [840, 342] width 13 height 13
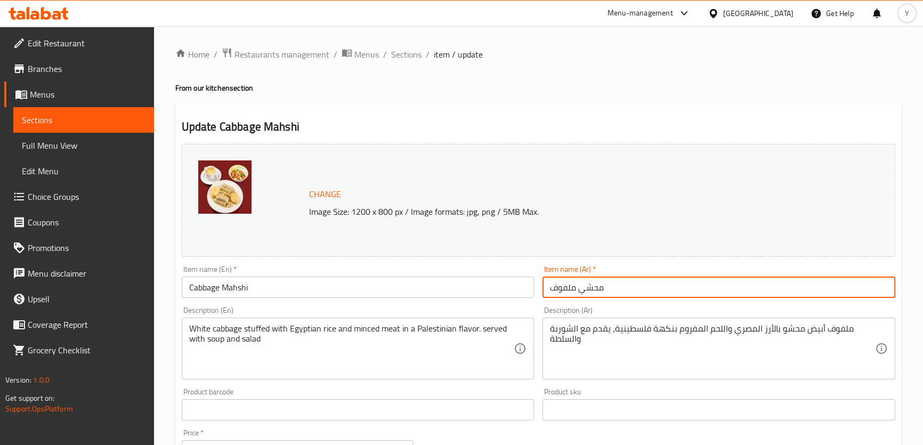
click at [648, 287] on input "محشي ملفوف" at bounding box center [718, 287] width 353 height 21
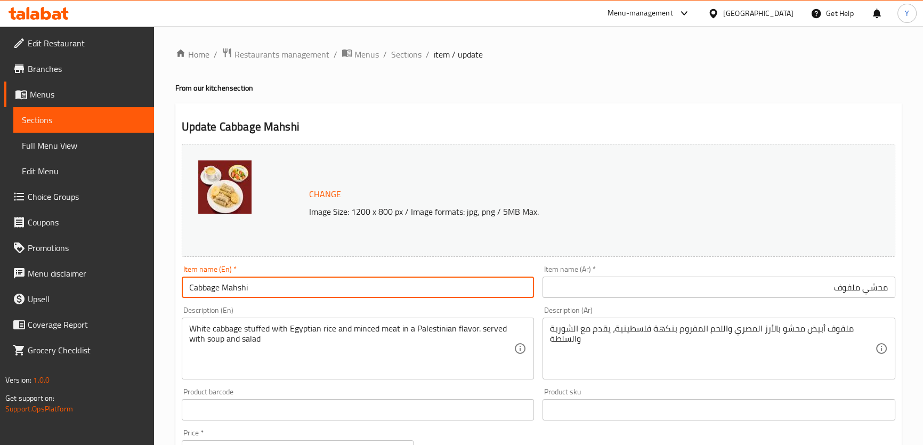
drag, startPoint x: 302, startPoint y: 292, endPoint x: 26, endPoint y: 265, distance: 277.8
click at [29, 266] on div "Edit Restaurant Branches Menus Sections Full Menu View Edit Menu Choice Groups …" at bounding box center [461, 397] width 923 height 742
paste input "Stuffed Cabbage"
type input "Stuffed Cabbage"
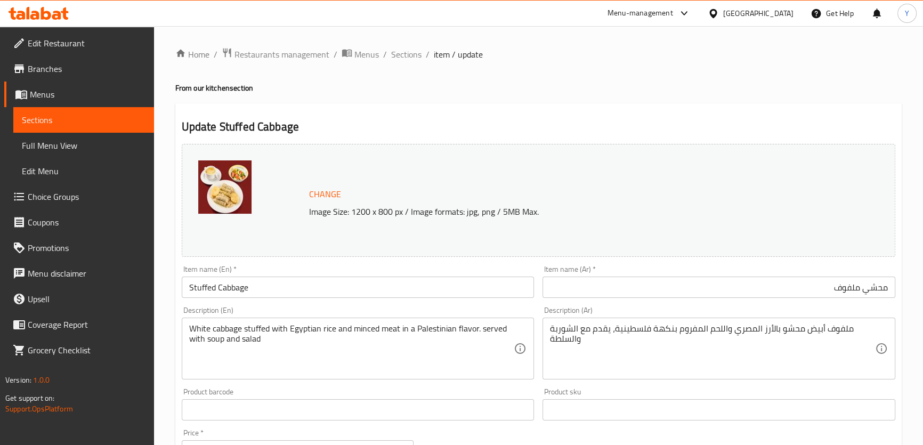
click at [769, 79] on div "Home / Restaurants management / Menus / Sections / item / update From our kitch…" at bounding box center [538, 397] width 726 height 700
click at [587, 107] on div "Update Stuffed Cabbage Change Image Size: 1200 x 800 px / Image formats: jpg, p…" at bounding box center [538, 421] width 726 height 636
click at [397, 56] on span "Sections" at bounding box center [406, 54] width 30 height 13
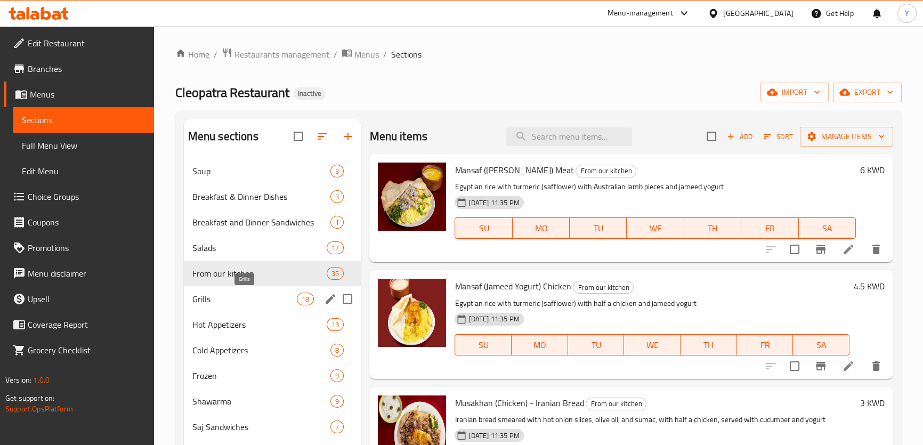
click at [243, 296] on span "Grills" at bounding box center [244, 299] width 105 height 13
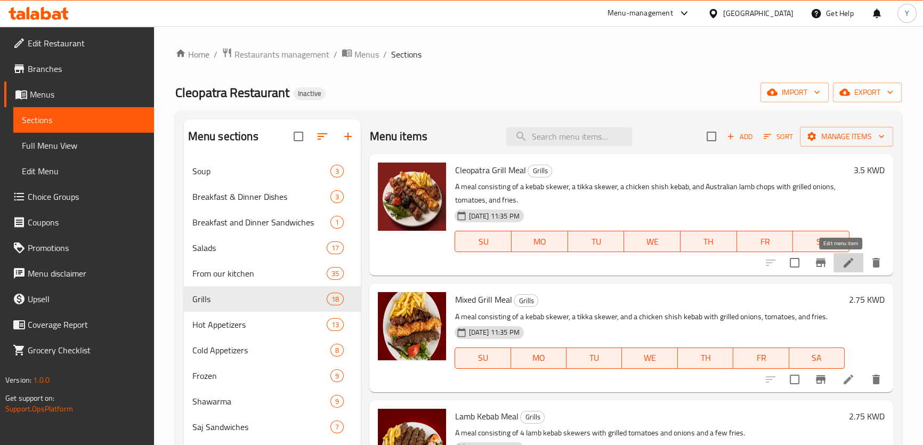
click at [846, 266] on icon at bounding box center [848, 262] width 13 height 13
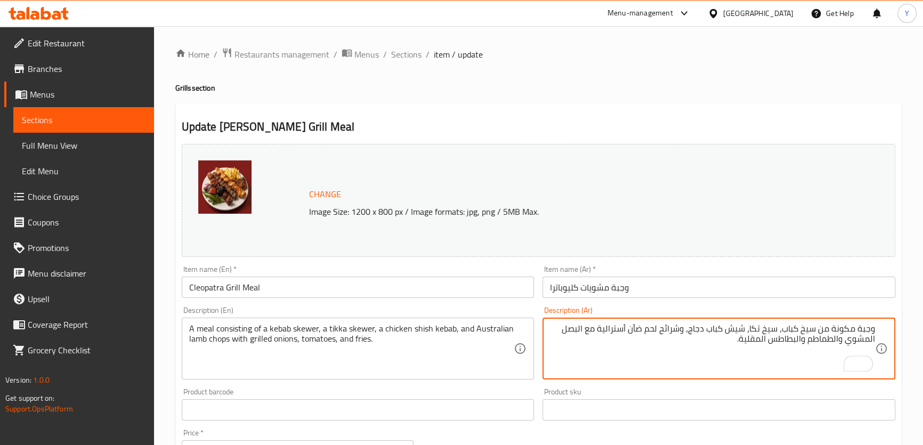
click at [799, 341] on textarea "وجبة مكونة من سيخ كباب، سيخ تكا، شيش كباب دجاج، وشرائح لحم ضأن أسترالية مع البص…" at bounding box center [712, 348] width 325 height 51
drag, startPoint x: 799, startPoint y: 341, endPoint x: 767, endPoint y: 341, distance: 32.0
click at [767, 341] on textarea "وجبة مكونة من سيخ كباب، سيخ تكا، شيش كباب دجاج، وشرائح لحم ضأن أسترالية مع البص…" at bounding box center [712, 348] width 325 height 51
click at [777, 353] on textarea "وجبة مكونة من سيخ كباب، سيخ تكا، شيش كباب دجاج، وشرائح لحم ضأن أسترالية مع البص…" at bounding box center [712, 348] width 325 height 51
drag, startPoint x: 801, startPoint y: 338, endPoint x: 741, endPoint y: 341, distance: 60.3
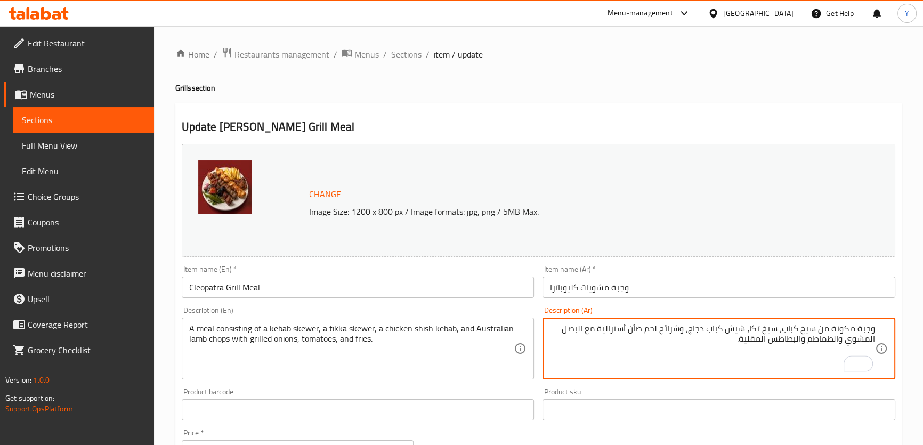
click at [741, 341] on textarea "وجبة مكونة من سيخ كباب، سيخ تكا، شيش كباب دجاج، وشرائح لحم ضأن أسترالية مع البص…" at bounding box center [712, 348] width 325 height 51
type textarea "وجبة مكونة من سيخ كباب، سيخ تكا، شيش كباب دجاج، وشرائح لحم ضأن أسترالية مع البص…"
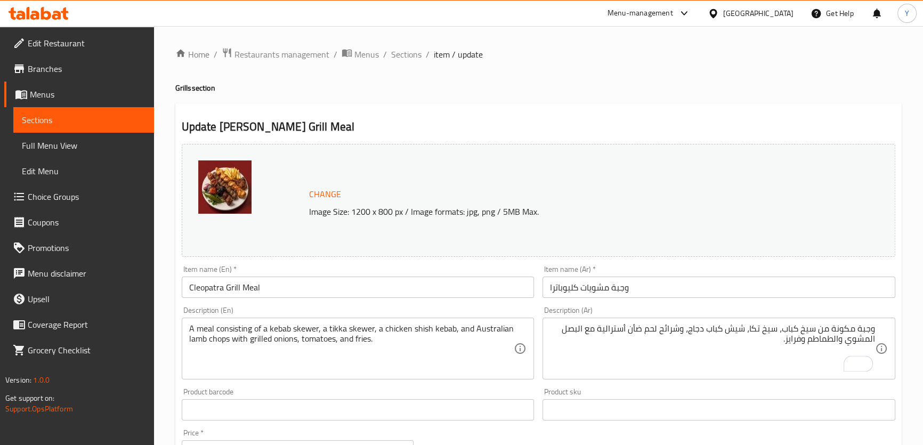
click at [797, 66] on div "Home / Restaurants management / Menus / Sections / item / update Grills section…" at bounding box center [538, 397] width 726 height 700
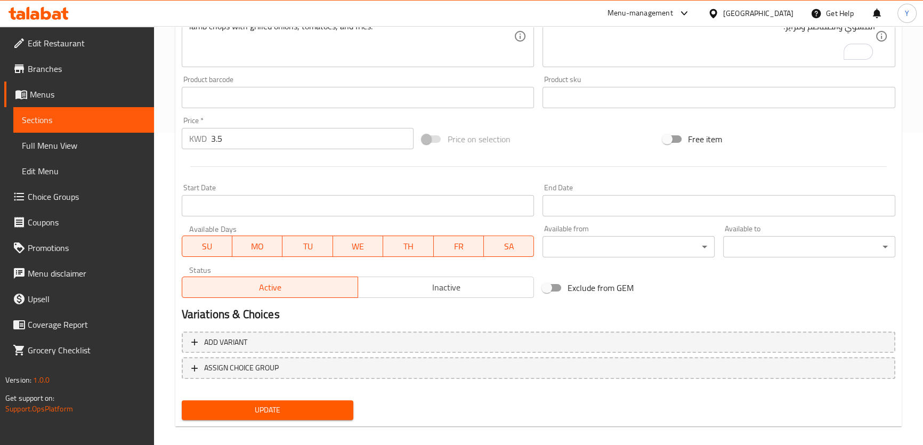
scroll to position [323, 0]
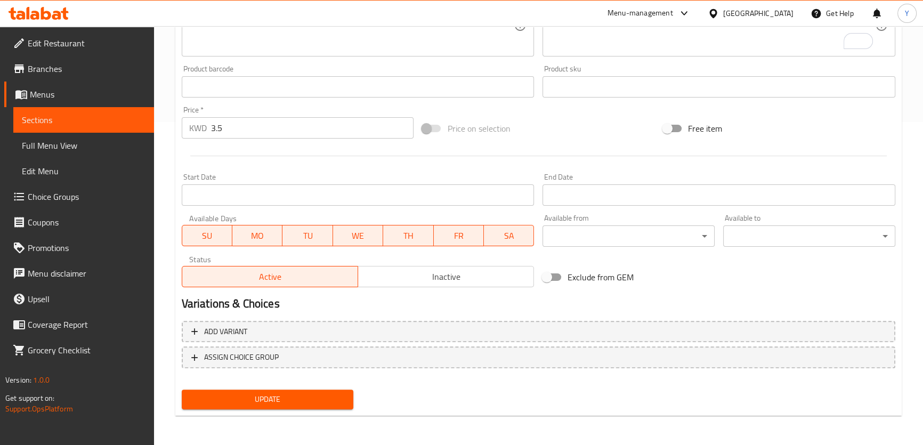
click at [289, 399] on span "Update" at bounding box center [267, 399] width 155 height 13
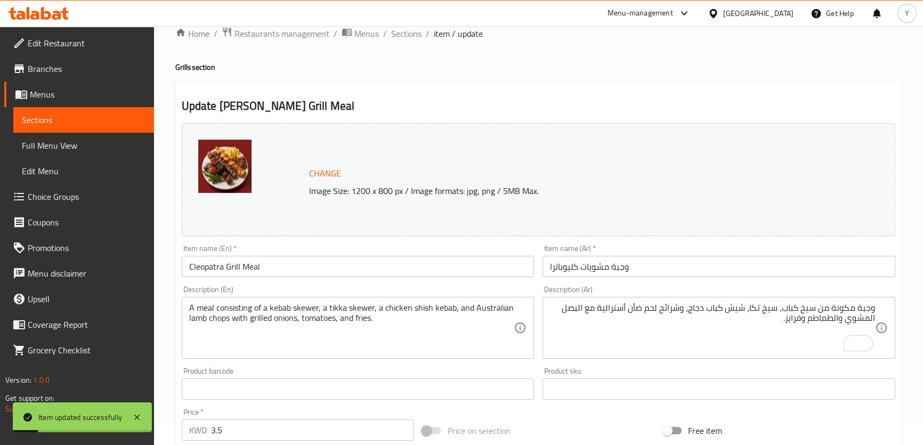
scroll to position [0, 0]
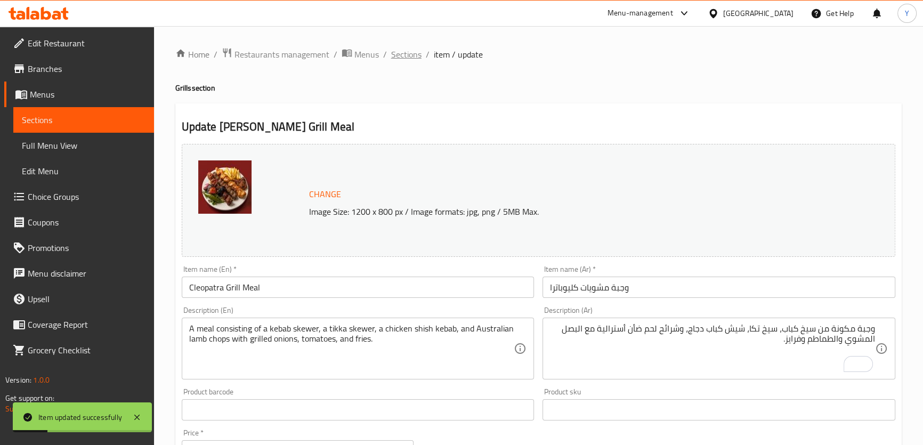
click at [411, 56] on span "Sections" at bounding box center [406, 54] width 30 height 13
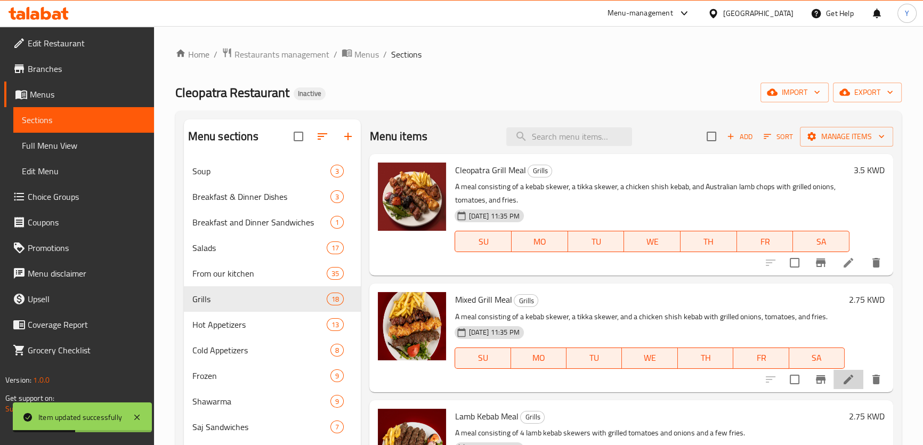
click at [846, 386] on li at bounding box center [848, 379] width 30 height 19
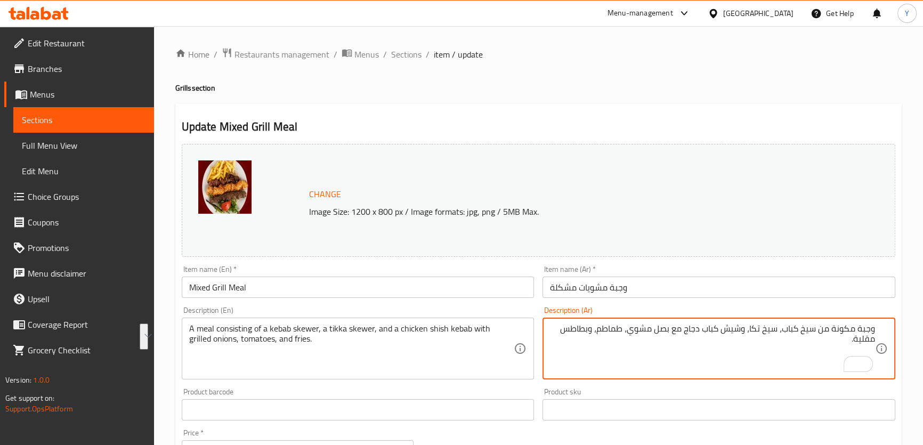
drag, startPoint x: 590, startPoint y: 331, endPoint x: 855, endPoint y: 341, distance: 264.5
click at [855, 341] on textarea "وجبة مكونة من سيخ كباب، سيخ تكا، وشيش كباب دجاج مع بصل مشوي، طماطم، وبطاطس مقلي…" at bounding box center [712, 348] width 325 height 51
type textarea "وجبة مكونة من سيخ كباب، سيخ تكا، وشيش كباب دجاج مع بصل مشوي، طماطم، وفرايز."
click at [726, 70] on div "Home / Restaurants management / Menus / Sections / item / update Grills section…" at bounding box center [538, 397] width 726 height 700
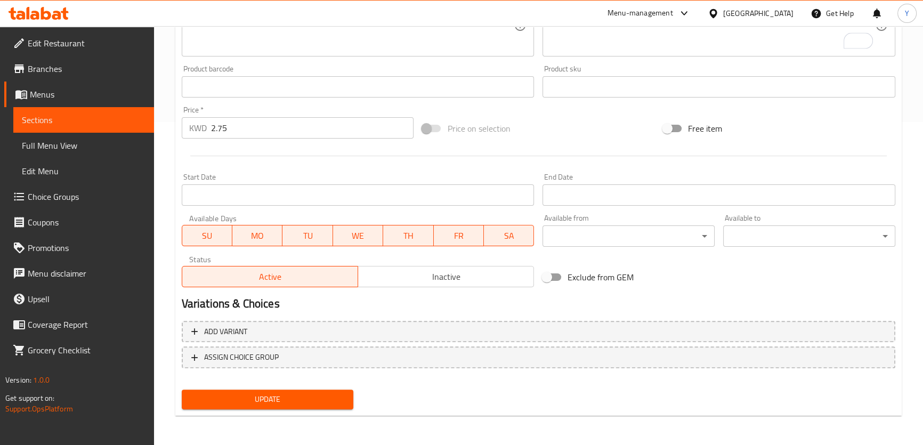
click at [288, 406] on button "Update" at bounding box center [268, 399] width 172 height 20
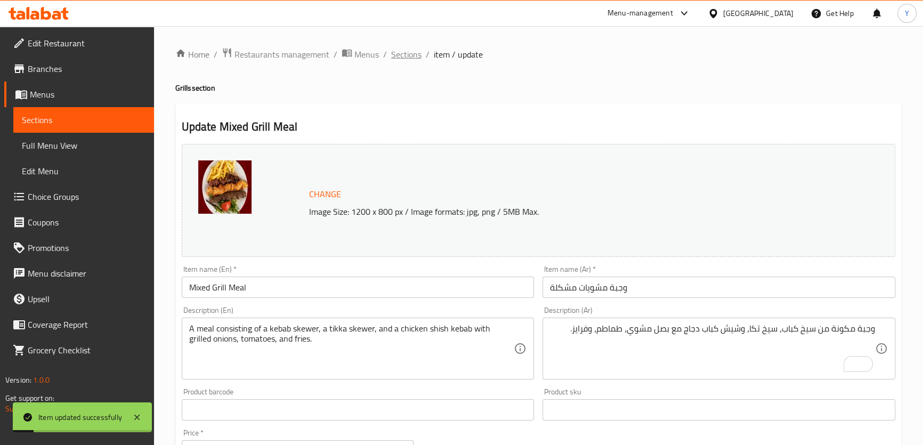
click at [398, 55] on span "Sections" at bounding box center [406, 54] width 30 height 13
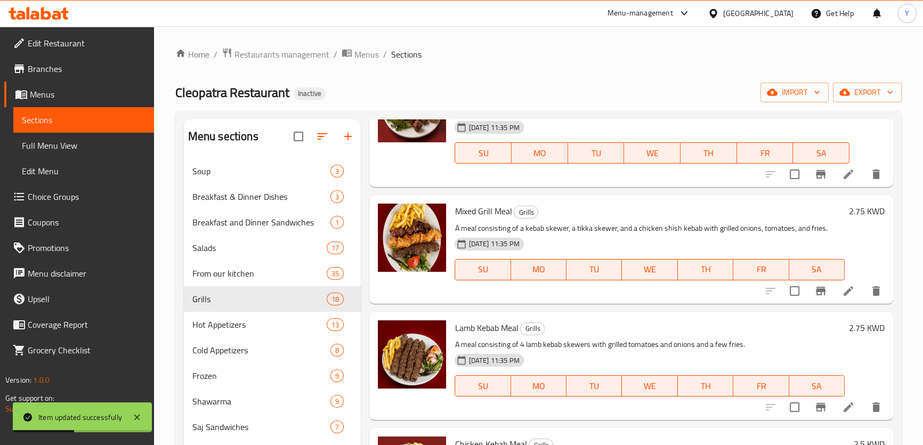
scroll to position [193, 0]
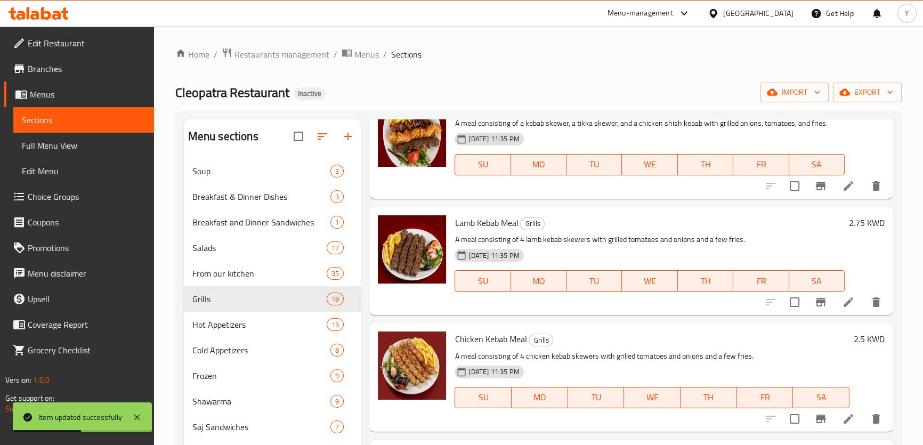
click at [842, 306] on icon at bounding box center [848, 302] width 13 height 13
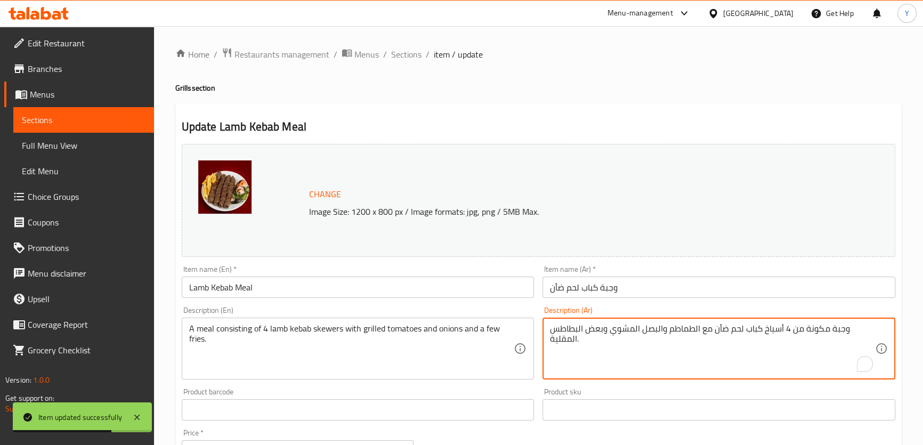
click at [578, 329] on textarea "وجبة مكونة من 4 أسياخ كباب لحم ضأن مع الطماطم والبصل المشوي وبعض البطاطس المقلي…" at bounding box center [712, 348] width 325 height 51
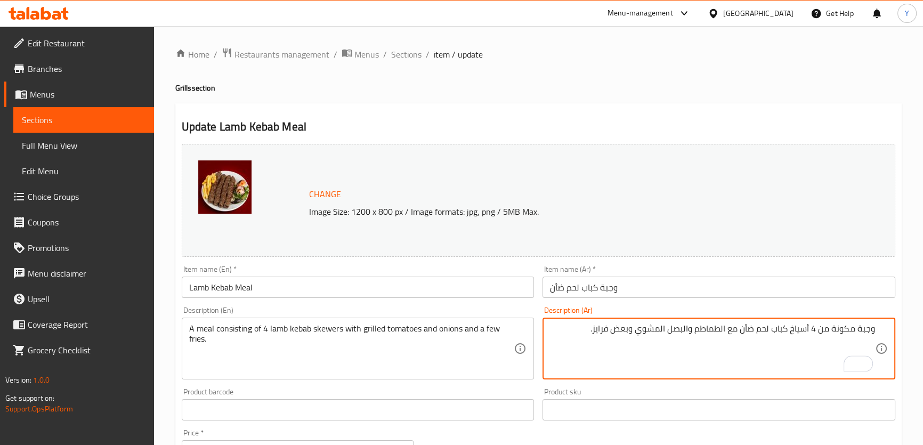
type textarea "وجبة مكونة من 4 أسياخ كباب لحم ضأن مع الطماطم والبصل المشوي وبعض فرايز."
click at [652, 96] on div "Home / Restaurants management / Menus / Sections / item / update Grills section…" at bounding box center [538, 397] width 726 height 700
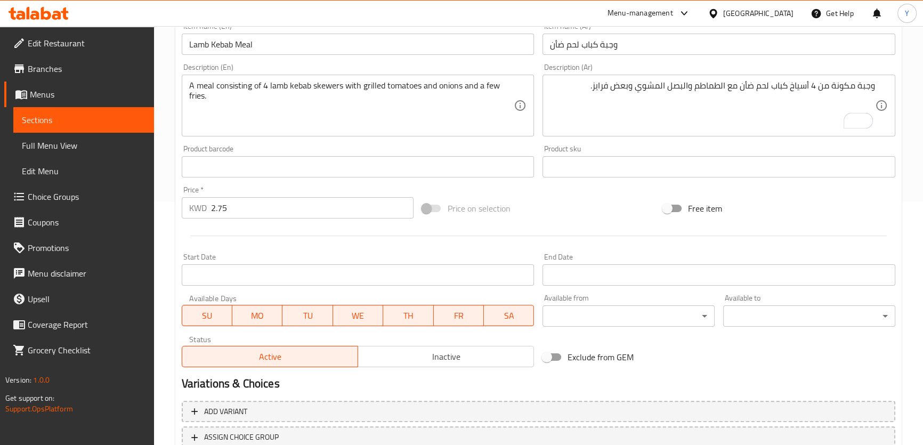
scroll to position [323, 0]
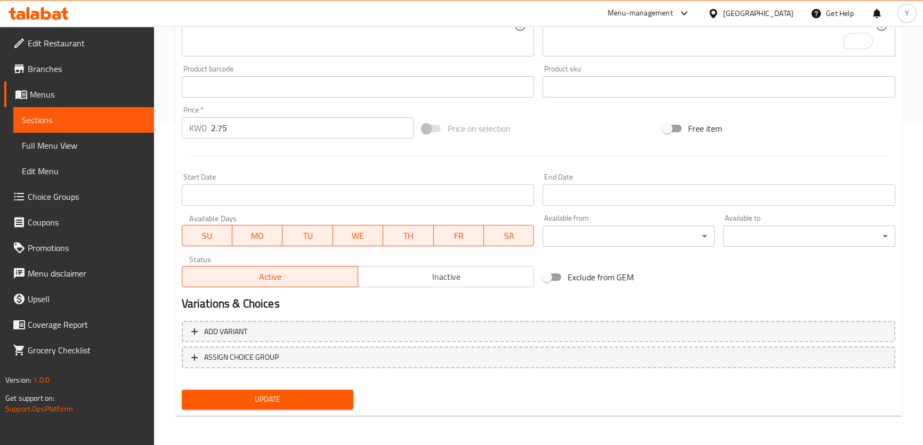
click at [298, 402] on span "Update" at bounding box center [267, 399] width 155 height 13
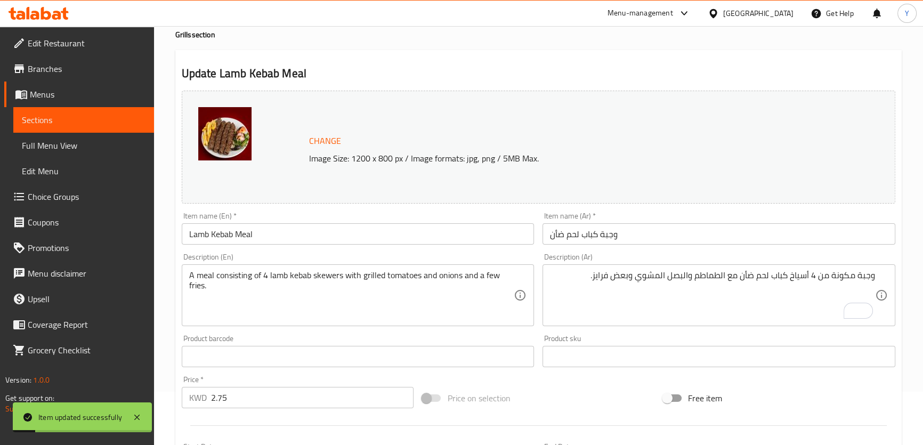
scroll to position [0, 0]
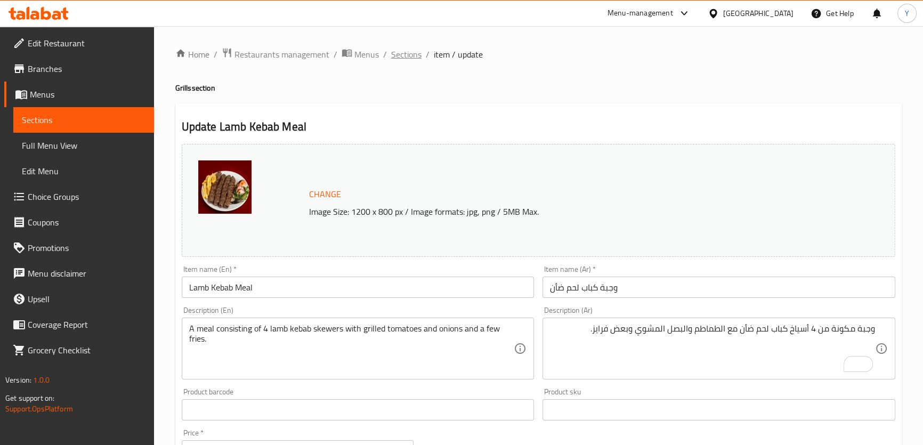
click at [407, 50] on span "Sections" at bounding box center [406, 54] width 30 height 13
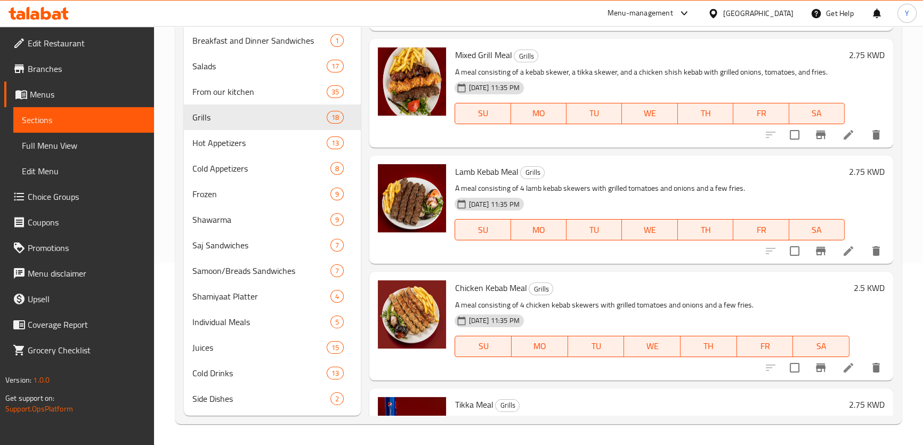
scroll to position [145, 0]
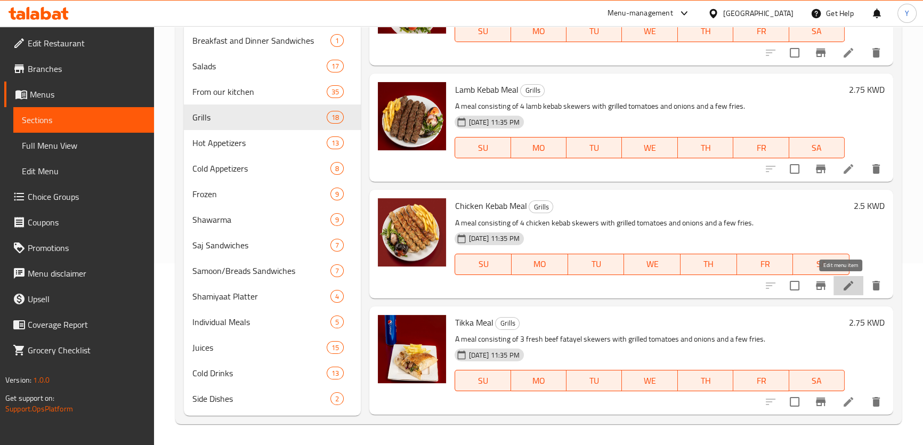
click at [842, 288] on icon at bounding box center [848, 285] width 13 height 13
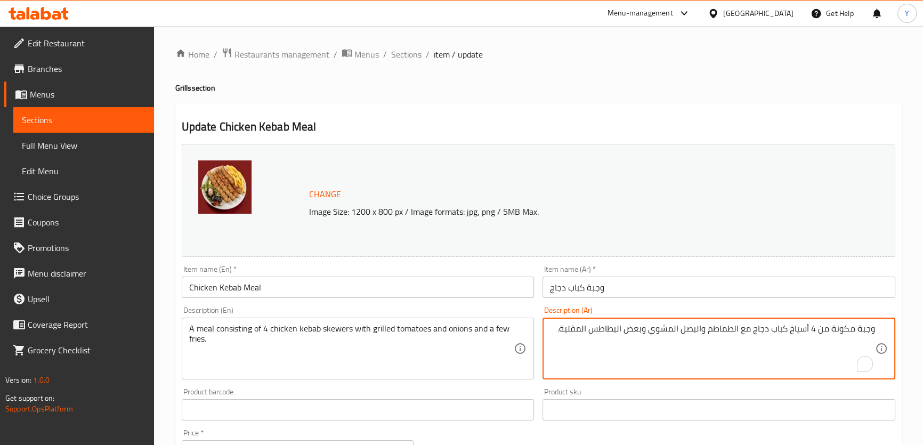
click at [614, 330] on textarea "وجبة مكونة من 4 أسياخ كباب دجاج مع الطماطم والبصل المشوي وبعض البطاطس المقلية." at bounding box center [712, 348] width 325 height 51
type textarea "وجبة مكونة من 4 أسياخ كباب دجاج مع الطماطم والبصل المشوي وبعض فرايز."
click at [730, 76] on div "Home / Restaurants management / Menus / Sections / item / update Grills section…" at bounding box center [538, 397] width 726 height 700
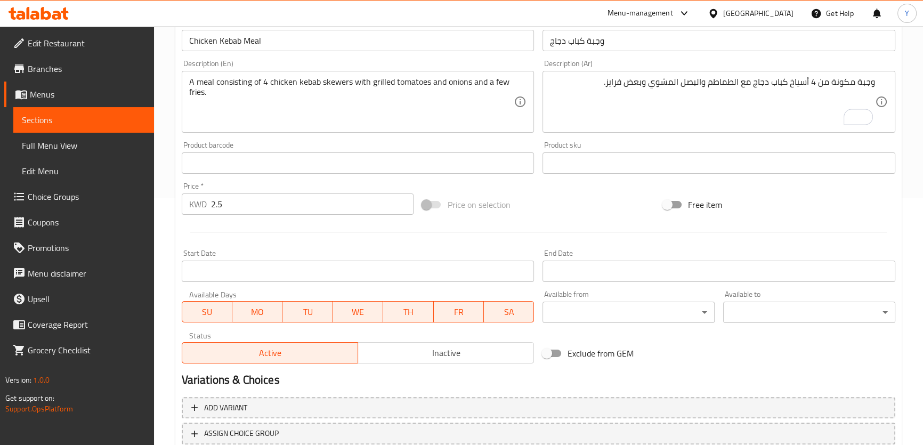
scroll to position [323, 0]
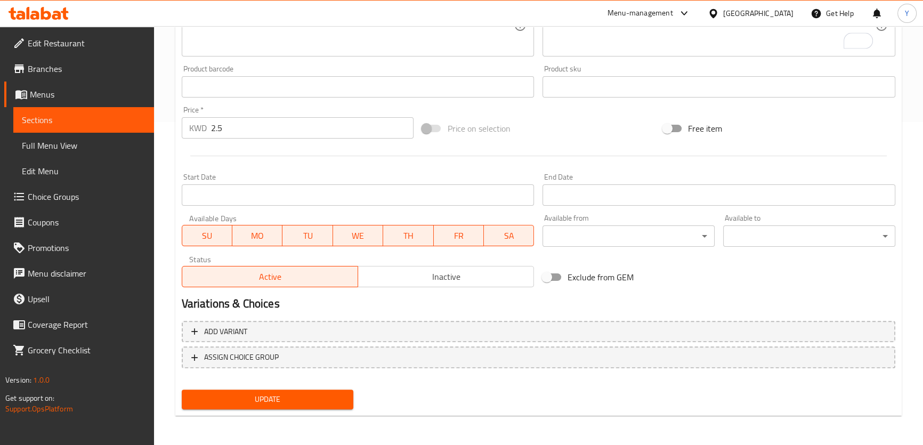
click at [332, 396] on span "Update" at bounding box center [267, 399] width 155 height 13
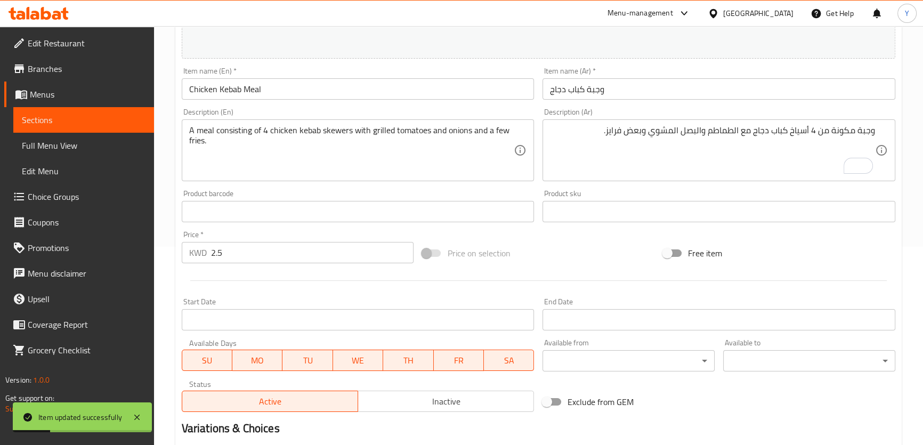
scroll to position [0, 0]
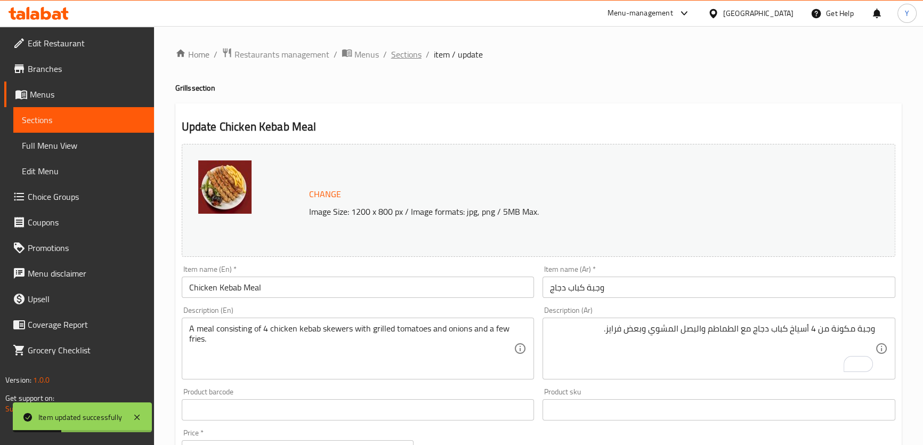
click at [415, 57] on span "Sections" at bounding box center [406, 54] width 30 height 13
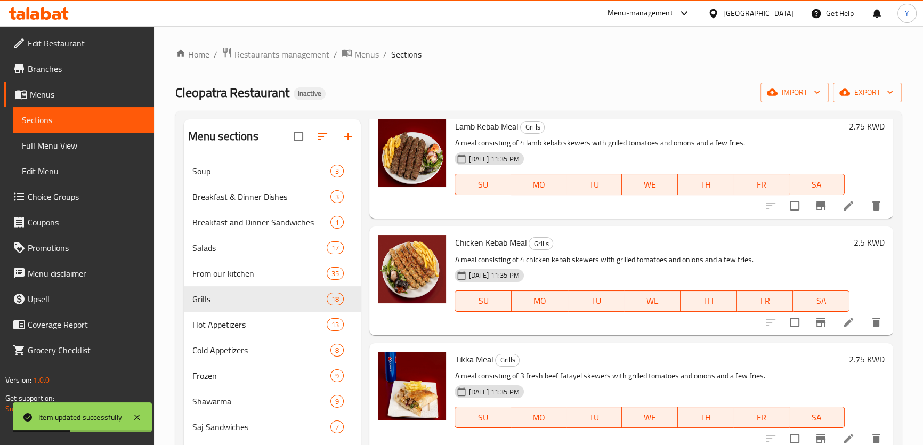
scroll to position [387, 0]
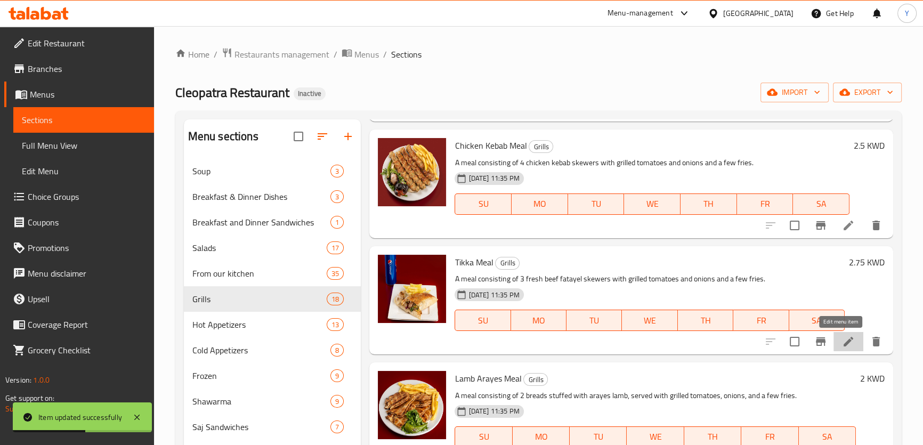
click at [843, 342] on icon at bounding box center [848, 342] width 10 height 10
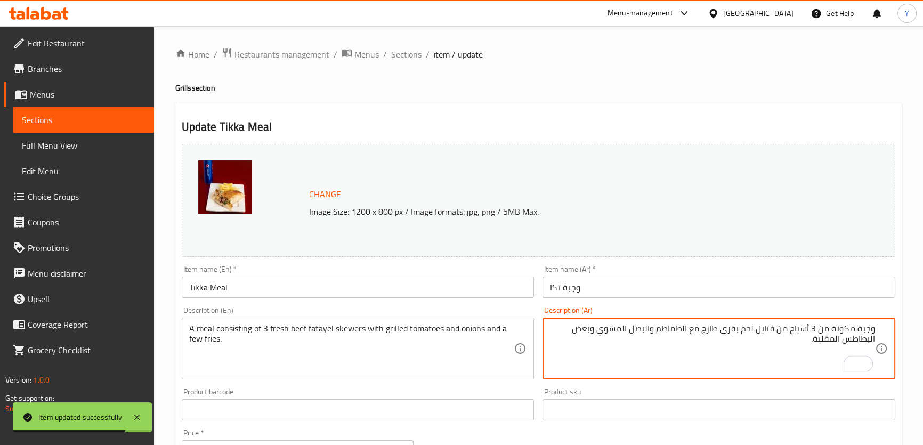
click at [866, 342] on textarea "وجبة مكونة من 3 أسياخ من فتايل لحم بقري طازج مع الطماطم والبصل المشوي وبعض البط…" at bounding box center [712, 348] width 325 height 51
click at [829, 338] on textarea "وجبة مكونة من 3 أسياخ من فتايل لحم بقري طازج مع الطماطم والبصل المشوي وبعض البط…" at bounding box center [712, 348] width 325 height 51
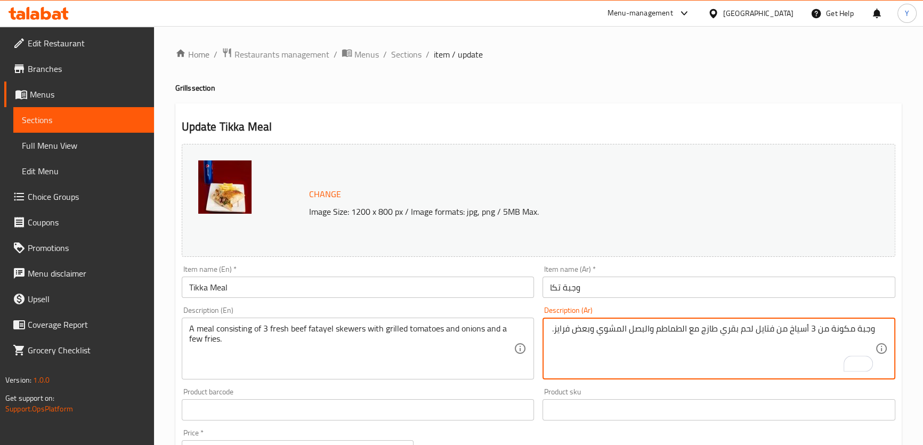
type textarea "وجبة مكونة من 3 أسياخ من فتايل لحم بقري طازج مع الطماطم والبصل المشوي وبعض فراي…"
click at [768, 90] on h4 "Grills section" at bounding box center [538, 88] width 726 height 11
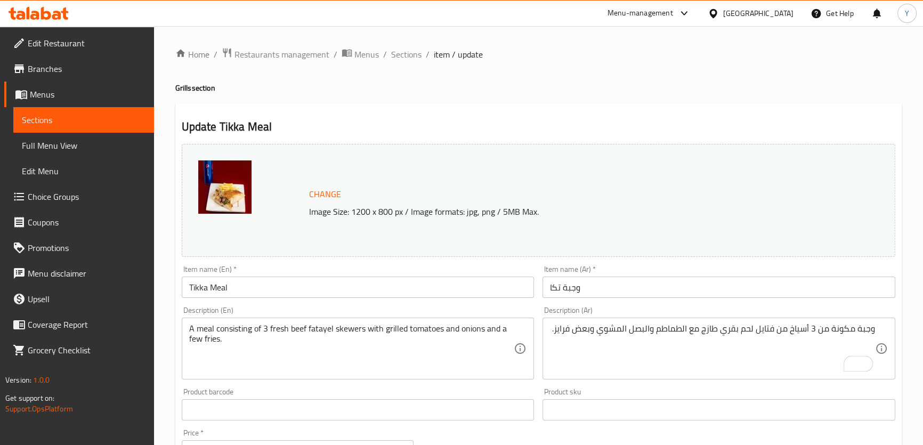
scroll to position [323, 0]
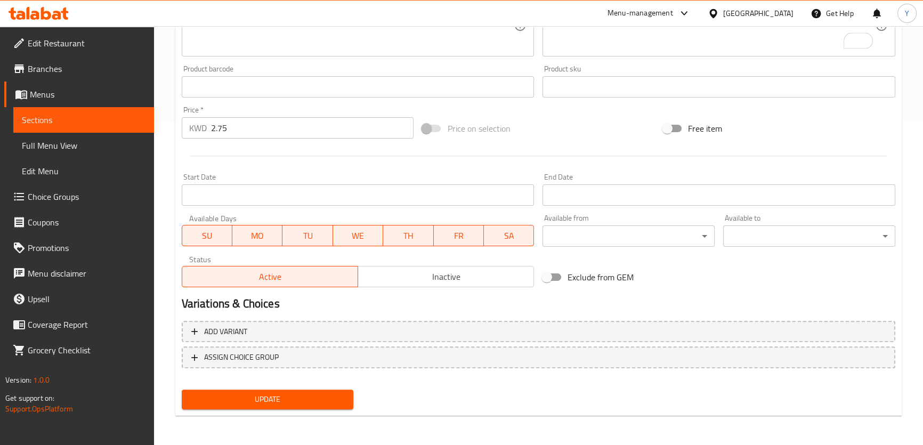
click at [264, 394] on span "Update" at bounding box center [267, 399] width 155 height 13
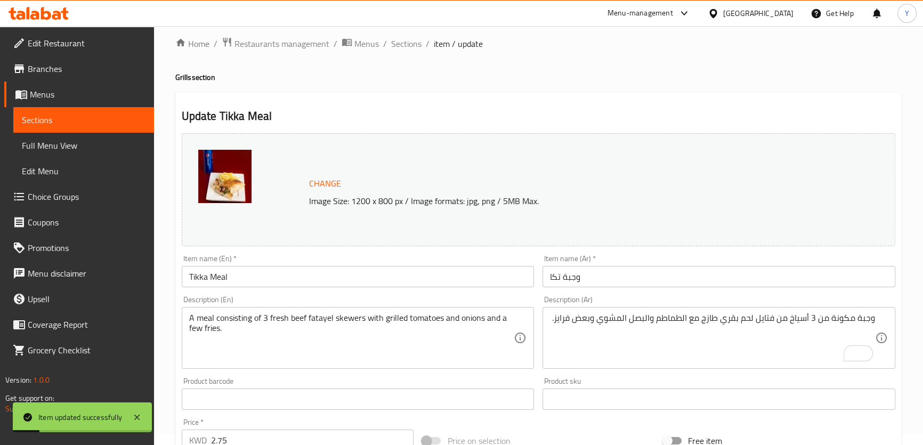
scroll to position [0, 0]
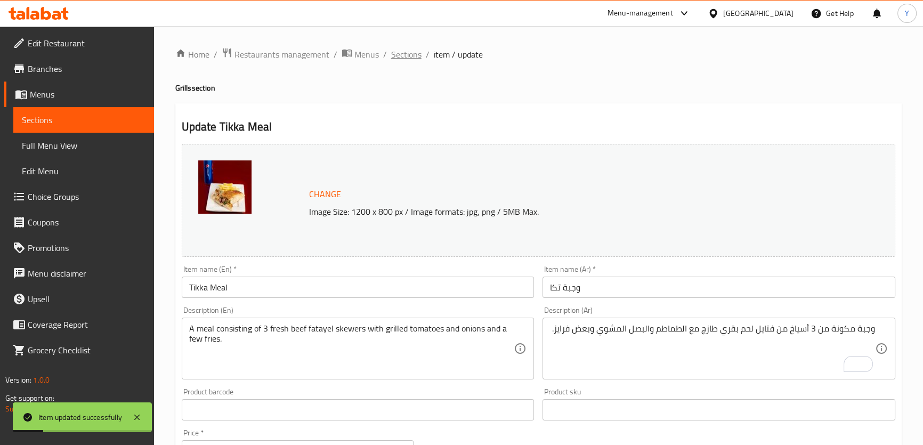
click at [410, 52] on span "Sections" at bounding box center [406, 54] width 30 height 13
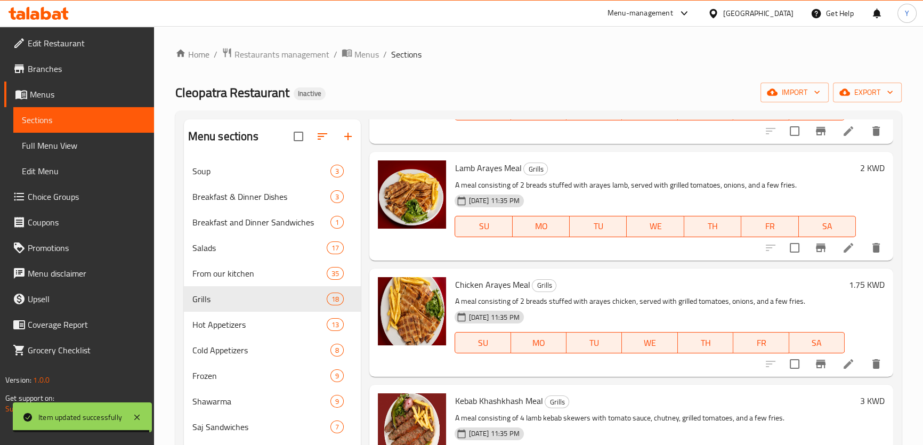
scroll to position [600, 0]
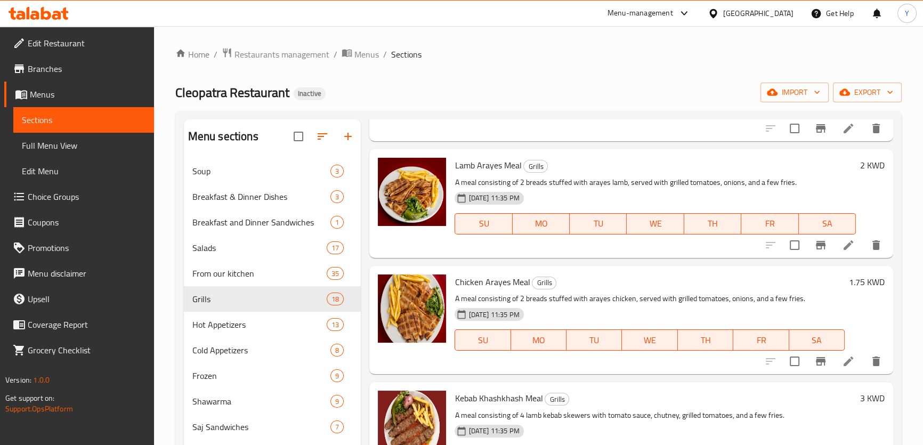
click at [842, 244] on icon at bounding box center [848, 245] width 13 height 13
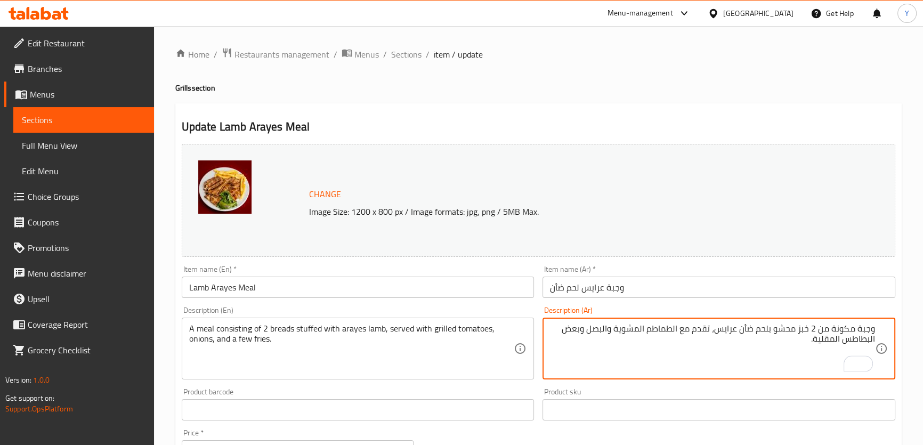
click at [822, 341] on textarea "وجبة مكونة من 2 خبز محشو بلحم ضأن عرايس، تقدم مع الطماطم المشوية والبصل وبعض ال…" at bounding box center [712, 348] width 325 height 51
click at [856, 338] on textarea "وجبة مكونة من 2 خبز محشو بلحم ضأن عرايس، تقدم مع الطماطم المشوية والبصل وبعض ال…" at bounding box center [712, 348] width 325 height 51
type textarea "وجبة مكونة من 2 خبز محشو بلحم ضأن عرايس، تقدم مع الطماطم المشوية والبصل وبعض فر…"
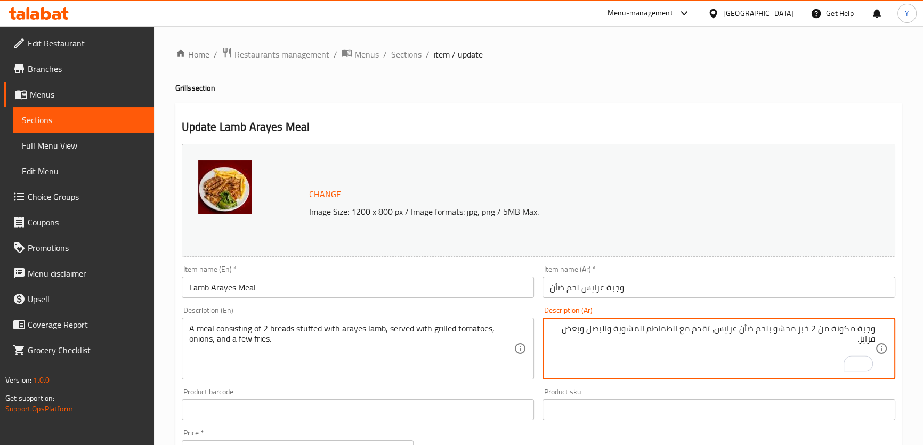
click at [708, 90] on h4 "Grills section" at bounding box center [538, 88] width 726 height 11
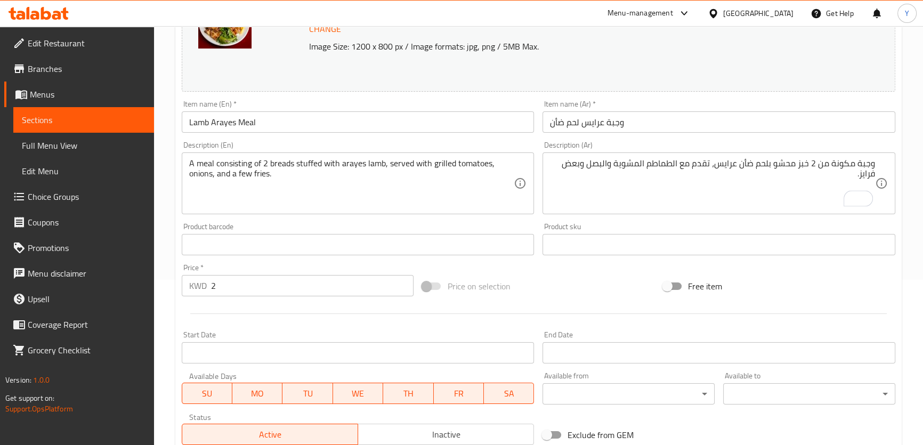
scroll to position [323, 0]
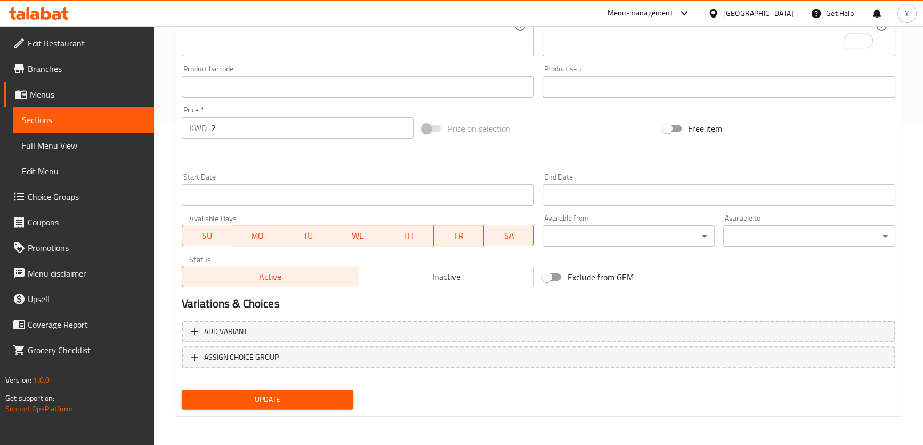
click at [308, 399] on span "Update" at bounding box center [267, 399] width 155 height 13
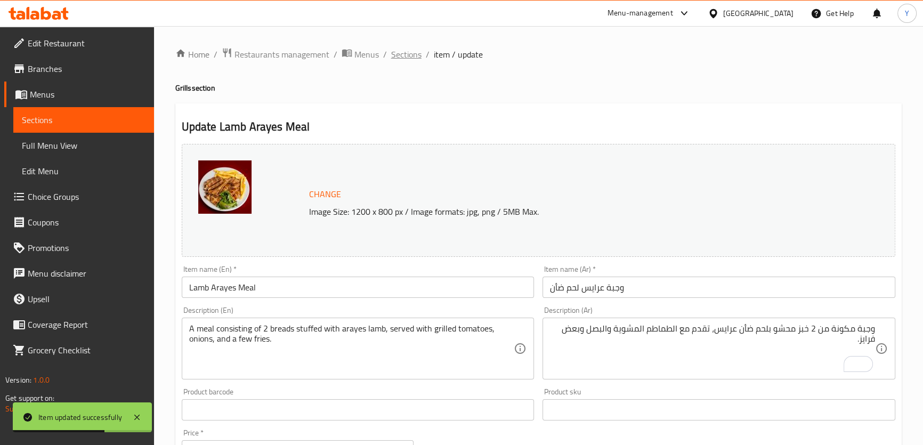
click at [410, 50] on span "Sections" at bounding box center [406, 54] width 30 height 13
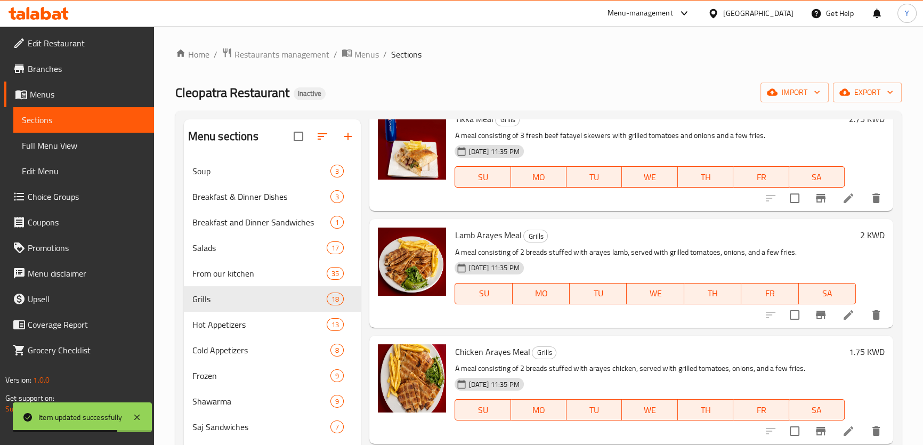
scroll to position [668, 0]
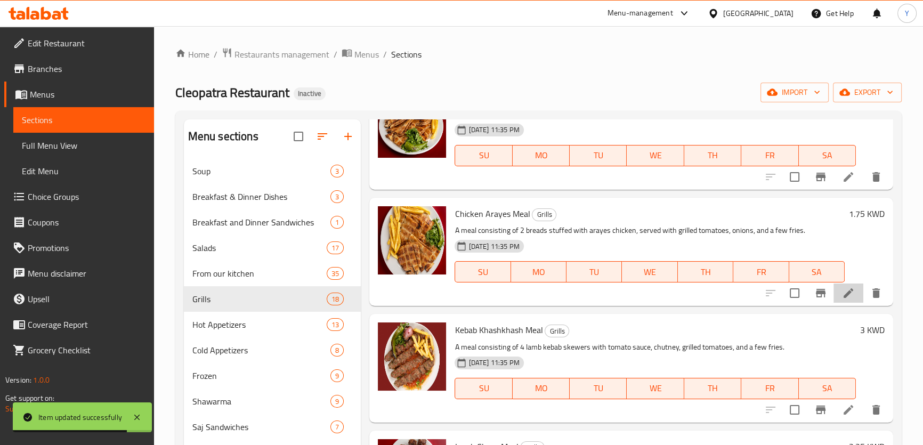
click at [842, 300] on li at bounding box center [848, 292] width 30 height 19
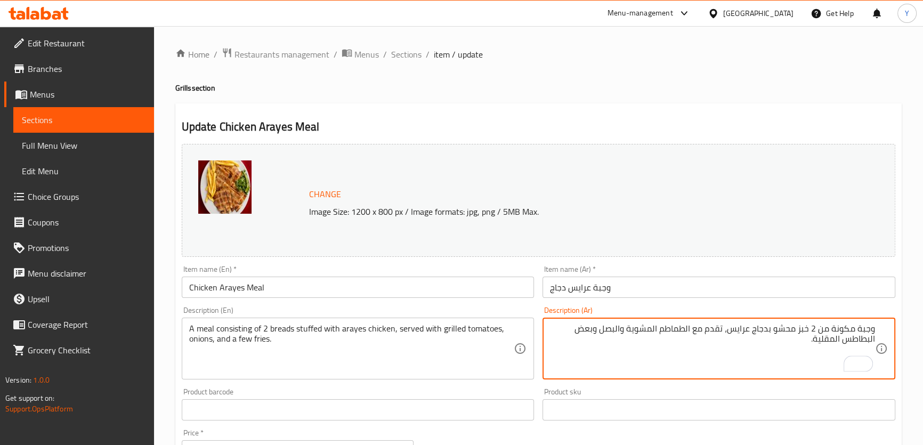
click at [825, 337] on textarea "وجبة مكونة من 2 خبز محشو بدجاج عرايس، تقدم مع الطماطم المشوية والبصل وبعض البطا…" at bounding box center [712, 348] width 325 height 51
type textarea "وجبة مكونة من 2 خبز محشو بدجاج عرايس، تقدم مع الطماطم المشوية والبصل وبعض فرايز."
click at [701, 65] on div "Home / Restaurants management / Menus / Sections / item / update Grills section…" at bounding box center [538, 397] width 726 height 700
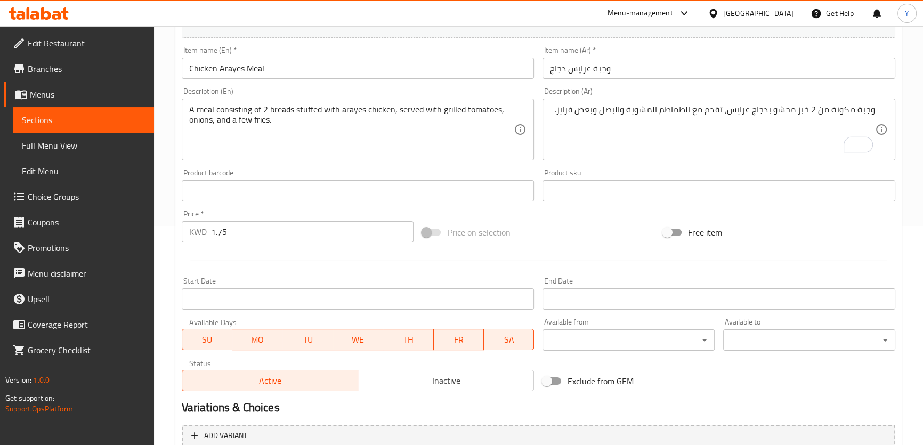
scroll to position [323, 0]
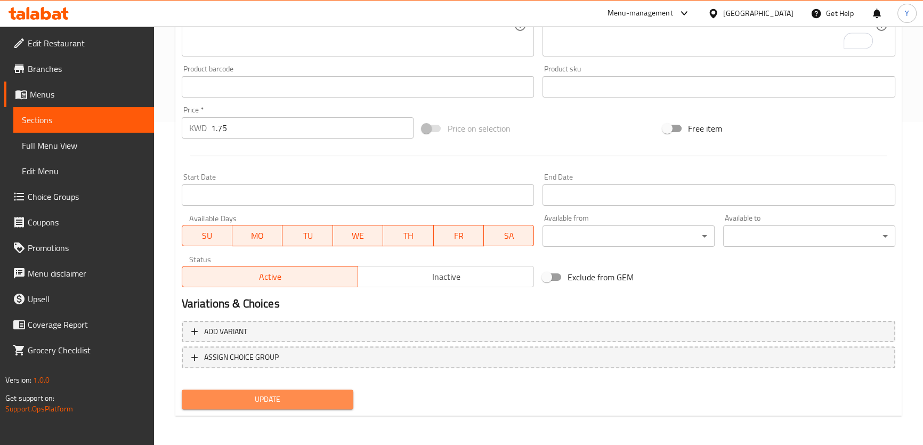
click at [295, 400] on span "Update" at bounding box center [267, 399] width 155 height 13
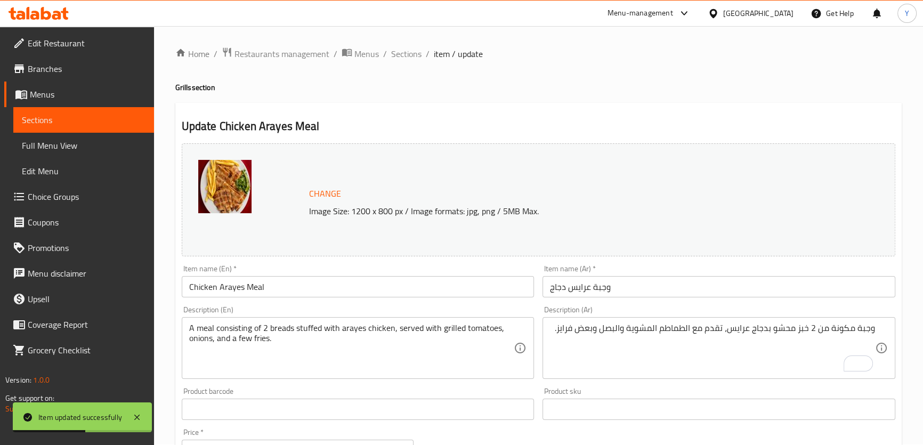
scroll to position [0, 0]
click at [404, 48] on span "Sections" at bounding box center [406, 54] width 30 height 13
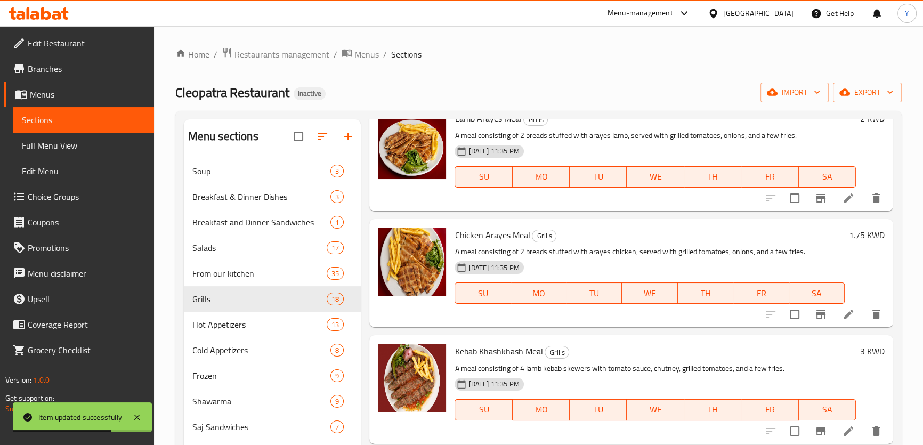
scroll to position [784, 0]
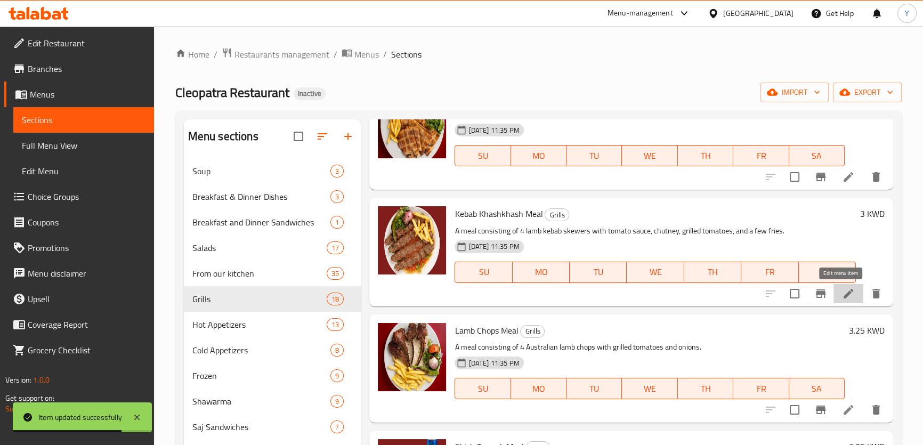
click at [842, 291] on icon at bounding box center [848, 293] width 13 height 13
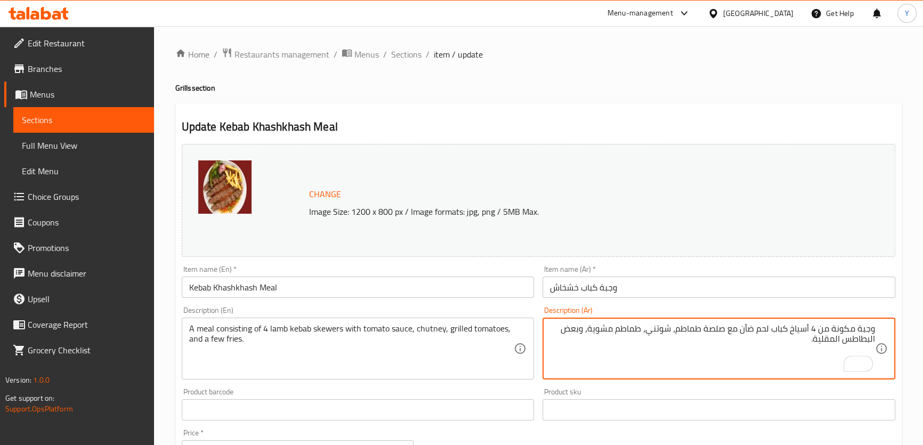
click at [833, 343] on textarea "وجبة مكونة من 4 أسياخ كباب لحم ضأن مع صلصة طماطم، شوتني، طماطم مشوية، وبعض البط…" at bounding box center [712, 348] width 325 height 51
type textarea "وجبة مكونة من 4 أسياخ كباب لحم ضأن مع صلصة طماطم، شوتني، طماطم مشوية، وبعض فراي…"
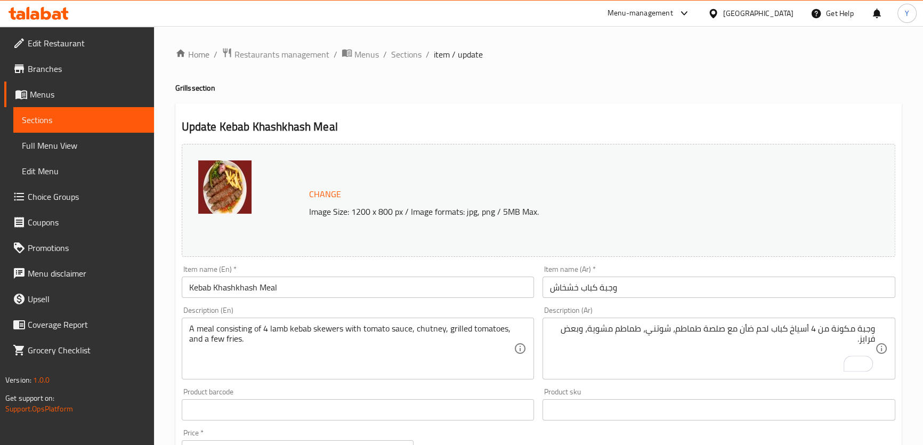
click at [713, 88] on h4 "Grills section" at bounding box center [538, 88] width 726 height 11
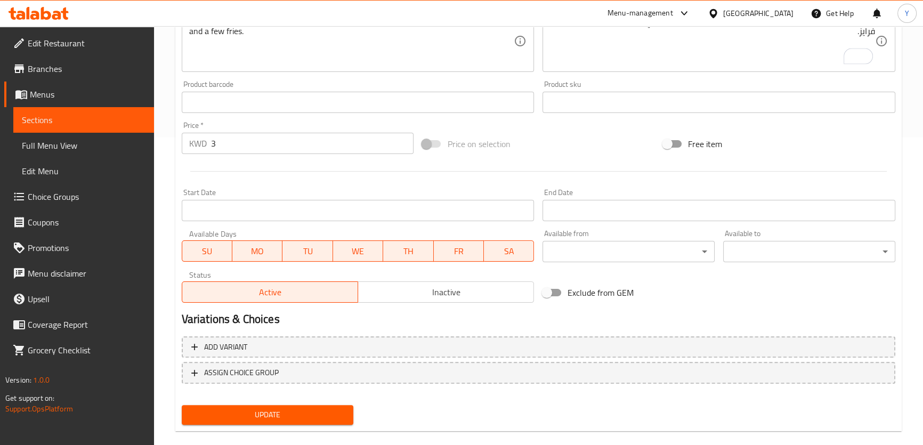
scroll to position [323, 0]
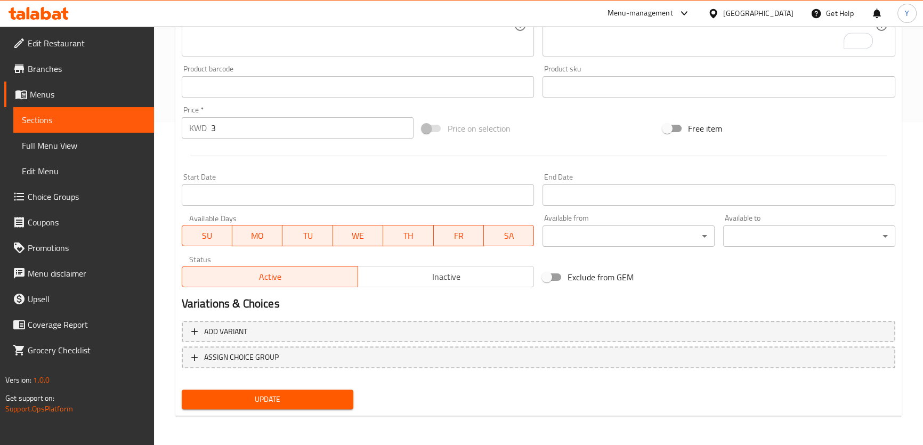
click at [263, 393] on span "Update" at bounding box center [267, 399] width 155 height 13
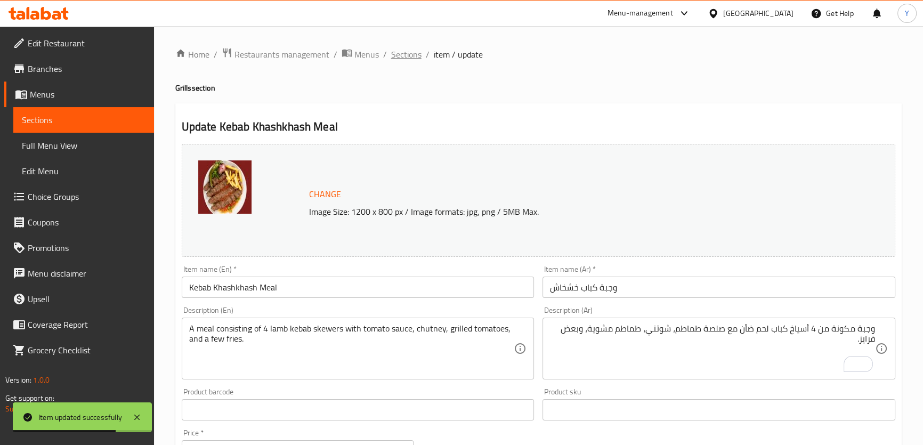
click at [402, 55] on span "Sections" at bounding box center [406, 54] width 30 height 13
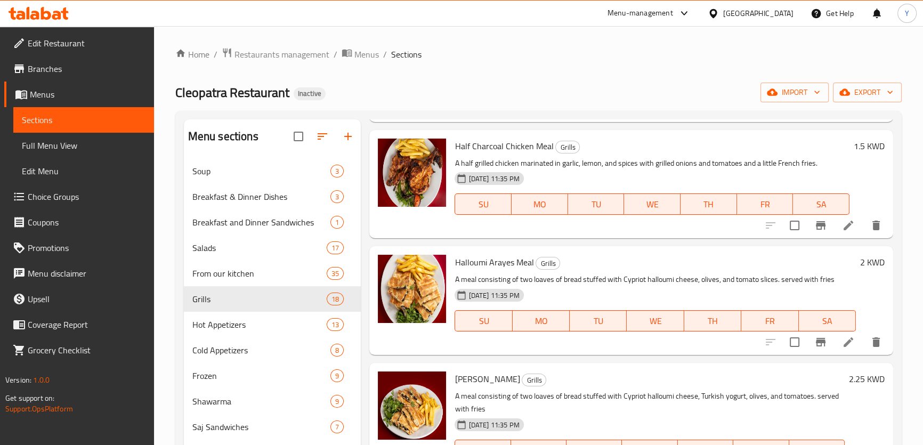
scroll to position [1332, 0]
click at [843, 341] on icon at bounding box center [848, 342] width 10 height 10
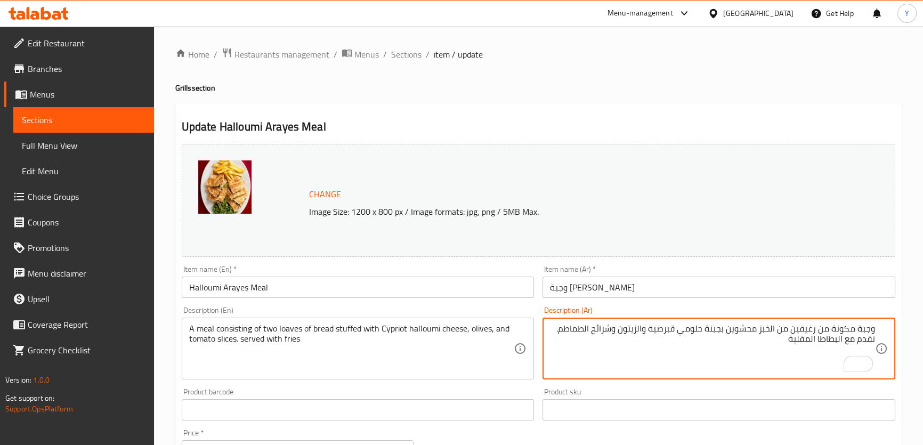
click at [826, 336] on textarea "وجبة مكونة من رغيفين من الخبز محشوين بجبنة حلومي قبرصية والزيتون وشرائح الطماطم…" at bounding box center [712, 348] width 325 height 51
drag, startPoint x: 826, startPoint y: 336, endPoint x: 802, endPoint y: 336, distance: 23.4
click at [802, 336] on textarea "وجبة مكونة من رغيفين من الخبز محشوين بجبنة حلومي قبرصية والزيتون وشرائح الطماطم…" at bounding box center [712, 348] width 325 height 51
type textarea "وجبة مكونة من رغيفين من الخبز محشوين بجبنة حلومي قبرصية والزيتون وشرائح الطماطم…"
click at [712, 155] on div "Change Image Size: 1200 x 800 px / Image formats: jpg, png / 5MB Max." at bounding box center [538, 200] width 713 height 113
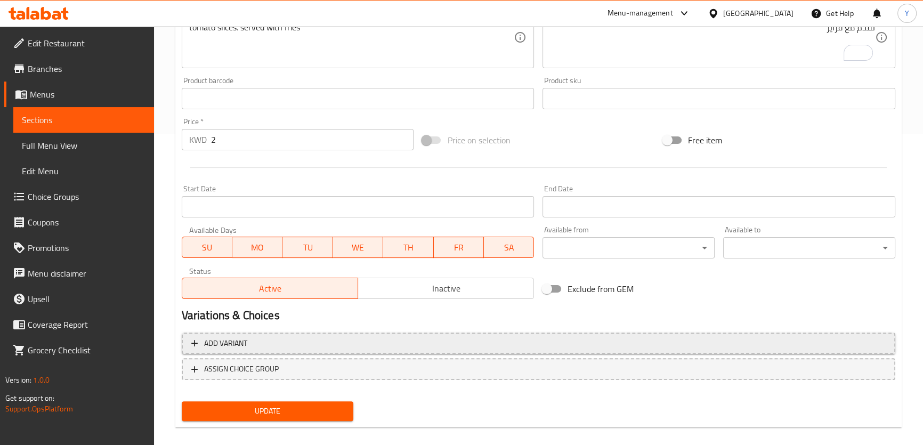
scroll to position [323, 0]
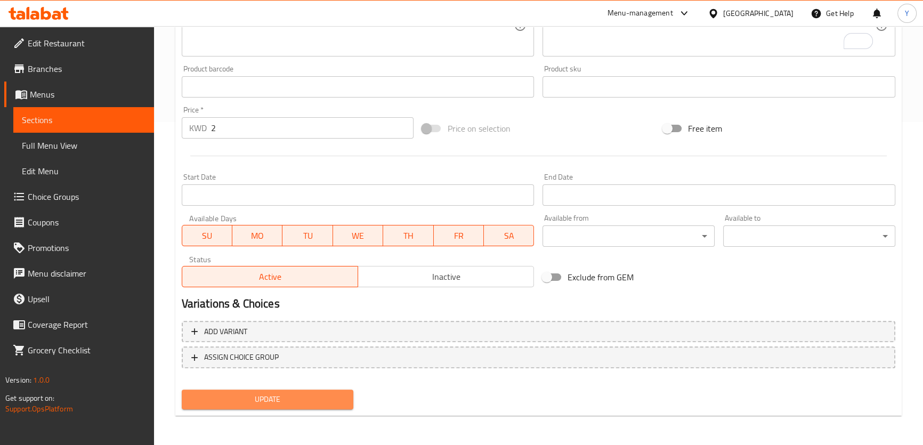
click at [334, 402] on span "Update" at bounding box center [267, 399] width 155 height 13
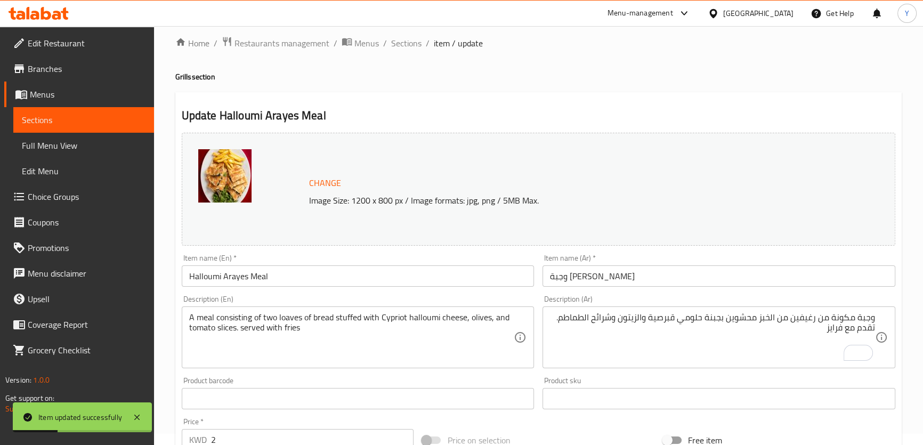
scroll to position [0, 0]
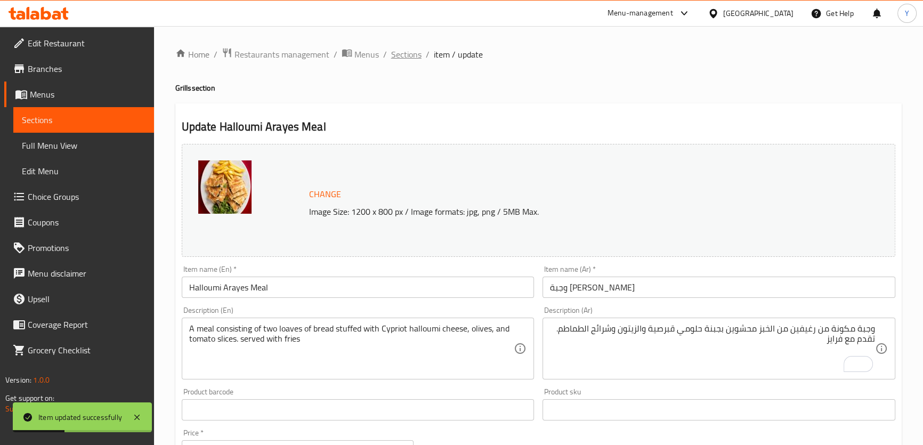
click at [412, 58] on span "Sections" at bounding box center [406, 54] width 30 height 13
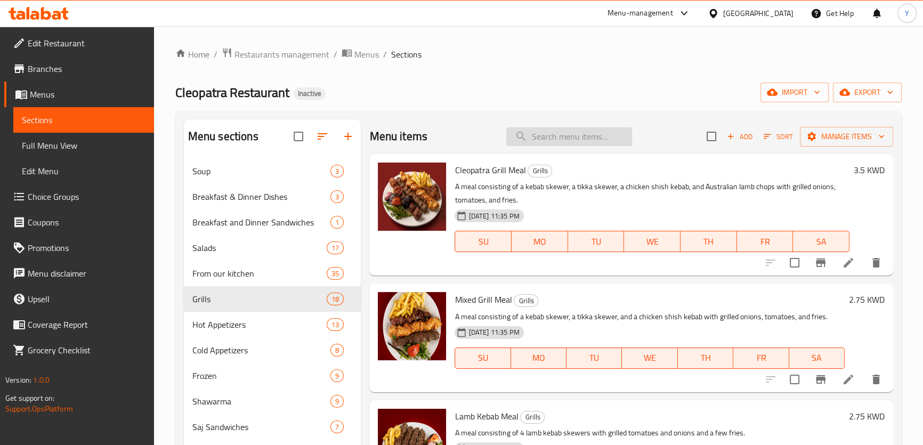
click at [604, 131] on input "search" at bounding box center [569, 136] width 126 height 19
paste input "[PERSON_NAME]"
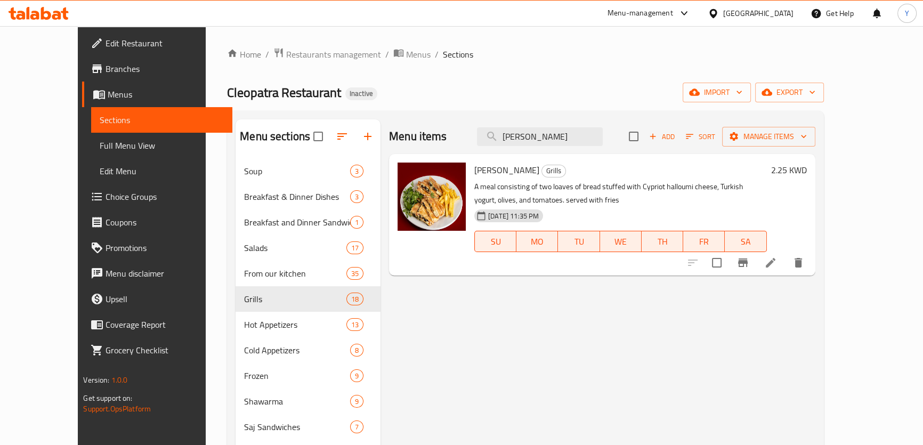
type input "[PERSON_NAME]"
click at [785, 271] on li at bounding box center [771, 262] width 30 height 19
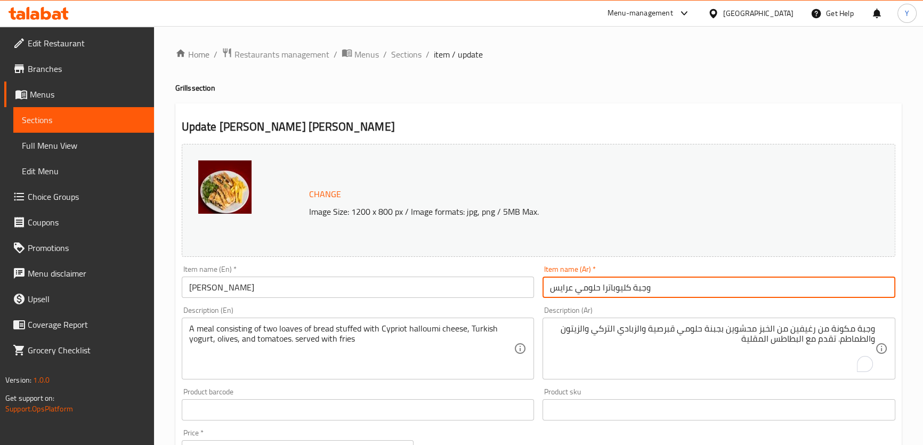
click at [731, 290] on input "وجبة كليوباترا حلومي عرايس" at bounding box center [718, 287] width 353 height 21
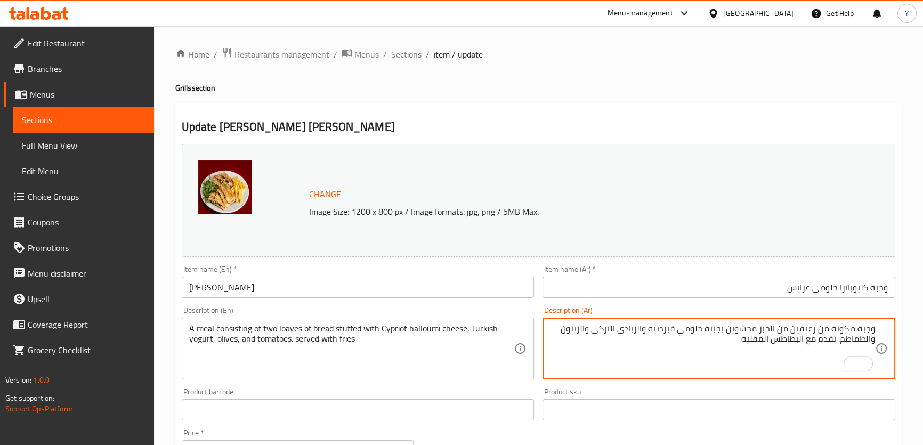
drag, startPoint x: 782, startPoint y: 341, endPoint x: 688, endPoint y: 339, distance: 93.3
click at [688, 339] on textarea "وجبة مكونة من رغيفين من الخبز محشوين بجبنة حلومي قبرصية والزبادي التركي والزيتو…" at bounding box center [712, 348] width 325 height 51
type textarea "وجبة مكونة من رغيفين من الخبز محشوين بجبنة حلومي قبرصية والزبادي التركي والزيتو…"
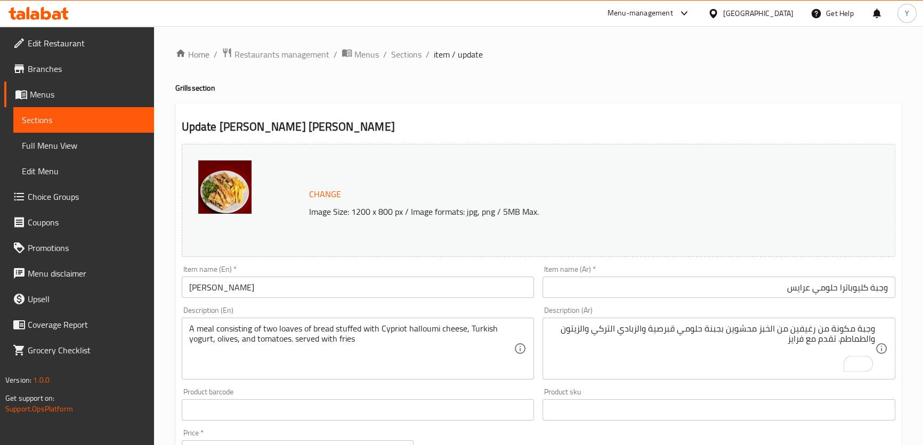
click at [732, 90] on h4 "Grills section" at bounding box center [538, 88] width 726 height 11
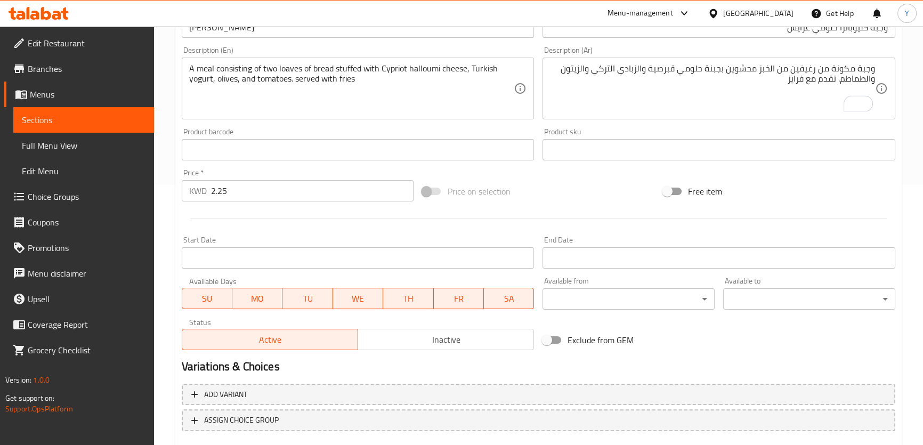
scroll to position [323, 0]
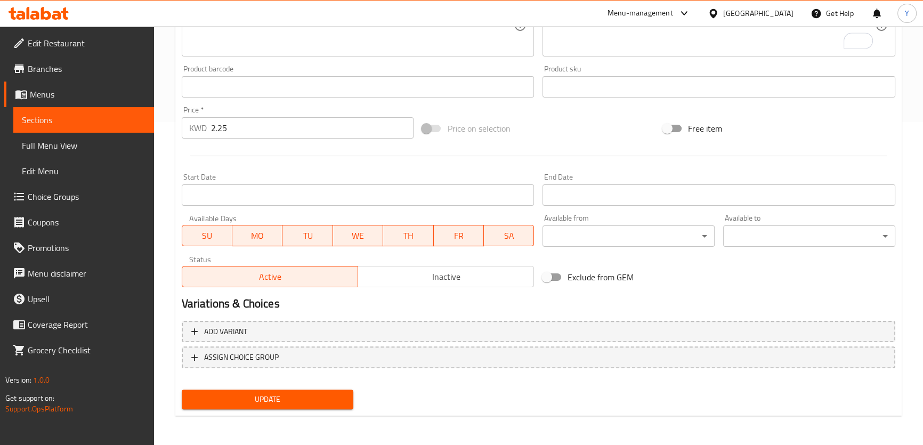
click at [328, 399] on span "Update" at bounding box center [267, 399] width 155 height 13
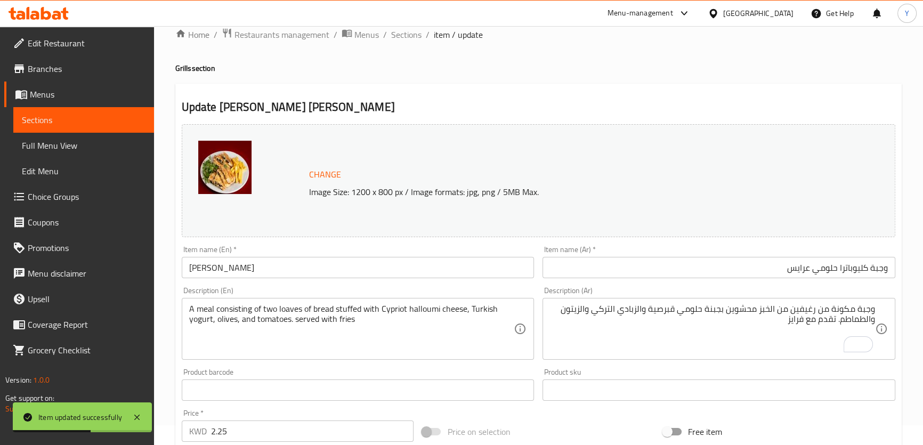
scroll to position [0, 0]
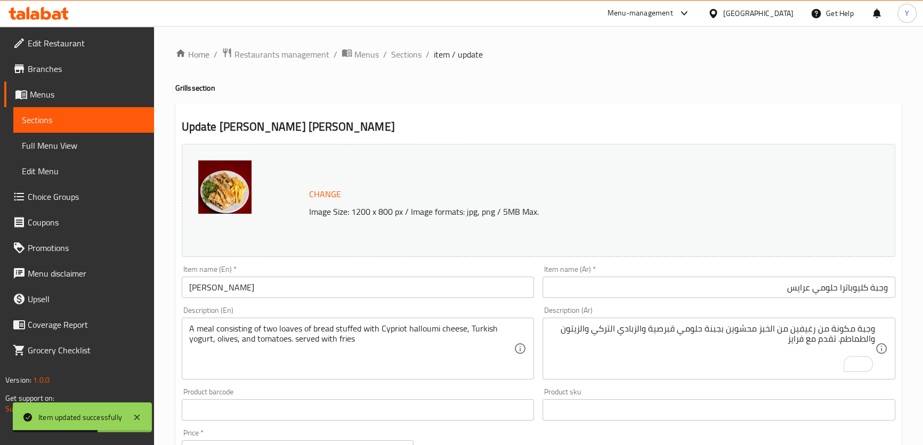
drag, startPoint x: 412, startPoint y: 53, endPoint x: 413, endPoint y: 77, distance: 24.0
click at [412, 53] on span "Sections" at bounding box center [406, 54] width 30 height 13
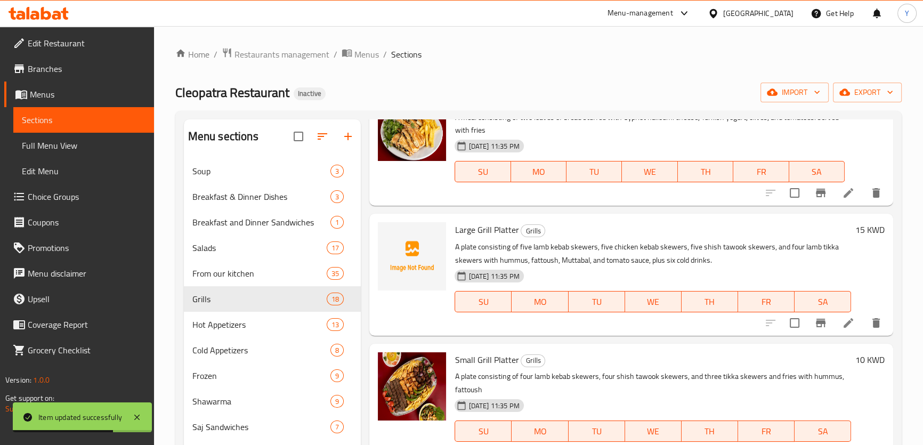
scroll to position [1724, 0]
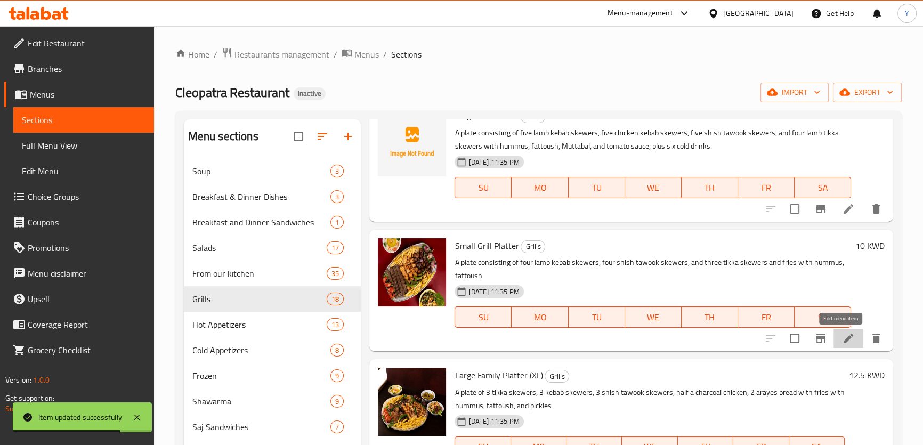
click at [843, 340] on icon at bounding box center [848, 339] width 10 height 10
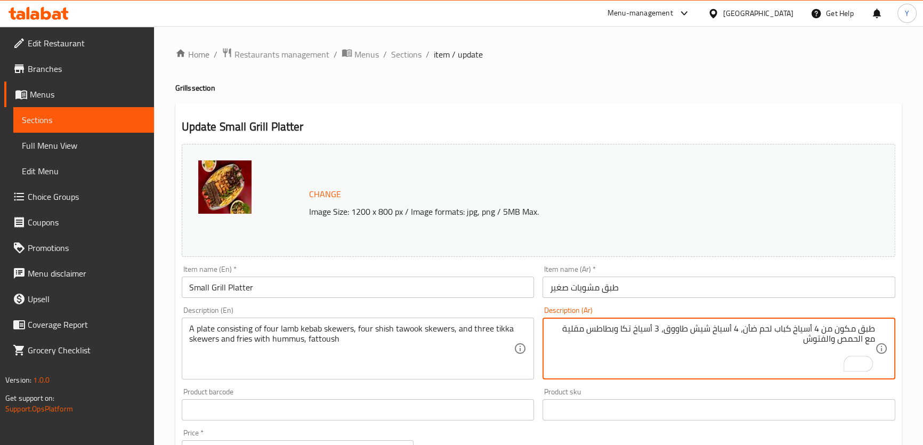
click at [613, 326] on textarea "طبق مكون من 4 أسياخ كباب لحم ضأن، 4 أسياخ شيش طاووق، 3 أسياخ تكا وبطاطس مقلية م…" at bounding box center [712, 348] width 325 height 51
type textarea "طبق مكون من 4 أسياخ كباب لحم ضأن، 4 أسياخ شيش طاووق، 3 أسياخ تكا وفرايز مع الحم…"
click at [716, 100] on div "Home / Restaurants management / Menus / Sections / item / update Grills section…" at bounding box center [538, 397] width 726 height 700
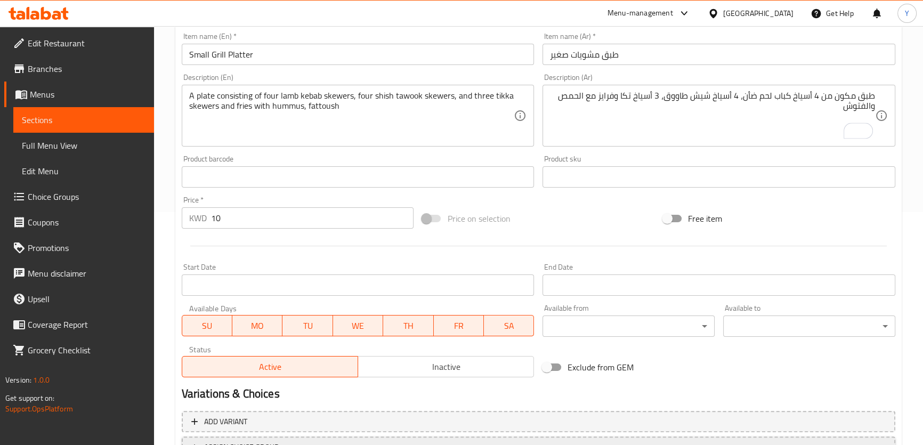
scroll to position [290, 0]
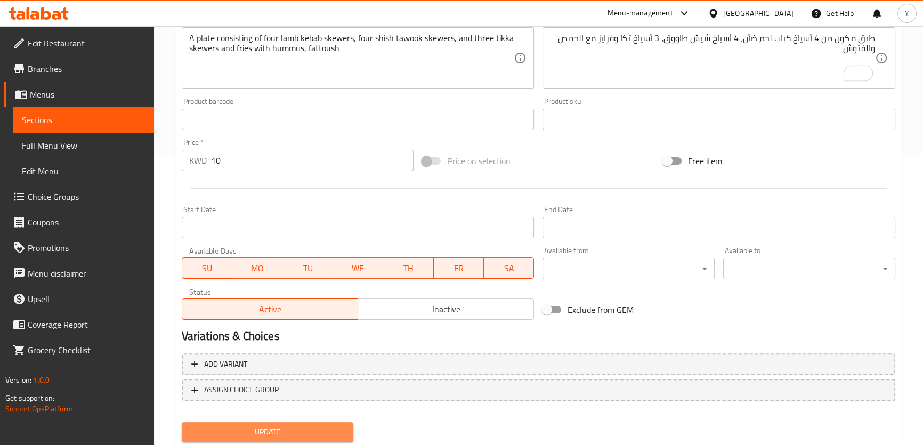
click at [336, 425] on span "Update" at bounding box center [267, 431] width 155 height 13
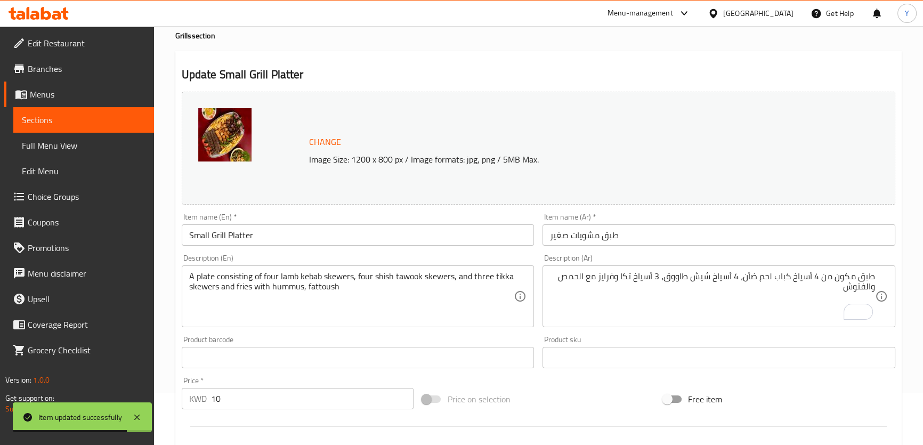
scroll to position [0, 0]
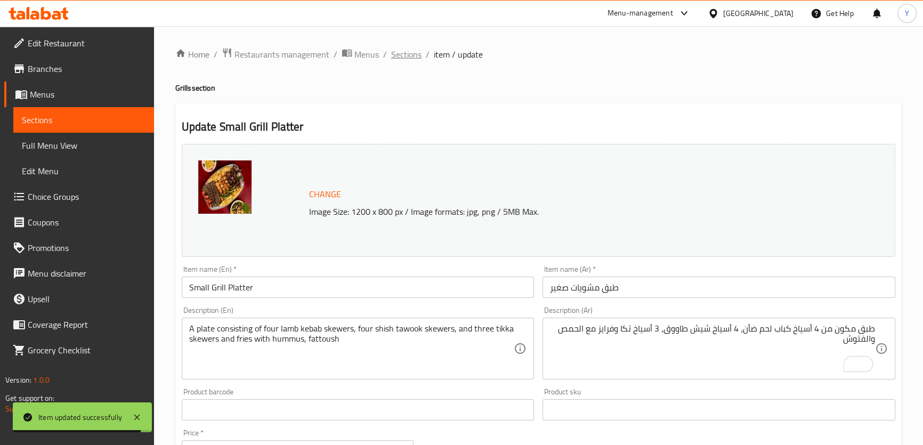
click at [410, 56] on span "Sections" at bounding box center [406, 54] width 30 height 13
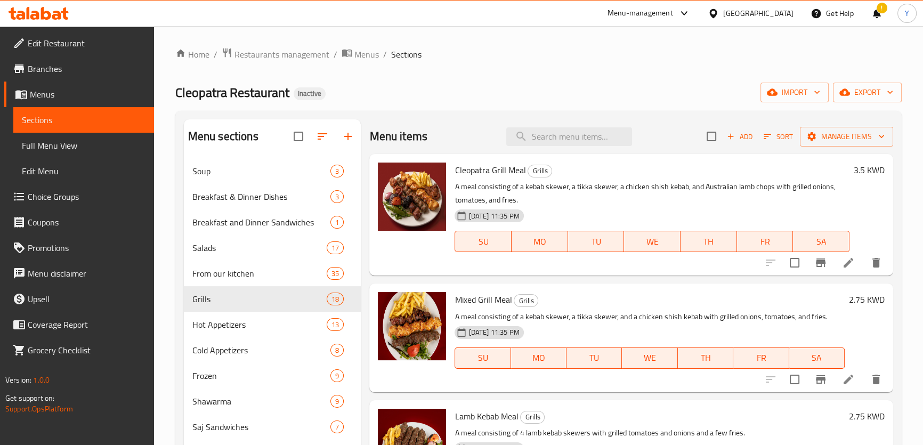
click at [744, 67] on div "Home / Restaurants management / Menus / Sections Cleopatra Restaurant Inactive …" at bounding box center [538, 326] width 726 height 558
click at [554, 151] on div "Menu items Add Sort Manage items" at bounding box center [630, 136] width 523 height 35
click at [580, 131] on input "search" at bounding box center [569, 136] width 126 height 19
paste input "Plate Shawarma Chicken /[PERSON_NAME]"
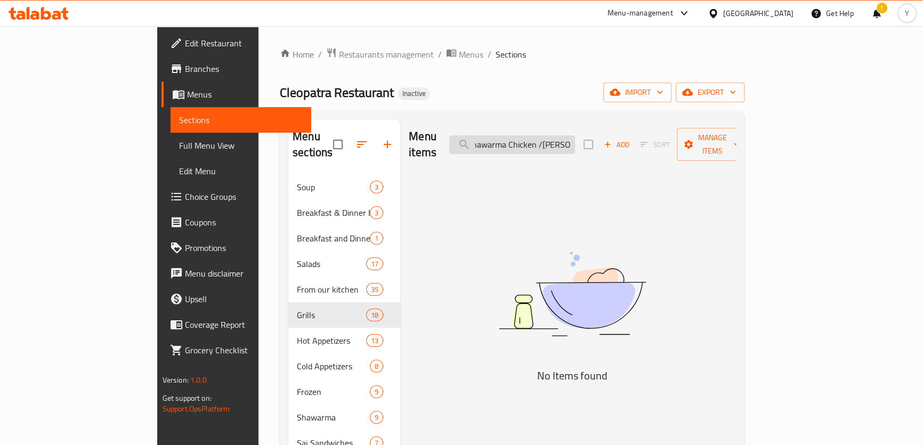
click at [575, 144] on input "Plate Shawarma Chicken /[PERSON_NAME]" at bounding box center [512, 144] width 126 height 19
drag, startPoint x: 615, startPoint y: 137, endPoint x: 602, endPoint y: 139, distance: 12.8
click at [575, 139] on input "Plate Shawarma Chicken /[PERSON_NAME]" at bounding box center [512, 144] width 126 height 19
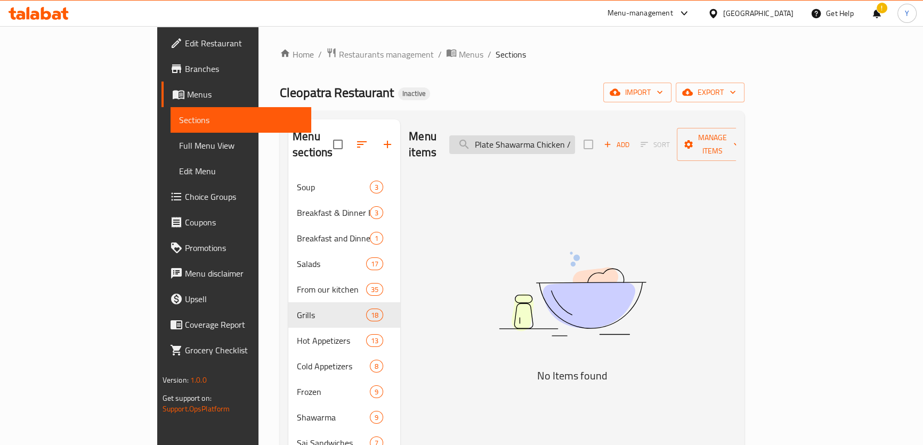
scroll to position [0, 0]
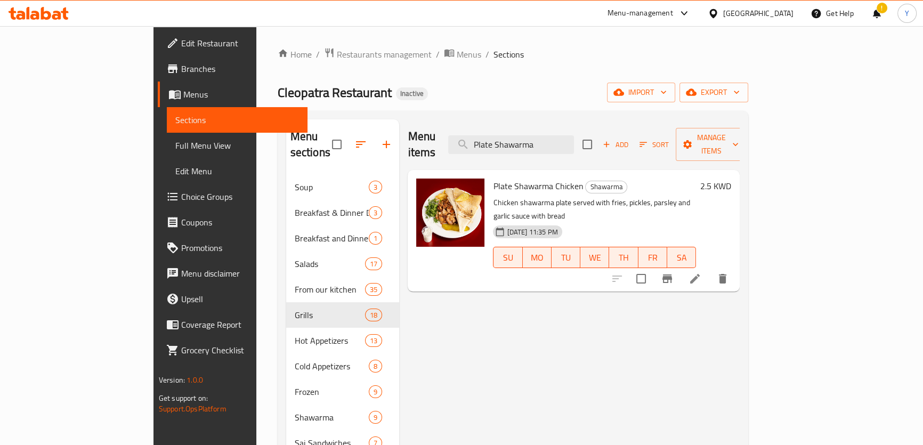
type input "Plate"
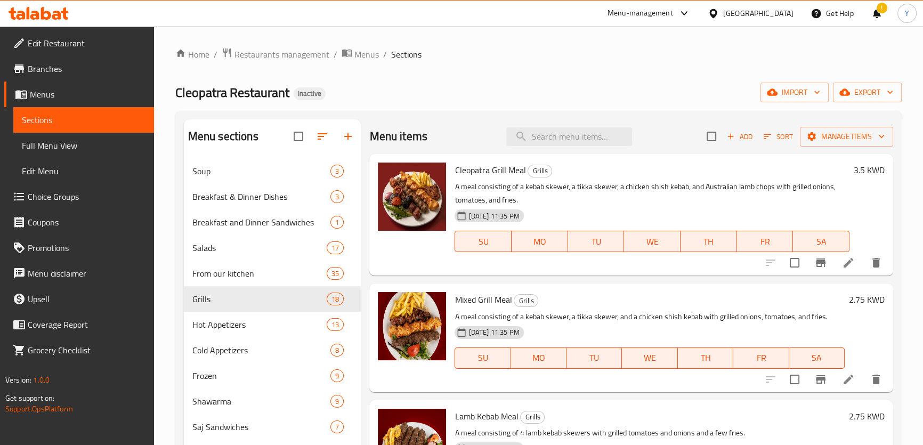
click at [522, 55] on ol "Home / Restaurants management / Menus / Sections" at bounding box center [538, 54] width 726 height 14
click at [586, 137] on input "search" at bounding box center [569, 136] width 126 height 19
type input "Strawberries Juice"
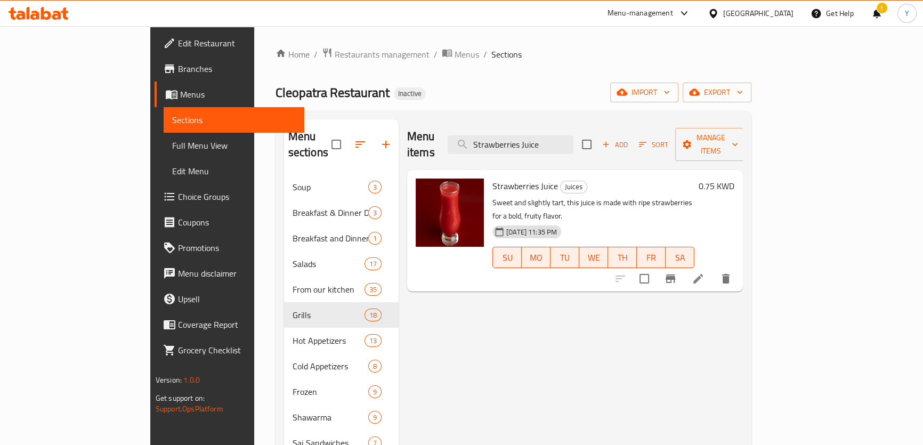
click at [704, 272] on icon at bounding box center [698, 278] width 13 height 13
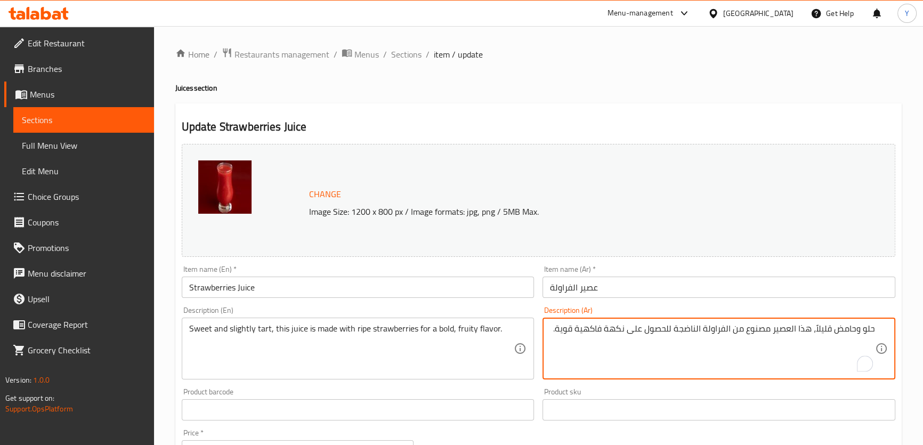
drag, startPoint x: 857, startPoint y: 332, endPoint x: 833, endPoint y: 330, distance: 24.6
click at [833, 330] on textarea "حلو وحامض قليلاً، هذا العصير مصنوع من الفراولة الناضجة للحصول على نكهة فاكهية ق…" at bounding box center [712, 348] width 325 height 51
type textarea "حلو وتارت قليلاً، هذا العصير مصنوع من الفراولة الناضجة للحصول على نكهة فاكهية ق…"
click at [713, 77] on div "Home / Restaurants management / Menus / Sections / item / update Juices section…" at bounding box center [538, 397] width 726 height 700
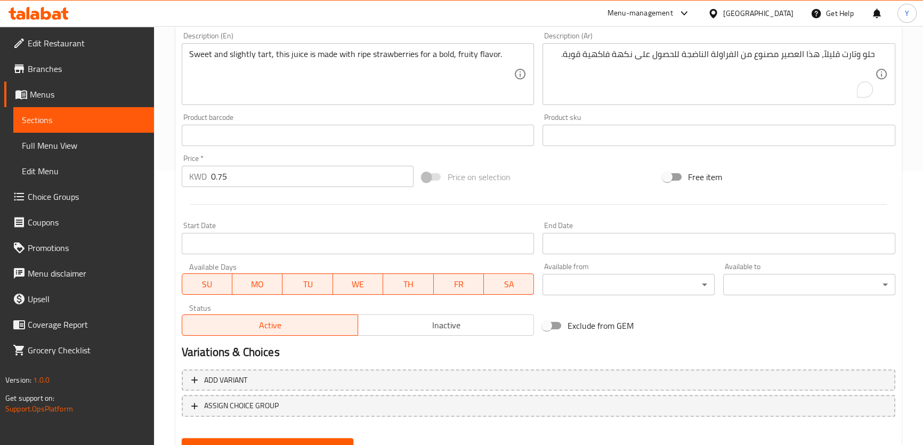
scroll to position [323, 0]
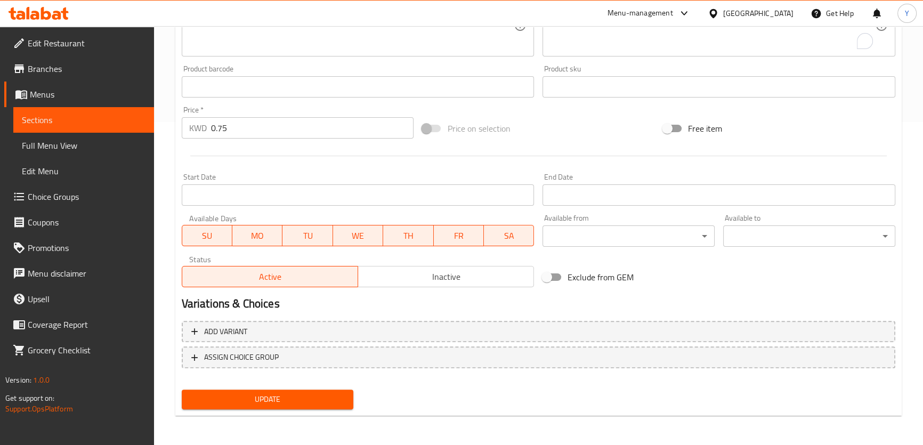
click at [336, 400] on span "Update" at bounding box center [267, 399] width 155 height 13
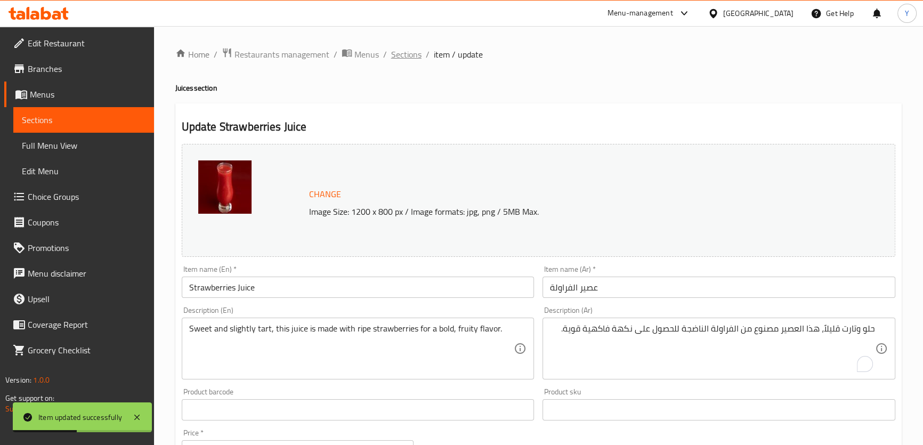
scroll to position [0, 0]
click at [407, 53] on span "Sections" at bounding box center [406, 54] width 30 height 13
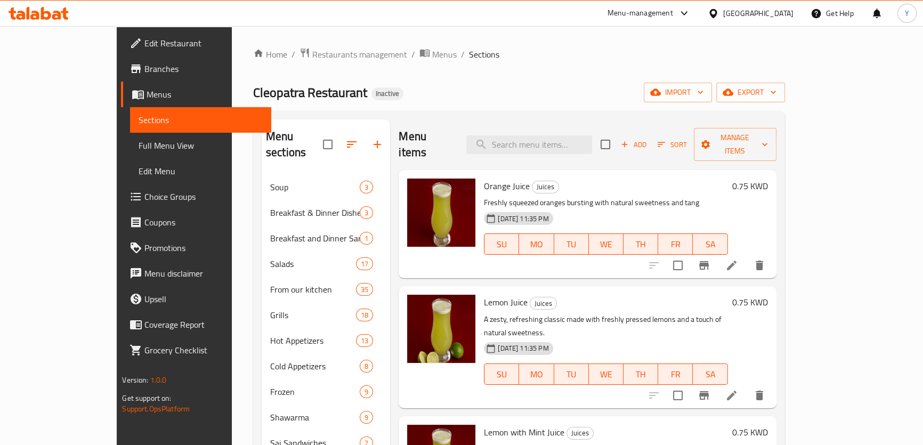
click at [555, 116] on div "Menu sections Soup 3 Breakfast & Dinner Dishes 3 Breakfast and Dinner Sandwiche…" at bounding box center [519, 366] width 532 height 511
click at [550, 144] on input "search" at bounding box center [529, 144] width 126 height 19
paste input "Banana Milk Juice"
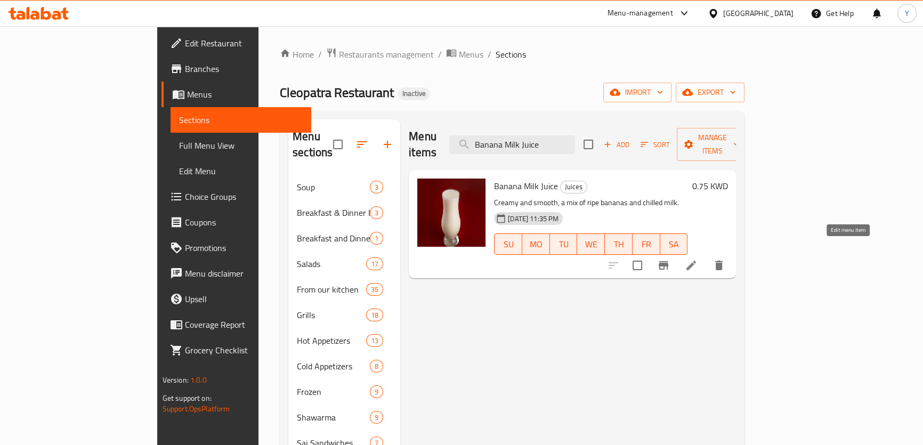
type input "Banana Milk Juice"
click at [697, 259] on icon at bounding box center [691, 265] width 13 height 13
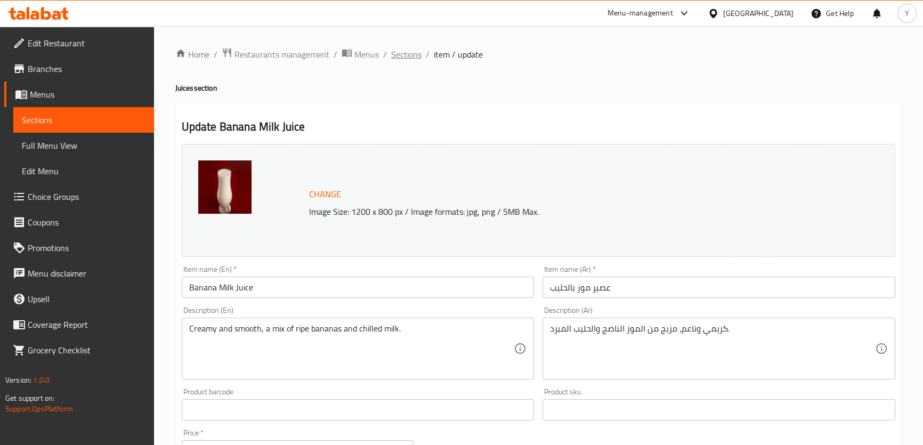
click at [411, 58] on span "Sections" at bounding box center [406, 54] width 30 height 13
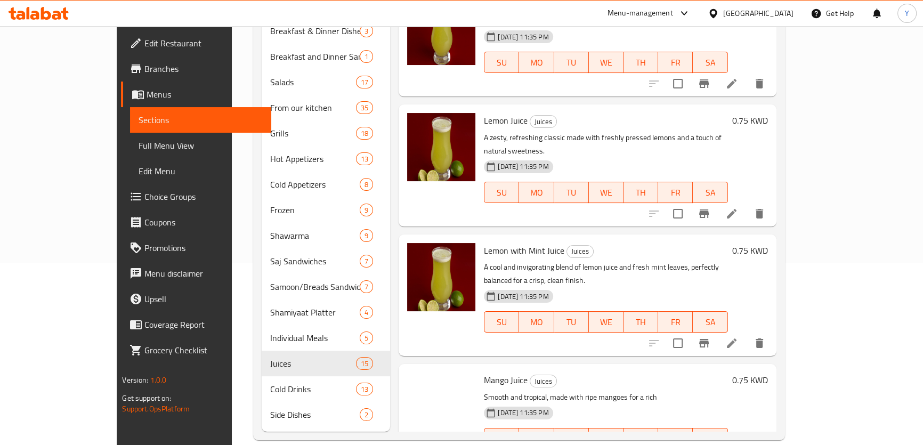
scroll to position [1295, 0]
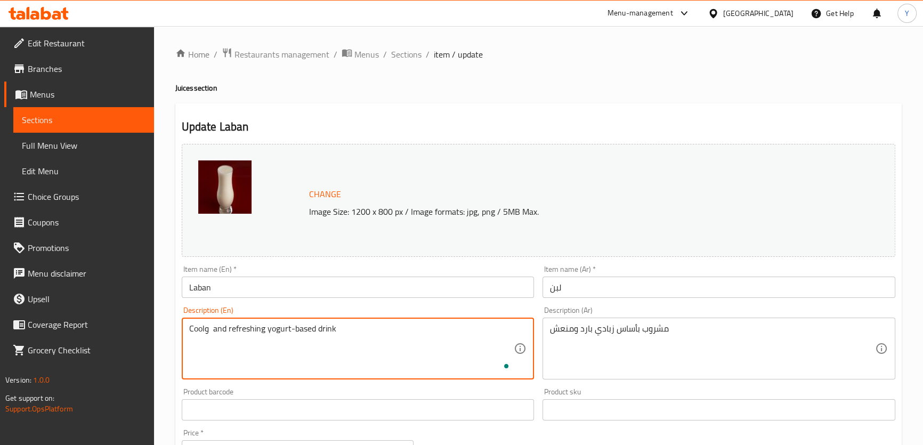
paste textarea "tangy"
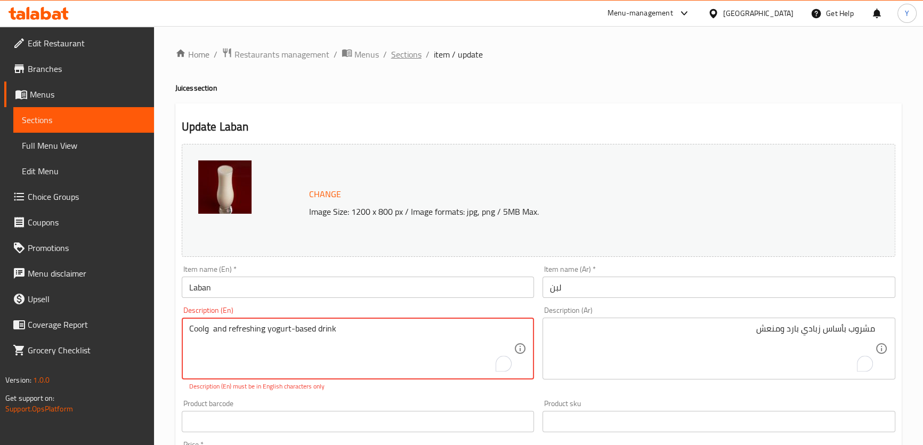
type textarea "Coolو and refreshing yogurt-based drink"
click at [395, 58] on span "Sections" at bounding box center [406, 54] width 30 height 13
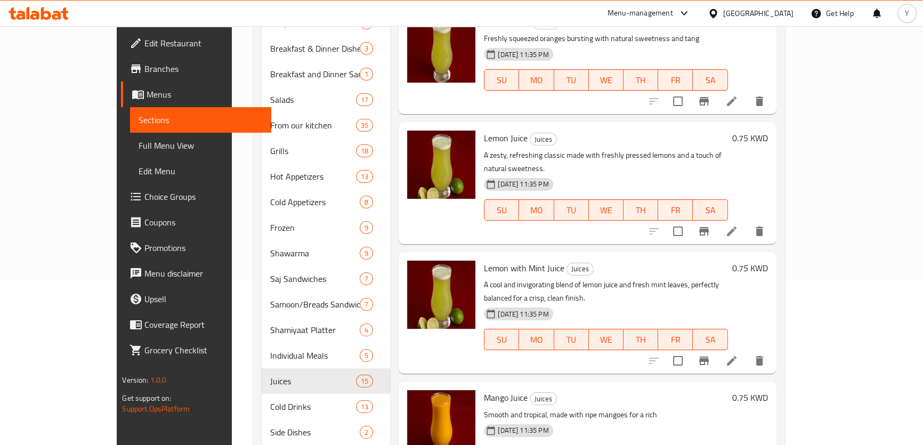
scroll to position [182, 0]
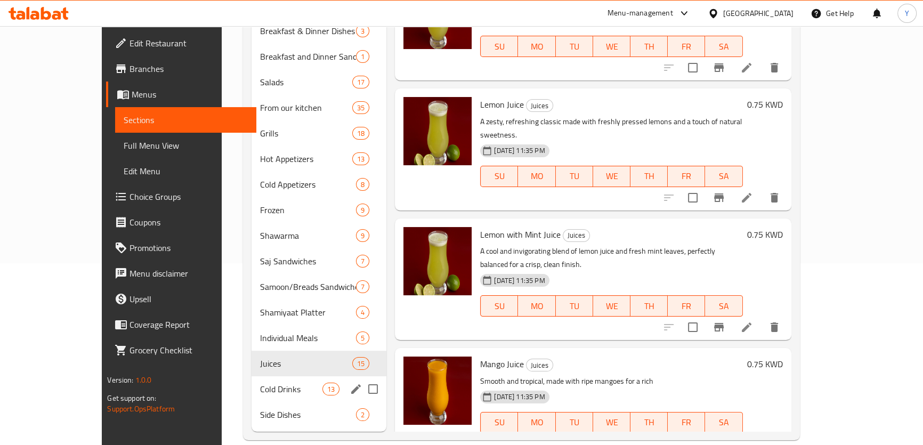
click at [251, 384] on div "Cold Drinks 13" at bounding box center [318, 389] width 135 height 26
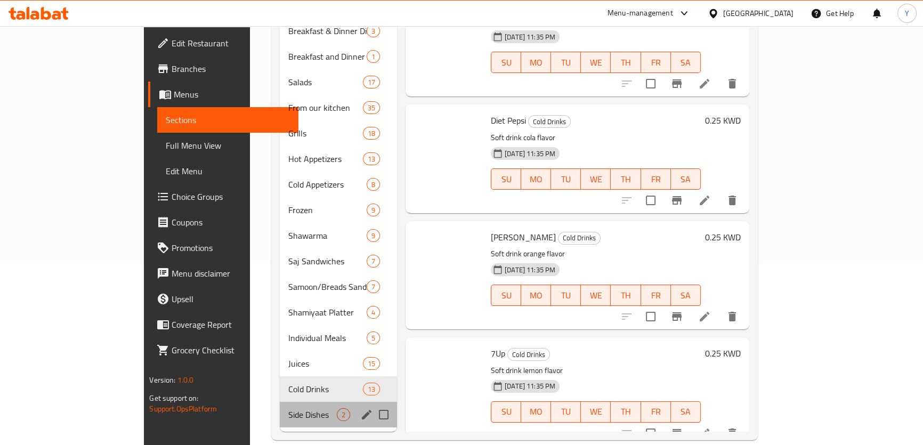
click at [288, 408] on span "Side Dishes" at bounding box center [312, 414] width 48 height 13
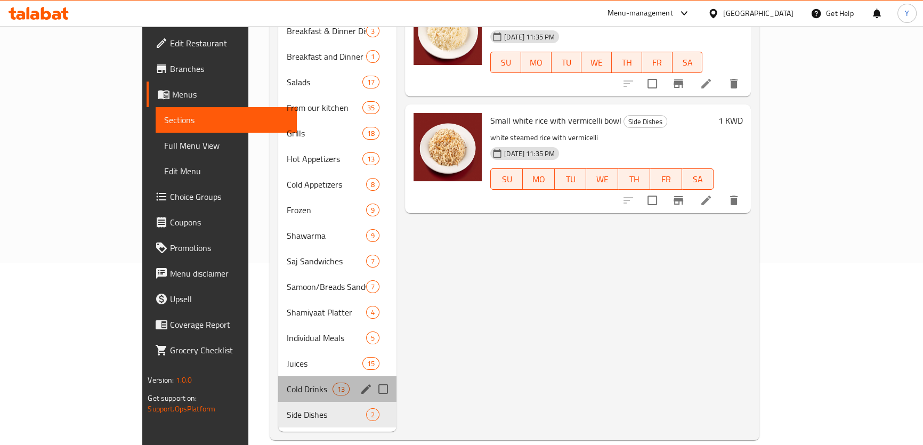
click at [278, 382] on div "Cold Drinks 13" at bounding box center [337, 389] width 118 height 26
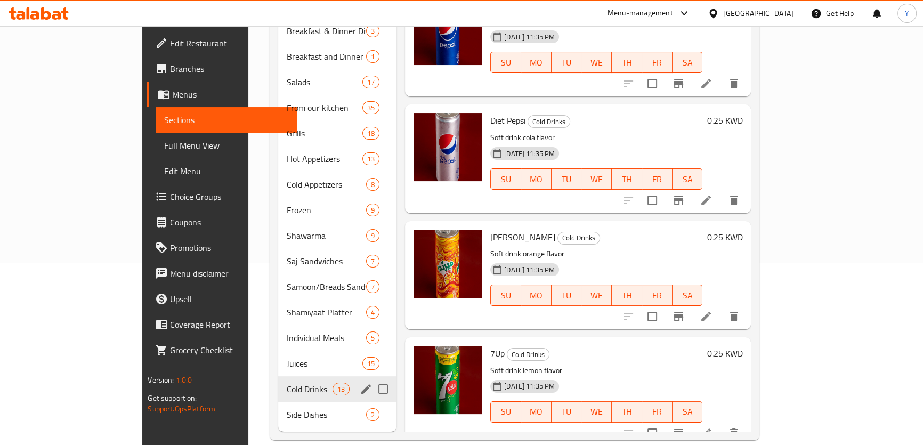
scroll to position [509, 0]
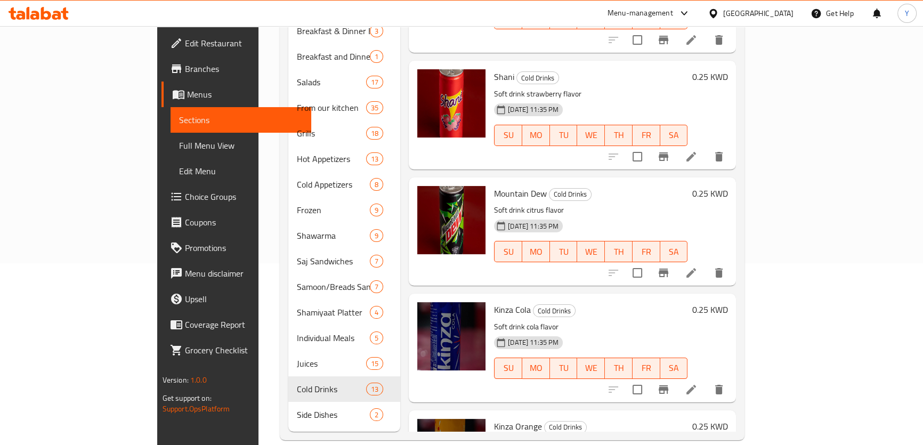
click at [697, 266] on icon at bounding box center [691, 272] width 13 height 13
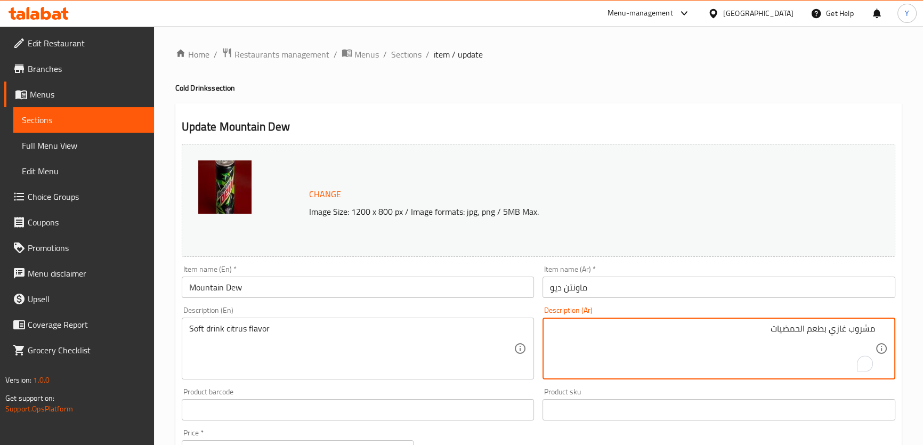
drag, startPoint x: 822, startPoint y: 329, endPoint x: 807, endPoint y: 330, distance: 15.0
click at [807, 330] on textarea "مشروب غازي بطعم الحمضيات" at bounding box center [712, 348] width 325 height 51
click at [799, 330] on textarea "مشروب غازي بنكهة الحمضيات" at bounding box center [712, 348] width 325 height 51
type textarea "مشروب غازي بنكهة حمضيات"
click at [746, 127] on h2 "Update Mountain Dew" at bounding box center [538, 127] width 713 height 16
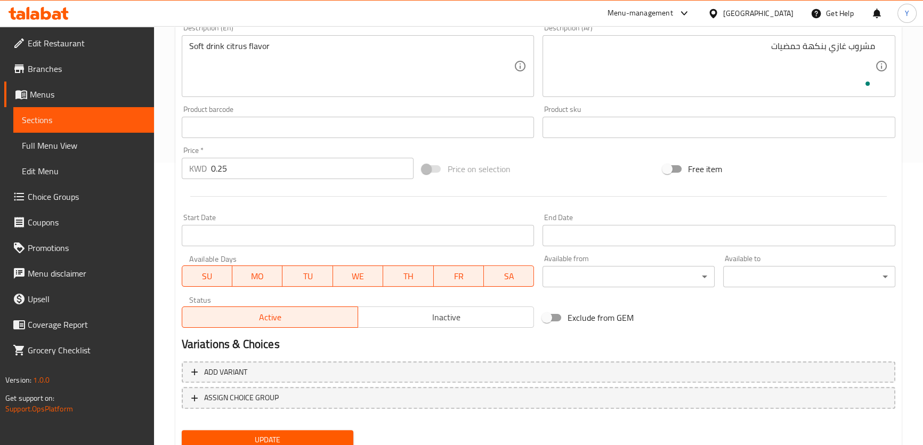
scroll to position [323, 0]
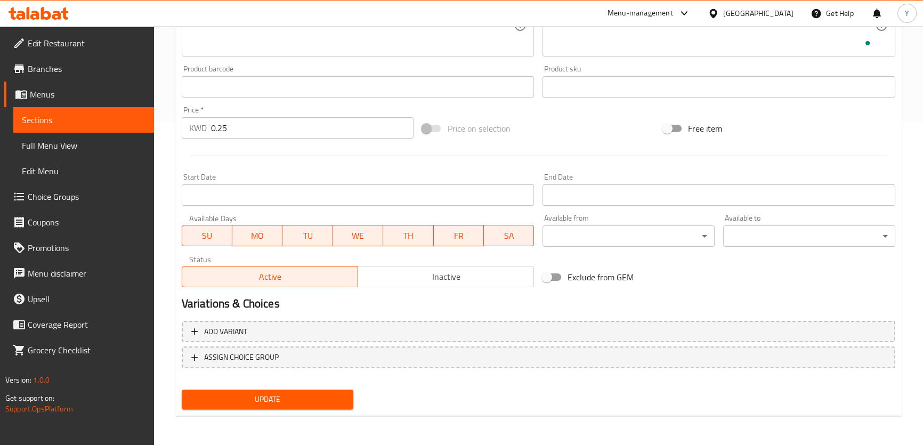
click at [288, 394] on span "Update" at bounding box center [267, 399] width 155 height 13
click at [93, 43] on span "Edit Restaurant" at bounding box center [87, 43] width 118 height 13
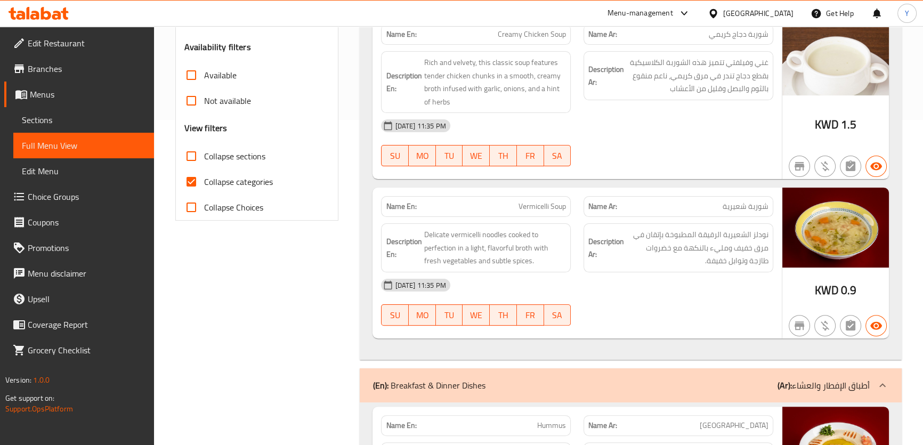
scroll to position [436, 0]
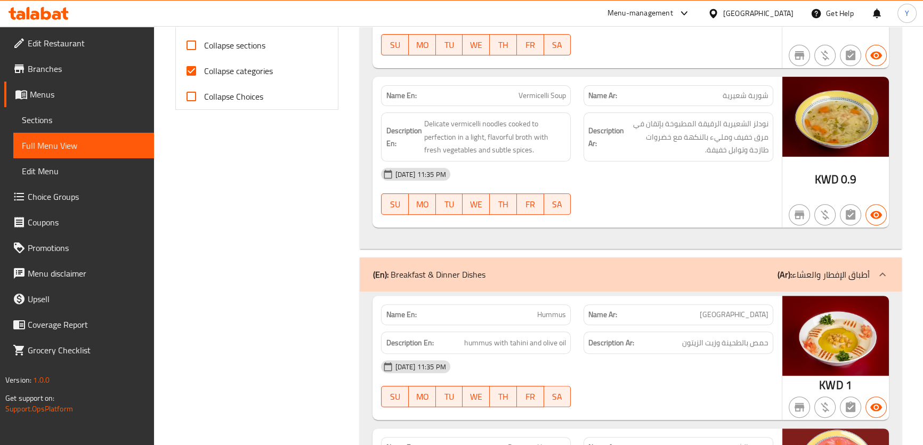
click at [248, 64] on span "Collapse categories" at bounding box center [238, 70] width 69 height 13
click at [204, 64] on input "Collapse categories" at bounding box center [191, 71] width 26 height 26
checkbox input "false"
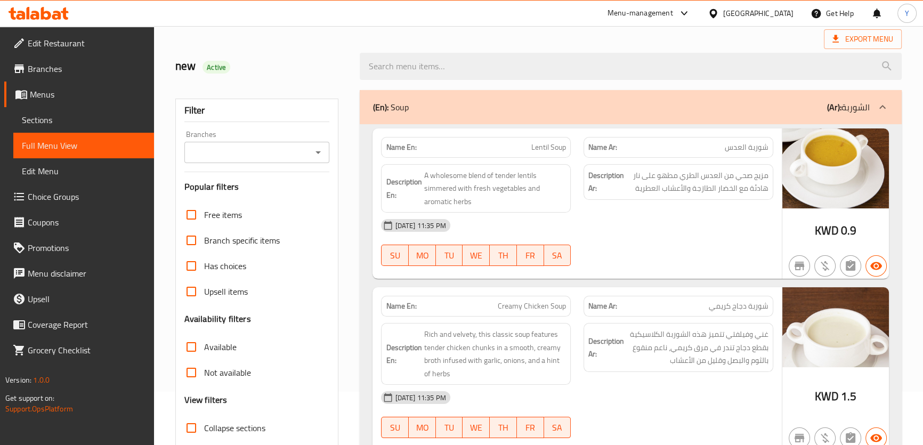
scroll to position [0, 0]
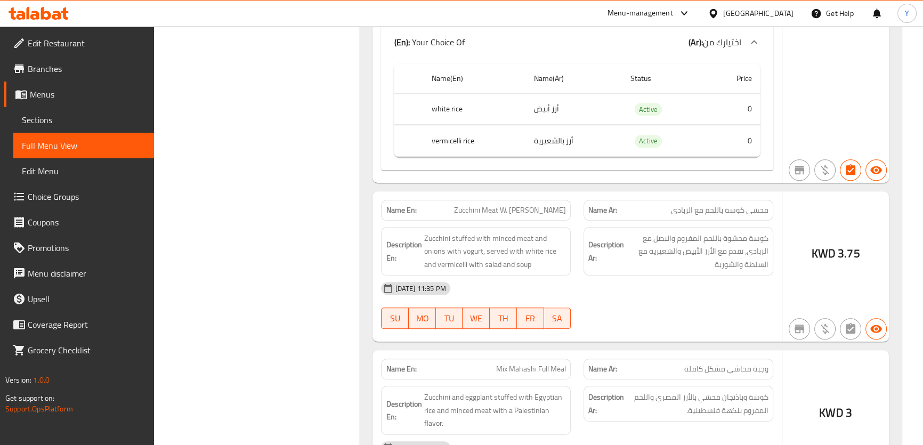
drag, startPoint x: 630, startPoint y: 154, endPoint x: 658, endPoint y: 408, distance: 255.1
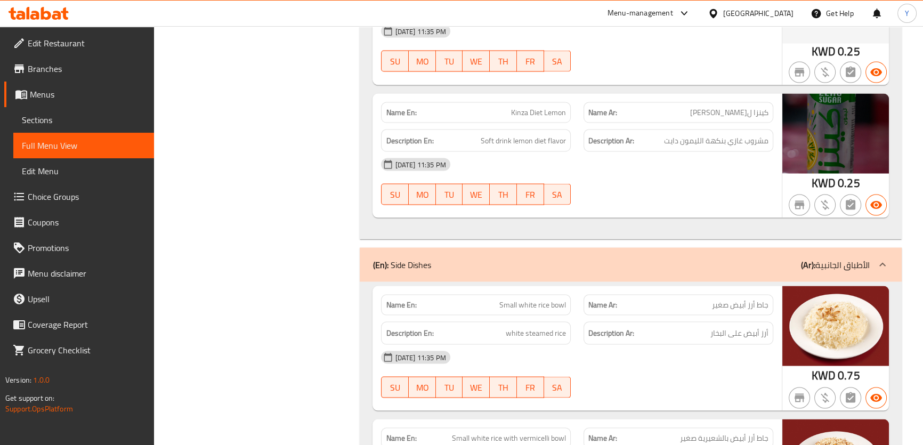
drag, startPoint x: 699, startPoint y: 99, endPoint x: 683, endPoint y: 464, distance: 365.4
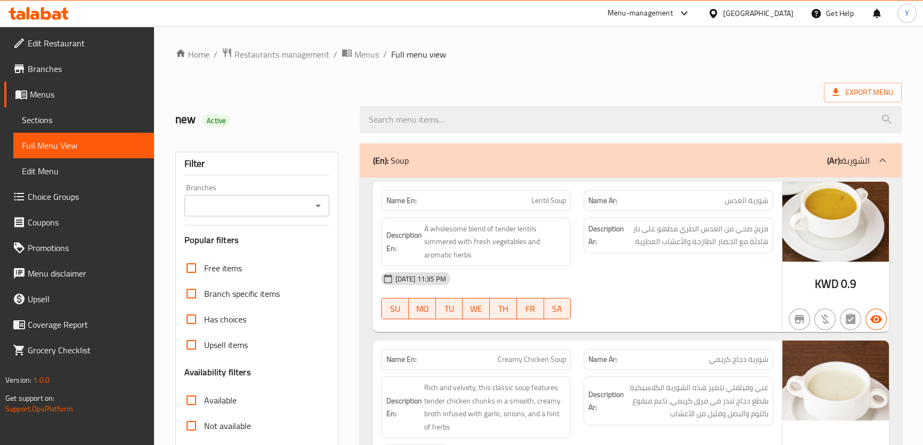
drag, startPoint x: 598, startPoint y: 442, endPoint x: 760, endPoint y: 62, distance: 413.5
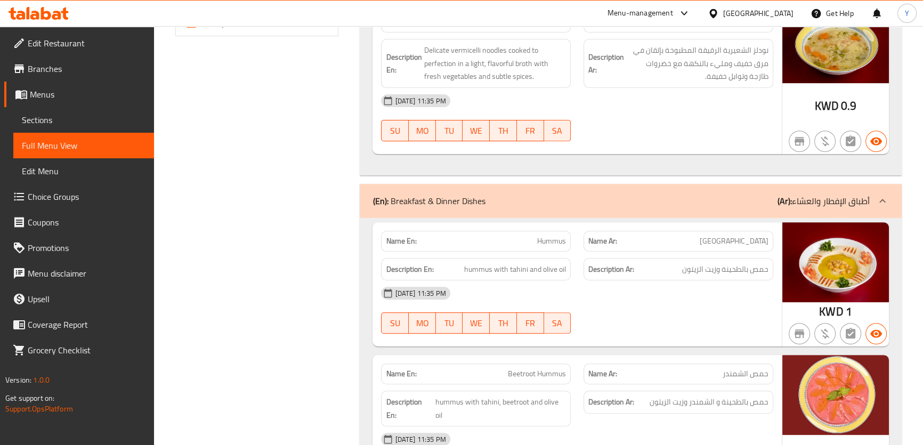
scroll to position [581, 0]
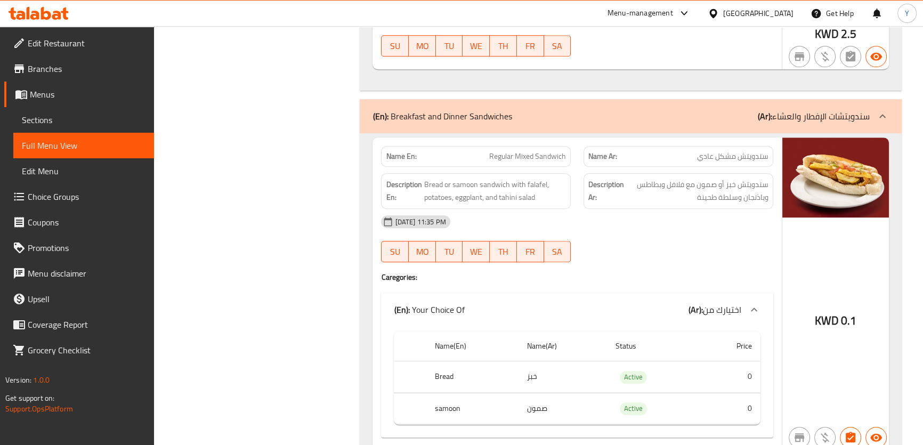
drag, startPoint x: 785, startPoint y: 144, endPoint x: 712, endPoint y: 396, distance: 262.2
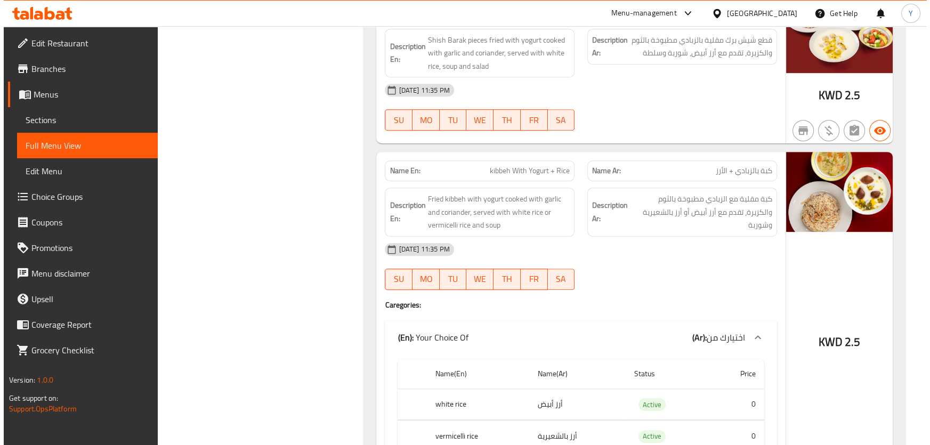
scroll to position [0, 0]
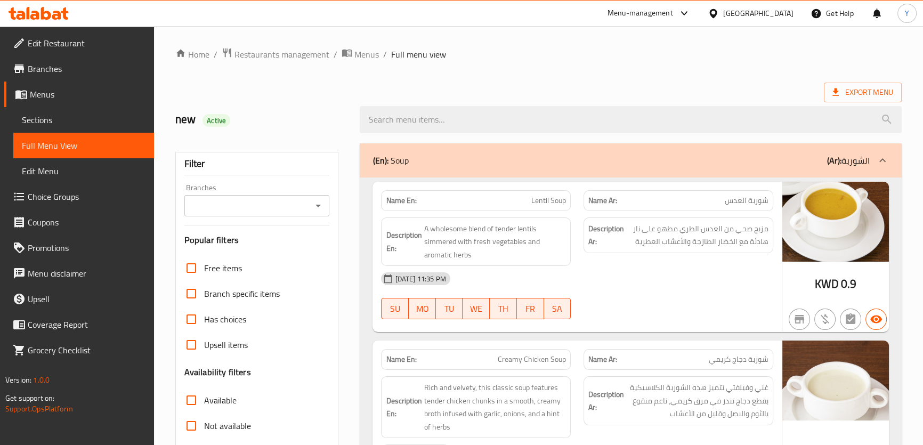
drag, startPoint x: 805, startPoint y: 257, endPoint x: 882, endPoint y: -59, distance: 324.6
drag, startPoint x: 643, startPoint y: 202, endPoint x: 663, endPoint y: 48, distance: 155.3
click at [843, 93] on span "Export Menu" at bounding box center [862, 92] width 61 height 13
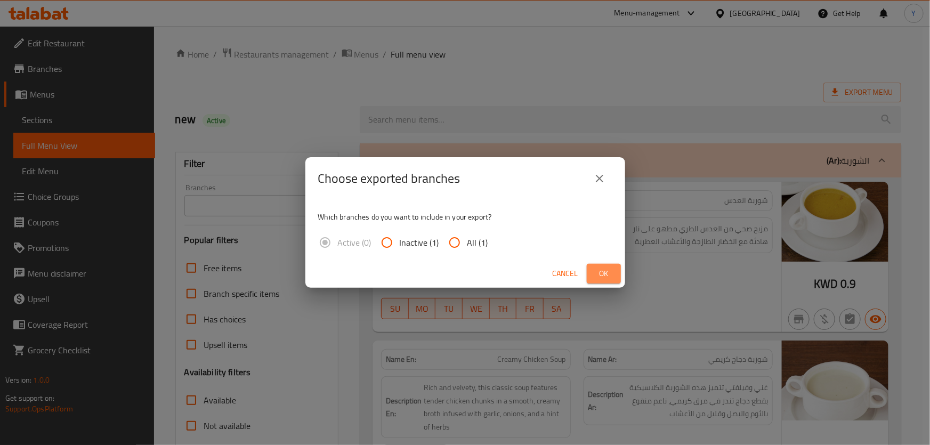
click at [613, 282] on button "Ok" at bounding box center [604, 274] width 34 height 20
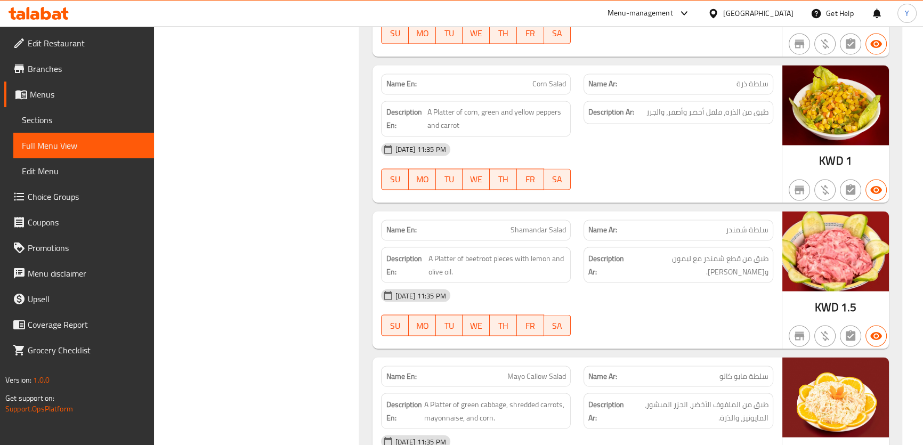
scroll to position [2276, 0]
